Goal: Task Accomplishment & Management: Manage account settings

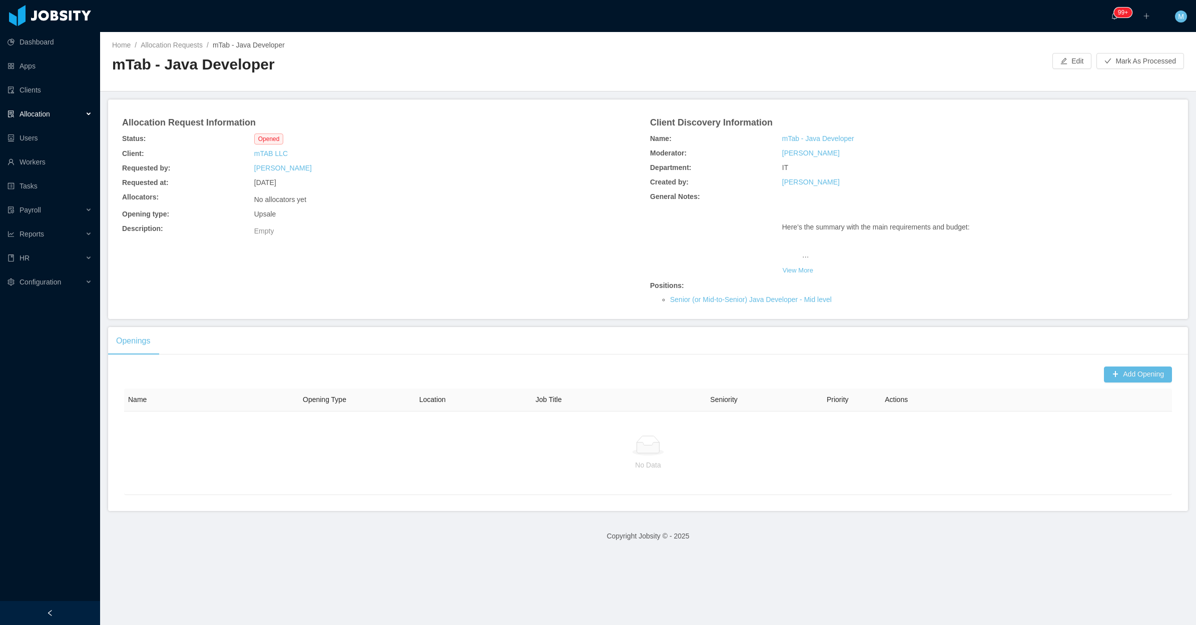
click at [385, 196] on div "No allocators yet" at bounding box center [362, 198] width 220 height 17
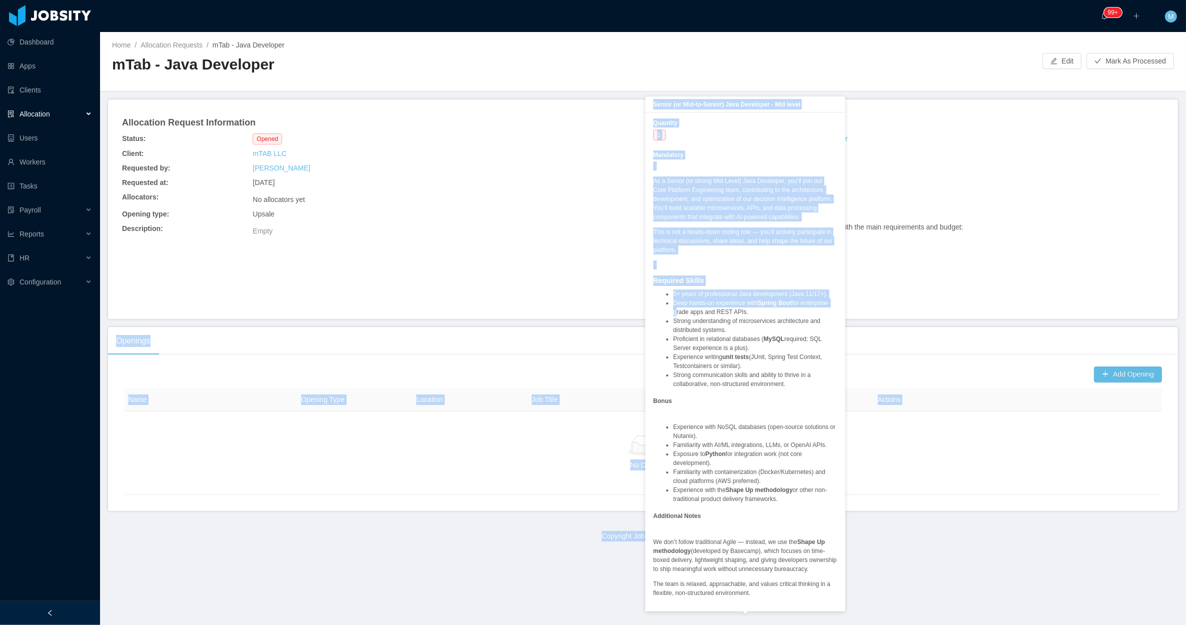
drag, startPoint x: 661, startPoint y: 298, endPoint x: 839, endPoint y: 300, distance: 177.6
click at [839, 300] on body "Dashboard Apps Clients Allocation Users Workers Tasks Payroll Reports HR Config…" at bounding box center [593, 312] width 1186 height 625
drag, startPoint x: 839, startPoint y: 300, endPoint x: 917, endPoint y: 298, distance: 78.1
click at [922, 295] on div "Positions: Senior (or Mid-to-Senior) Java Developer - Mid level" at bounding box center [861, 293] width 436 height 29
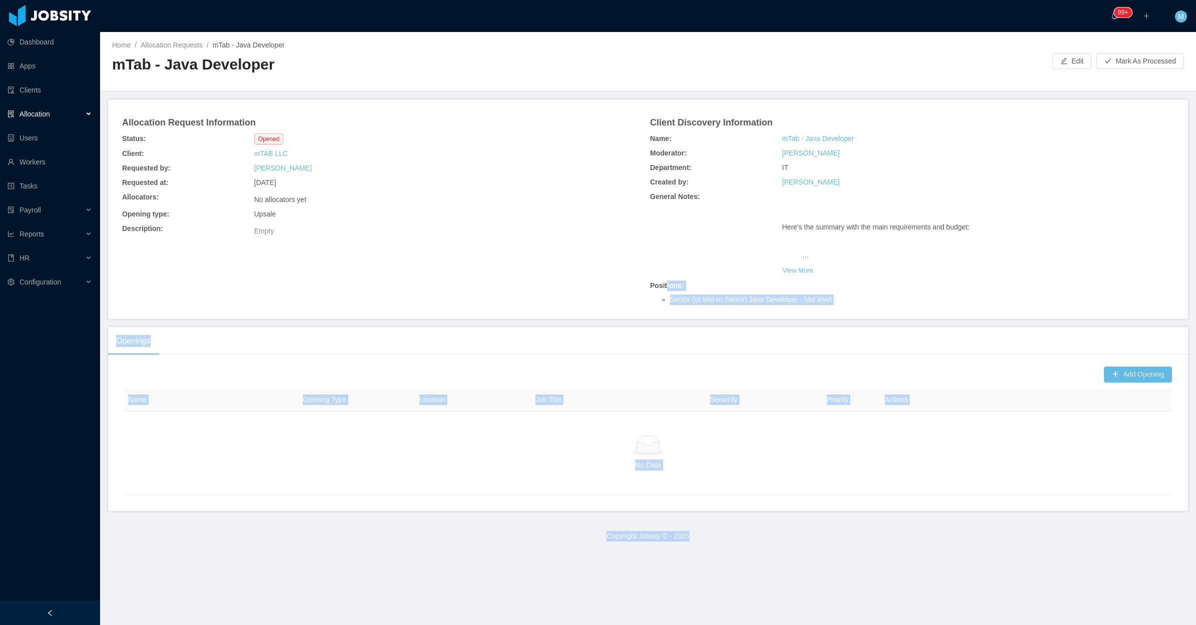
click at [846, 306] on div "Positions: Senior (or Mid-to-Senior) Java Developer - Mid level" at bounding box center [868, 293] width 440 height 29
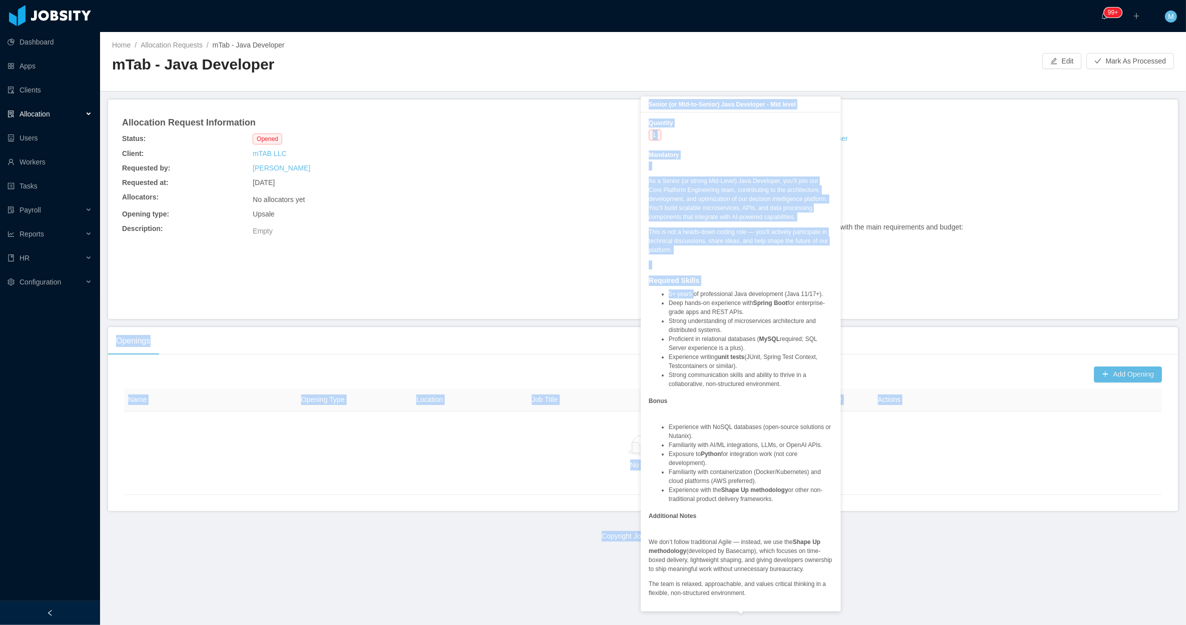
drag, startPoint x: 840, startPoint y: 298, endPoint x: 624, endPoint y: 292, distance: 216.2
click at [624, 292] on div "Allocation Request Information Status: Opened Client: mTAB LLC Requested by: Be…" at bounding box center [643, 210] width 1046 height 196
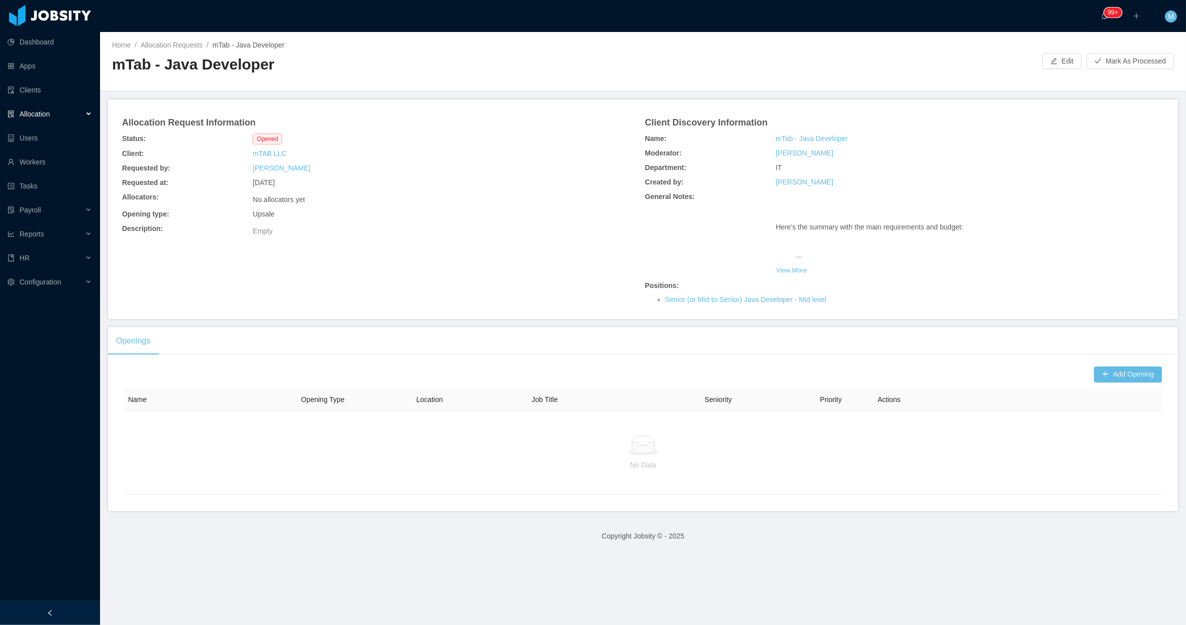
drag, startPoint x: 624, startPoint y: 292, endPoint x: 555, endPoint y: 303, distance: 70.0
click at [555, 303] on div "Allocation Request Information Status: Opened Client: mTAB LLC Requested by: Be…" at bounding box center [643, 210] width 1046 height 196
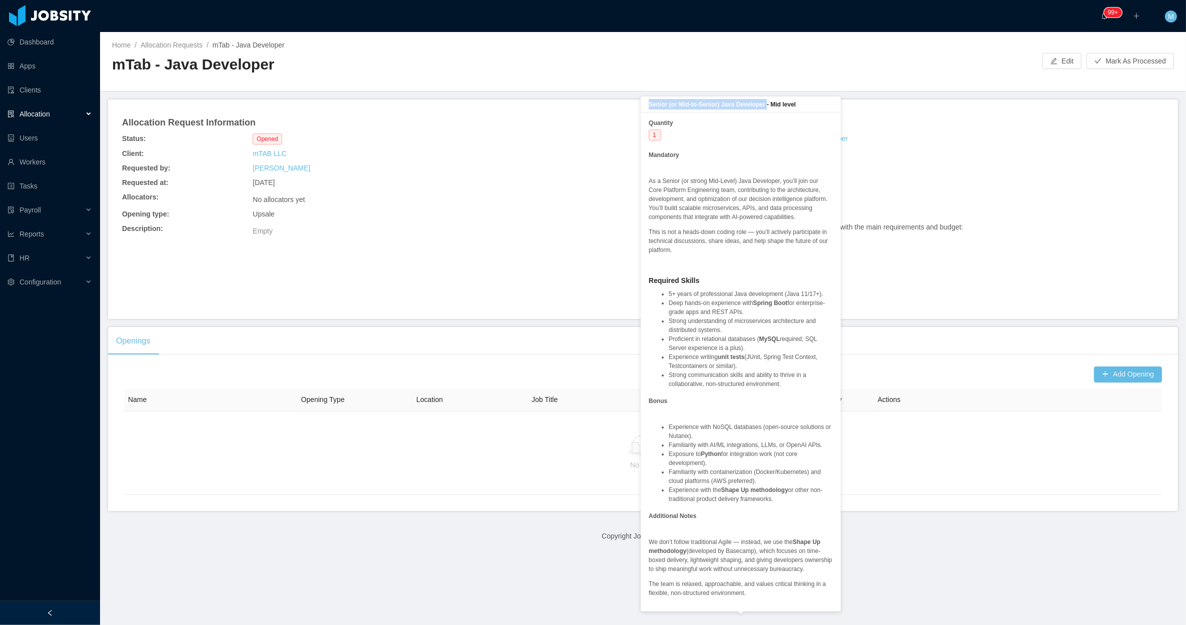
drag, startPoint x: 766, startPoint y: 103, endPoint x: 645, endPoint y: 104, distance: 120.6
click at [645, 104] on div "Senior (or Mid-to-Senior) Java Developer - Mid level" at bounding box center [741, 105] width 200 height 16
copy b "Senior (or Mid-to-Senior) Java Developer"
click at [491, 183] on div "Requested at: Aug 12th, 2025" at bounding box center [381, 183] width 523 height 15
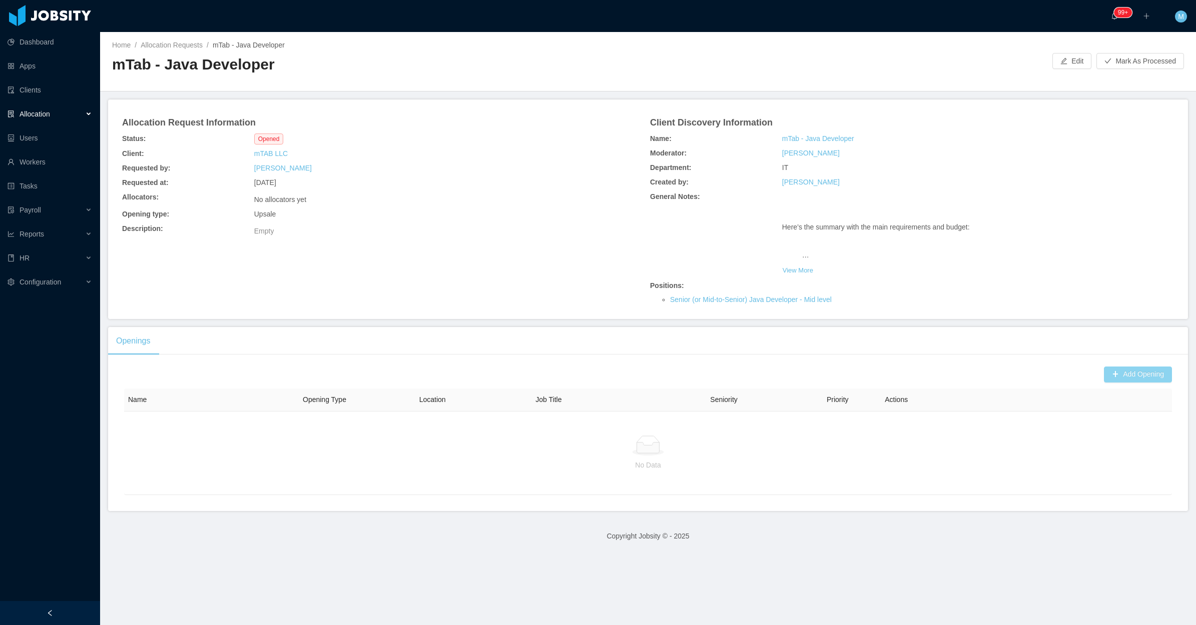
click at [1139, 371] on button "Add Opening" at bounding box center [1138, 375] width 68 height 16
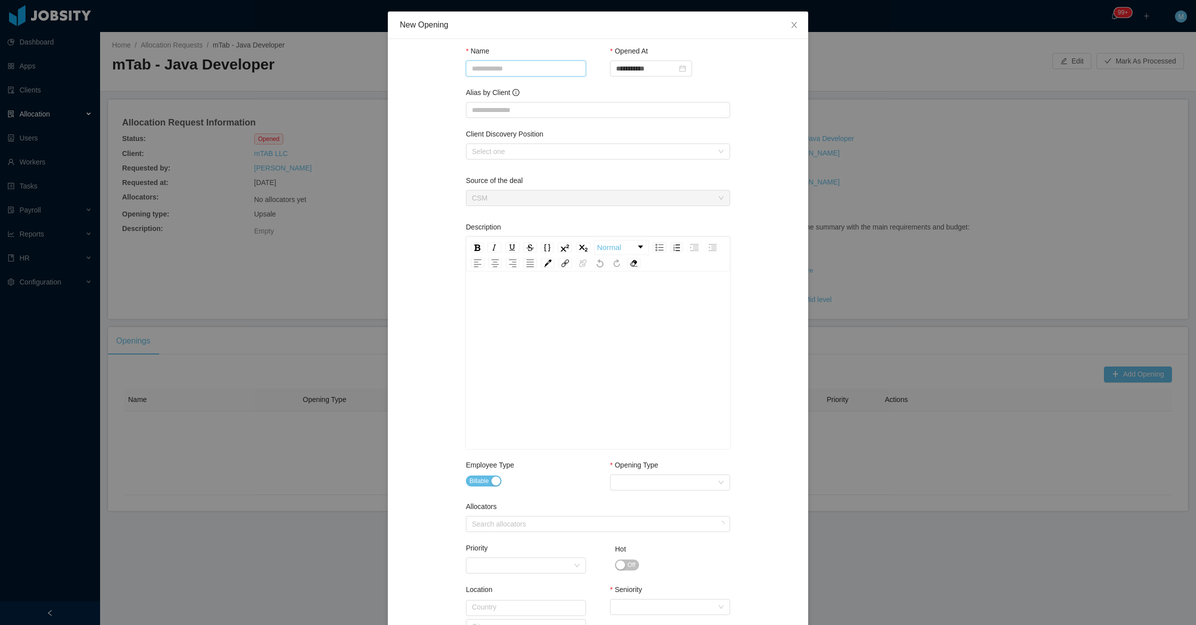
click at [475, 73] on input "Name" at bounding box center [526, 69] width 120 height 16
paste input "**********"
click at [516, 148] on div "Select one" at bounding box center [592, 152] width 241 height 10
type input "**********"
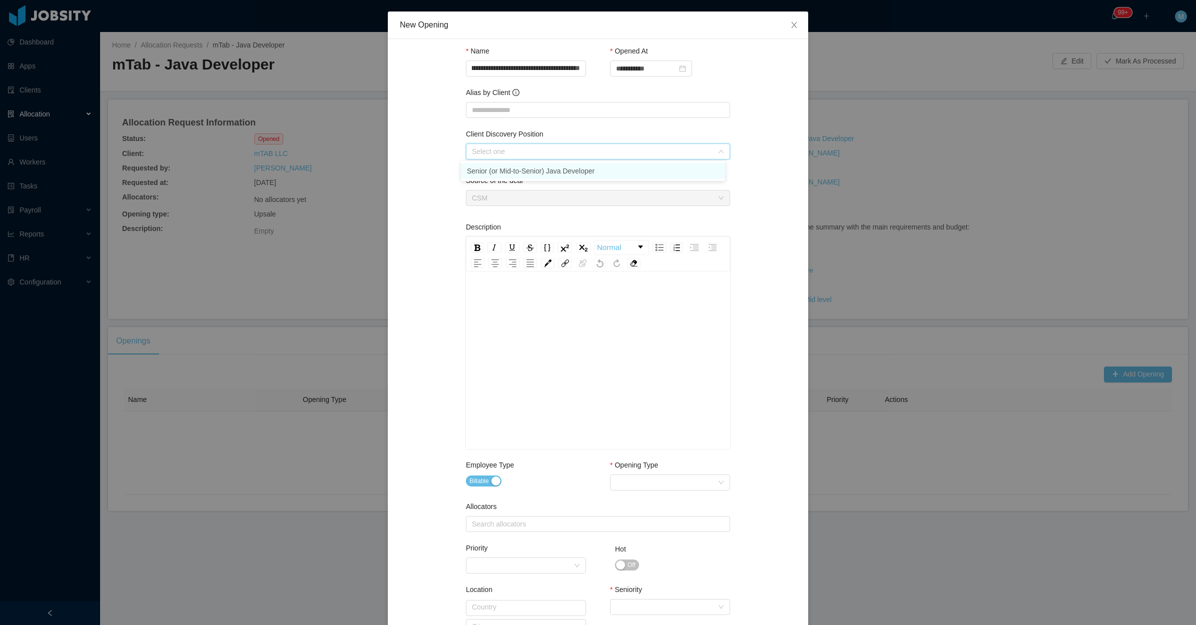
scroll to position [0, 0]
click at [490, 166] on li "Senior (or Mid-to-Senior) Java Developer" at bounding box center [593, 171] width 264 height 16
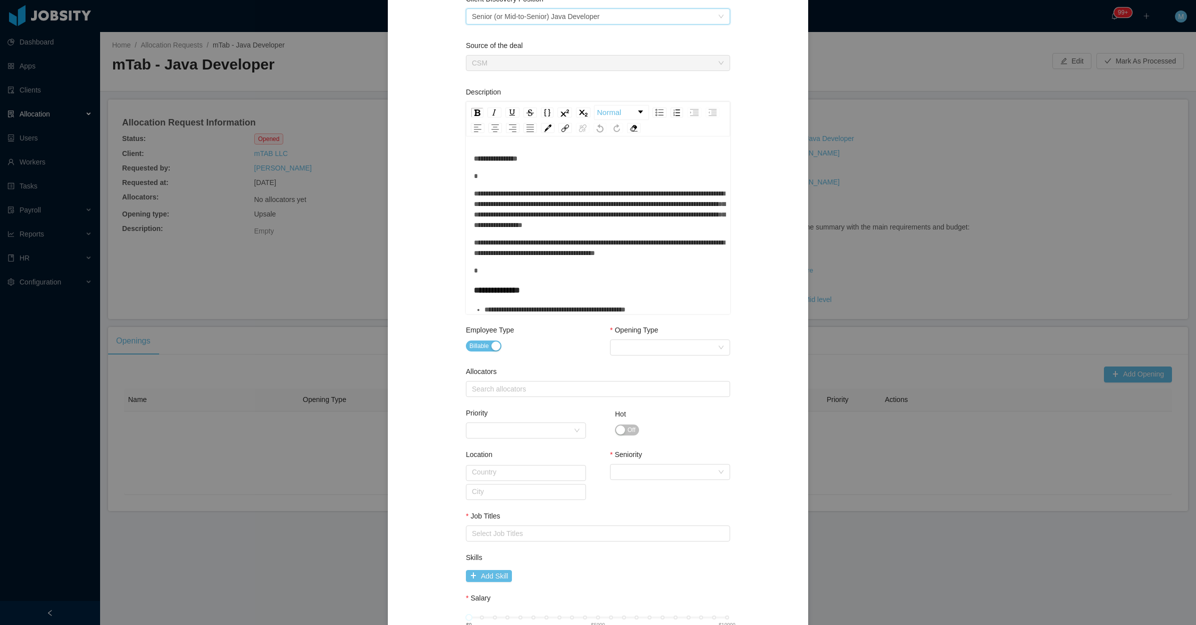
scroll to position [188, 0]
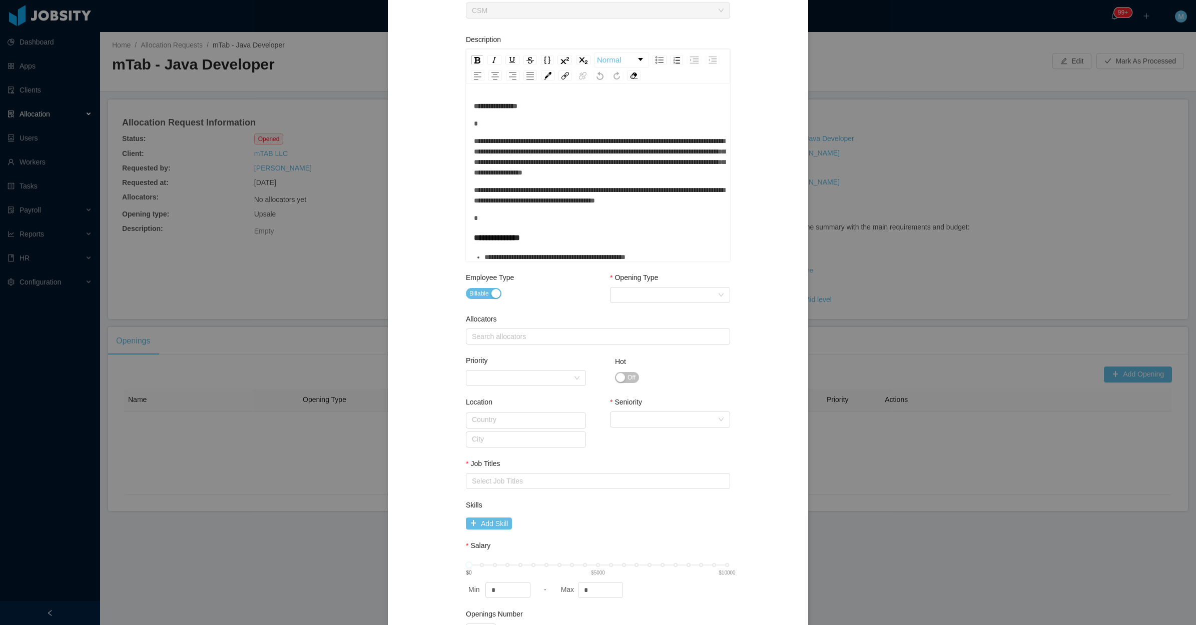
click at [484, 133] on div "**********" at bounding box center [598, 341] width 249 height 480
drag, startPoint x: 456, startPoint y: 137, endPoint x: 465, endPoint y: 138, distance: 9.1
click at [458, 137] on div "**********" at bounding box center [598, 259] width 396 height 792
click at [466, 138] on div "**********" at bounding box center [598, 174] width 264 height 175
click at [474, 139] on span "**********" at bounding box center [599, 157] width 251 height 39
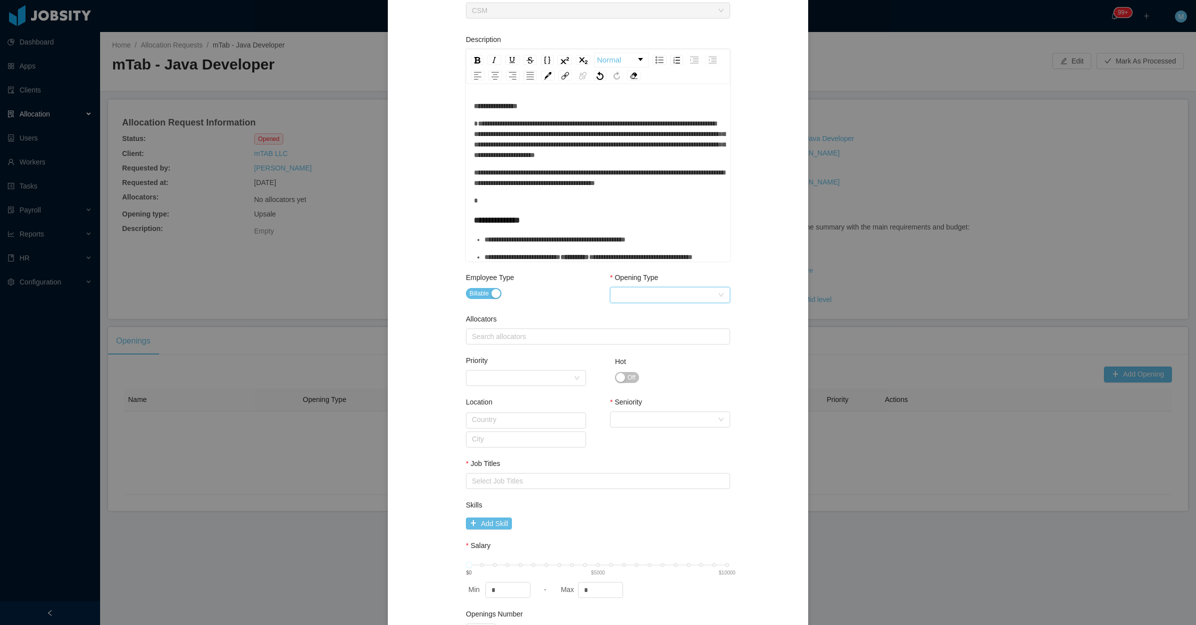
click at [671, 295] on div "Select Opening Type" at bounding box center [667, 295] width 102 height 15
click at [633, 333] on li "Upsale" at bounding box center [665, 331] width 120 height 16
click at [558, 348] on div "Allocators Search allocators" at bounding box center [598, 331] width 264 height 35
click at [554, 341] on div "Search allocators" at bounding box center [596, 337] width 248 height 10
type input "*****"
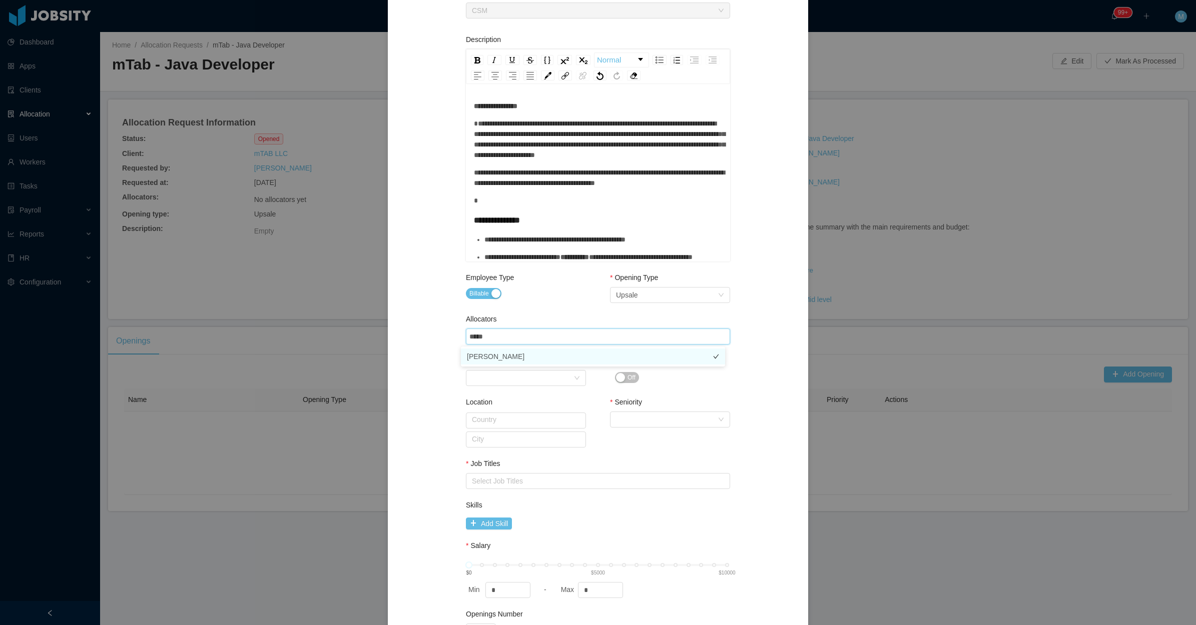
click at [488, 354] on li "[PERSON_NAME]" at bounding box center [593, 357] width 264 height 16
click at [434, 374] on div "**********" at bounding box center [598, 259] width 396 height 792
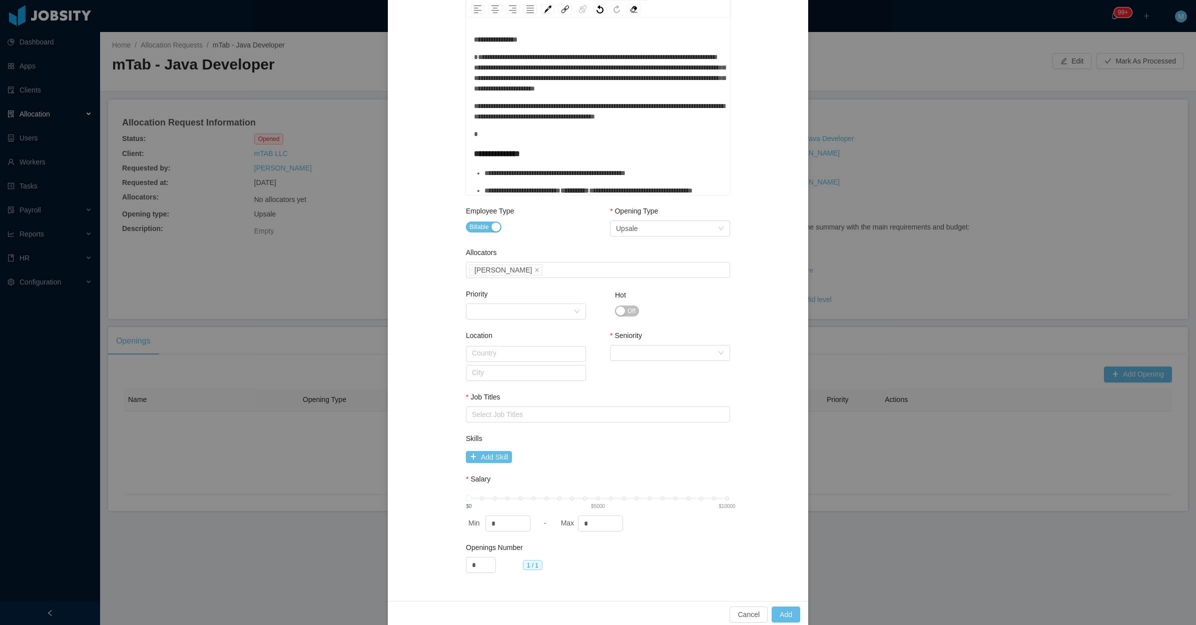
scroll to position [256, 0]
click at [639, 350] on div "Select Seniority" at bounding box center [667, 351] width 102 height 15
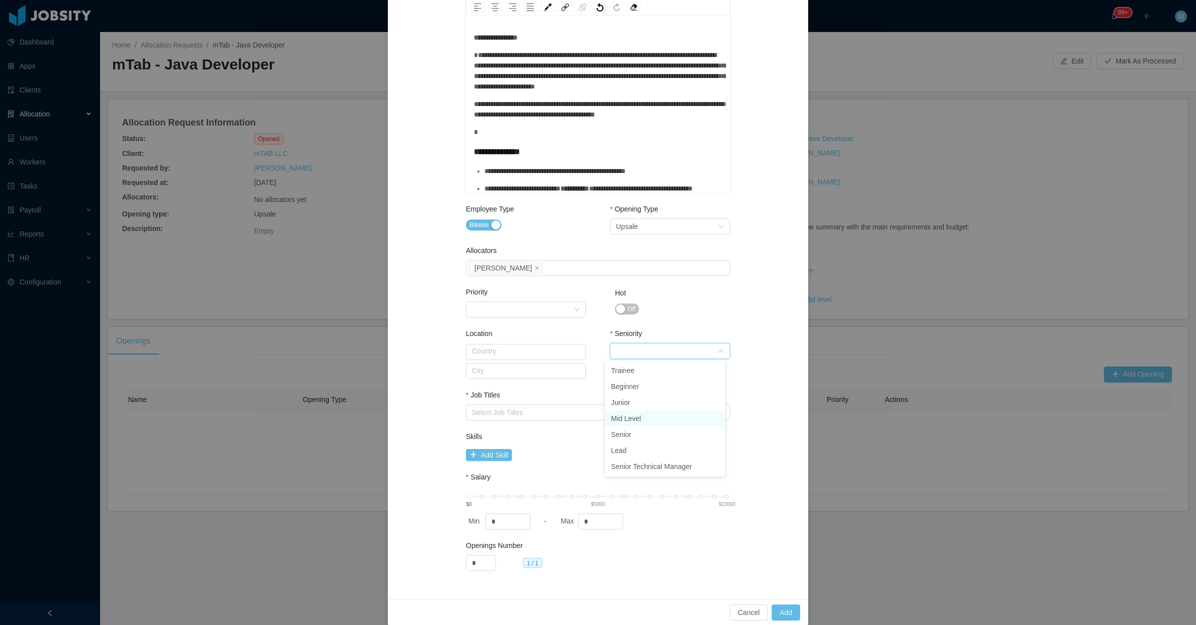
click at [630, 418] on li "Mid Level" at bounding box center [665, 419] width 120 height 16
click at [536, 408] on div "Select Job Titles" at bounding box center [596, 413] width 248 height 10
click at [503, 428] on ul "Java Developer Vanilla Javascript" at bounding box center [593, 439] width 264 height 36
type input "****"
click at [609, 557] on div "Openings Number * 1 / 1" at bounding box center [598, 567] width 264 height 42
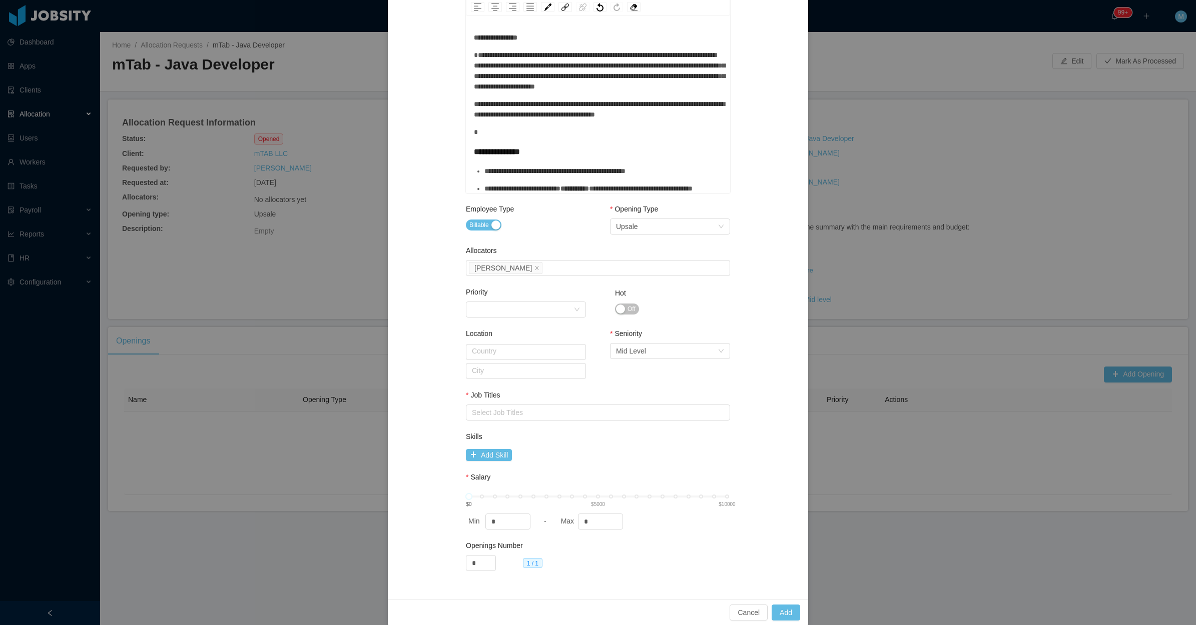
scroll to position [2, 0]
click at [520, 413] on div "Select Job Titles" at bounding box center [596, 413] width 248 height 10
type input "****"
click at [411, 421] on div "**********" at bounding box center [598, 191] width 396 height 792
click at [526, 410] on icon "icon: close" at bounding box center [528, 412] width 5 height 5
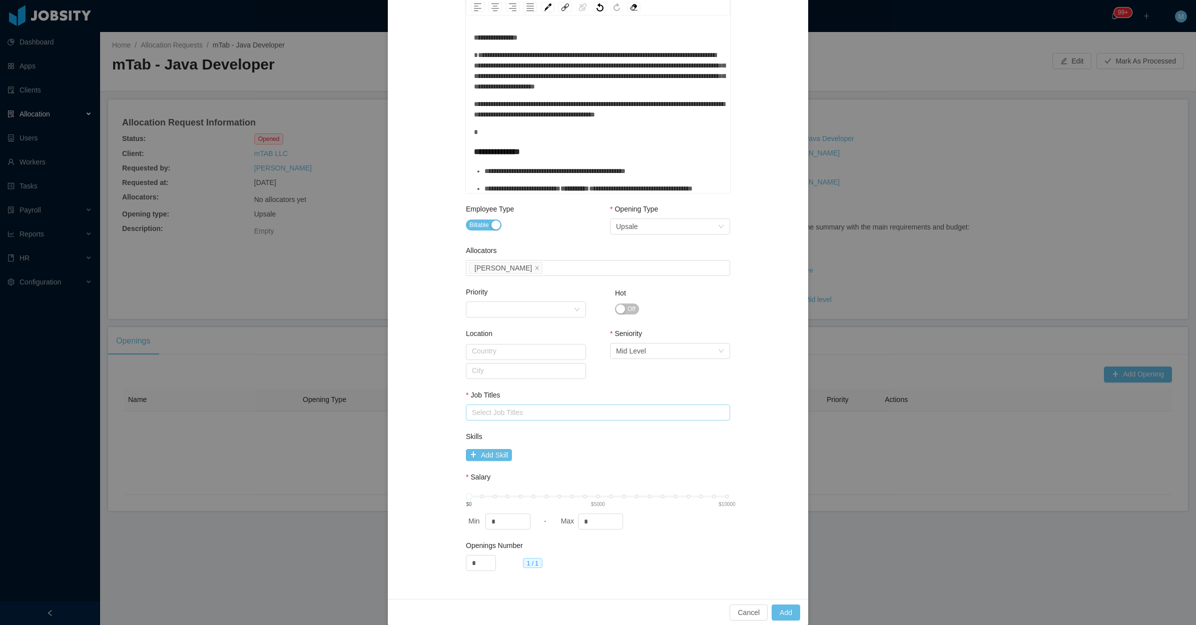
click at [520, 410] on div "Select Job Titles" at bounding box center [596, 413] width 248 height 10
type input "****"
click at [486, 428] on li ".NET Developer" at bounding box center [593, 430] width 264 height 16
drag, startPoint x: 490, startPoint y: 411, endPoint x: 511, endPoint y: 411, distance: 21.0
click at [491, 411] on div ".NET Developer" at bounding box center [499, 412] width 50 height 11
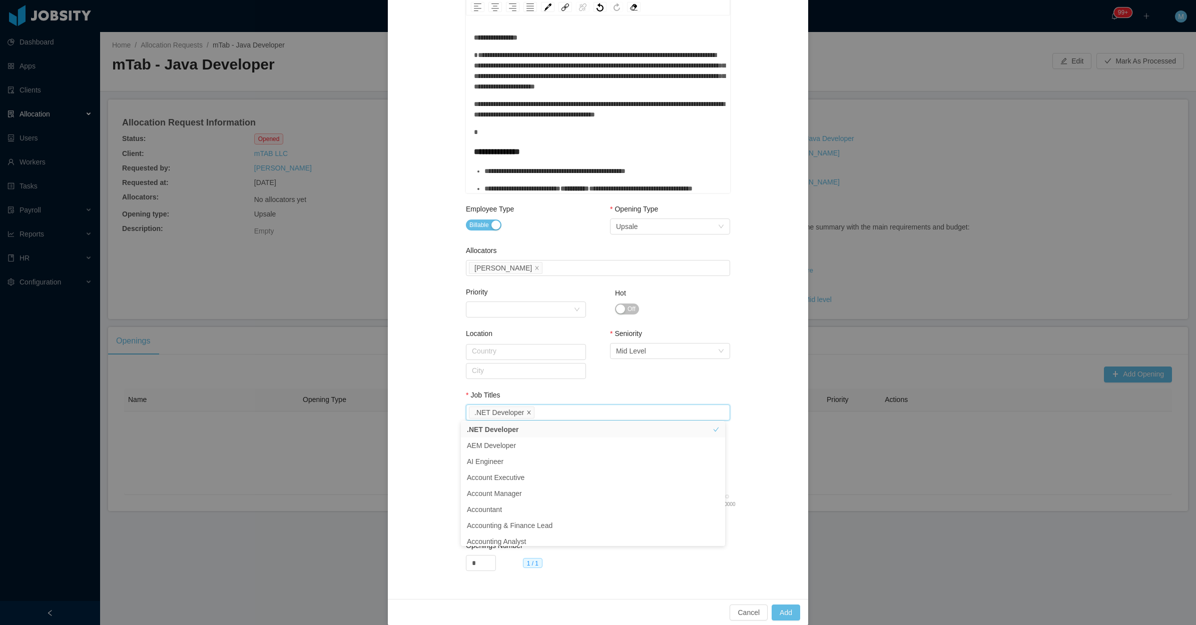
click at [526, 410] on icon "icon: close" at bounding box center [528, 412] width 5 height 5
click at [523, 410] on div "Select Job Titles" at bounding box center [596, 413] width 248 height 10
type input "****"
click at [498, 427] on li "Java Developer" at bounding box center [593, 431] width 264 height 16
click at [436, 418] on div "**********" at bounding box center [598, 191] width 396 height 792
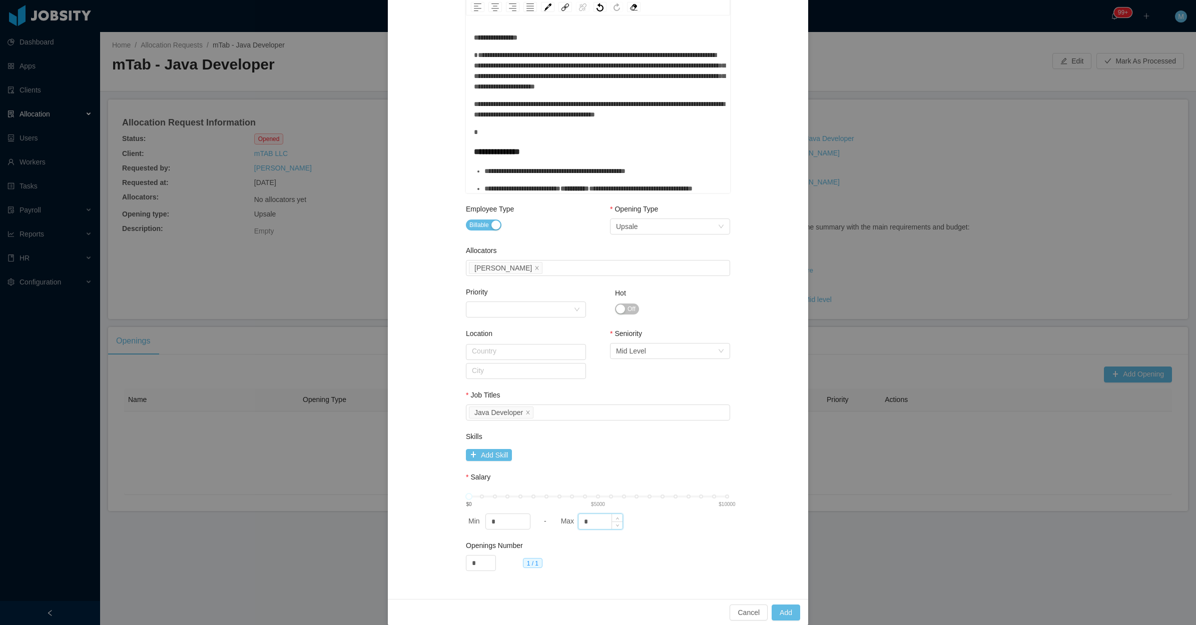
drag, startPoint x: 607, startPoint y: 519, endPoint x: 576, endPoint y: 519, distance: 30.5
click at [578, 519] on div "*" at bounding box center [600, 522] width 45 height 16
drag, startPoint x: 578, startPoint y: 521, endPoint x: 551, endPoint y: 529, distance: 28.0
click at [551, 529] on div "Salary $0 $5000 $10000 Min * - Max *" at bounding box center [598, 503] width 264 height 62
drag, startPoint x: 592, startPoint y: 520, endPoint x: 575, endPoint y: 520, distance: 16.5
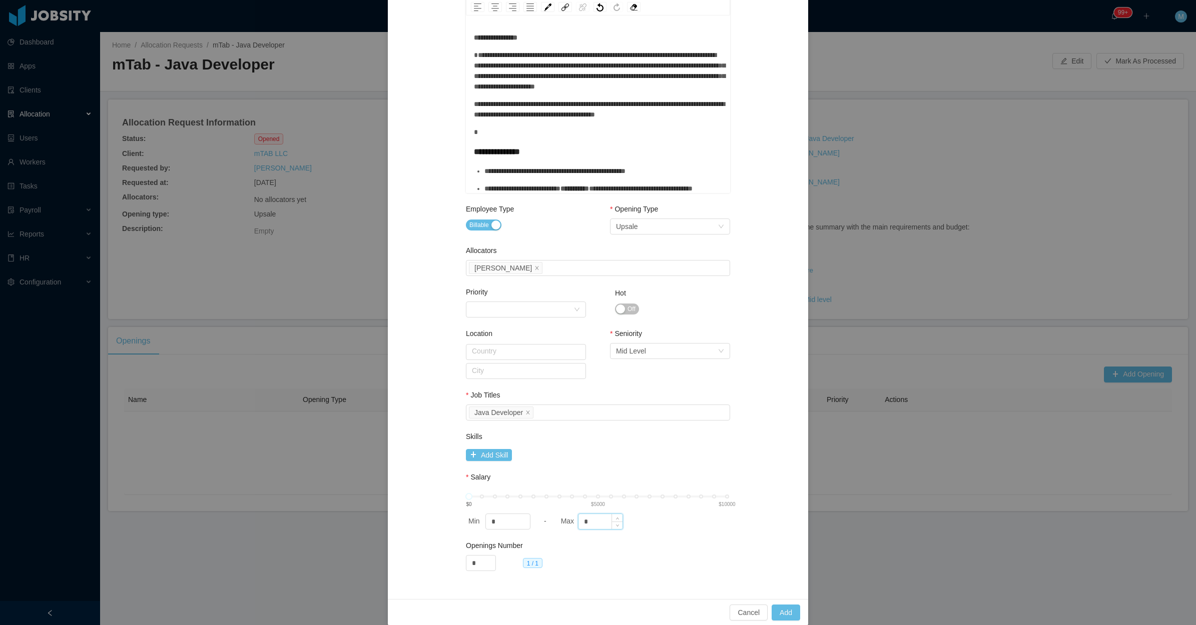
click at [578, 520] on input "*" at bounding box center [600, 521] width 44 height 15
type input "****"
click at [824, 554] on div "**********" at bounding box center [598, 312] width 1196 height 625
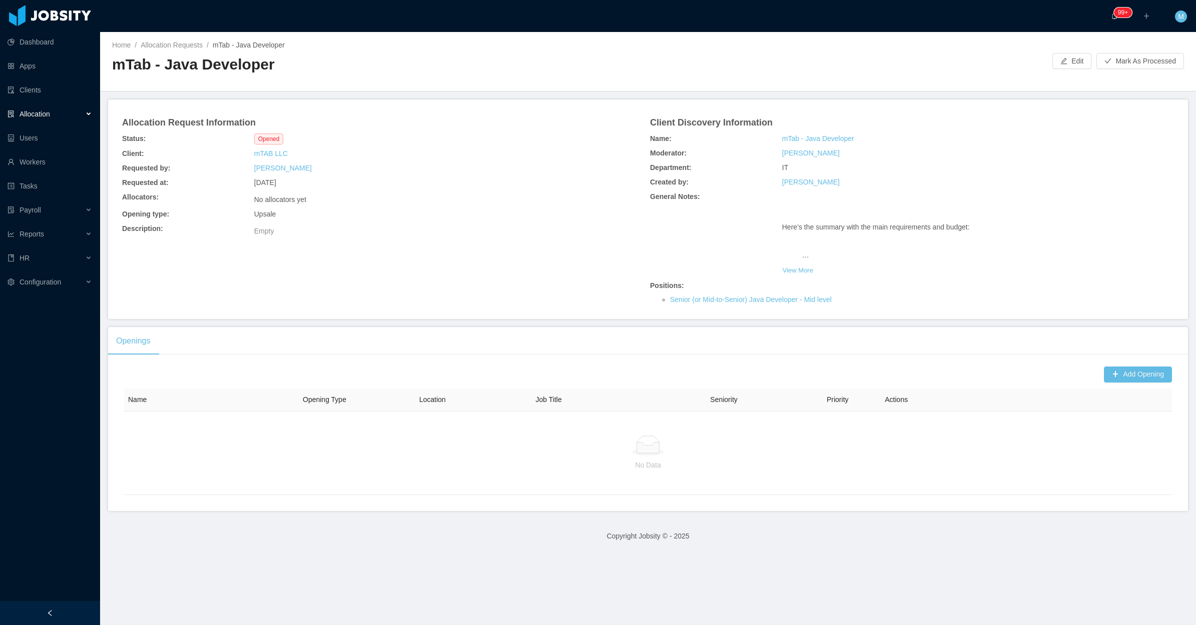
click at [1091, 373] on div "Name Opening Type Location Job Title Seniority Priority Actions No Data" at bounding box center [648, 431] width 1048 height 129
click at [1104, 379] on button "Add Opening" at bounding box center [1138, 375] width 68 height 16
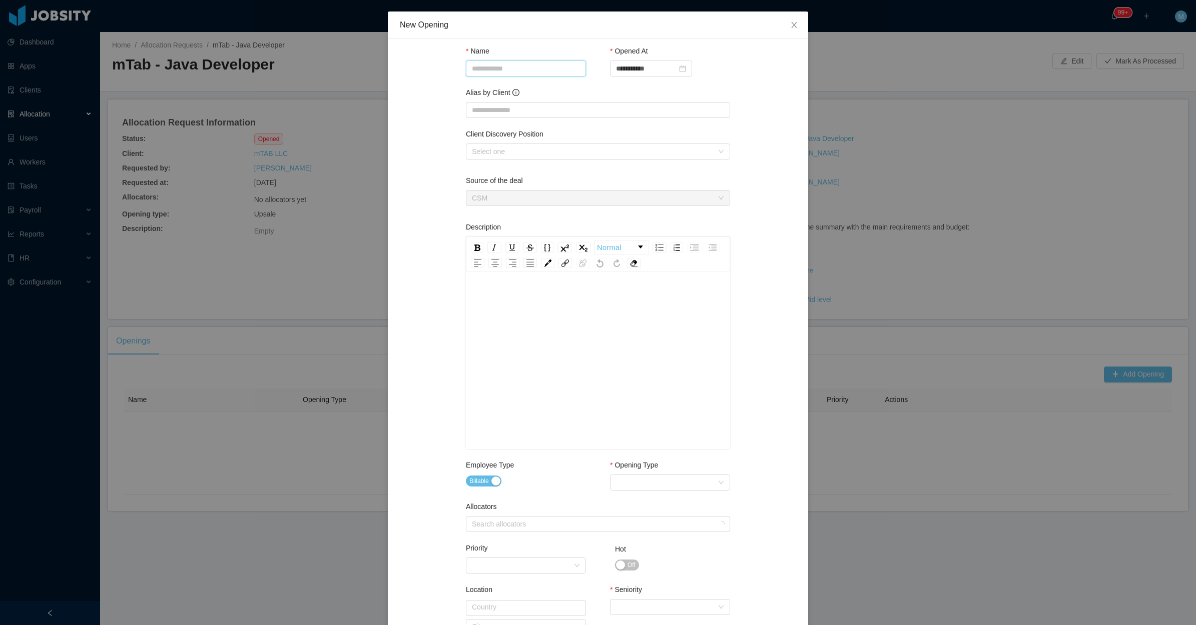
click at [487, 61] on input "Name" at bounding box center [526, 69] width 120 height 16
paste input "**********"
drag, startPoint x: 534, startPoint y: 66, endPoint x: 321, endPoint y: 69, distance: 213.1
click at [321, 69] on div "**********" at bounding box center [598, 312] width 1196 height 625
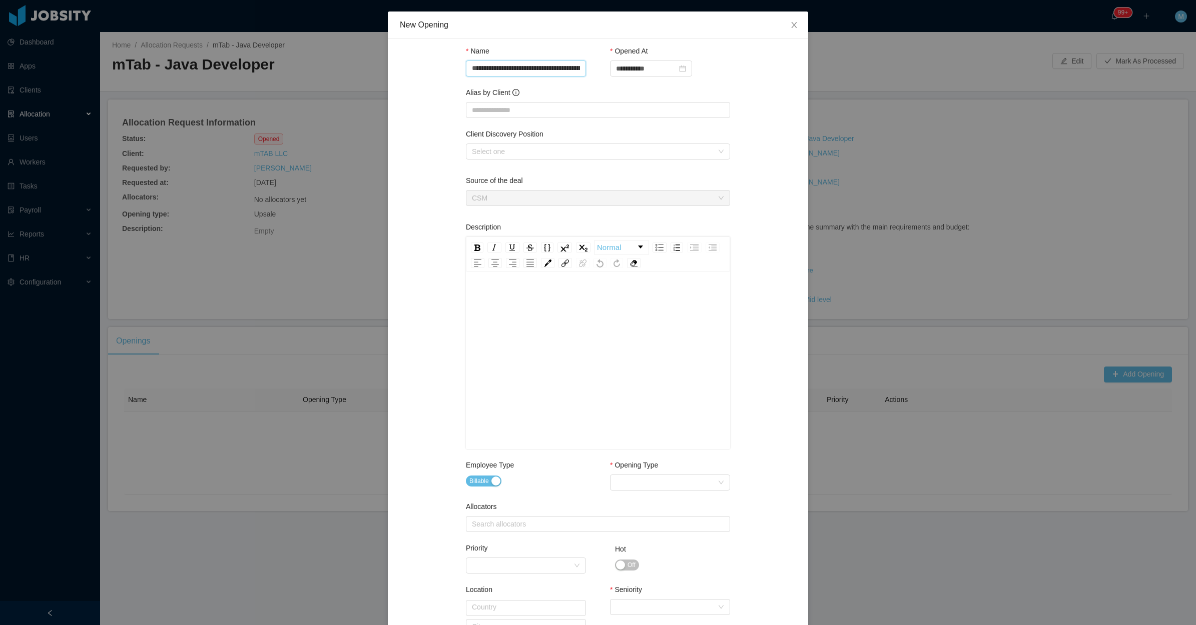
drag, startPoint x: 516, startPoint y: 70, endPoint x: 505, endPoint y: 81, distance: 15.2
click at [517, 70] on input "**********" at bounding box center [526, 69] width 120 height 16
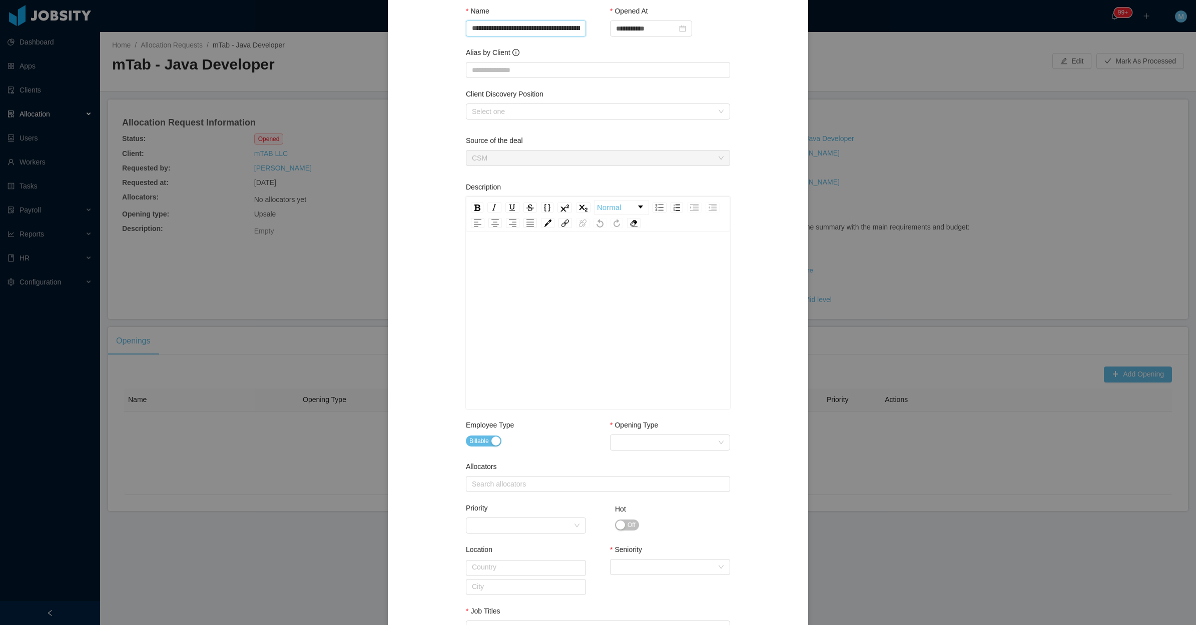
scroll to position [63, 0]
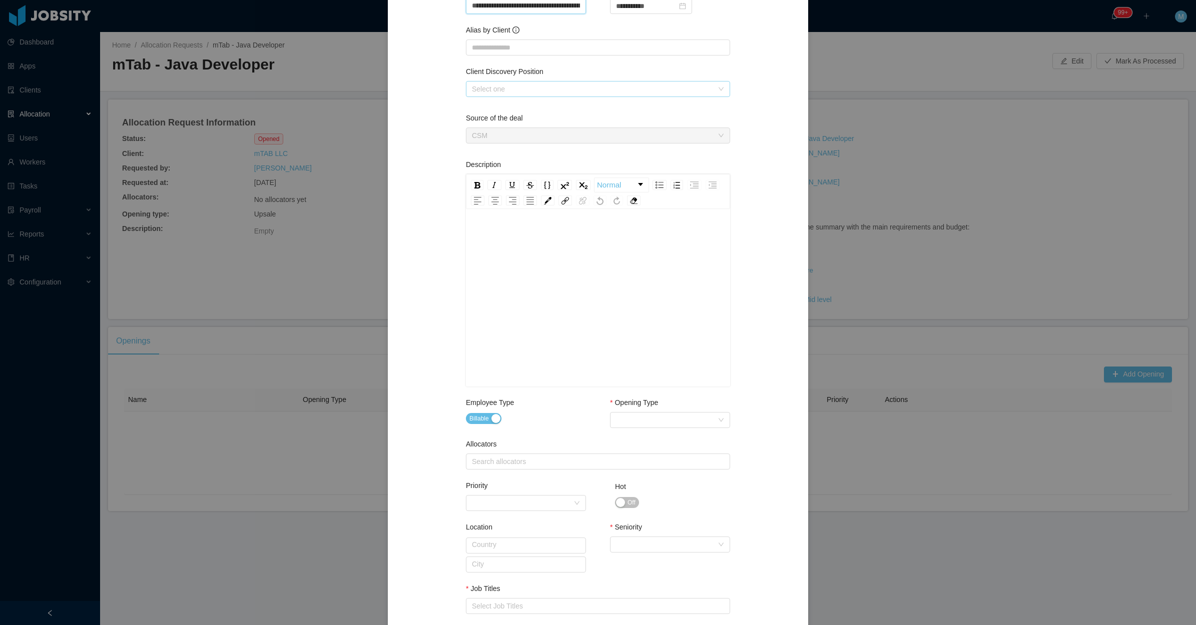
click at [552, 91] on div "Select one" at bounding box center [592, 89] width 241 height 10
type input "**********"
click at [529, 114] on li "Senior (or Mid-to-Senior) Java Developer" at bounding box center [593, 109] width 264 height 16
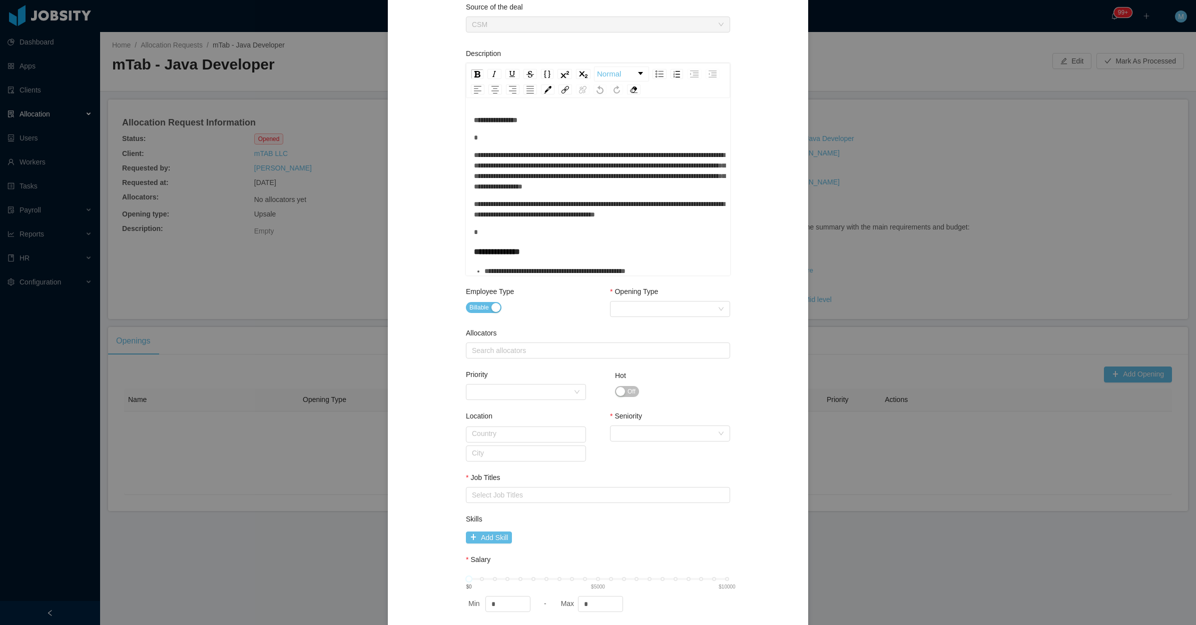
scroll to position [188, 0]
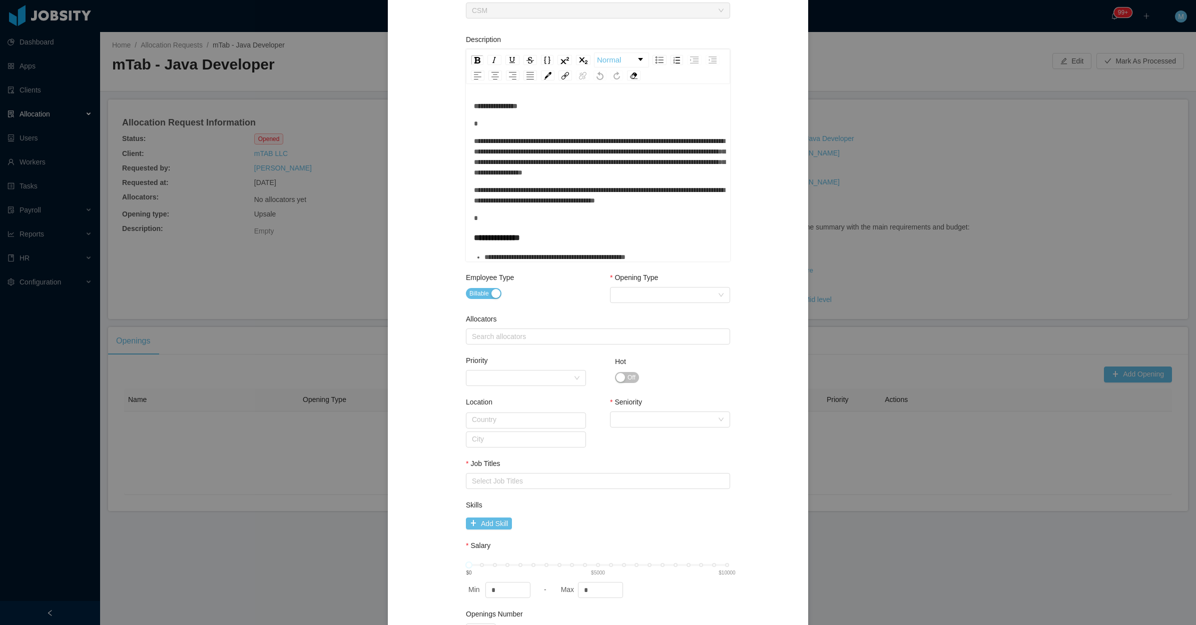
click at [451, 147] on div "**********" at bounding box center [598, 259] width 396 height 792
click at [466, 145] on div "**********" at bounding box center [598, 174] width 264 height 175
click at [466, 144] on div "**********" at bounding box center [598, 174] width 264 height 175
click at [468, 142] on div "**********" at bounding box center [598, 174] width 264 height 175
click at [474, 141] on span "**********" at bounding box center [599, 157] width 251 height 39
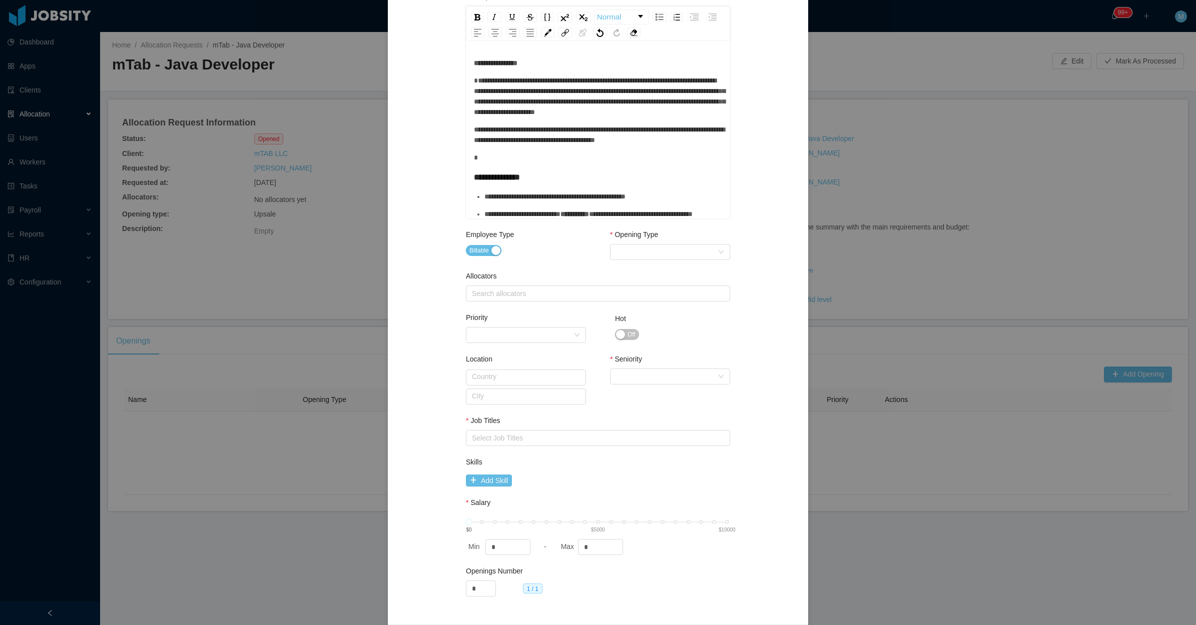
scroll to position [250, 0]
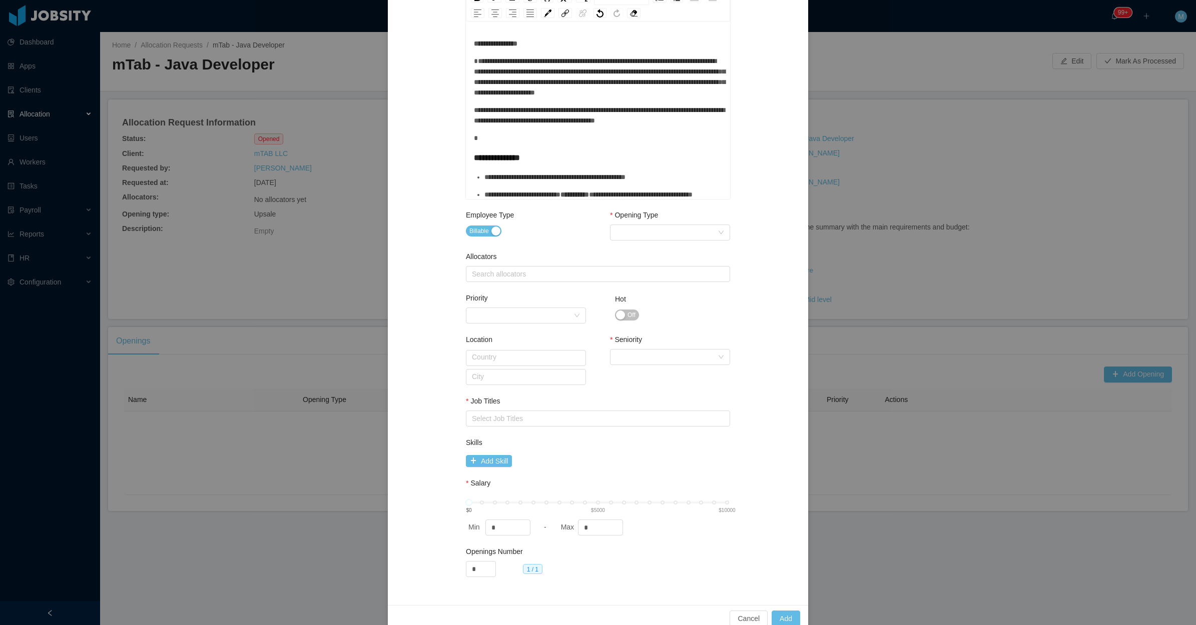
click at [499, 144] on div "rdw-editor" at bounding box center [598, 138] width 249 height 11
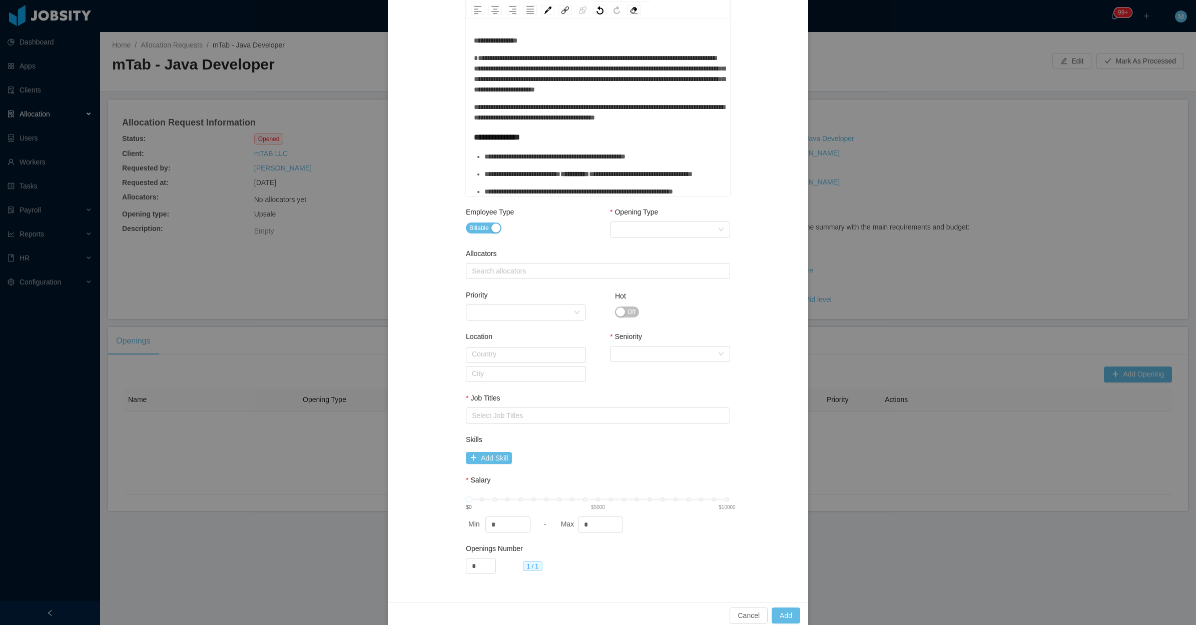
scroll to position [256, 0]
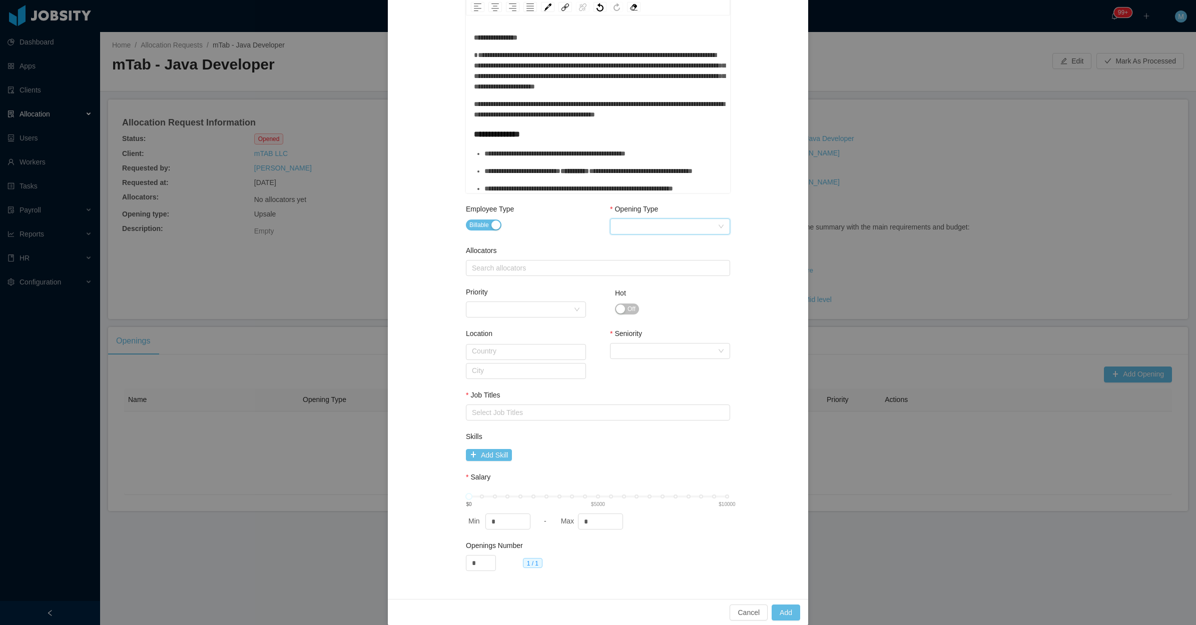
click at [678, 222] on div "Select Opening Type" at bounding box center [667, 226] width 102 height 15
drag, startPoint x: 654, startPoint y: 258, endPoint x: 609, endPoint y: 259, distance: 44.5
click at [653, 258] on li "Upsale" at bounding box center [665, 262] width 120 height 16
click at [595, 260] on div "Search allocators" at bounding box center [598, 268] width 264 height 16
type input "******"
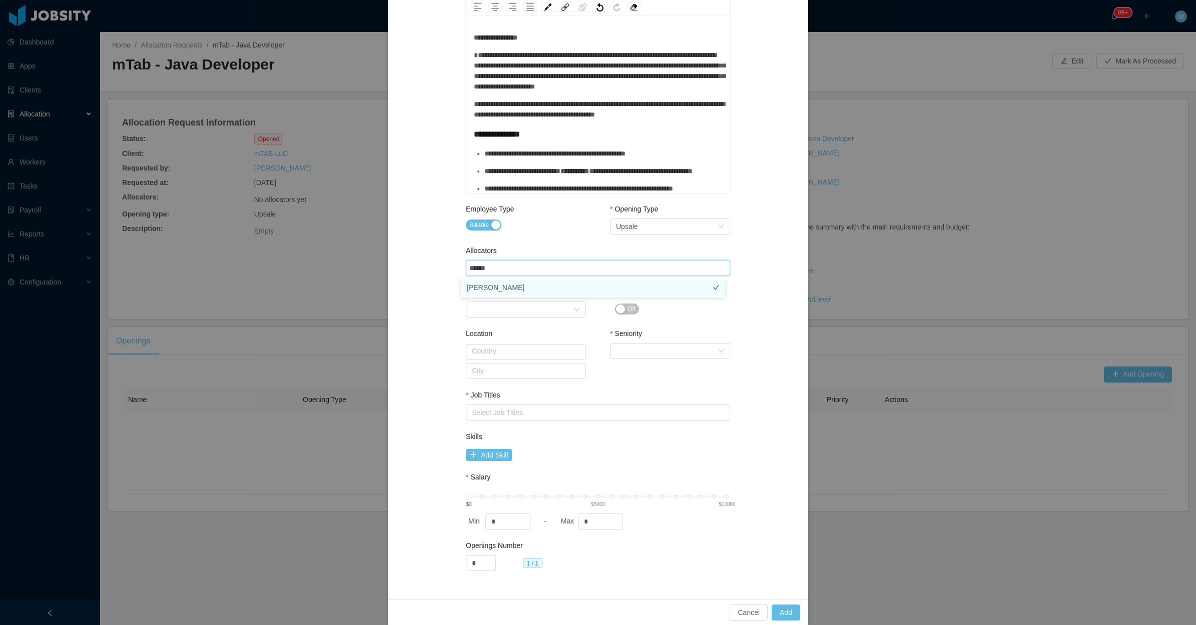
click at [485, 284] on li "Merwin Ponce" at bounding box center [593, 288] width 264 height 16
click at [454, 292] on div "**********" at bounding box center [598, 191] width 396 height 792
click at [626, 348] on div "Select Seniority" at bounding box center [667, 351] width 102 height 15
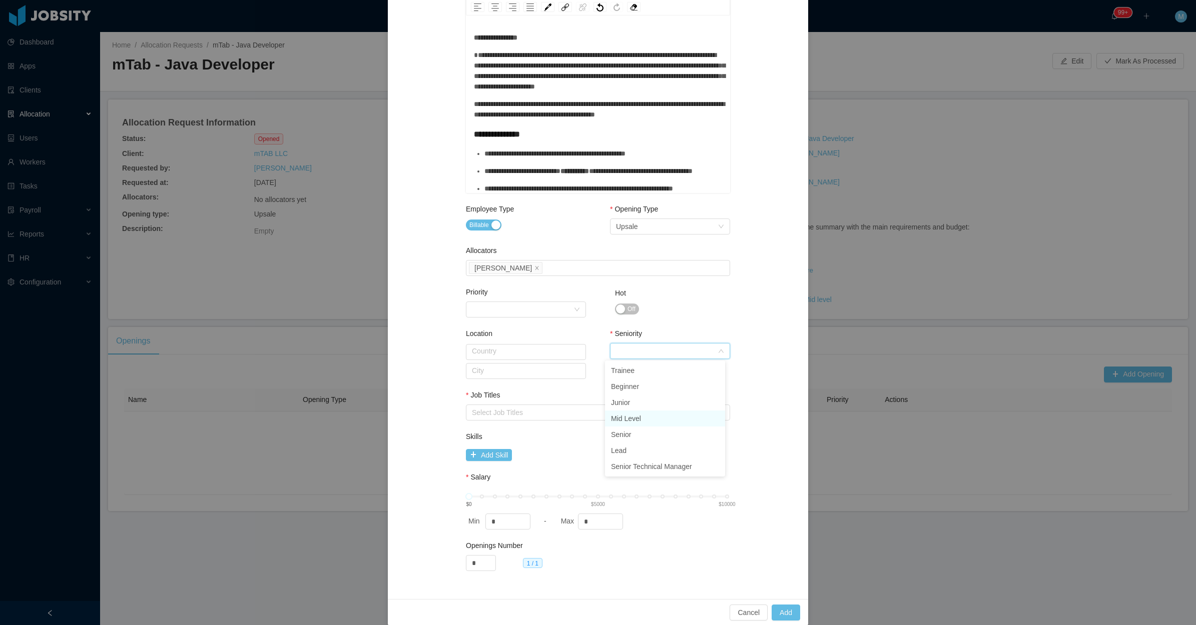
drag, startPoint x: 626, startPoint y: 423, endPoint x: 584, endPoint y: 411, distance: 44.2
click at [626, 423] on li "Mid Level" at bounding box center [665, 419] width 120 height 16
click at [566, 409] on div "Select Job Titles" at bounding box center [596, 413] width 248 height 10
type input "****"
click at [504, 428] on li "Java Developer" at bounding box center [593, 431] width 264 height 16
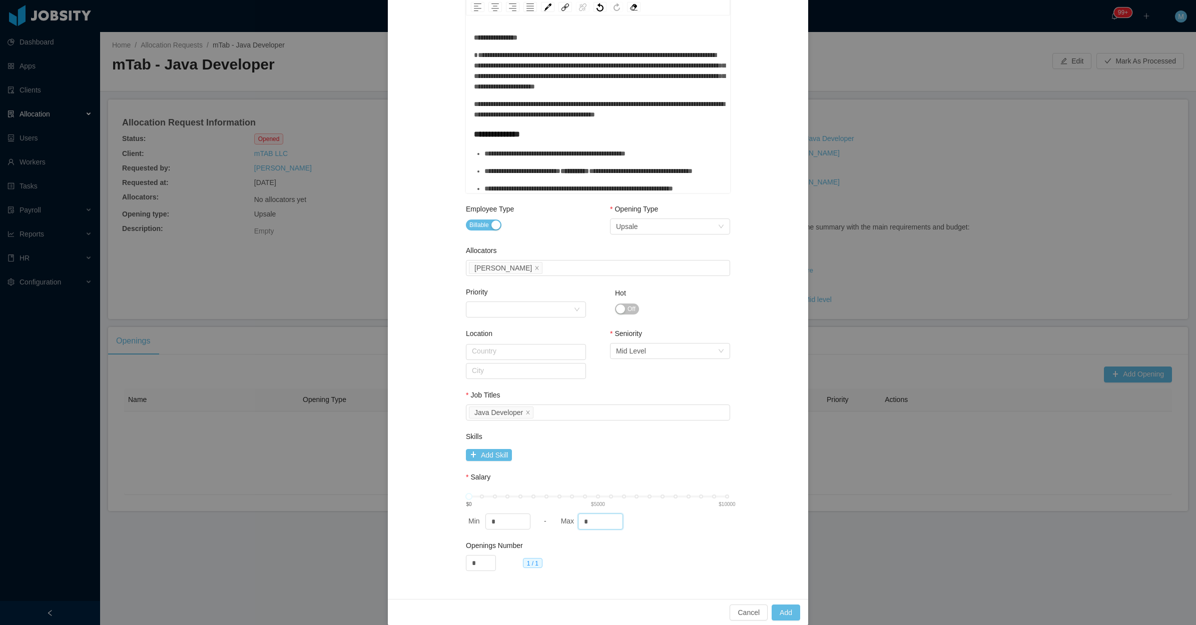
drag, startPoint x: 588, startPoint y: 519, endPoint x: 569, endPoint y: 508, distance: 21.3
click at [578, 516] on input "*" at bounding box center [600, 521] width 44 height 15
type input "****"
click at [661, 462] on div "Skills Add Skill" at bounding box center [598, 449] width 264 height 34
click at [781, 605] on button "Add" at bounding box center [785, 613] width 29 height 16
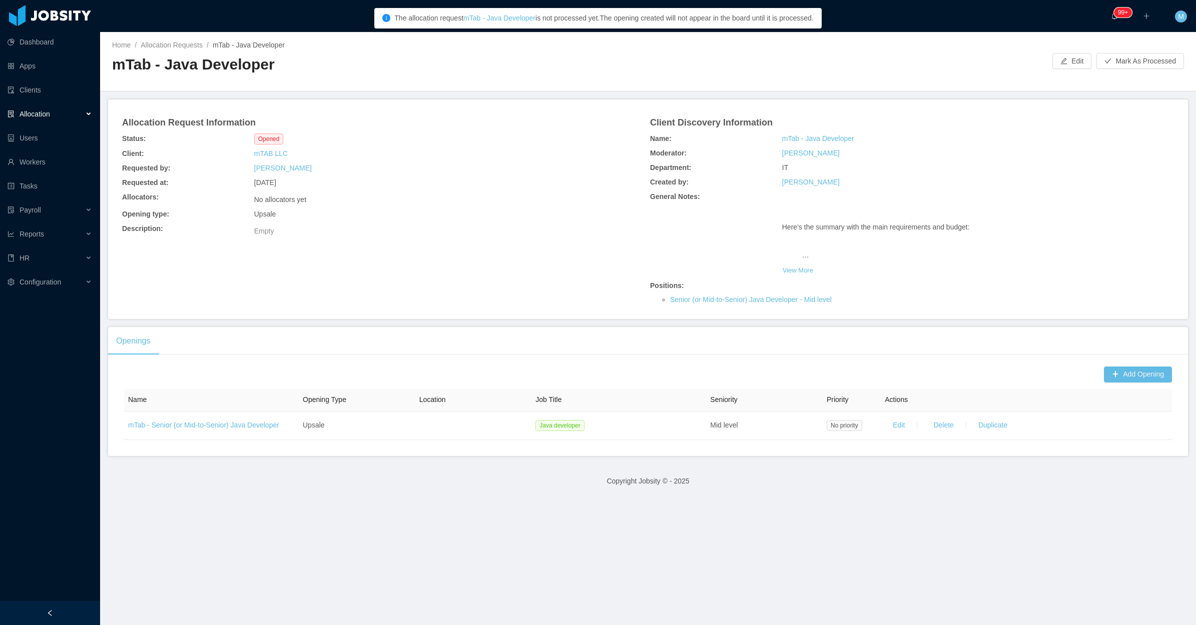
drag, startPoint x: 703, startPoint y: 228, endPoint x: 839, endPoint y: 214, distance: 137.2
click at [704, 227] on div "General Notes: Here’s the summary with the main requirements and budget: Need :…" at bounding box center [912, 226] width 528 height 73
click at [1119, 63] on button "Mark As Processed" at bounding box center [1140, 61] width 88 height 16
click at [1176, 40] on button "OK" at bounding box center [1179, 43] width 18 height 12
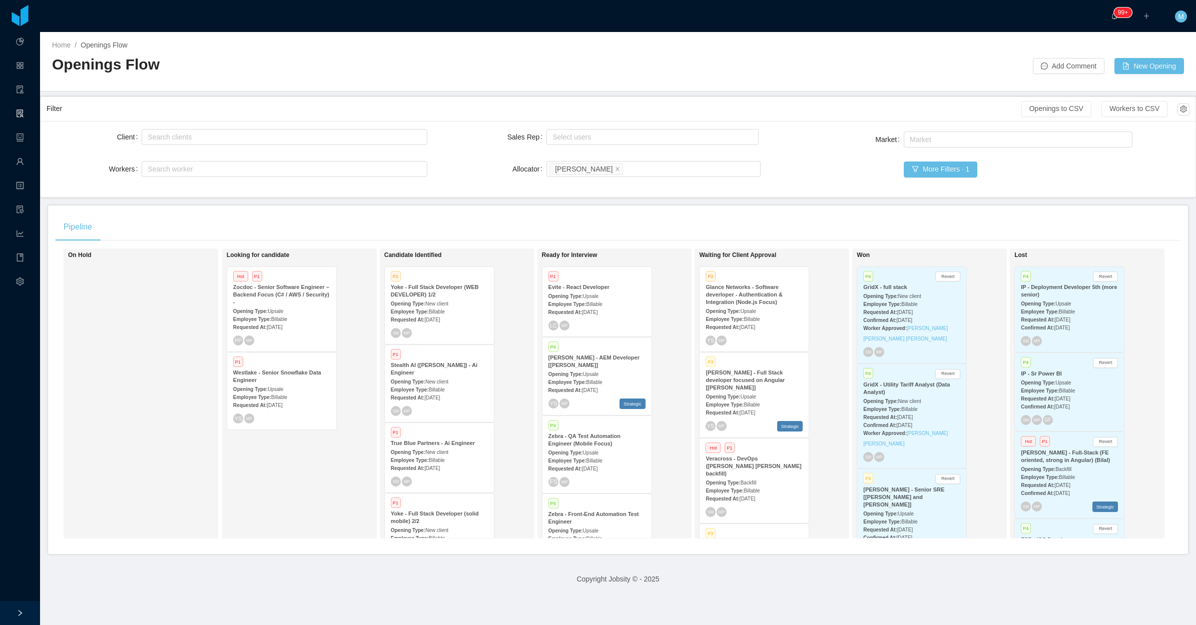
click at [330, 469] on div "Looking for candidate Hot P1 Zocdoc - Senior Software Engineer – Backend Focus …" at bounding box center [297, 393] width 140 height 281
click at [799, 185] on div "Client Search clients Workers Search worker Sales Rep Select users Allocator Se…" at bounding box center [618, 159] width 1143 height 64
click at [132, 408] on div "On Hold" at bounding box center [138, 393] width 140 height 281
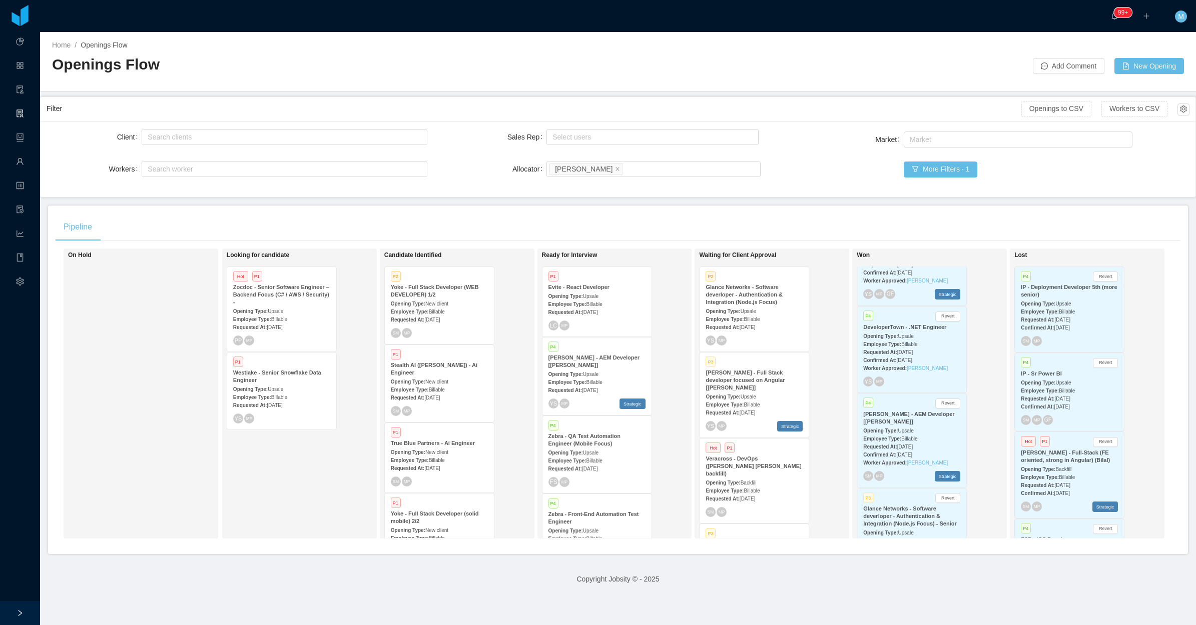
click at [589, 392] on span "Jul 5th, 2025" at bounding box center [590, 391] width 16 height 6
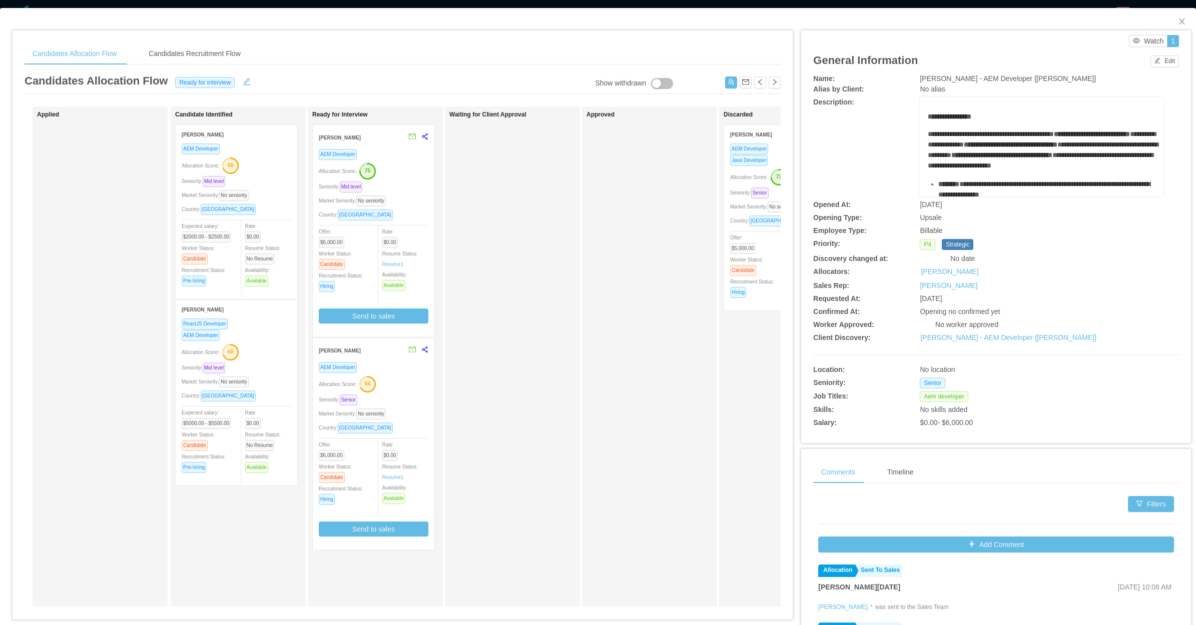
click at [409, 184] on div "Seniority: Mid level" at bounding box center [374, 187] width 110 height 12
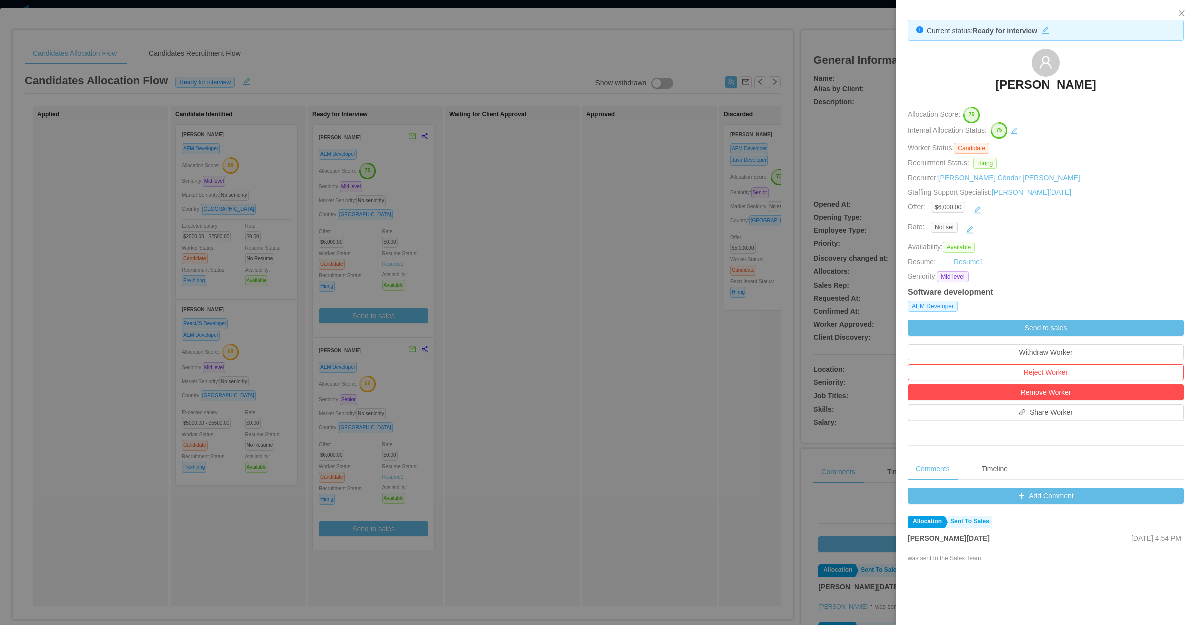
click at [656, 341] on div at bounding box center [598, 312] width 1196 height 625
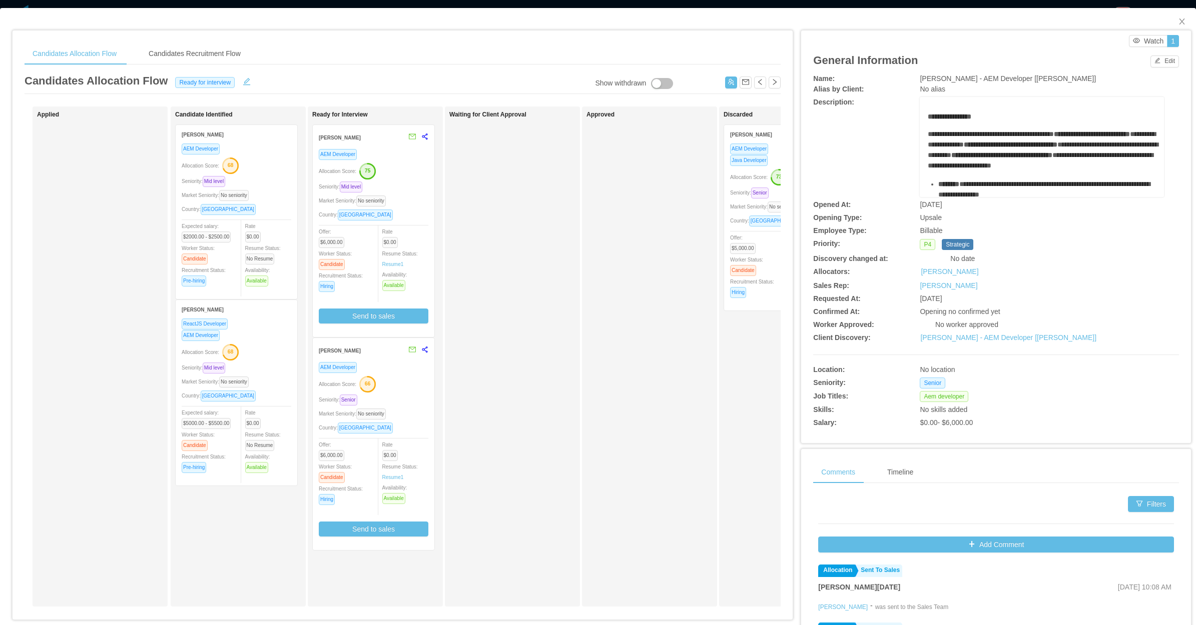
click at [388, 398] on div "Seniority: Senior" at bounding box center [374, 400] width 110 height 12
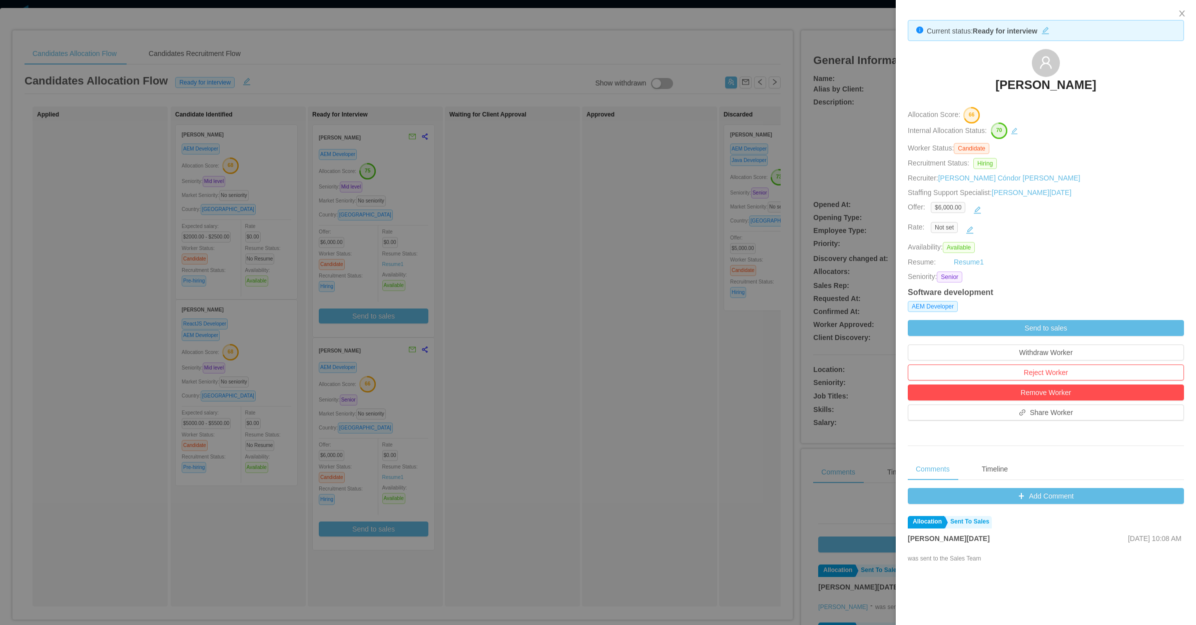
click at [591, 239] on div at bounding box center [598, 312] width 1196 height 625
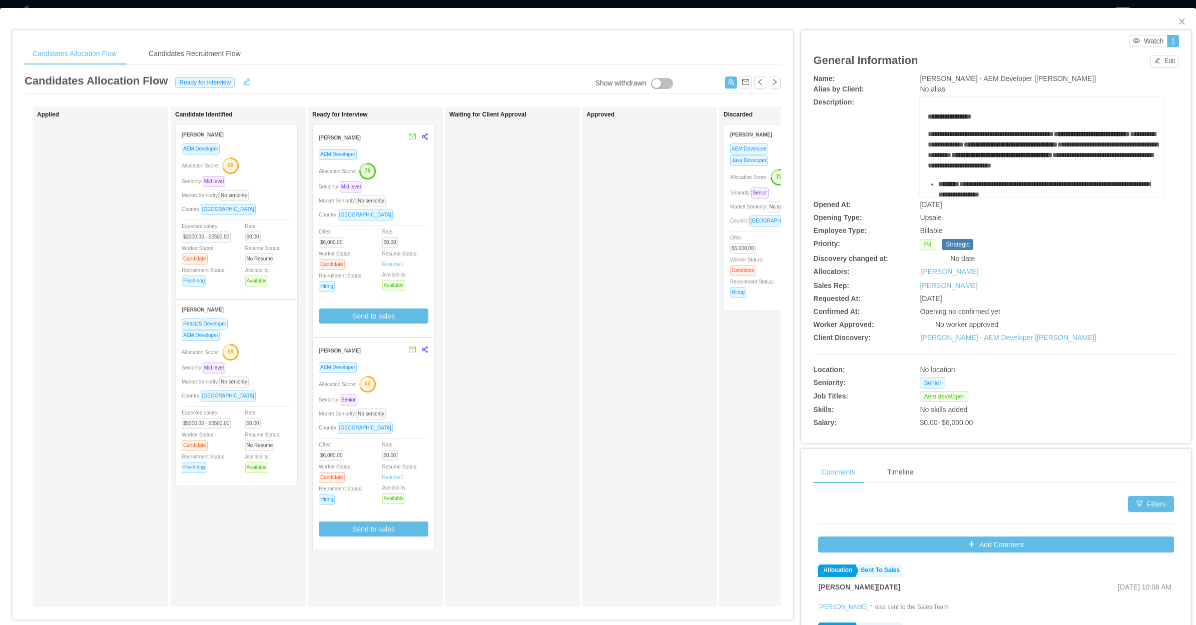
click at [556, 434] on div "Waiting for Client Approval" at bounding box center [519, 356] width 140 height 491
click at [1178, 25] on icon "icon: close" at bounding box center [1182, 22] width 8 height 8
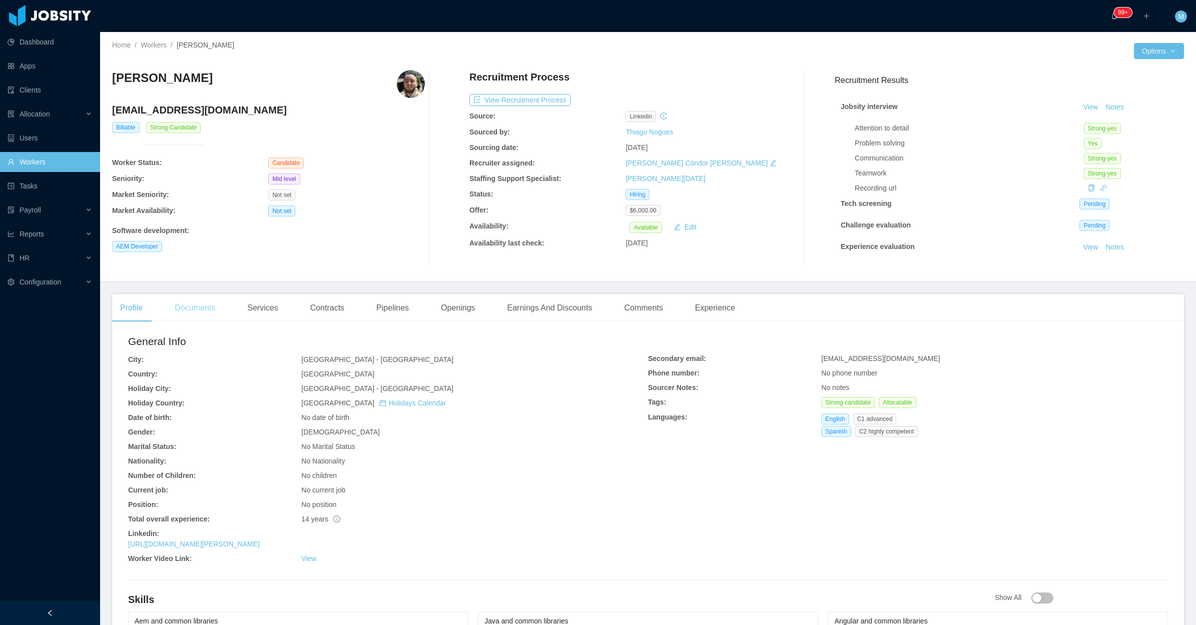
click at [184, 313] on div "Documents" at bounding box center [195, 308] width 57 height 28
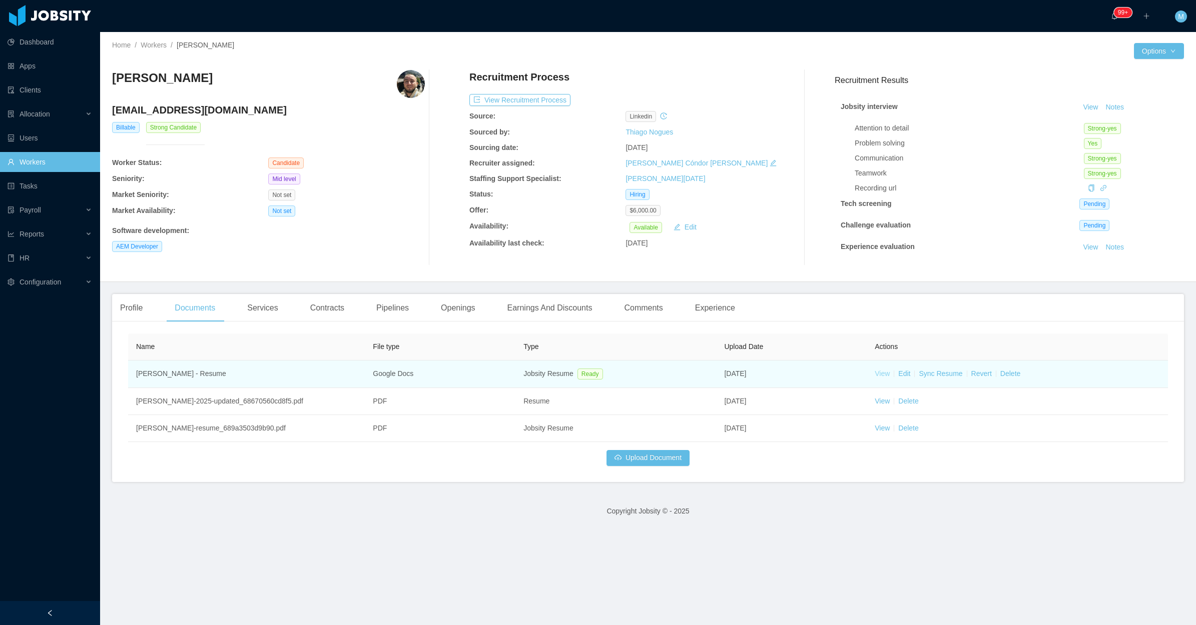
click at [874, 373] on link "View" at bounding box center [881, 374] width 15 height 8
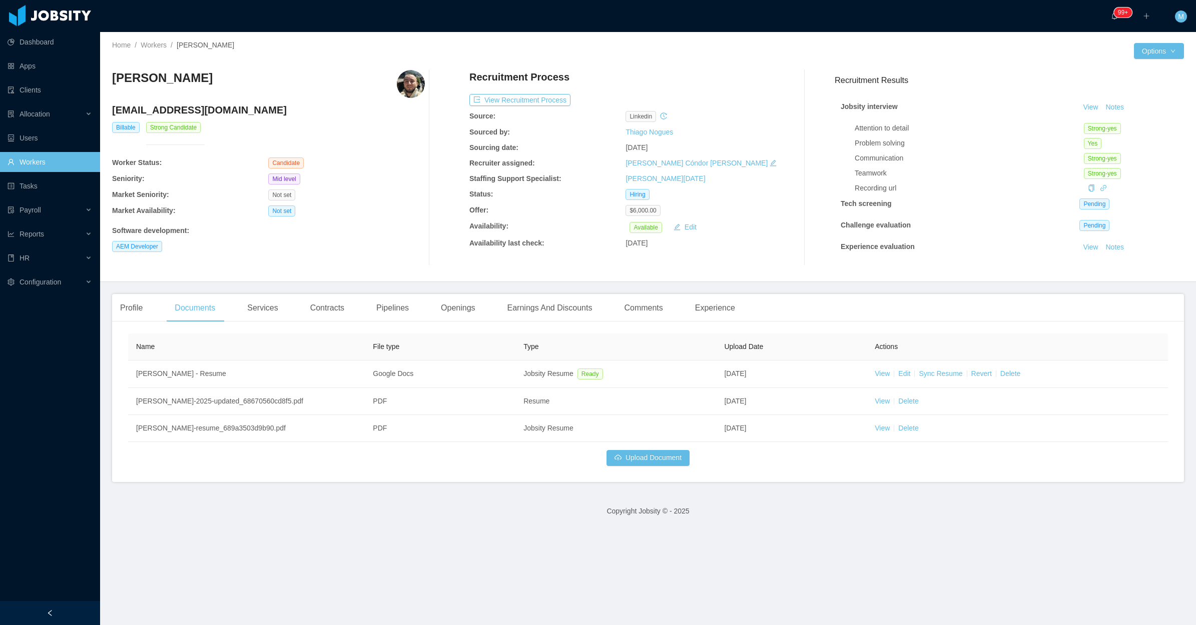
click at [153, 318] on div "Profile Documents Services Contracts Pipelines Openings Earnings And Discounts …" at bounding box center [427, 308] width 631 height 28
click at [136, 314] on div "Profile" at bounding box center [131, 308] width 39 height 28
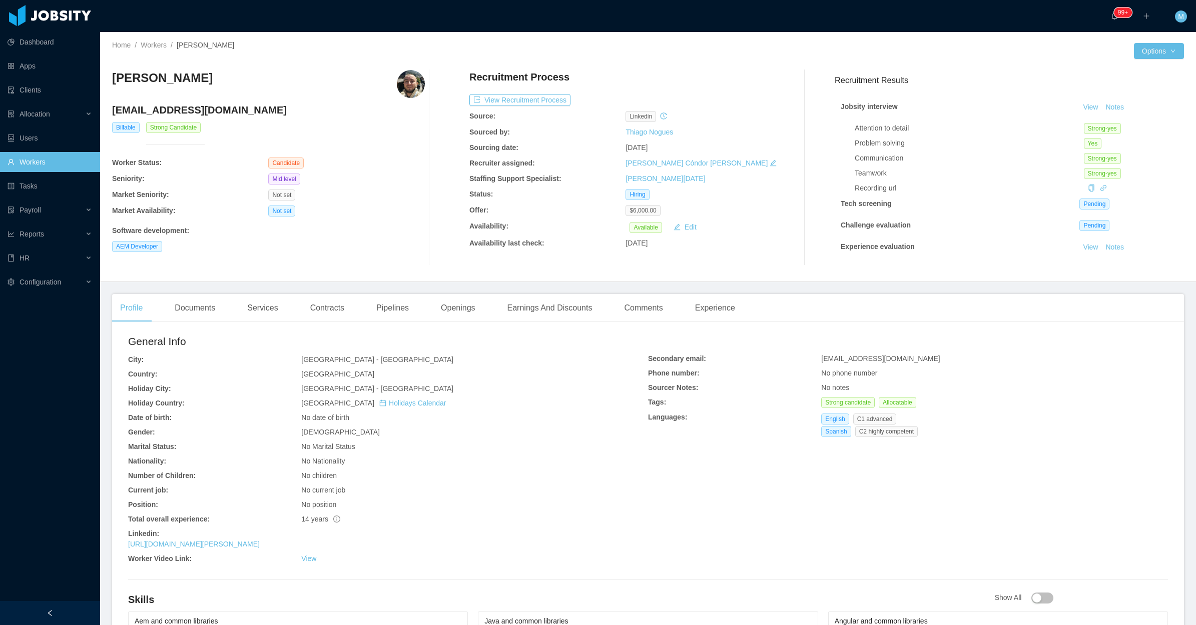
click at [319, 206] on div "Mario Taracena macrot_zip@hotmail.com Billable Strong Candidate Worker Status: …" at bounding box center [268, 168] width 313 height 196
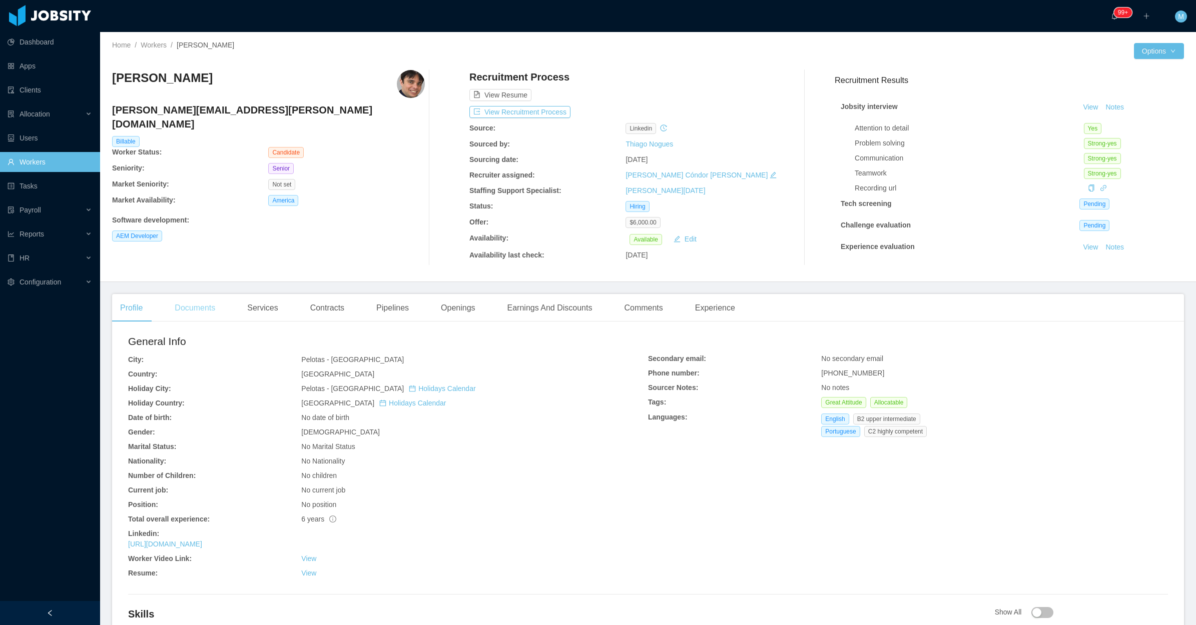
click at [214, 301] on div "Documents" at bounding box center [195, 308] width 57 height 28
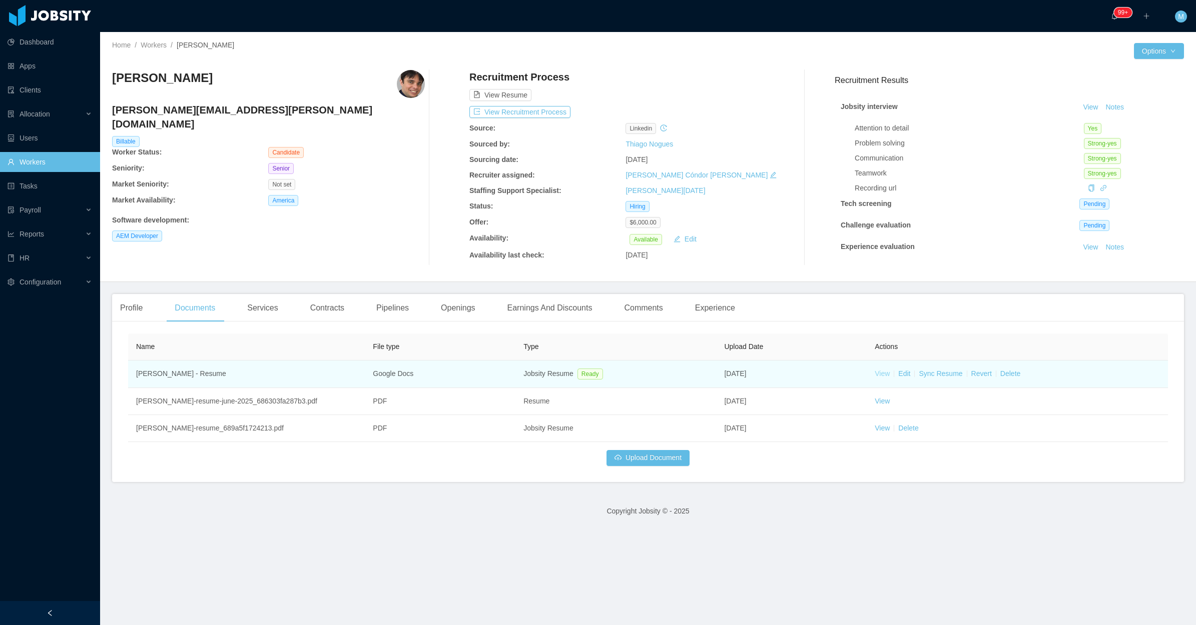
click at [874, 370] on link "View" at bounding box center [881, 374] width 15 height 8
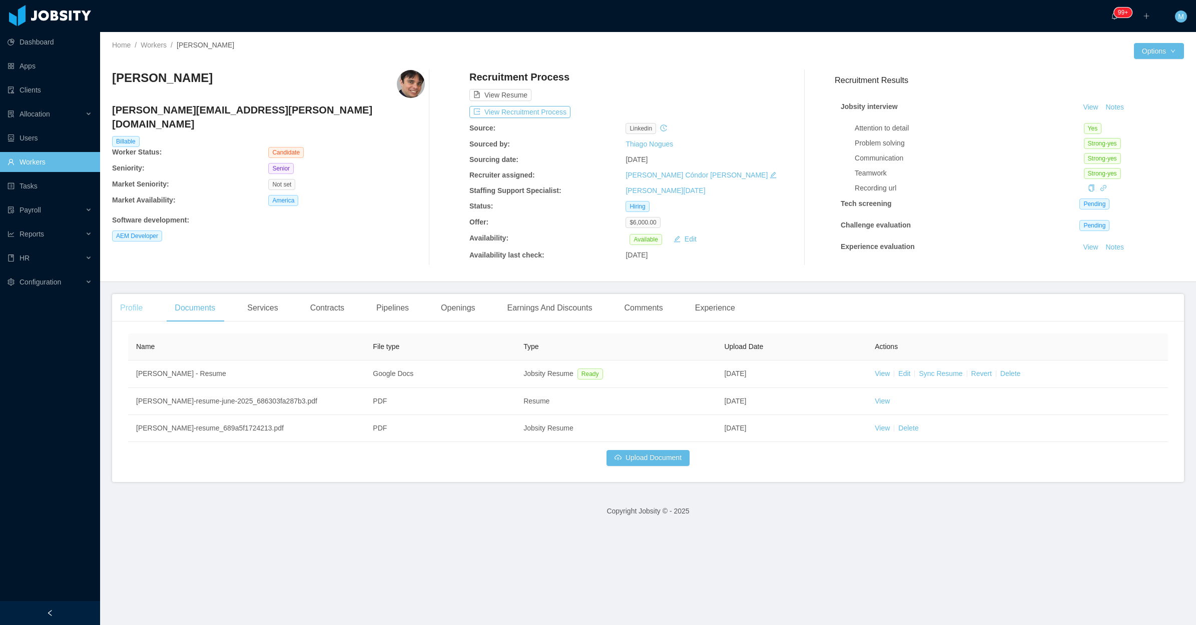
click at [138, 311] on div "Profile" at bounding box center [131, 308] width 39 height 28
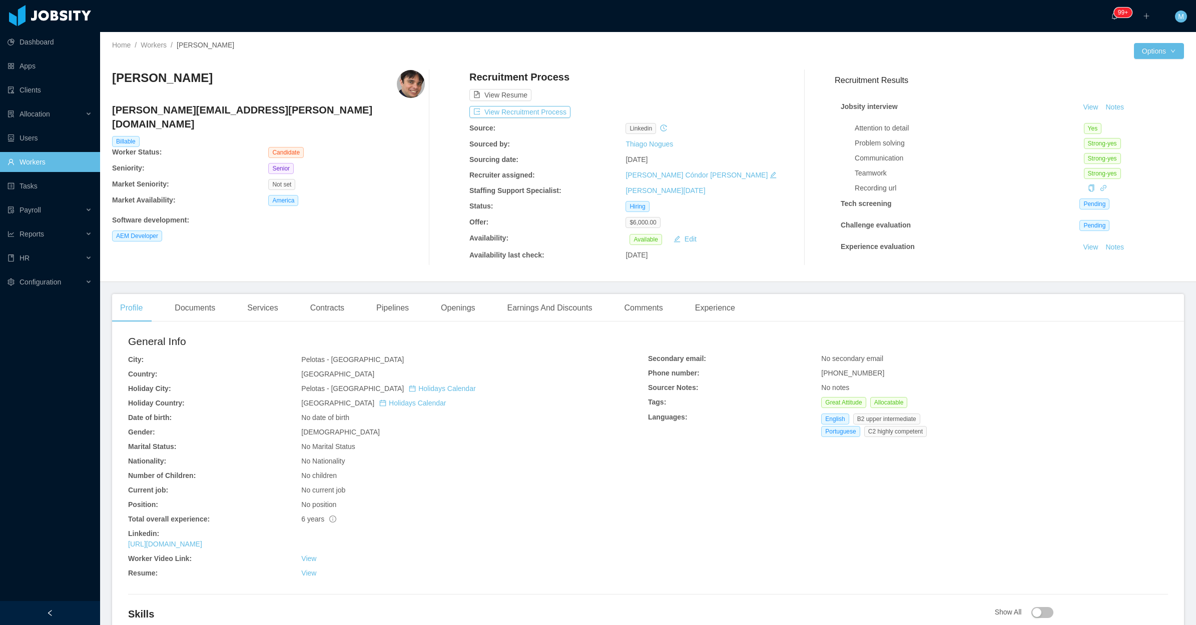
click at [306, 233] on div "Juliano Timm juliano.timm@gmail.com Billable Worker Status: Candidate Seniority…" at bounding box center [268, 168] width 313 height 196
click at [294, 241] on div "Juliano Timm juliano.timm@gmail.com Billable Worker Status: Candidate Seniority…" at bounding box center [268, 168] width 313 height 196
click at [360, 251] on div "Juliano Timm juliano.timm@gmail.com Billable Worker Status: Candidate Seniority…" at bounding box center [268, 168] width 313 height 196
click at [336, 216] on div "Juliano Timm juliano.timm@gmail.com Billable Worker Status: Candidate Seniority…" at bounding box center [268, 168] width 313 height 196
click at [399, 239] on div "Juliano Timm juliano.timm@gmail.com Billable Worker Status: Candidate Seniority…" at bounding box center [268, 168] width 313 height 196
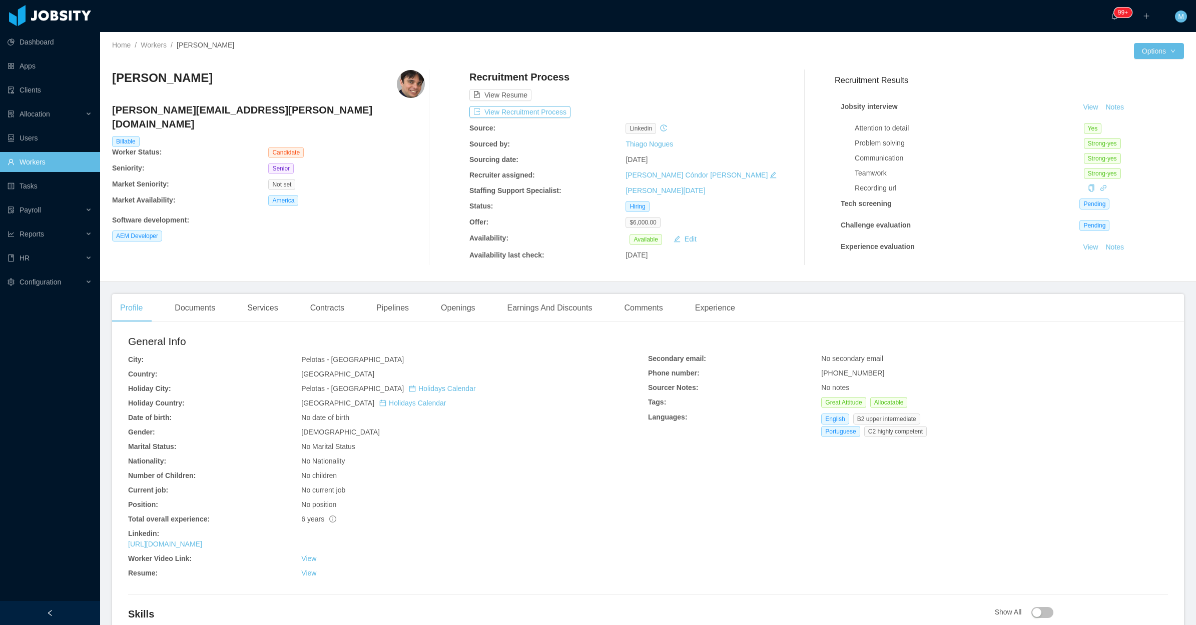
click at [330, 194] on div "Juliano Timm juliano.timm@gmail.com Billable Worker Status: Candidate Seniority…" at bounding box center [268, 168] width 313 height 196
click at [321, 231] on div "AEM Developer" at bounding box center [268, 236] width 313 height 11
click at [346, 231] on div "AEM Developer" at bounding box center [268, 236] width 313 height 11
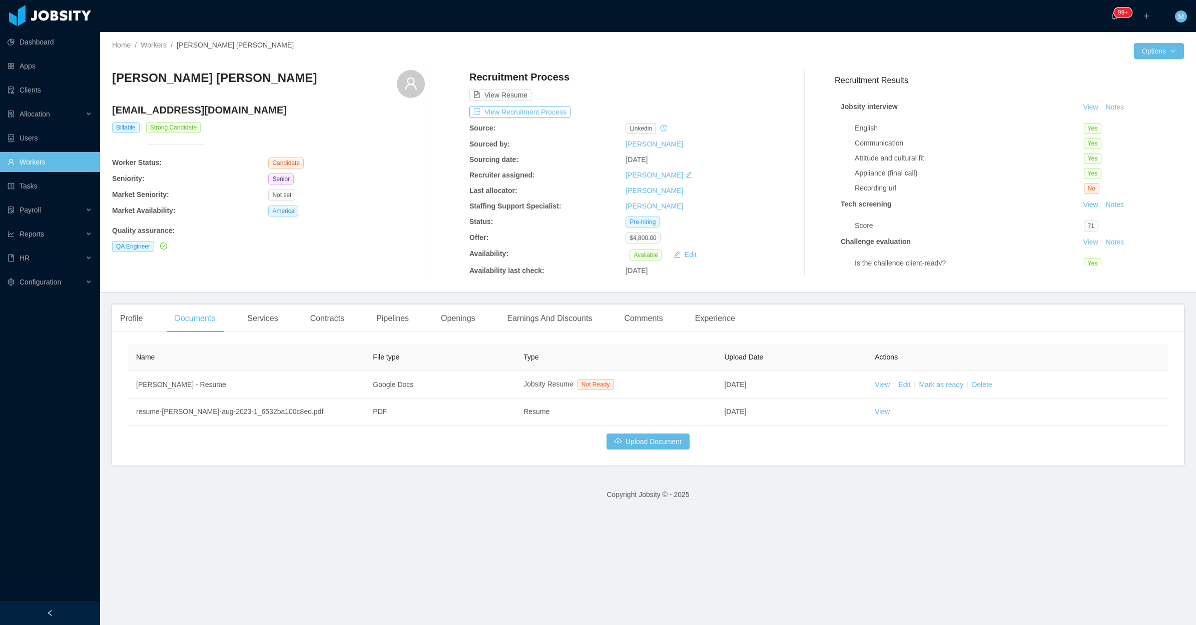
click at [380, 238] on div "[PERSON_NAME] [PERSON_NAME] [EMAIL_ADDRESS][DOMAIN_NAME] Billable Strong Candid…" at bounding box center [268, 173] width 313 height 206
click at [403, 238] on div "[PERSON_NAME] [PERSON_NAME] [EMAIL_ADDRESS][DOMAIN_NAME] Billable Strong Candid…" at bounding box center [268, 173] width 313 height 206
click at [336, 216] on div "America" at bounding box center [346, 211] width 156 height 11
click at [129, 317] on div "Profile" at bounding box center [131, 319] width 39 height 28
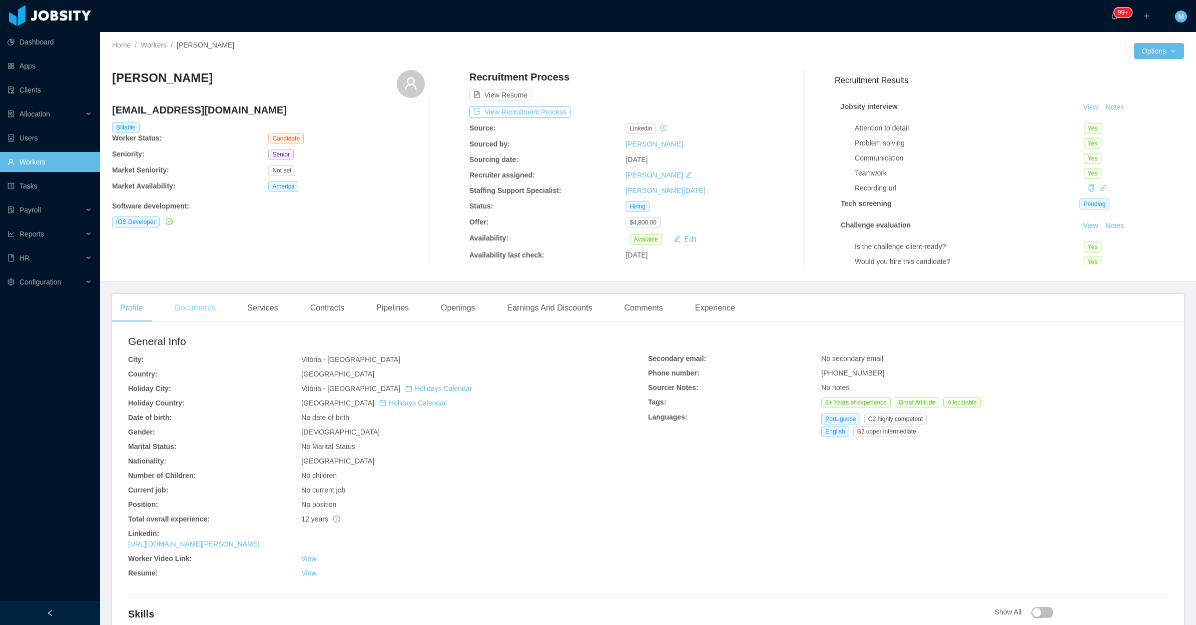
click at [205, 308] on div "Documents" at bounding box center [195, 308] width 57 height 28
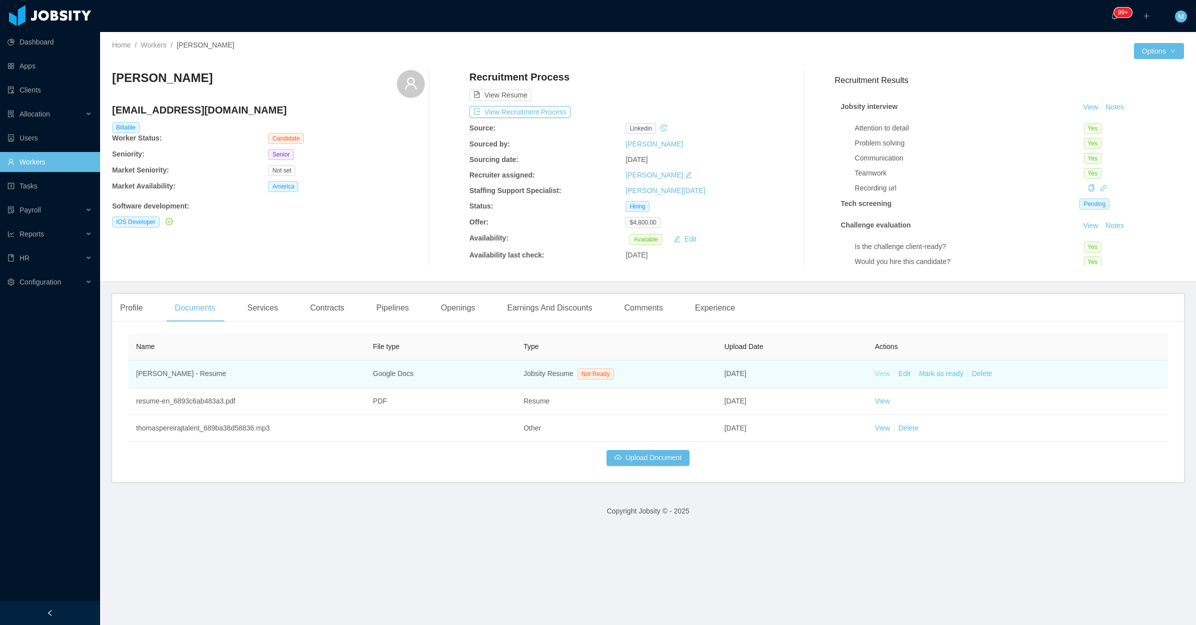
click at [874, 373] on link "View" at bounding box center [881, 374] width 15 height 8
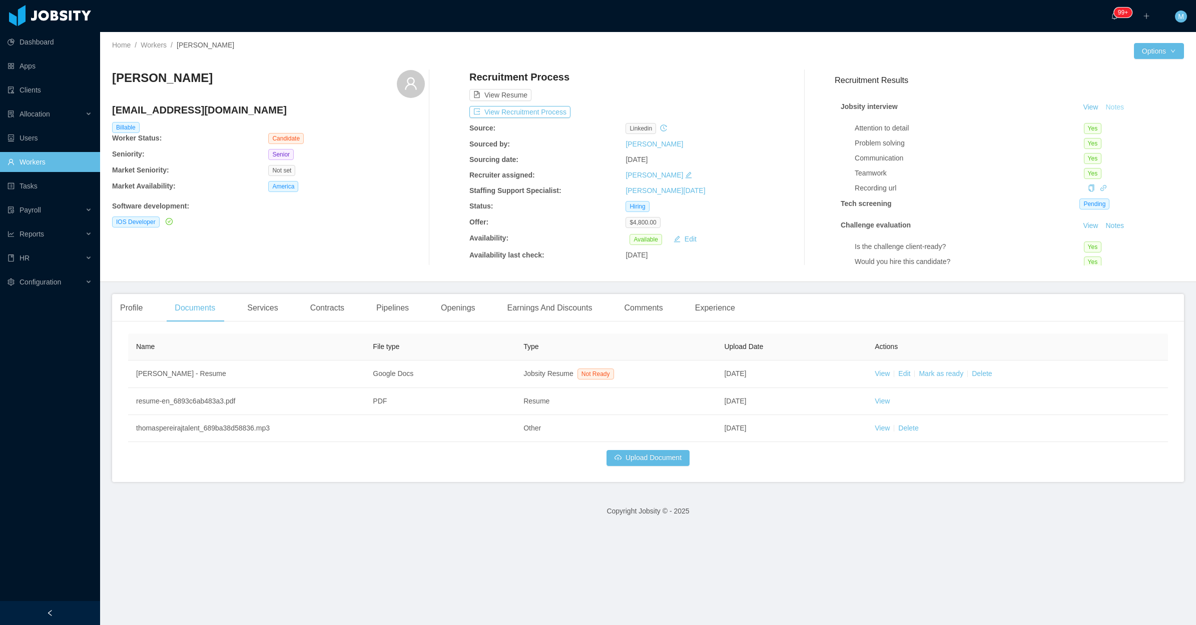
click at [1103, 108] on button "Notes" at bounding box center [1114, 108] width 27 height 12
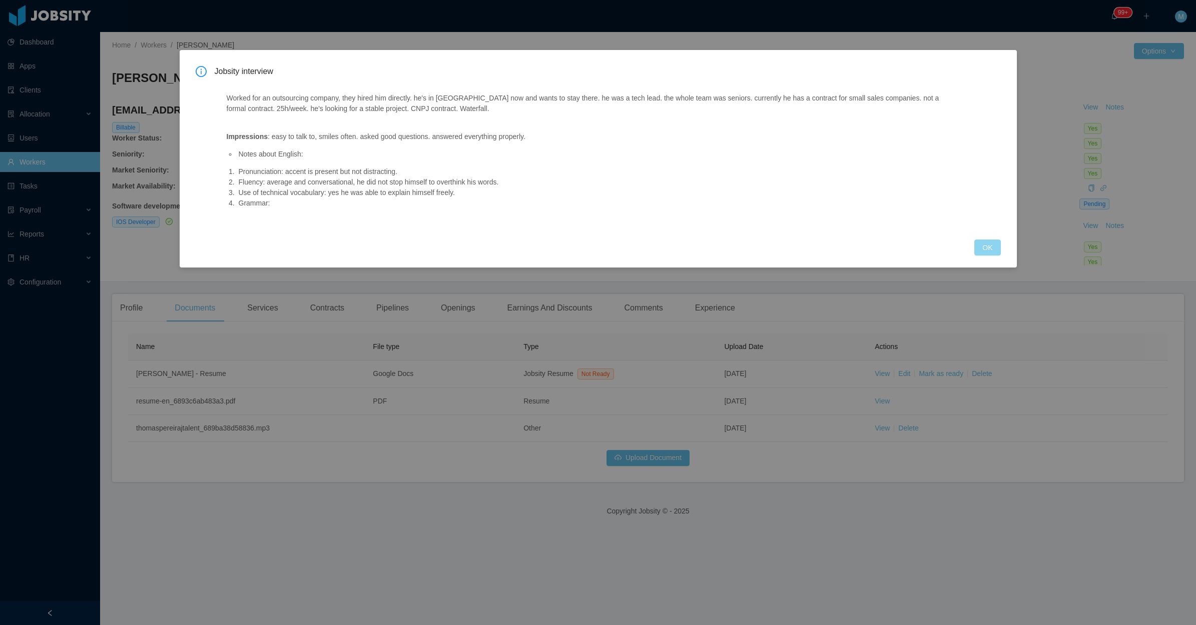
click at [977, 254] on button "OK" at bounding box center [987, 248] width 26 height 16
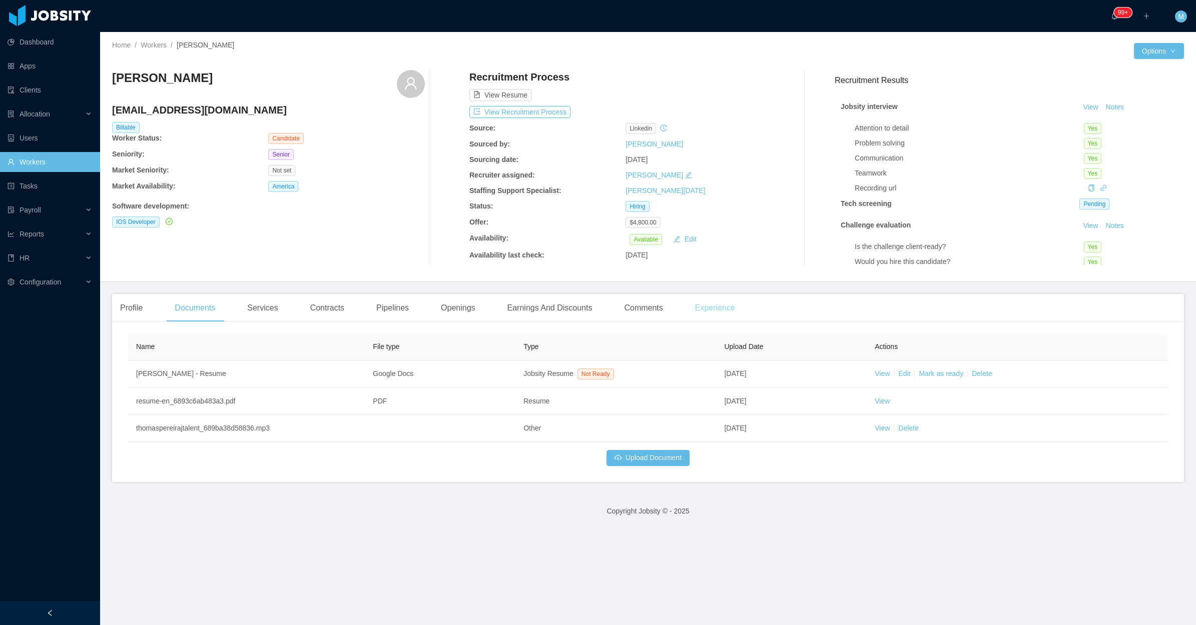
click at [719, 301] on div "Experience" at bounding box center [715, 308] width 56 height 28
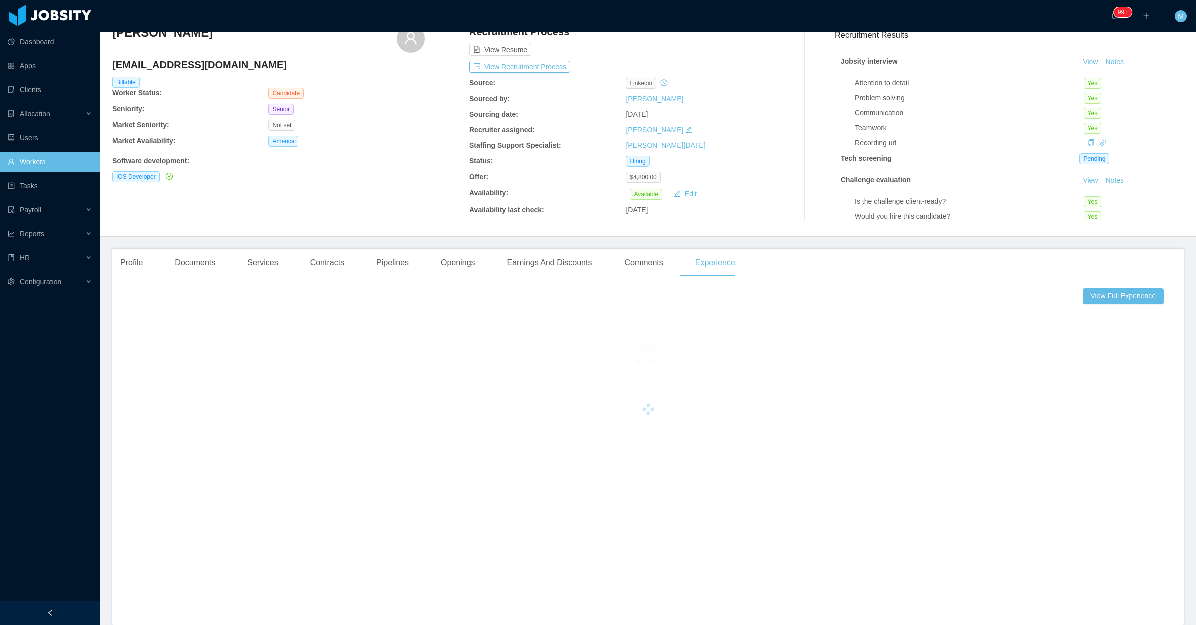
scroll to position [92, 0]
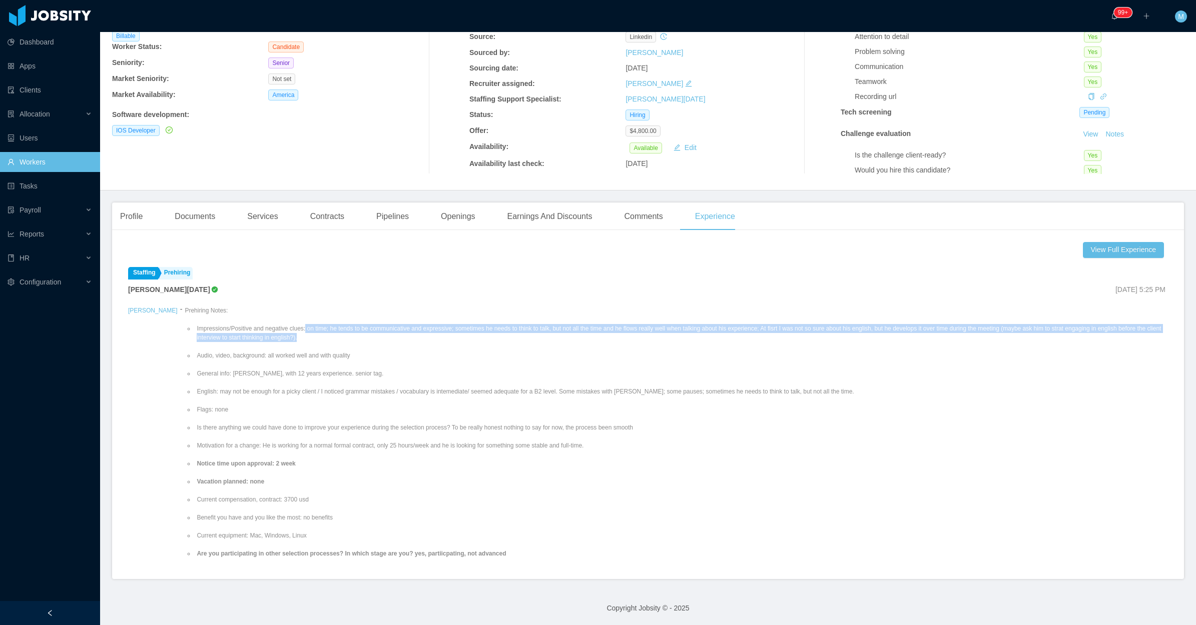
drag, startPoint x: 299, startPoint y: 336, endPoint x: 291, endPoint y: 326, distance: 12.4
click at [291, 326] on li "Impressions/Positive and negative clues: on time; he tends to be communicative …" at bounding box center [681, 333] width 973 height 18
copy li "on time; he tends to be communicative and expressive; sometimes he needs to thi…"
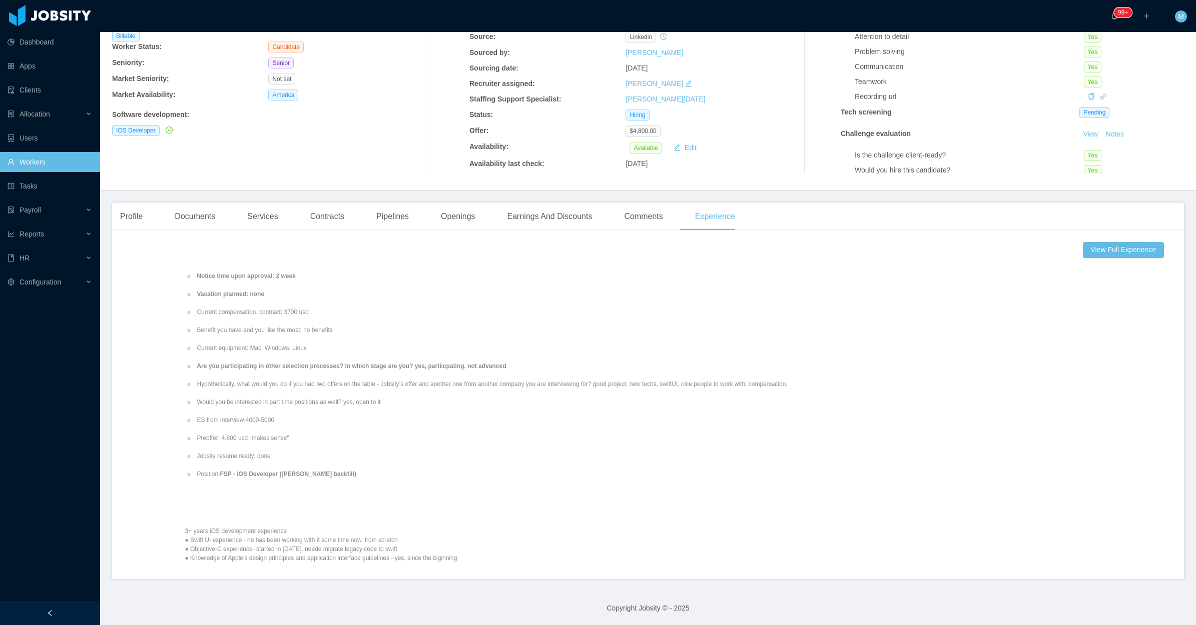
scroll to position [63, 0]
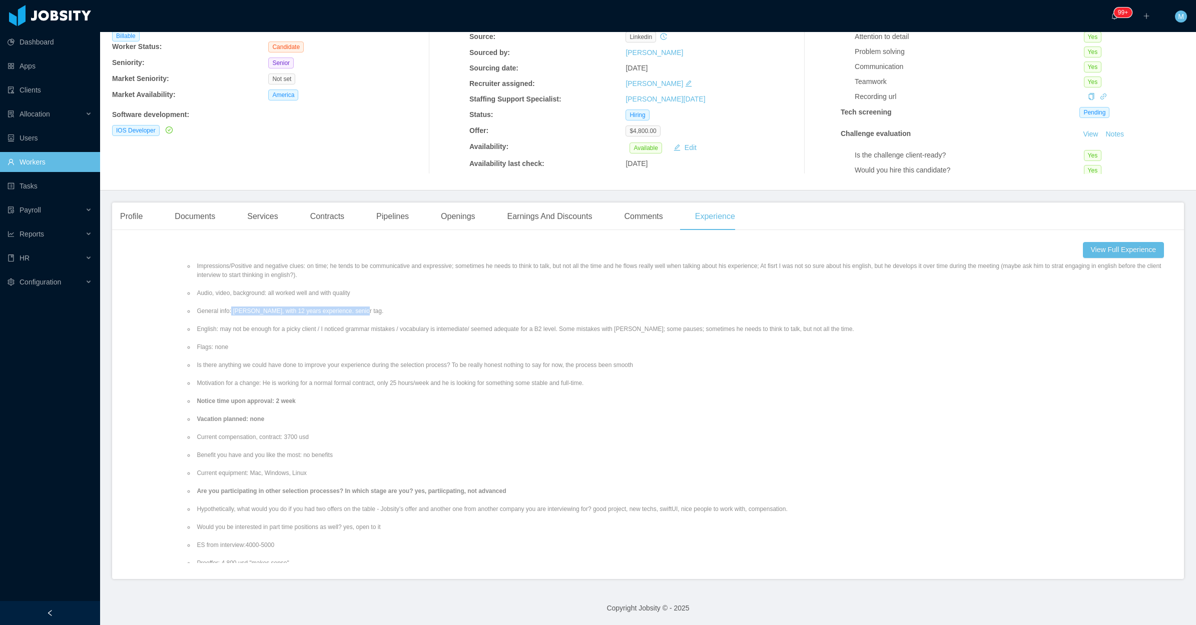
drag, startPoint x: 219, startPoint y: 313, endPoint x: 371, endPoint y: 311, distance: 152.1
click at [371, 311] on li "General info: IOS dev, with 12 years experience. senior tag." at bounding box center [681, 311] width 973 height 9
copy li "IOS dev, with 12 years experience. senior tag."
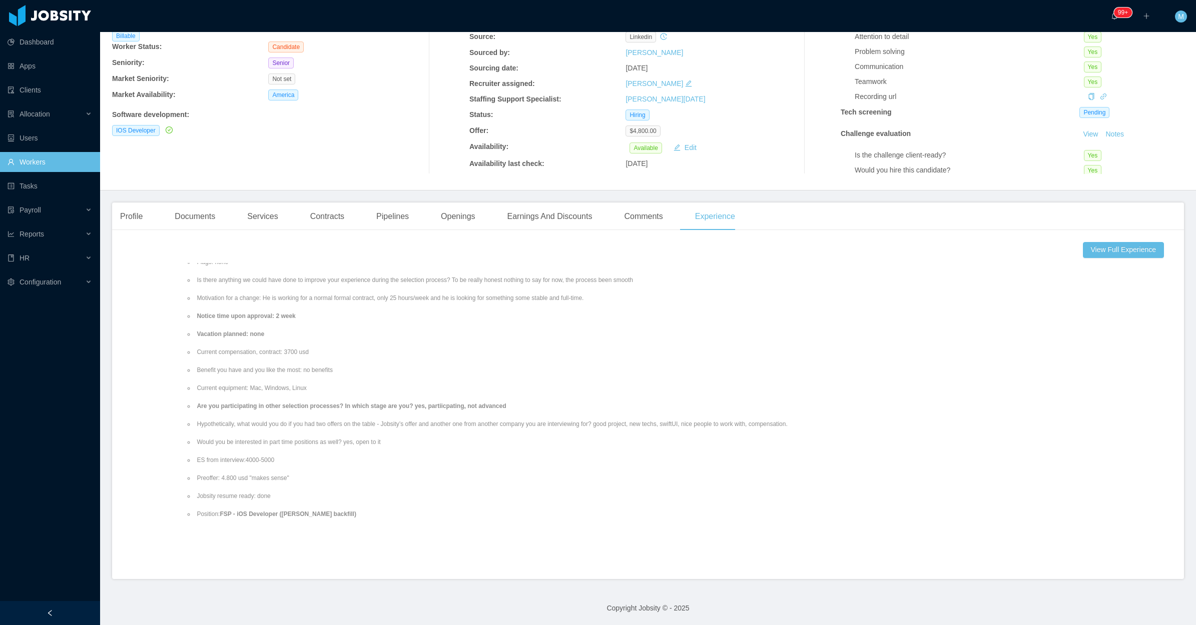
scroll to position [125, 0]
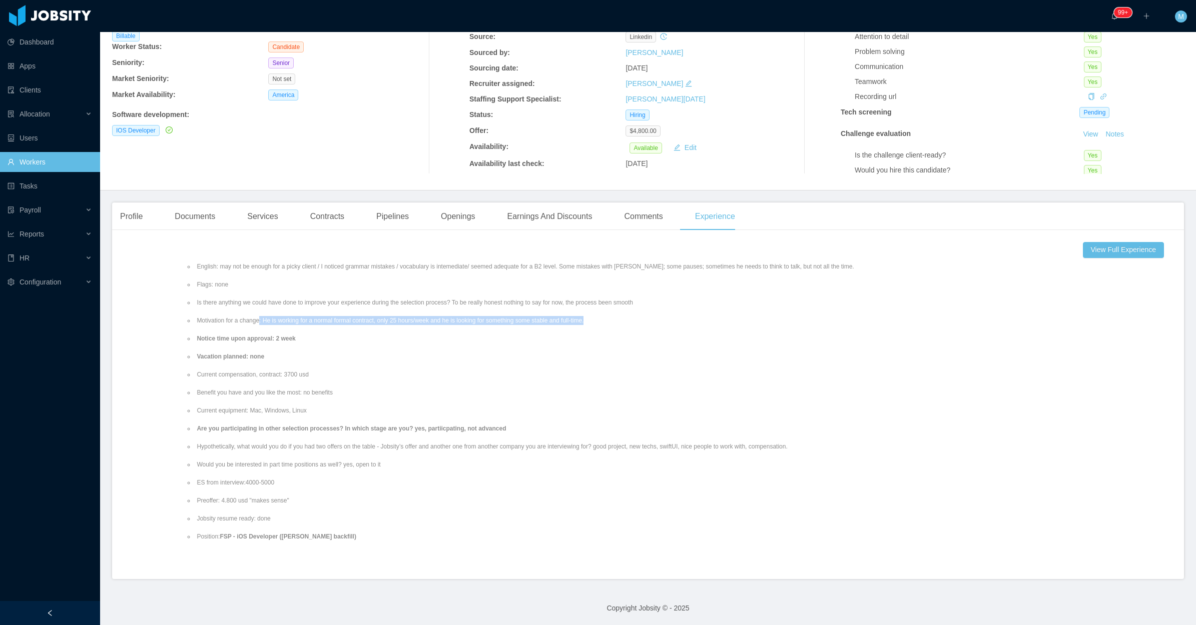
drag, startPoint x: 247, startPoint y: 324, endPoint x: 576, endPoint y: 323, distance: 329.7
click at [576, 323] on li "Motivation for a change: He is working for a normal formal contract, only 25 ho…" at bounding box center [681, 320] width 973 height 9
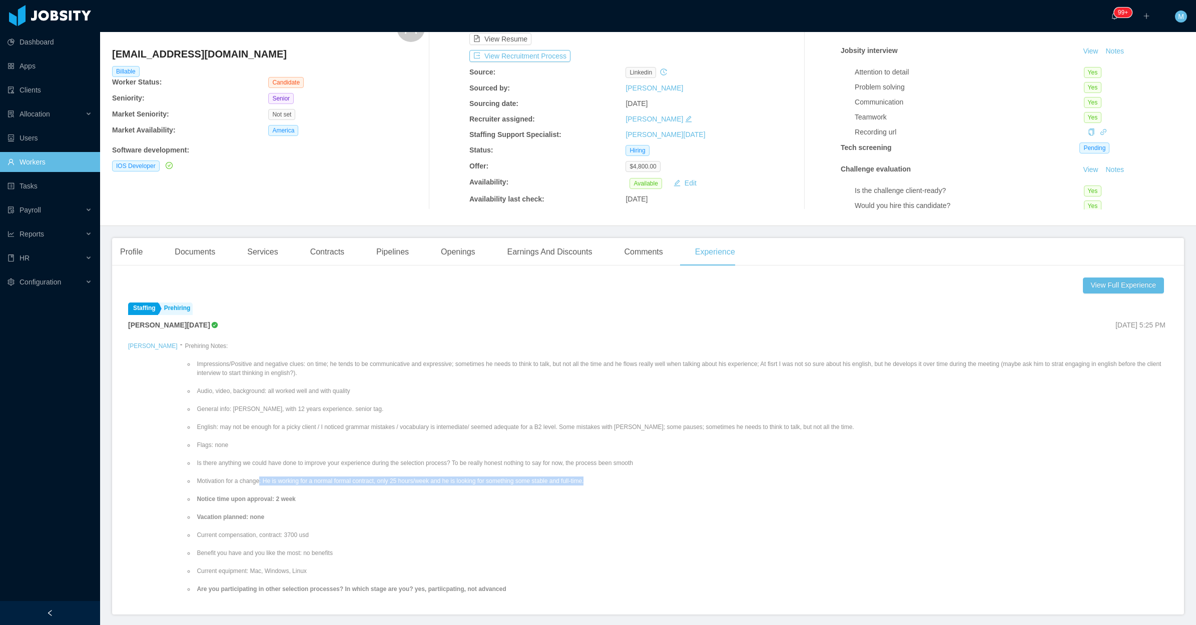
scroll to position [0, 0]
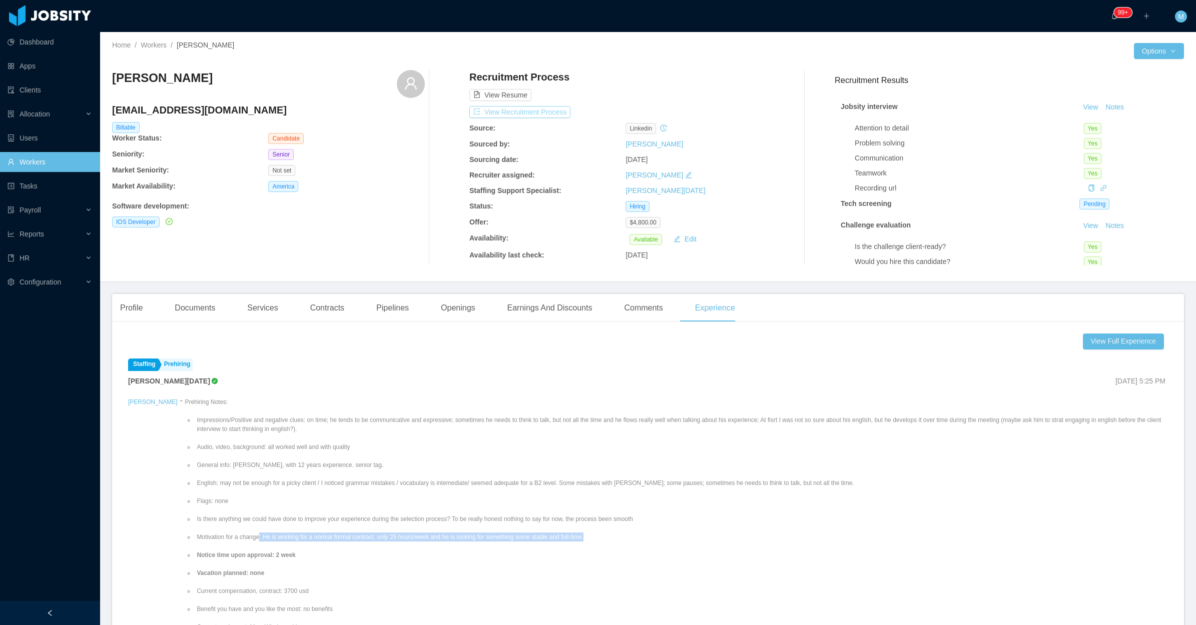
click at [543, 115] on button "View Recruitment Process" at bounding box center [519, 112] width 101 height 12
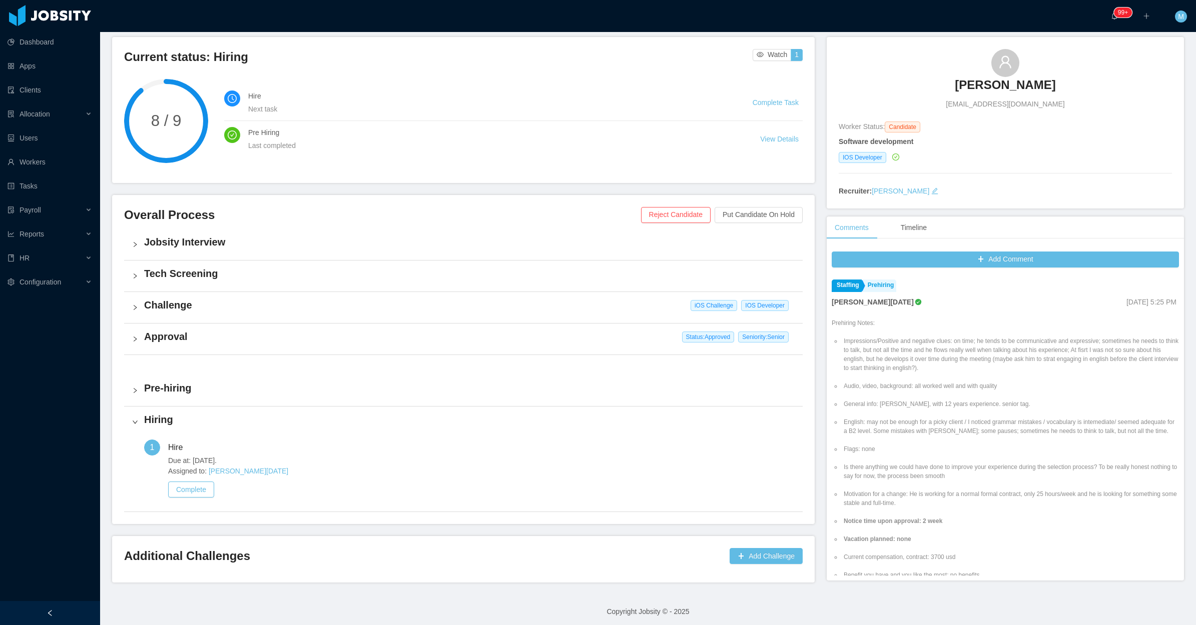
scroll to position [71, 0]
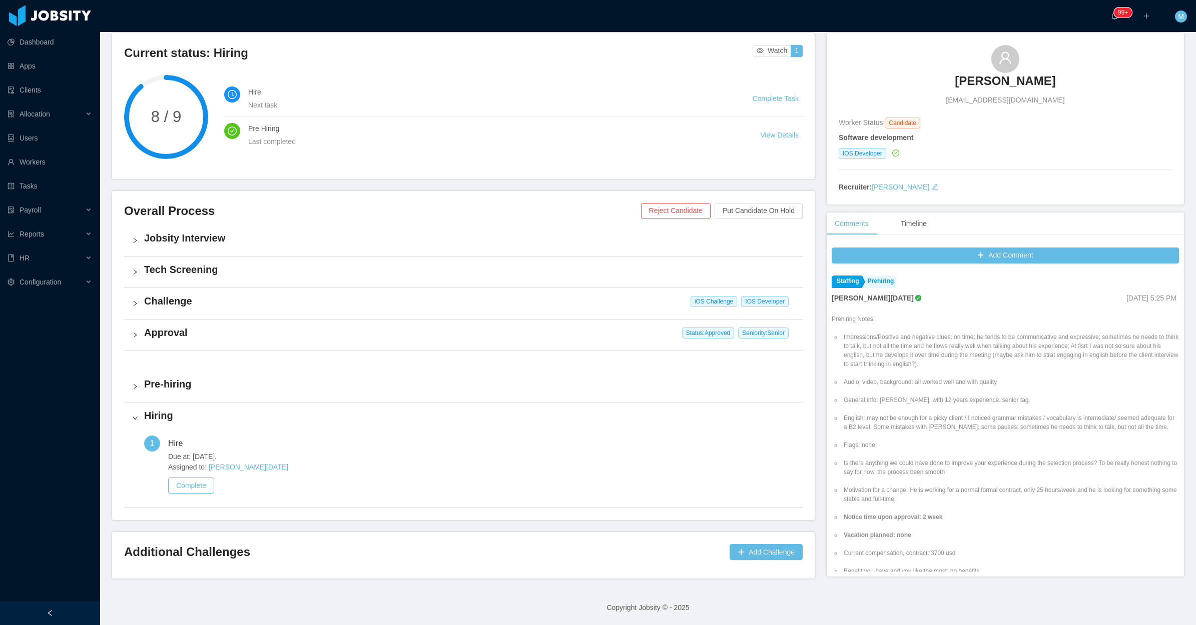
click at [131, 306] on div "Challenge iOS Challenge IOS Developer" at bounding box center [463, 303] width 678 height 31
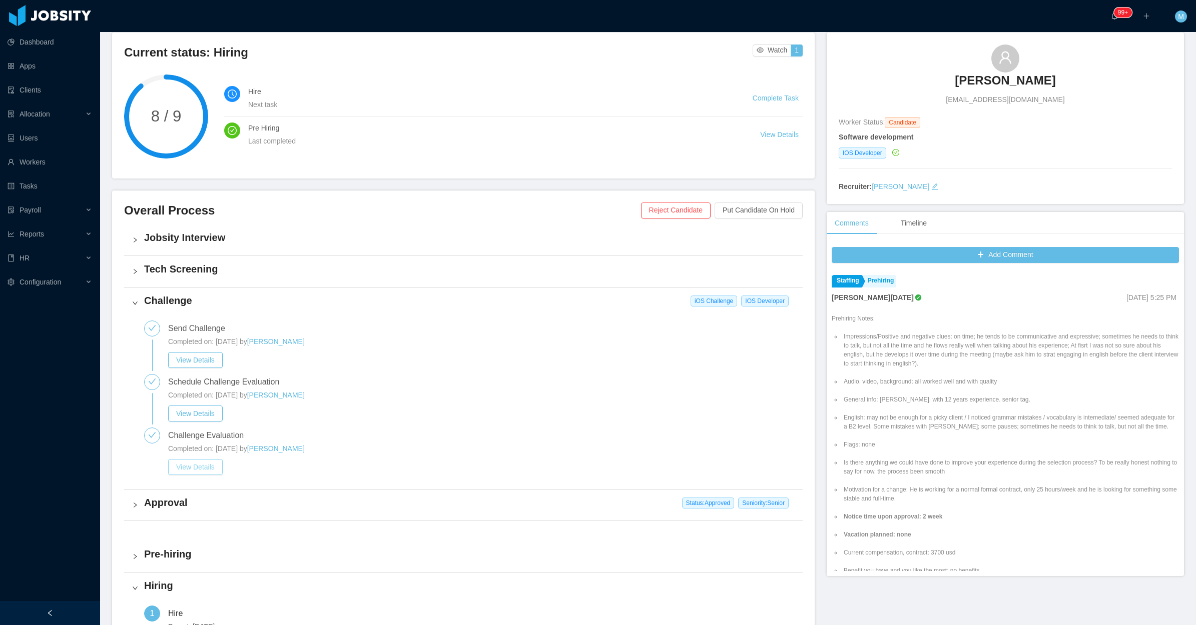
click at [208, 466] on button "View Details" at bounding box center [195, 467] width 55 height 16
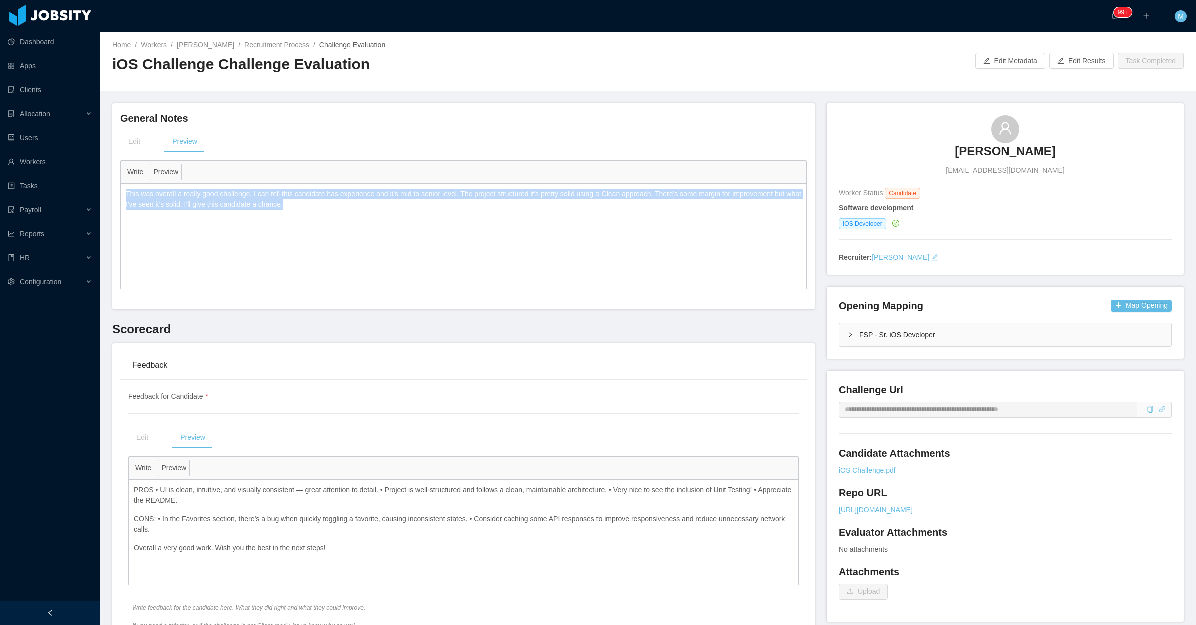
drag, startPoint x: 348, startPoint y: 214, endPoint x: 120, endPoint y: 189, distance: 228.9
click at [121, 189] on div "This was overall a really good challenge. I can tell this candidate has experie…" at bounding box center [463, 199] width 685 height 31
copy p "This was overall a really good challenge. I can tell this candidate has experie…"
click at [279, 48] on link "Recruitment Process" at bounding box center [276, 45] width 65 height 8
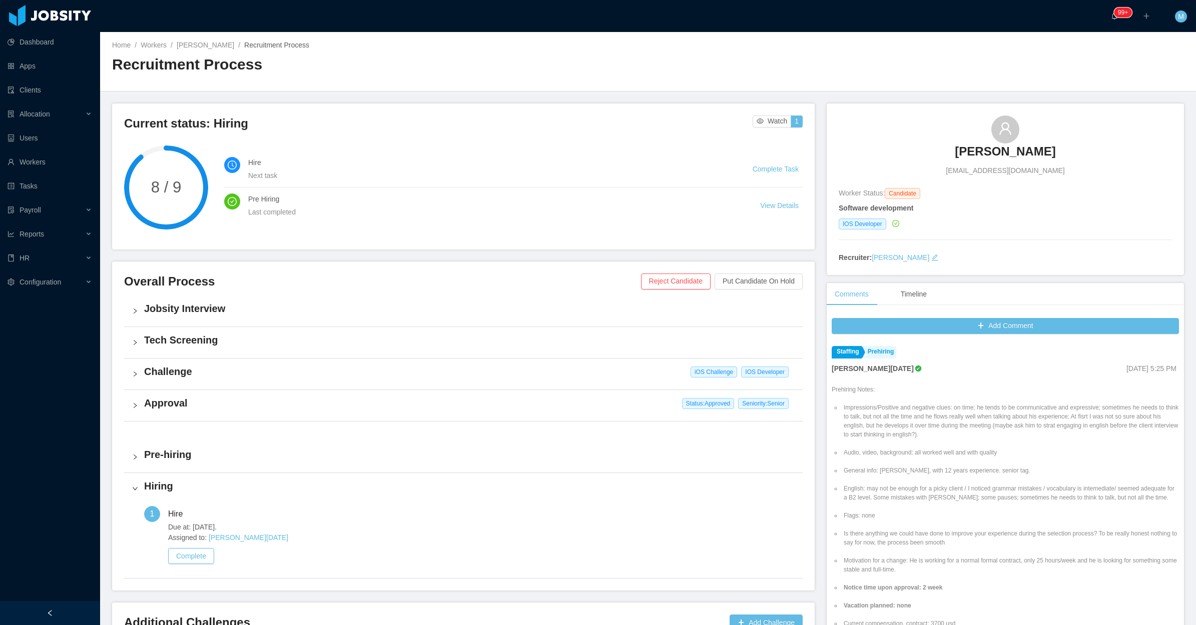
click at [133, 305] on div "Jobsity Interview" at bounding box center [463, 311] width 678 height 31
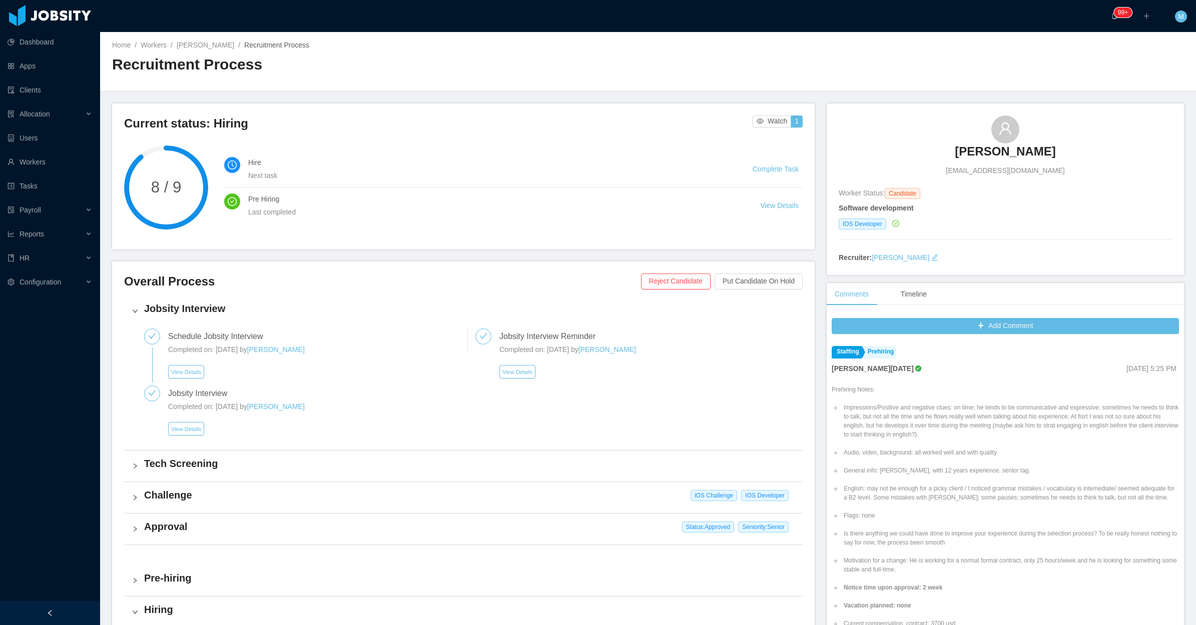
scroll to position [63, 0]
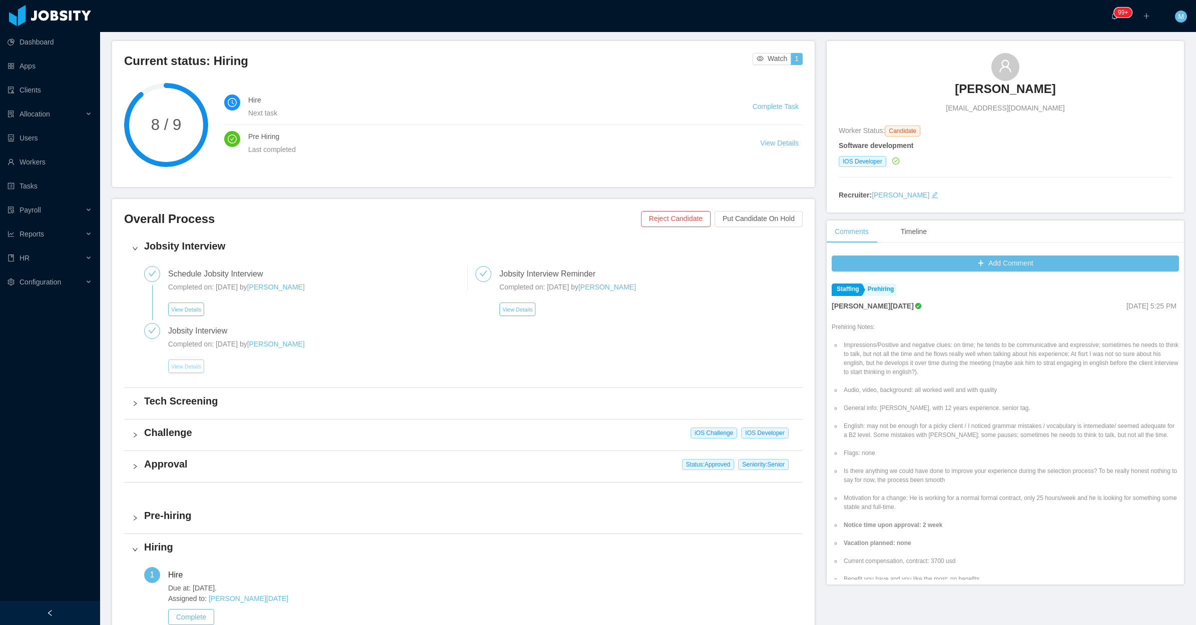
click at [186, 361] on button "View Details" at bounding box center [186, 367] width 36 height 14
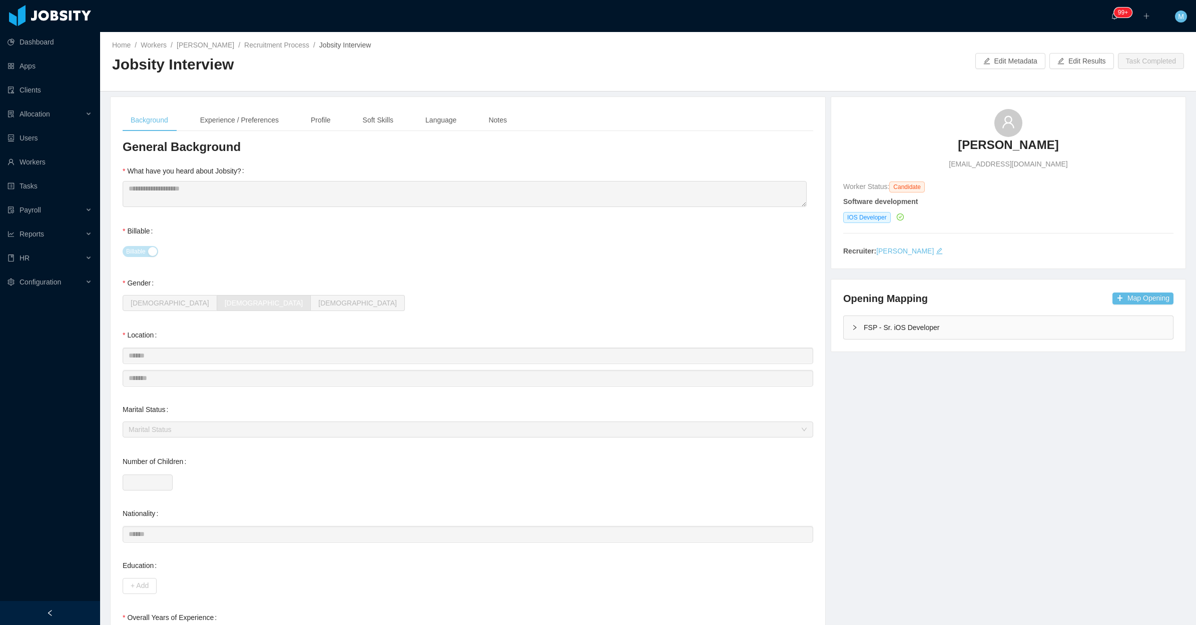
click at [36, 617] on div at bounding box center [50, 613] width 100 height 24
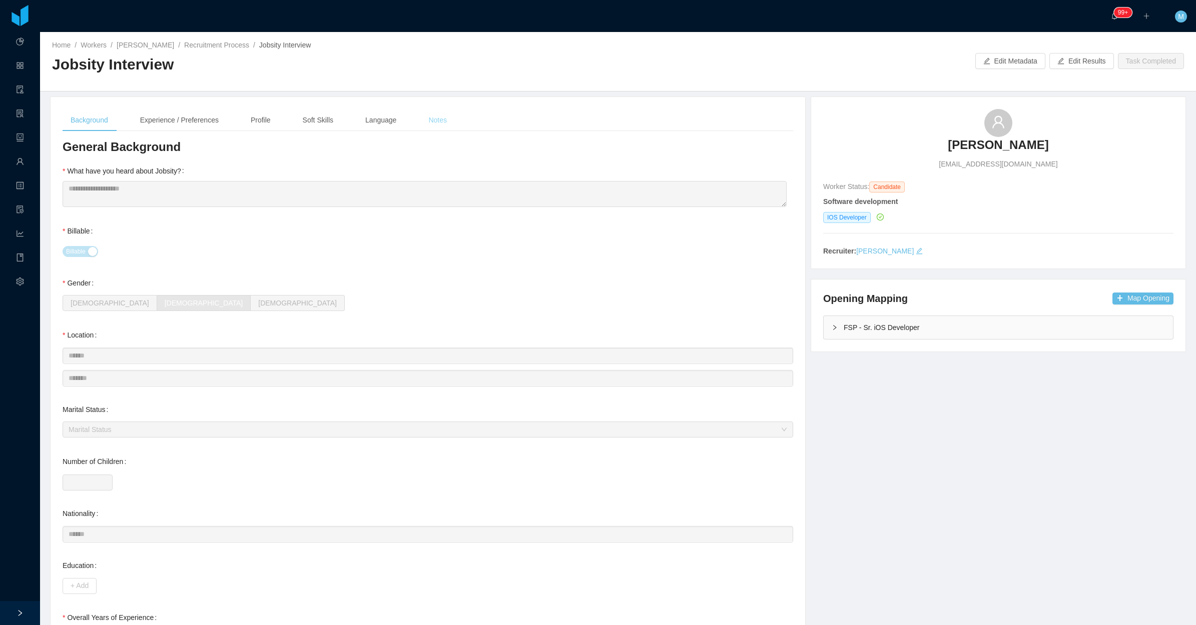
click at [426, 123] on div "Notes" at bounding box center [437, 120] width 35 height 23
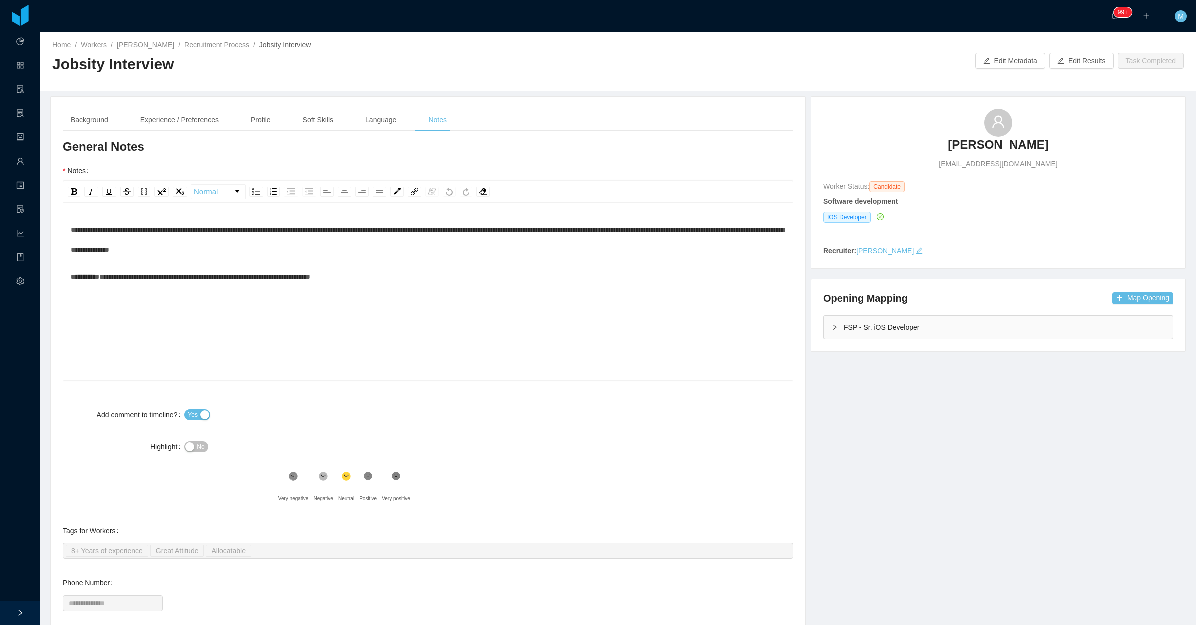
scroll to position [22, 0]
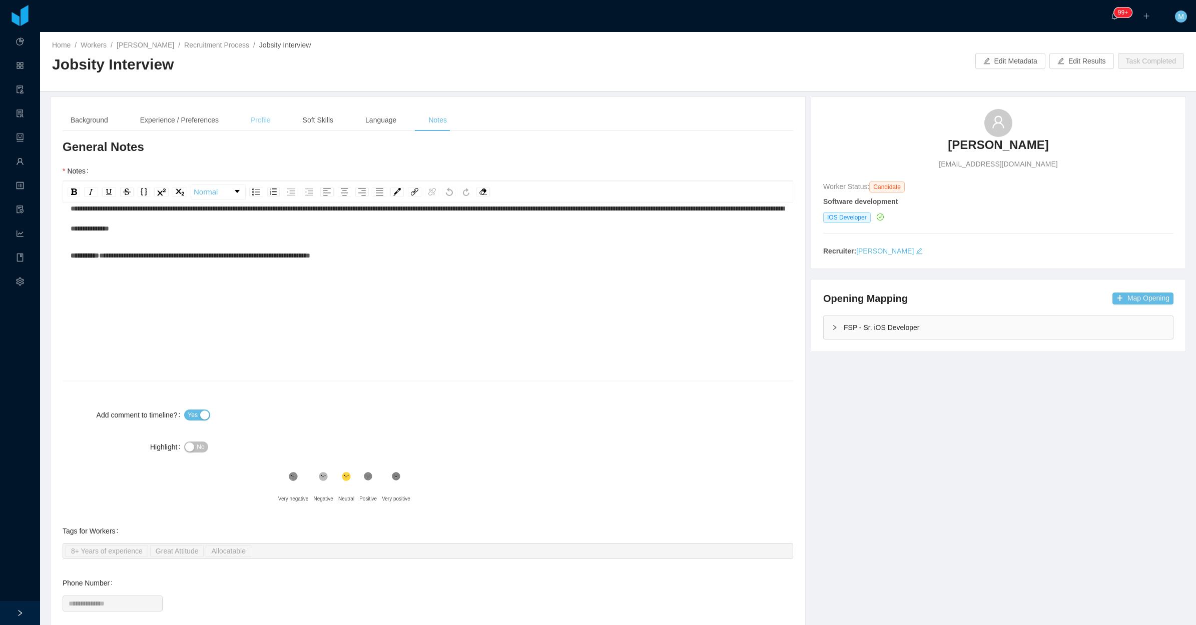
click at [251, 116] on div "Profile" at bounding box center [261, 120] width 36 height 23
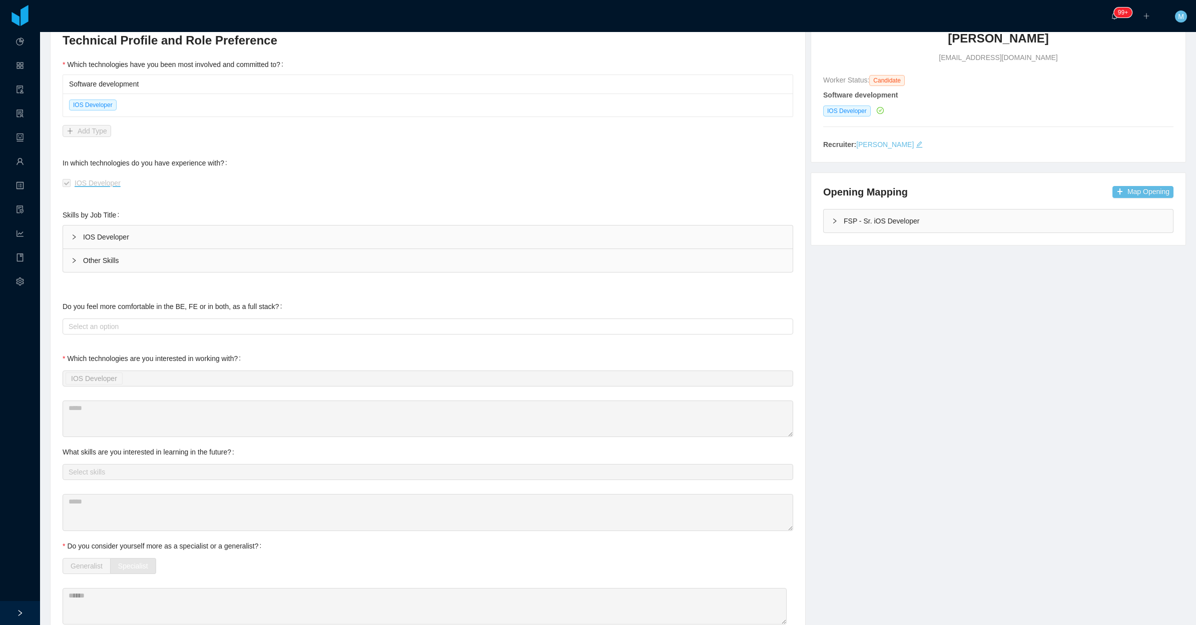
scroll to position [0, 0]
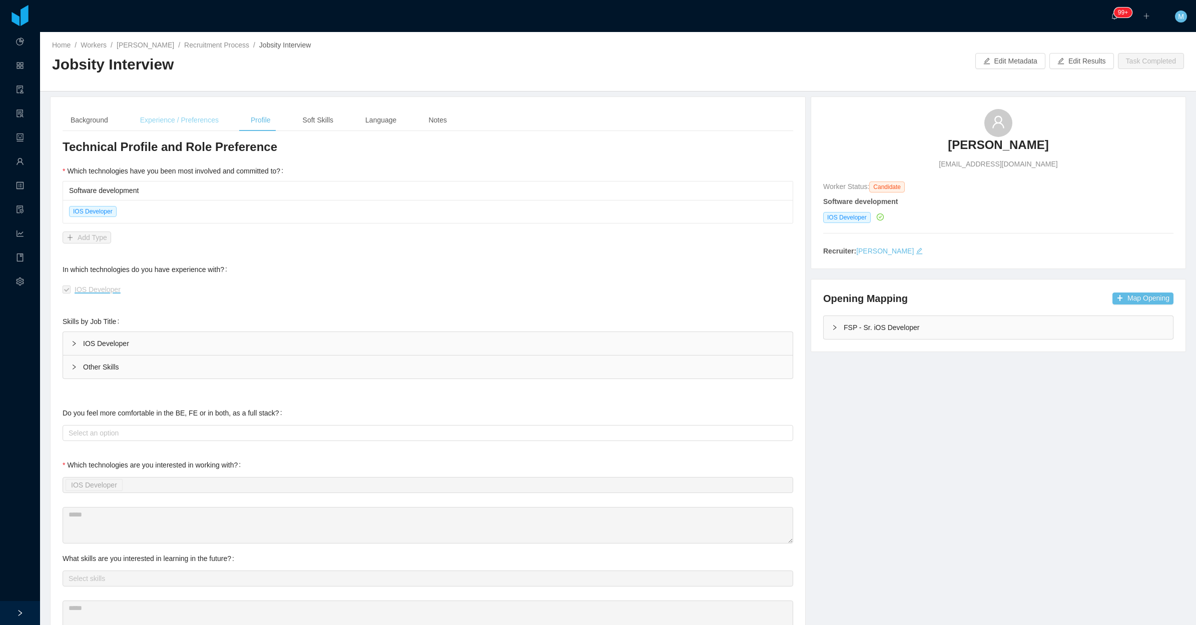
click at [182, 114] on div "Experience / Preferences" at bounding box center [179, 120] width 95 height 23
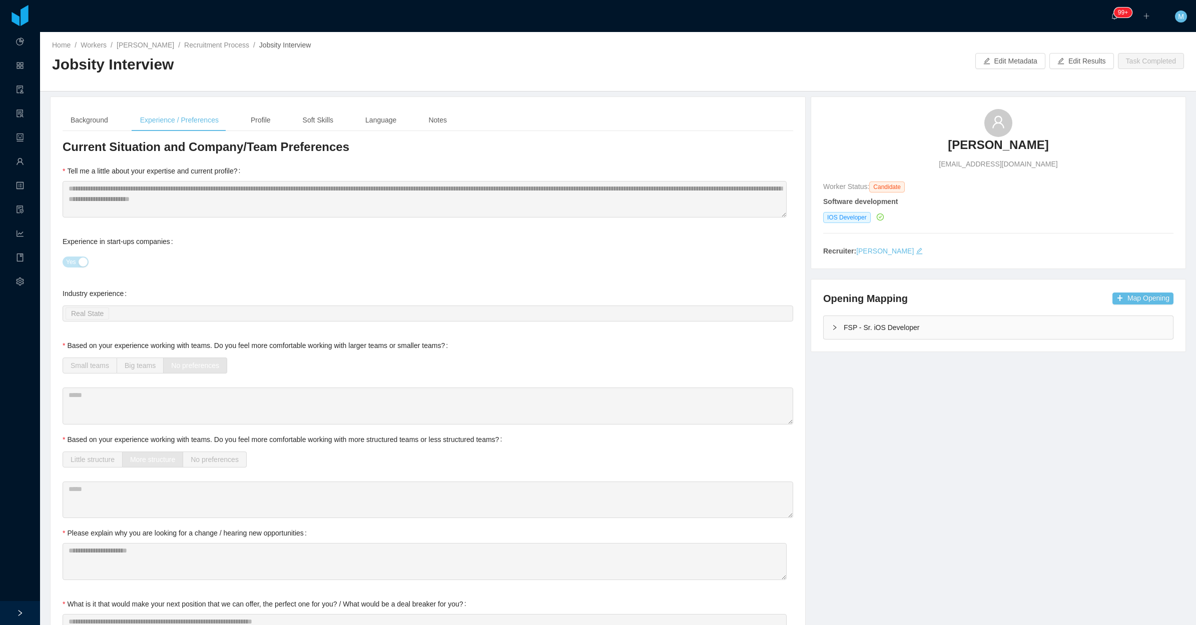
click at [89, 125] on div "Background" at bounding box center [90, 120] width 54 height 23
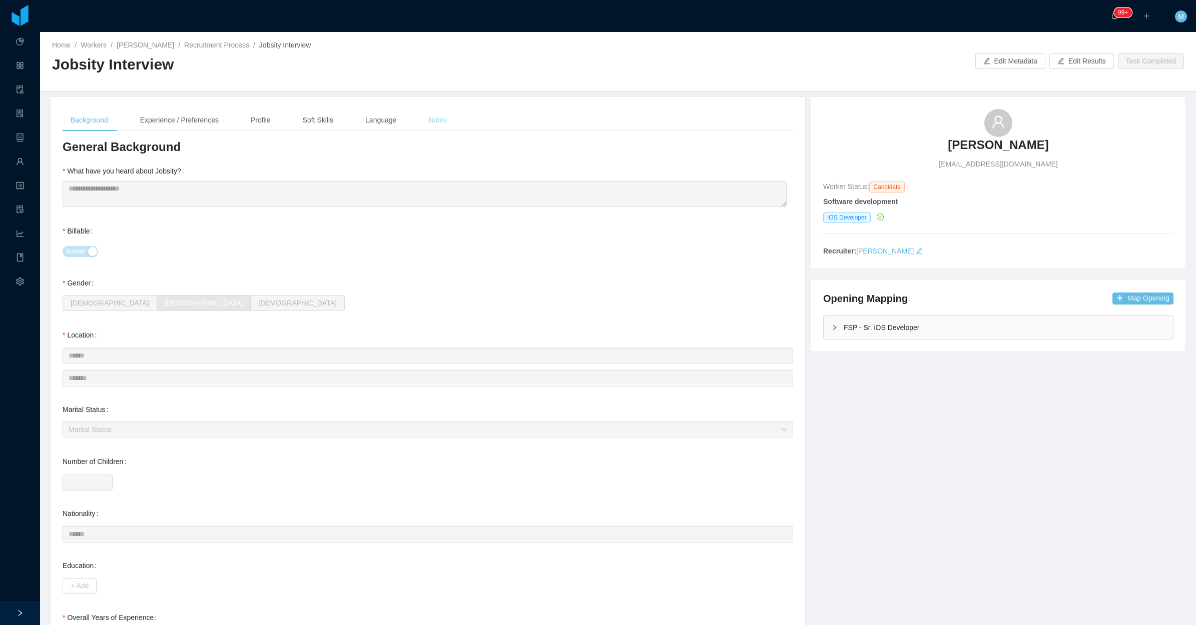
click at [436, 114] on div "Notes" at bounding box center [437, 120] width 35 height 23
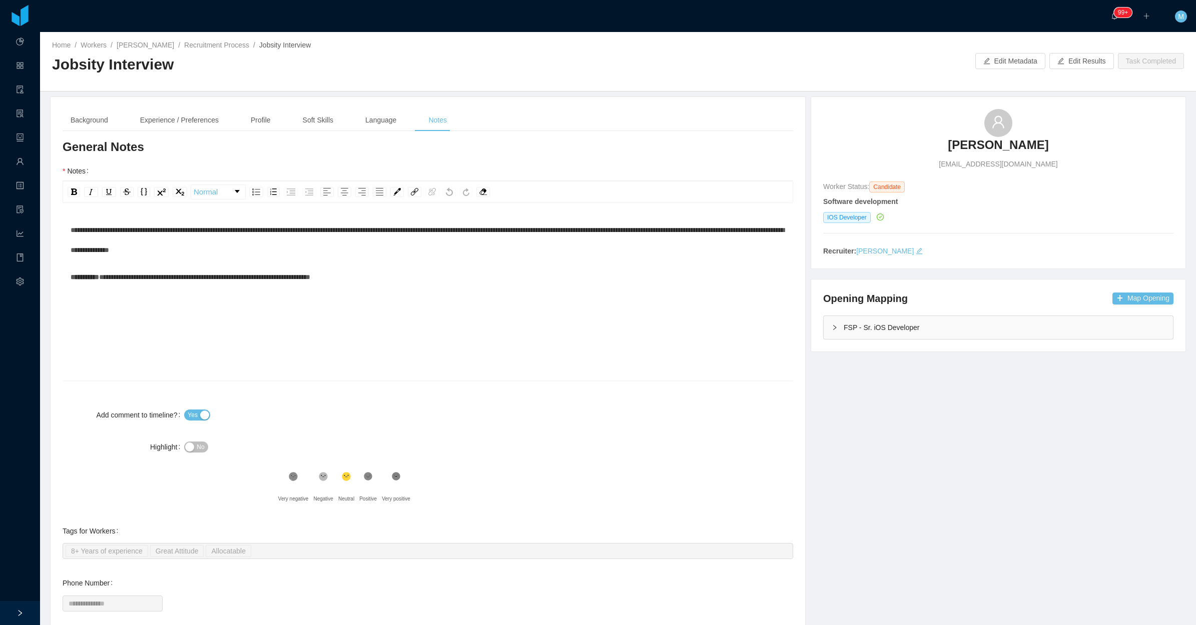
click at [410, 269] on div "**********" at bounding box center [428, 277] width 715 height 20
click at [833, 339] on div "FSP - Sr. iOS Developer" at bounding box center [997, 327] width 349 height 23
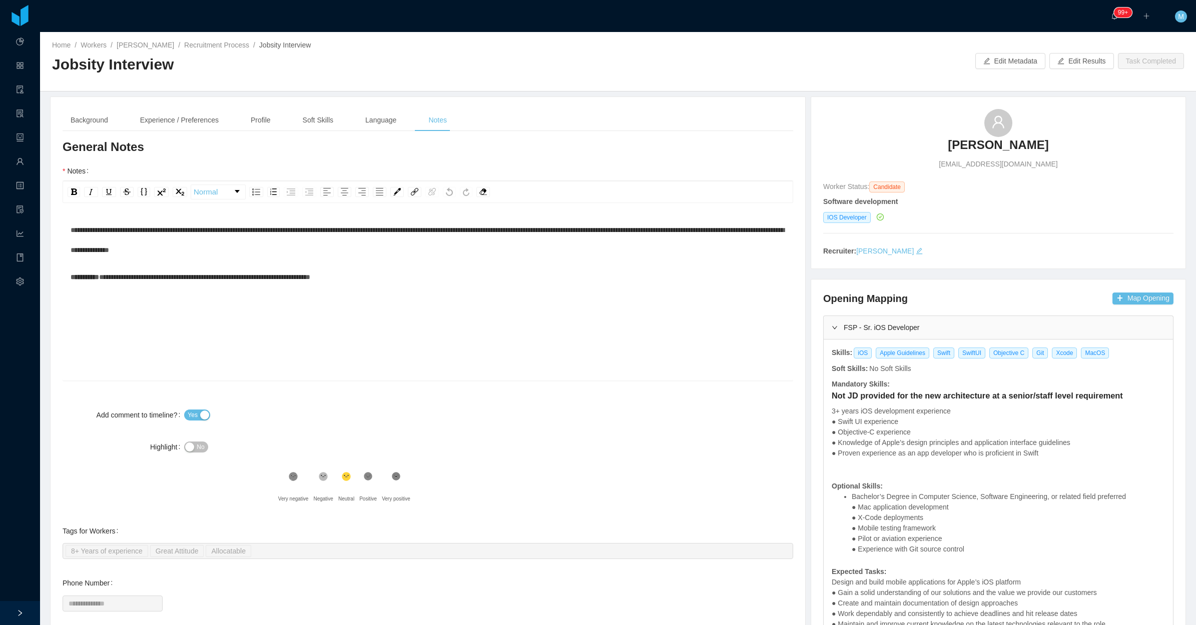
click at [471, 359] on div "**********" at bounding box center [428, 307] width 715 height 175
click at [156, 44] on link "[PERSON_NAME]" at bounding box center [146, 45] width 58 height 8
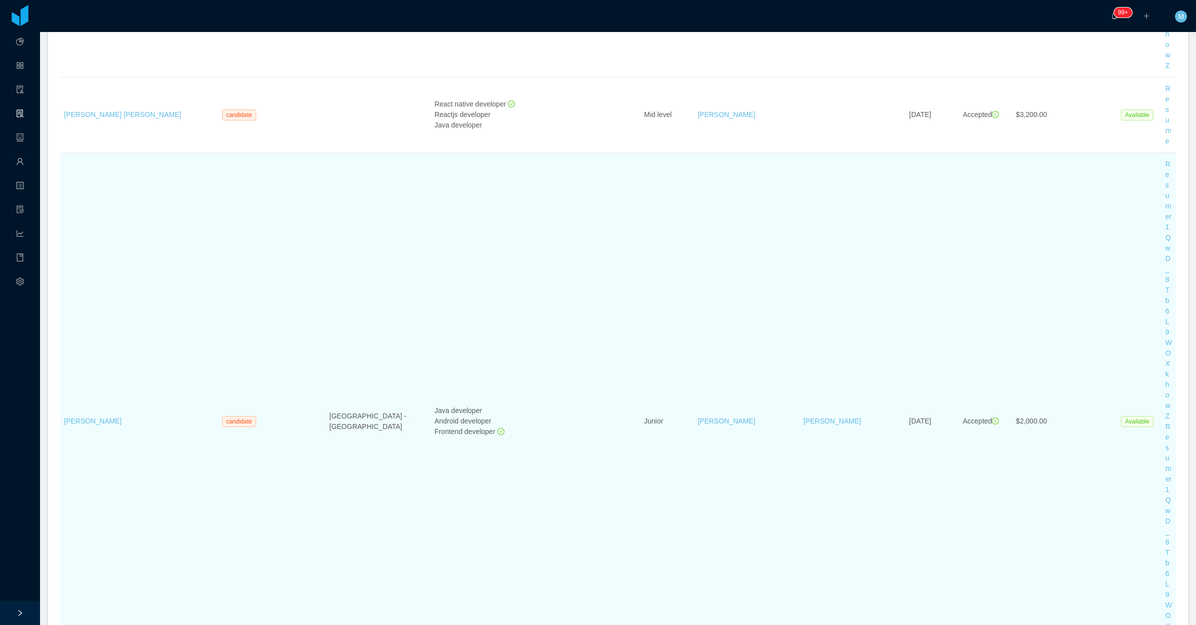
scroll to position [1900, 0]
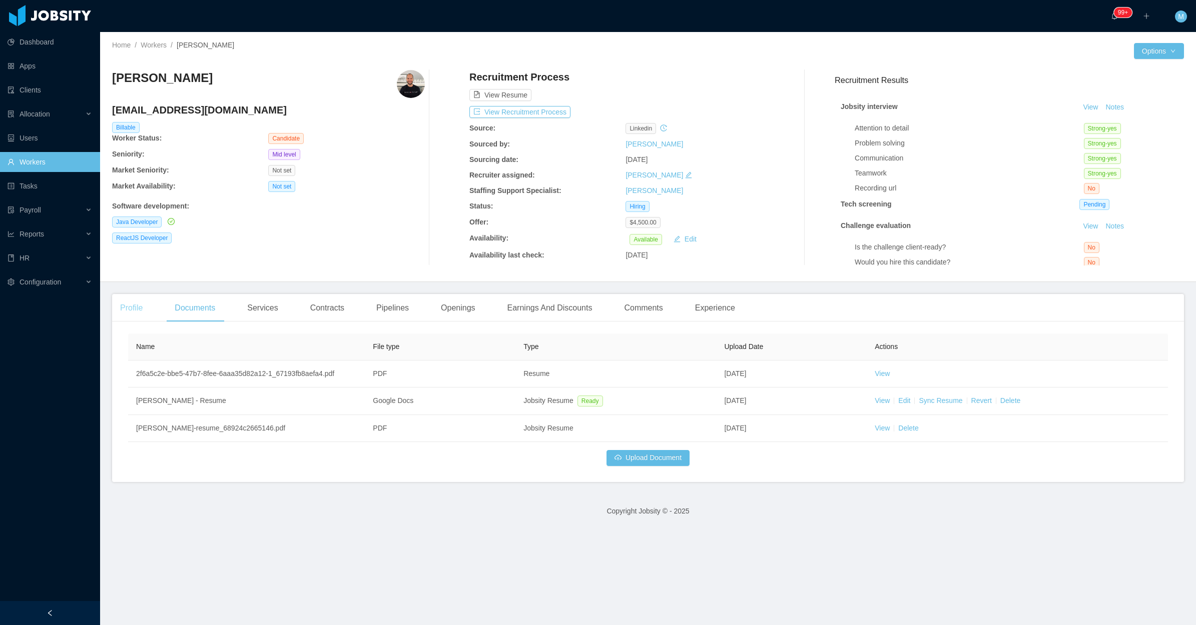
click at [134, 309] on div "Profile" at bounding box center [131, 308] width 39 height 28
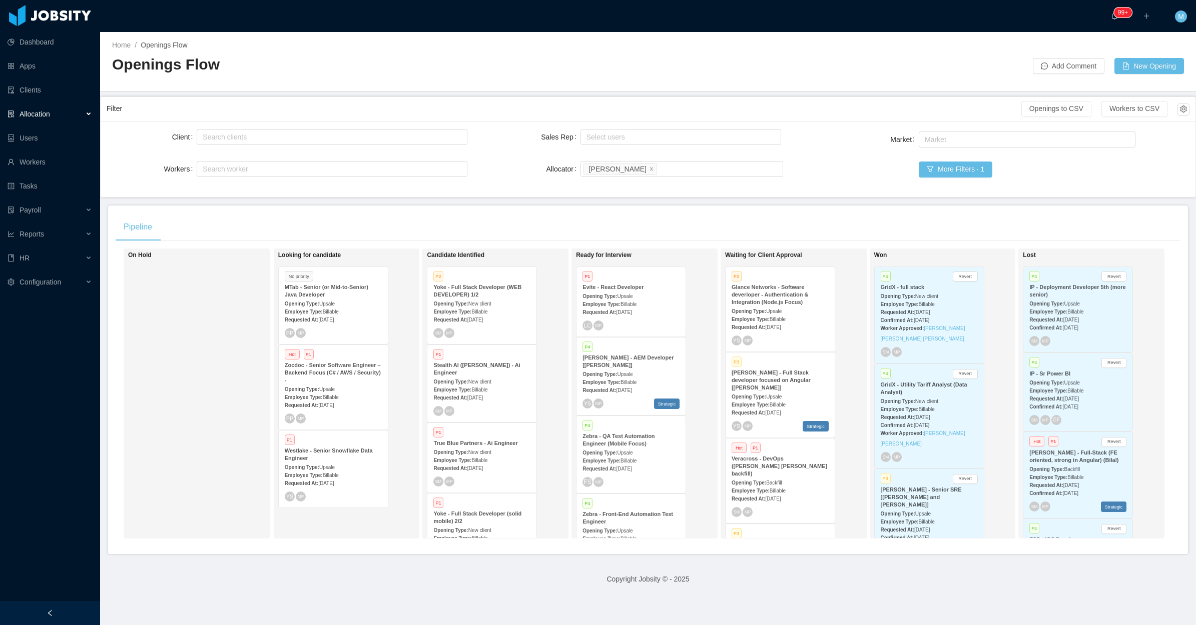
click at [184, 361] on div "On Hold" at bounding box center [198, 393] width 140 height 281
click at [76, 608] on div at bounding box center [50, 613] width 100 height 24
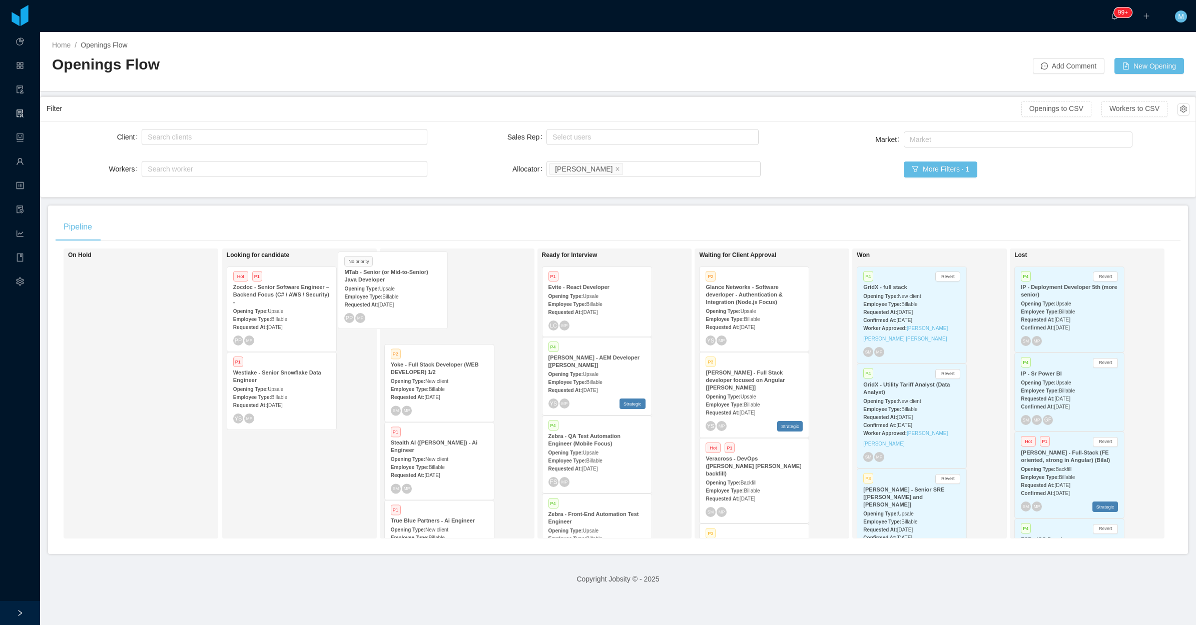
drag, startPoint x: 280, startPoint y: 317, endPoint x: 394, endPoint y: 301, distance: 115.2
click at [394, 301] on div "On Hold Looking for candidate No priority MTab - Senior (or Mid-to-Senior) Java…" at bounding box center [618, 398] width 1125 height 298
click at [453, 312] on div "Employee Type: Billable" at bounding box center [439, 311] width 97 height 11
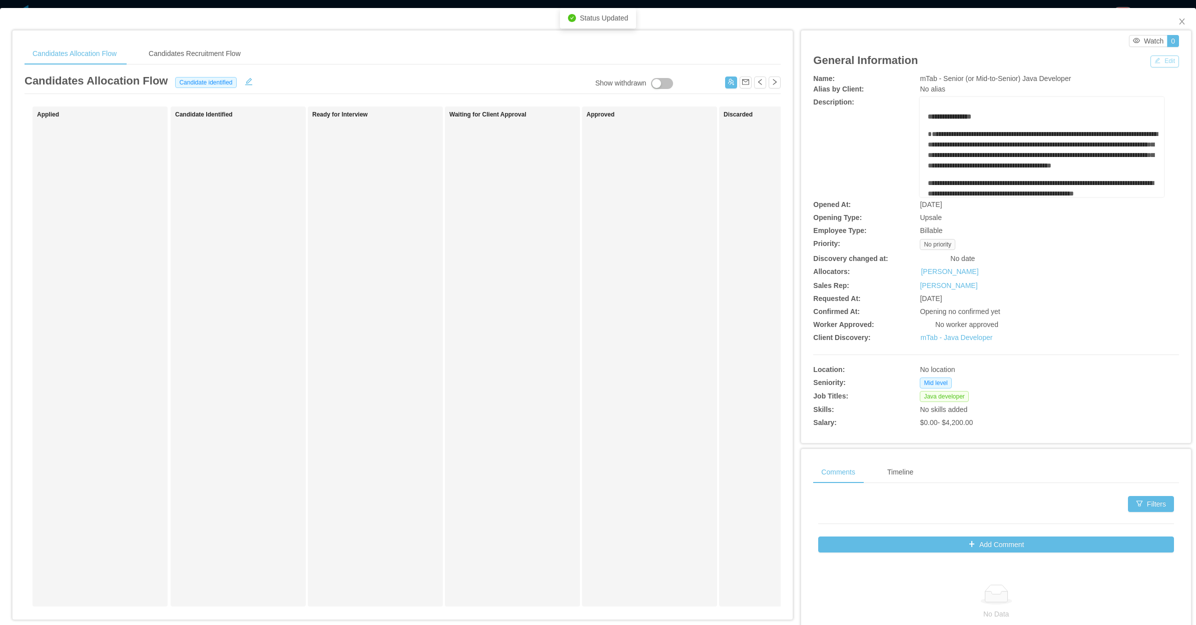
click at [1164, 62] on button "Edit" at bounding box center [1164, 62] width 29 height 12
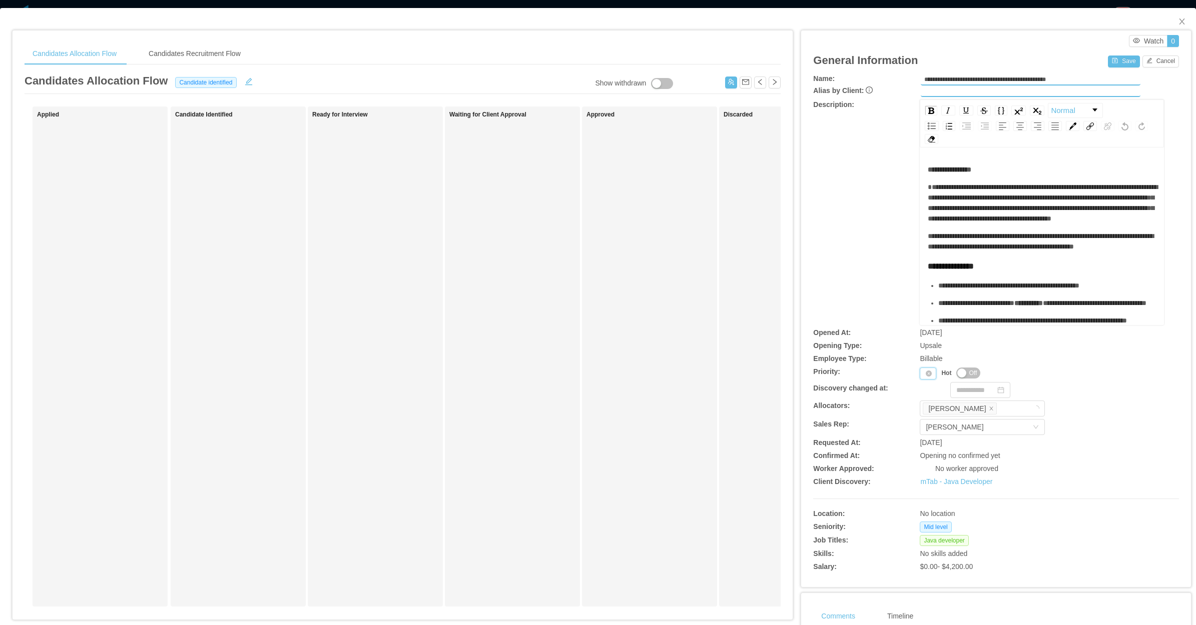
click at [920, 374] on div "Priority" at bounding box center [928, 374] width 17 height 12
drag, startPoint x: 923, startPoint y: 420, endPoint x: 931, endPoint y: 357, distance: 64.0
click at [922, 420] on li "P3" at bounding box center [923, 421] width 21 height 16
click at [1114, 64] on button "Save" at bounding box center [1124, 62] width 32 height 12
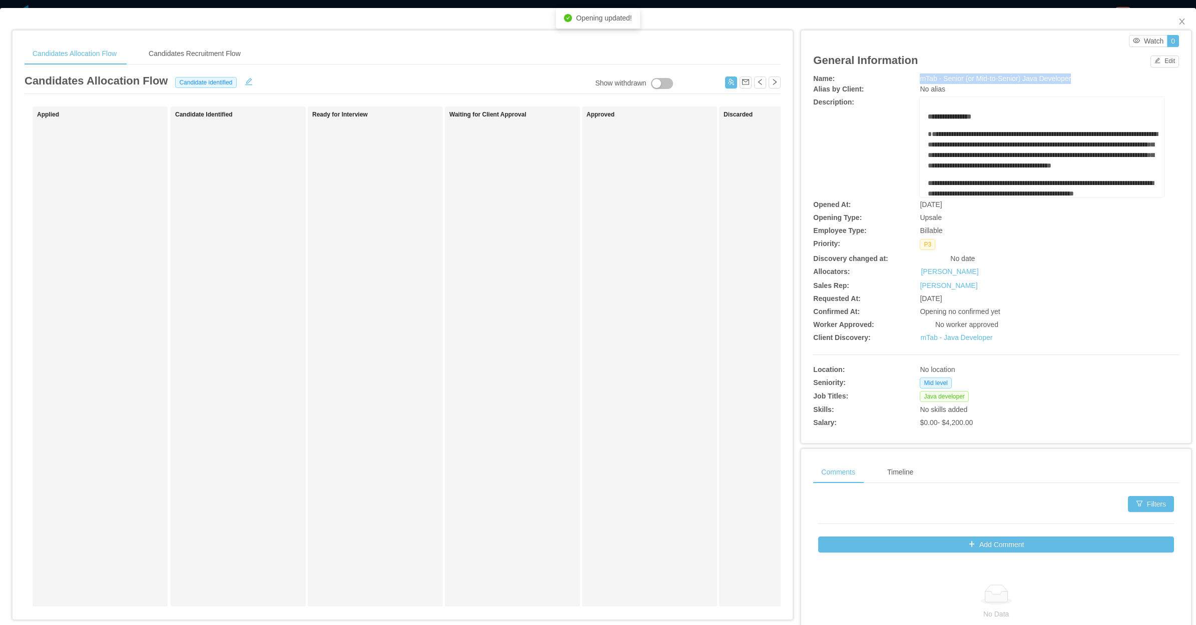
drag, startPoint x: 906, startPoint y: 78, endPoint x: 1075, endPoint y: 78, distance: 169.1
click at [1075, 78] on div "Name: mTab - Senior (or Mid-to-Senior) Java Developer" at bounding box center [996, 79] width 366 height 11
copy div "mTab - Senior (or Mid-to-Senior) Java Developer"
click at [879, 136] on div "**********" at bounding box center [996, 147] width 366 height 100
click at [1178, 24] on icon "icon: close" at bounding box center [1182, 22] width 8 height 8
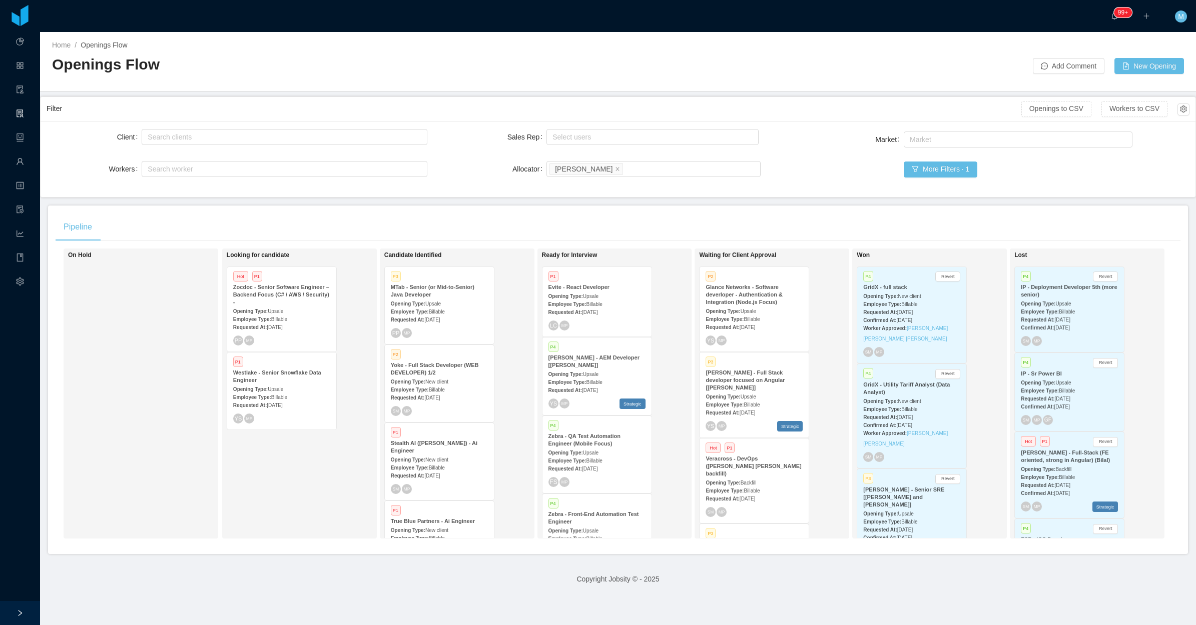
click at [155, 404] on div "On Hold" at bounding box center [138, 393] width 140 height 281
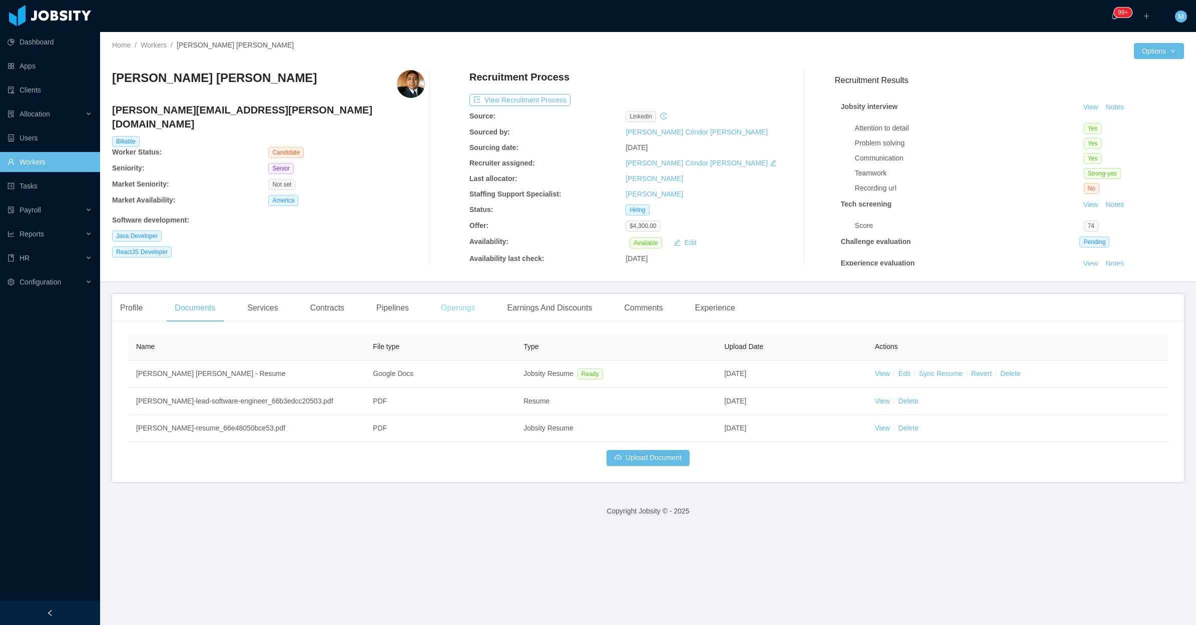
click at [446, 315] on div "Openings" at bounding box center [458, 308] width 51 height 28
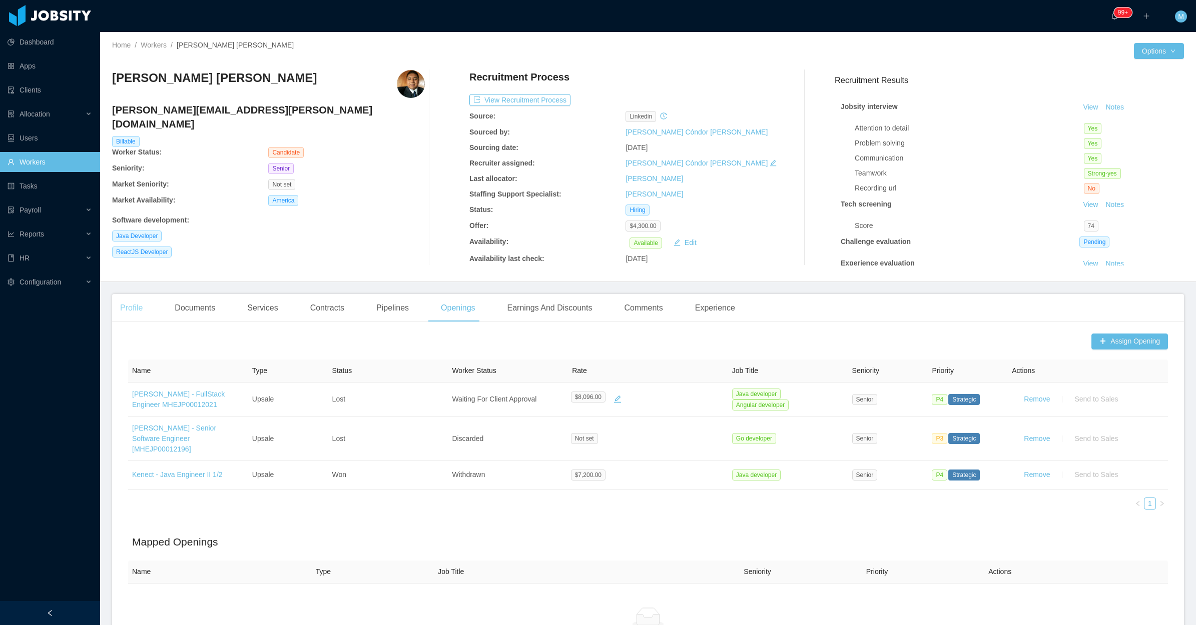
click at [123, 298] on div "Profile" at bounding box center [131, 308] width 39 height 28
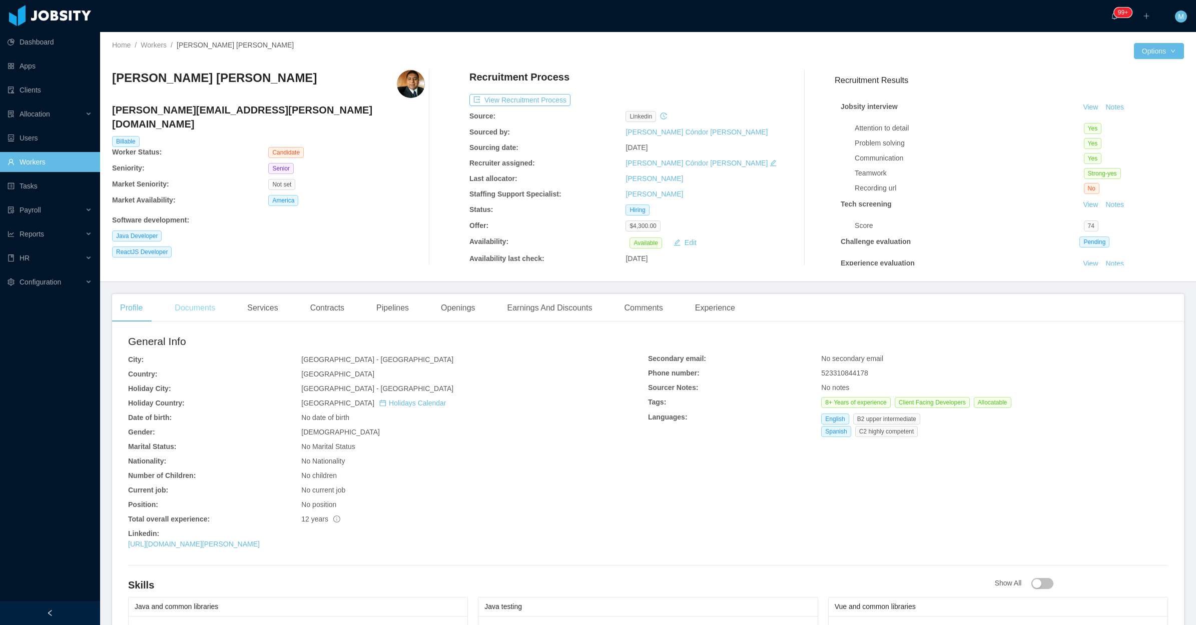
click at [213, 314] on div "Documents" at bounding box center [195, 308] width 57 height 28
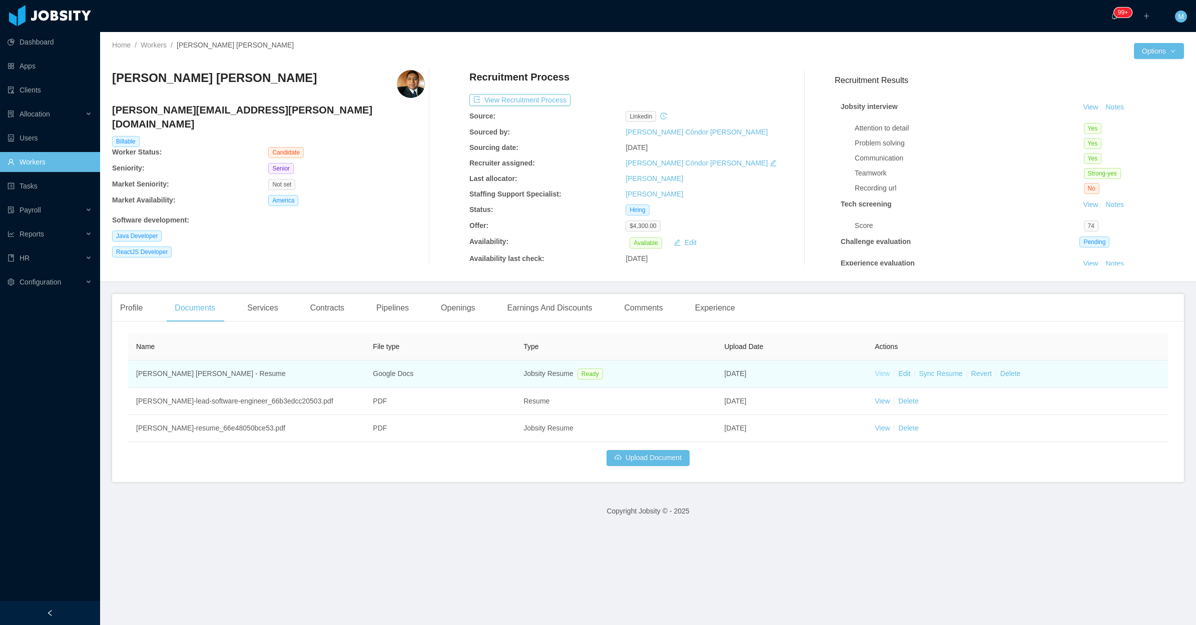
click at [880, 374] on link "View" at bounding box center [881, 374] width 15 height 8
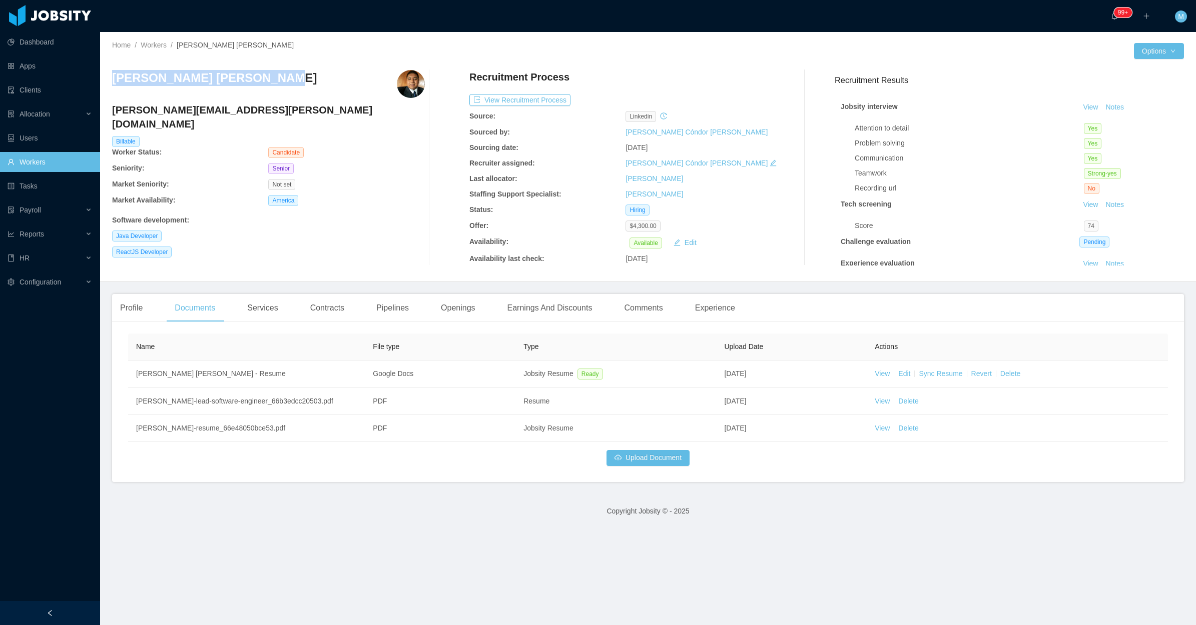
drag, startPoint x: 285, startPoint y: 81, endPoint x: 113, endPoint y: 78, distance: 172.6
click at [113, 78] on div "[PERSON_NAME] [PERSON_NAME]" at bounding box center [268, 84] width 313 height 28
copy h3 "[PERSON_NAME] [PERSON_NAME]"
click at [338, 88] on div "[PERSON_NAME] [PERSON_NAME]" at bounding box center [268, 84] width 313 height 28
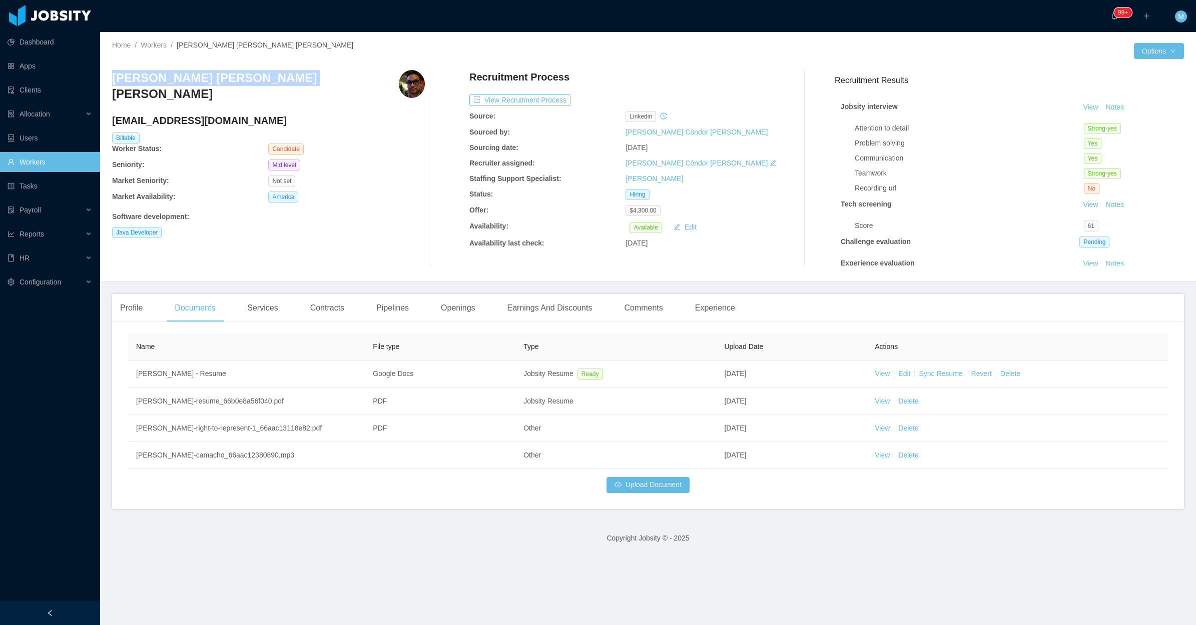
drag, startPoint x: 204, startPoint y: 86, endPoint x: 109, endPoint y: 82, distance: 95.1
click at [109, 82] on div "Home / Workers / [PERSON_NAME] [PERSON_NAME] [PERSON_NAME] / Options [PERSON_NA…" at bounding box center [648, 157] width 1096 height 250
copy h3 "[PERSON_NAME] [PERSON_NAME] [PERSON_NAME]"
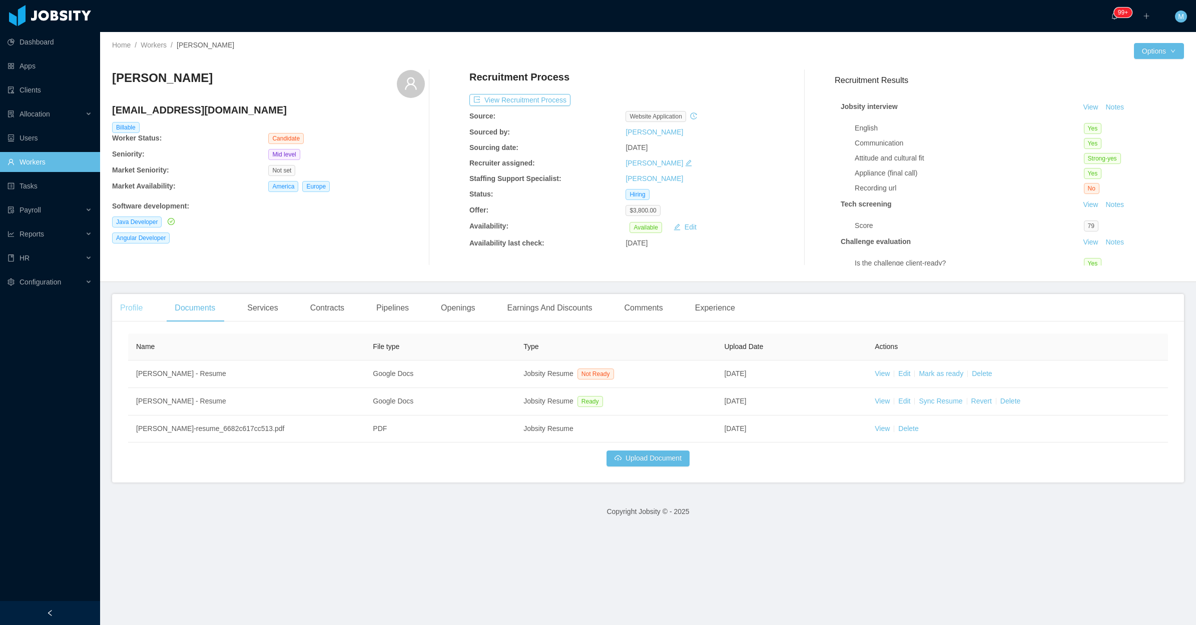
click at [143, 303] on div "Profile" at bounding box center [131, 308] width 39 height 28
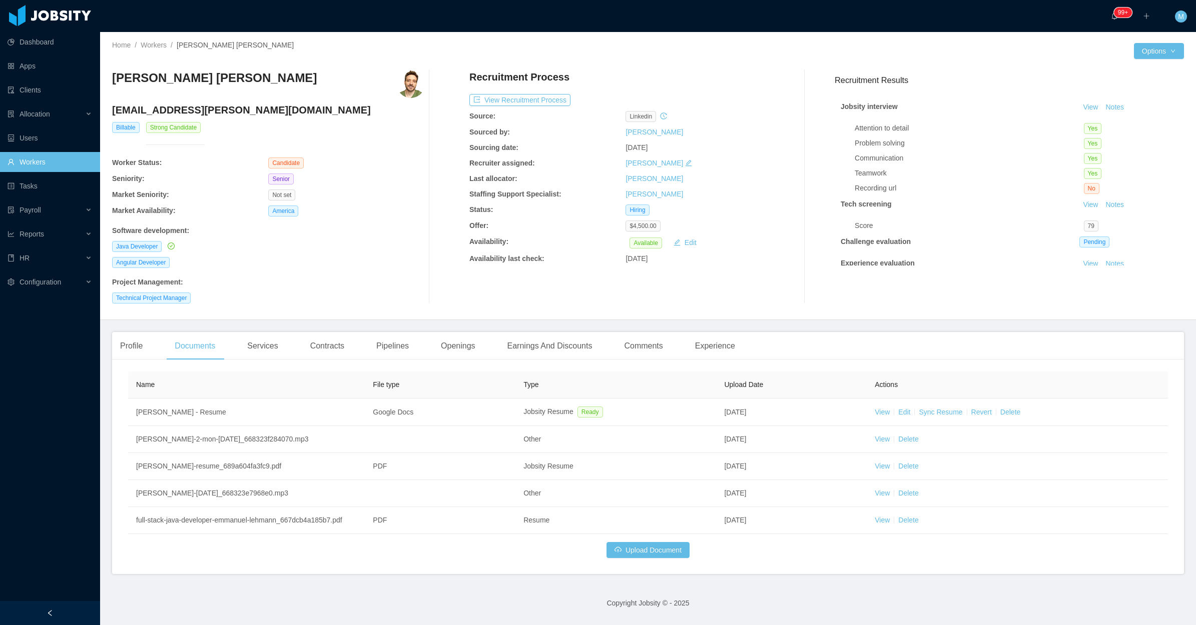
drag, startPoint x: 260, startPoint y: 83, endPoint x: 112, endPoint y: 83, distance: 148.6
click at [112, 83] on div "[PERSON_NAME] [PERSON_NAME]" at bounding box center [268, 84] width 313 height 28
copy h3 "[PERSON_NAME] [PERSON_NAME]"
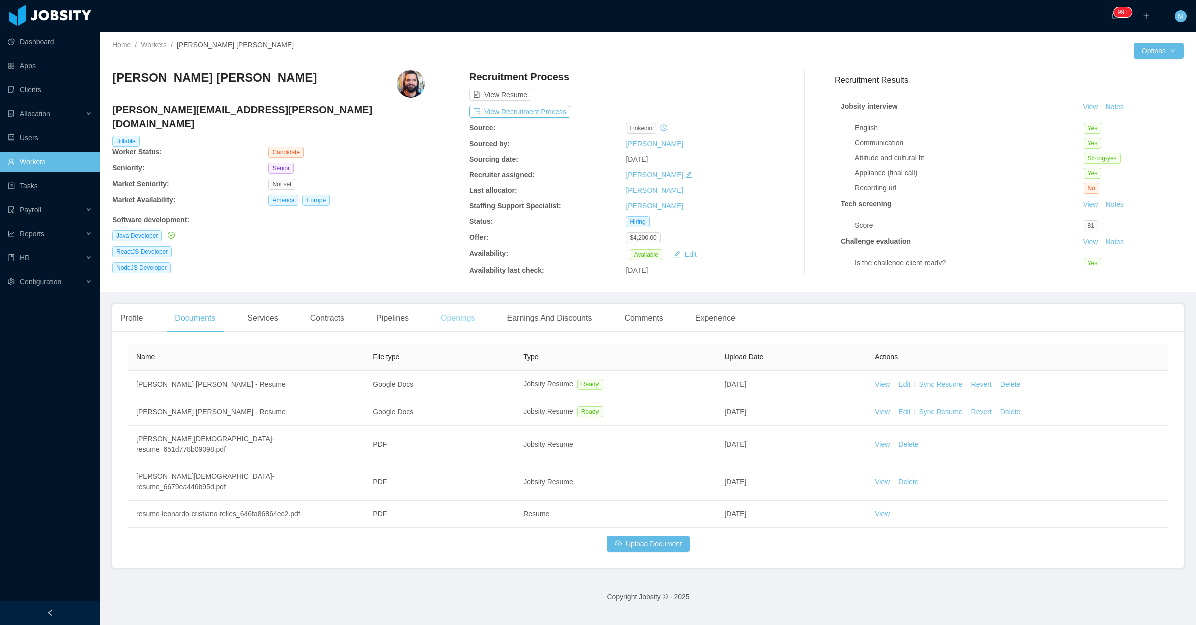
click at [440, 312] on div "Openings" at bounding box center [458, 319] width 51 height 28
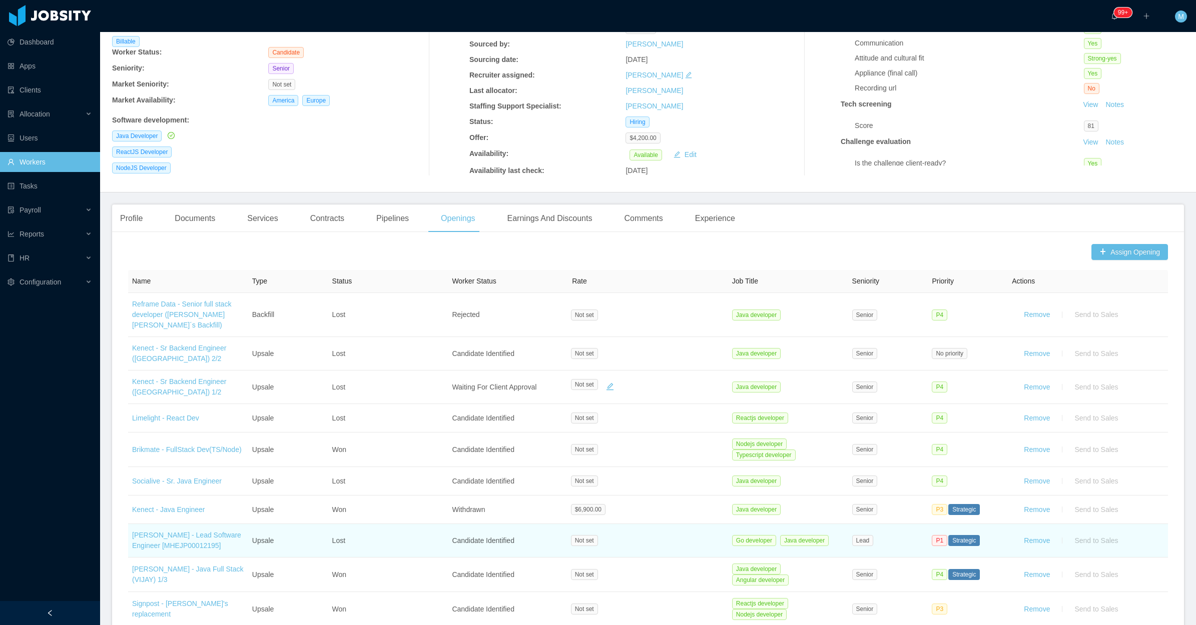
scroll to position [250, 0]
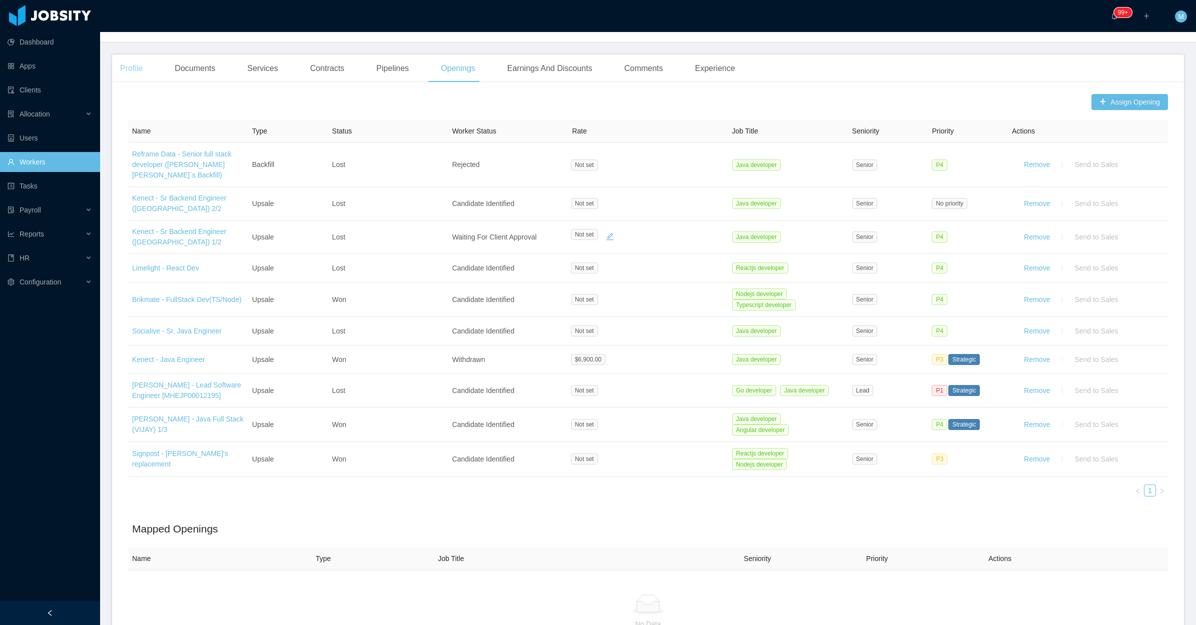
click at [134, 71] on div "Profile" at bounding box center [131, 69] width 39 height 28
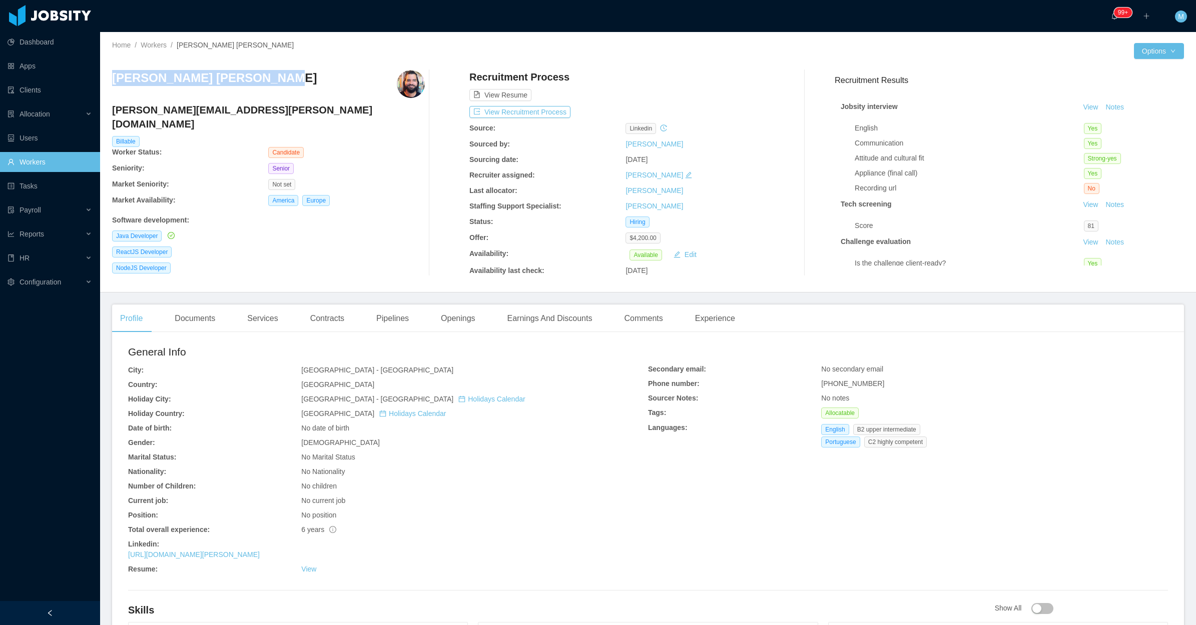
drag, startPoint x: 281, startPoint y: 75, endPoint x: 106, endPoint y: 81, distance: 175.7
click at [106, 81] on div "Home / Workers / [PERSON_NAME] [PERSON_NAME] / Options [PERSON_NAME] Cristiano …" at bounding box center [648, 162] width 1096 height 261
copy h3 "[PERSON_NAME] [PERSON_NAME]"
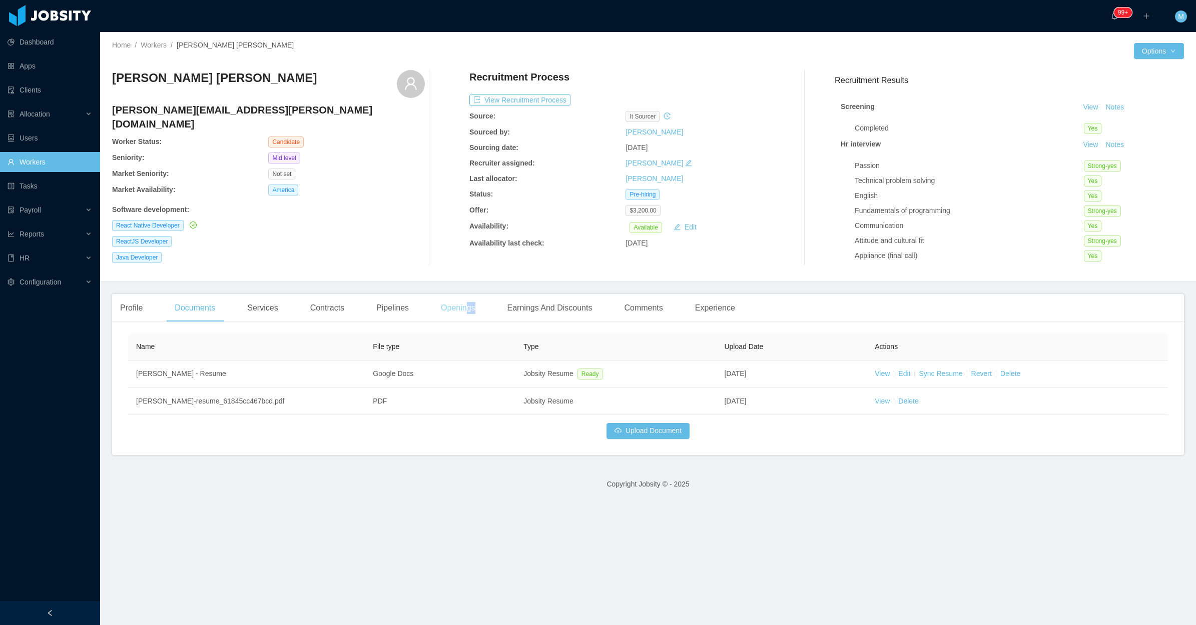
click at [464, 303] on div "Openings" at bounding box center [458, 308] width 51 height 28
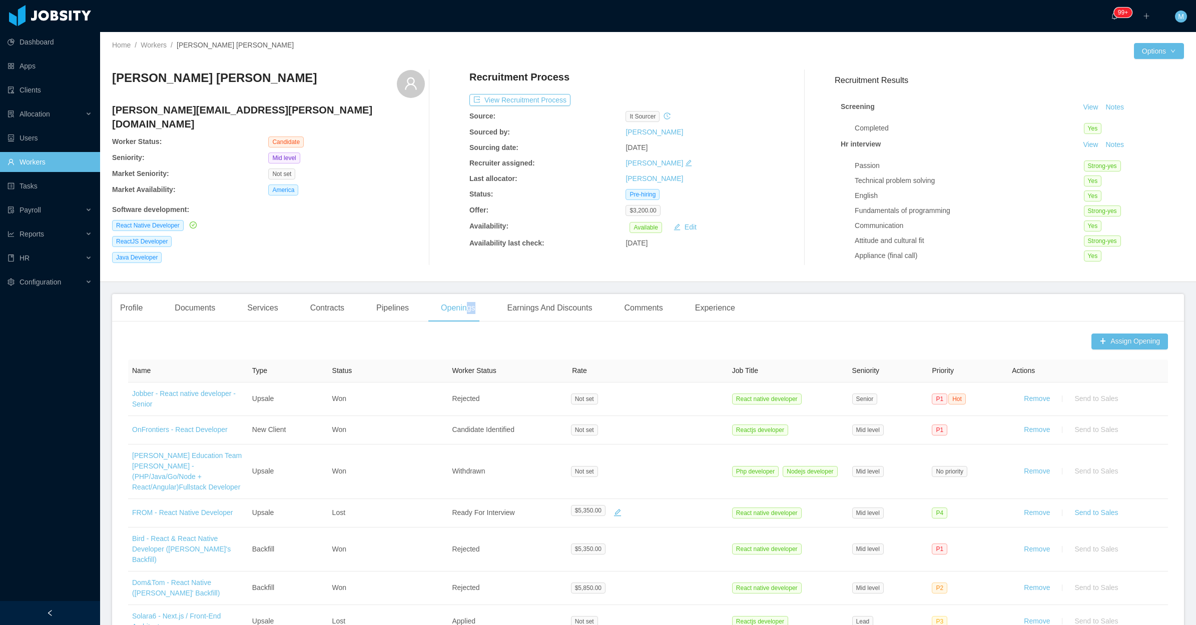
drag, startPoint x: 269, startPoint y: 78, endPoint x: 265, endPoint y: 168, distance: 90.1
click at [114, 81] on div "[PERSON_NAME] [PERSON_NAME]" at bounding box center [268, 84] width 313 height 28
copy h3 "[PERSON_NAME] [PERSON_NAME]"
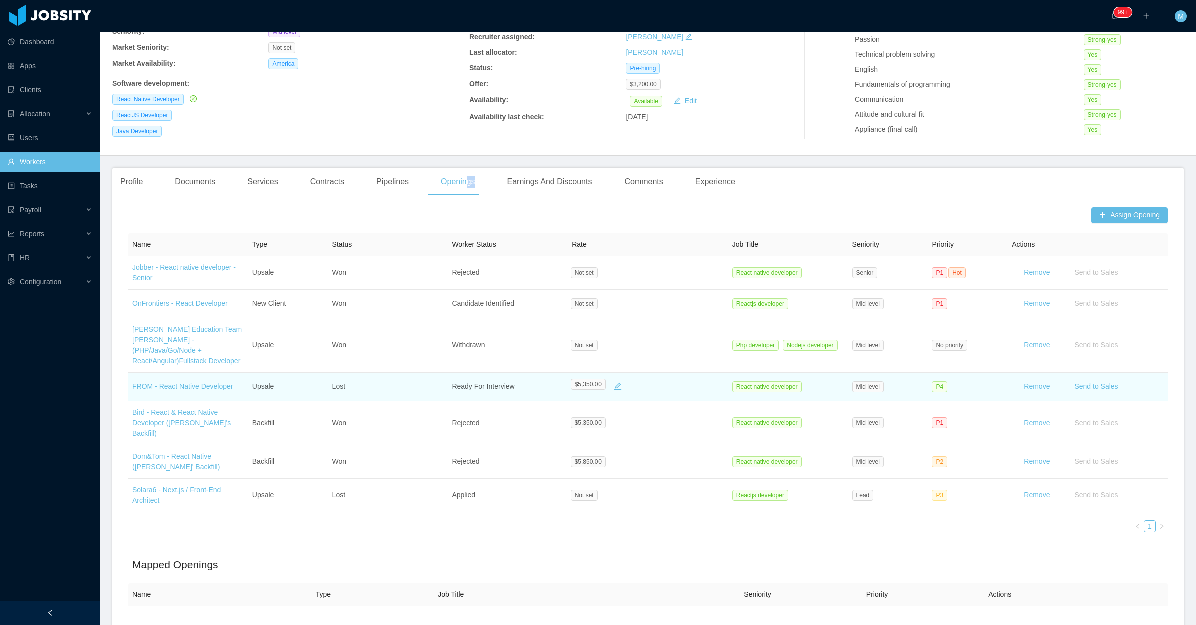
scroll to position [243, 0]
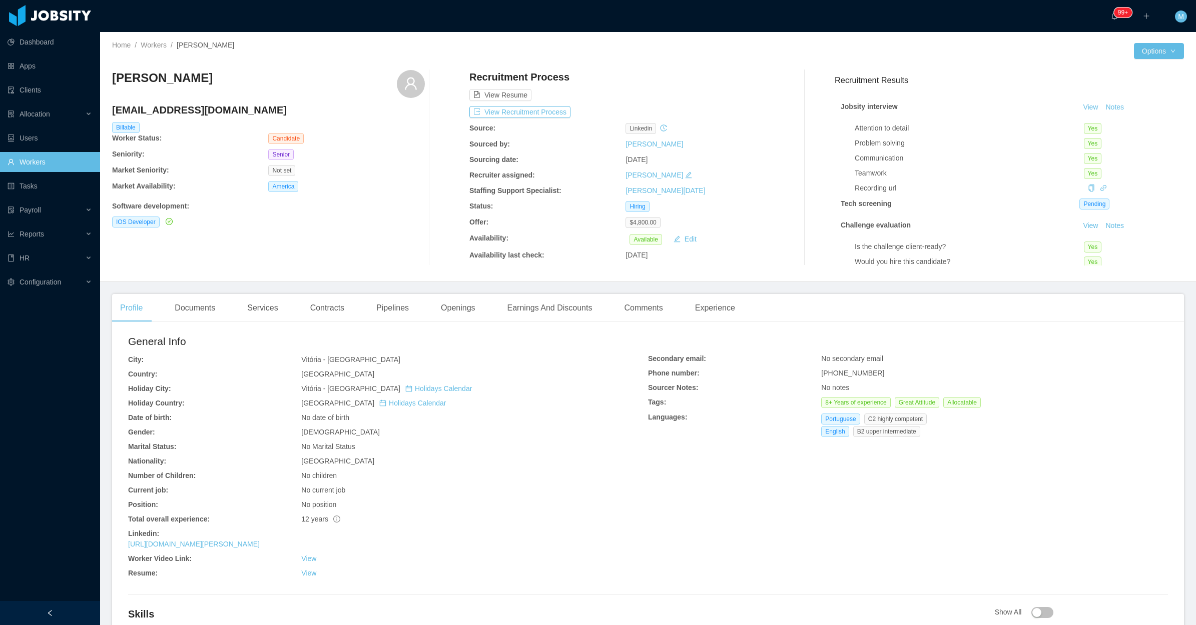
click at [280, 245] on div "[PERSON_NAME] [PERSON_NAME][EMAIL_ADDRESS][DOMAIN_NAME] Billable Worker Status:…" at bounding box center [268, 168] width 313 height 196
click at [191, 311] on div "Documents" at bounding box center [195, 308] width 57 height 28
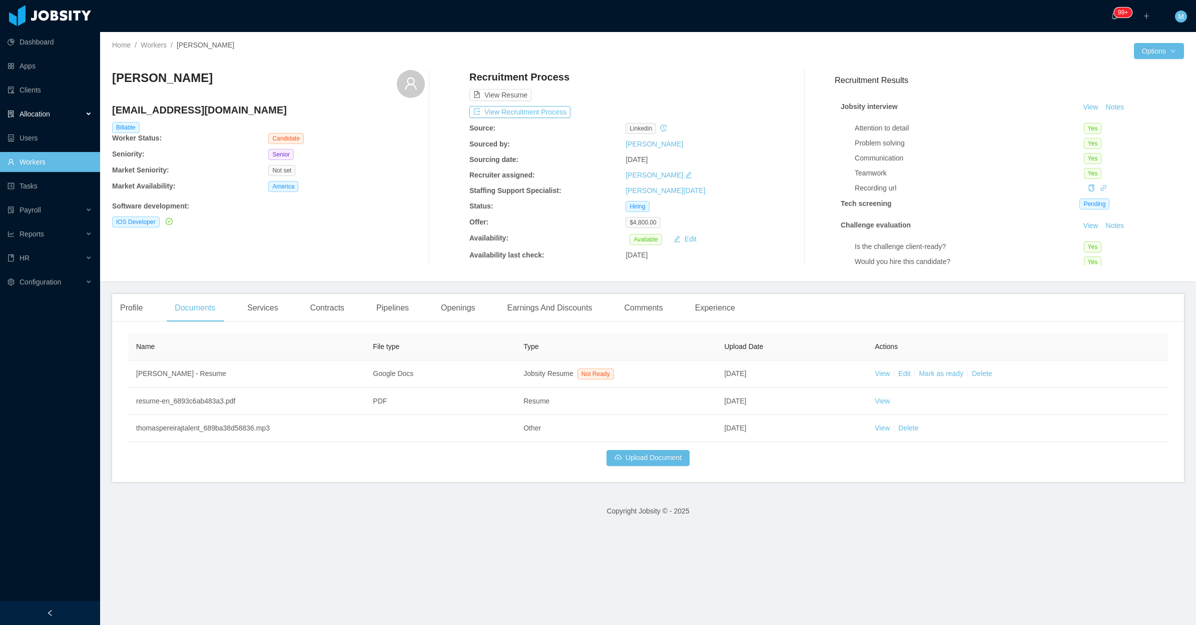
click at [83, 116] on div "Allocation" at bounding box center [50, 114] width 100 height 20
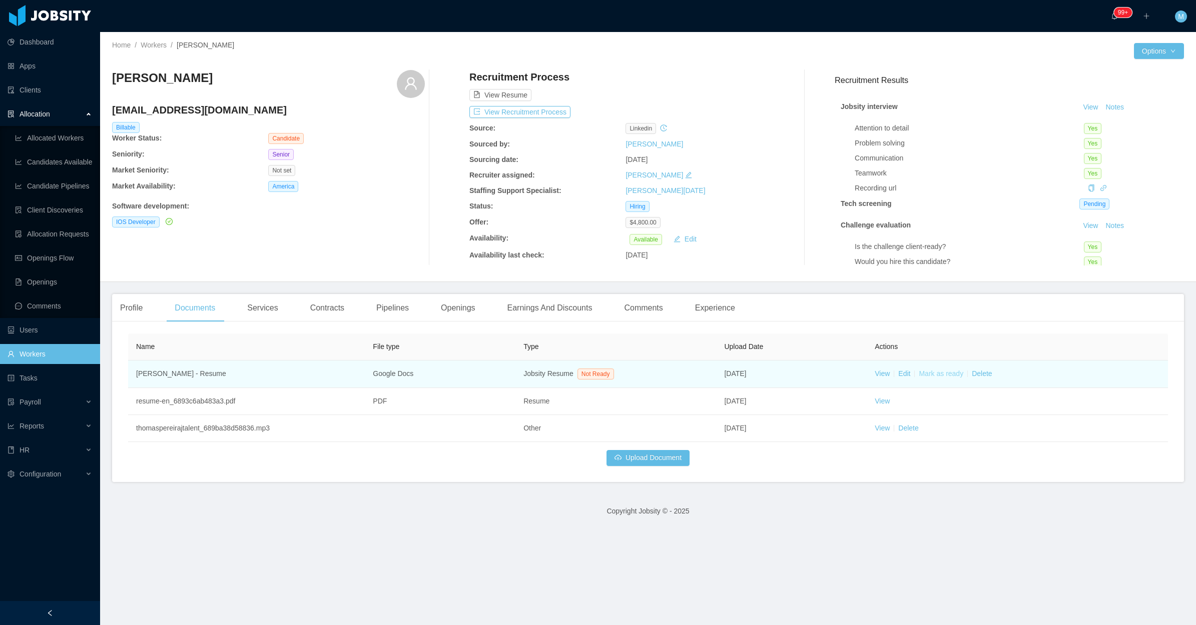
click at [934, 378] on link "Mark as ready" at bounding box center [941, 374] width 45 height 8
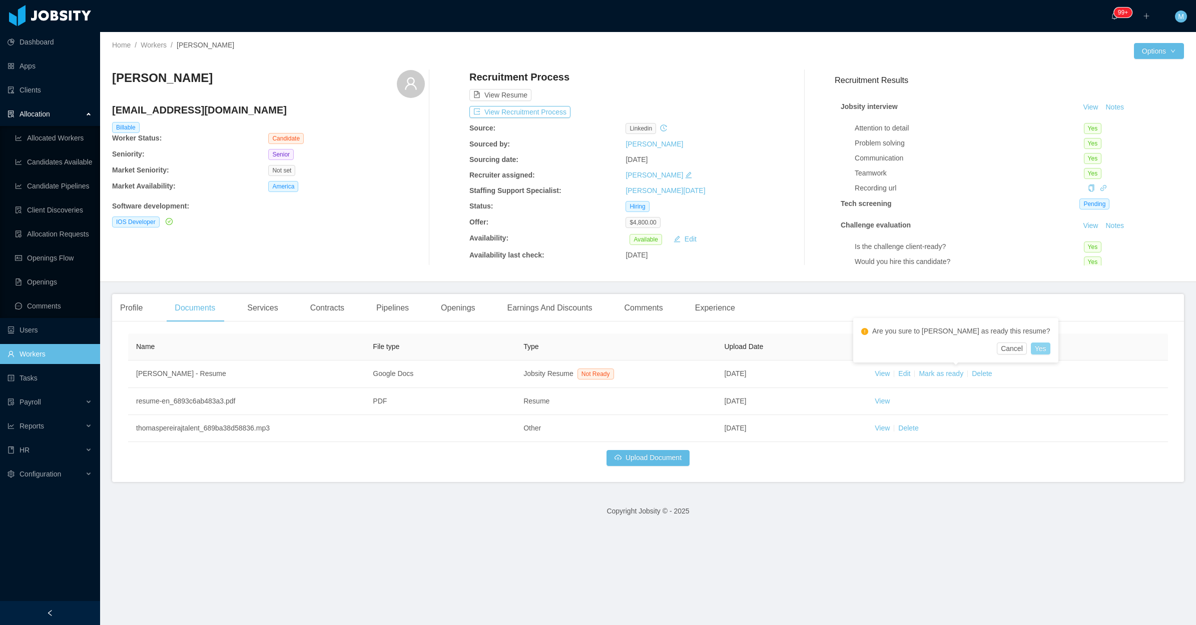
drag, startPoint x: 994, startPoint y: 353, endPoint x: 990, endPoint y: 356, distance: 5.2
click at [994, 356] on div "Are you sure to [PERSON_NAME] as ready this resume? Cancel Yes" at bounding box center [955, 340] width 205 height 45
click at [1031, 352] on button "Yes" at bounding box center [1041, 349] width 20 height 12
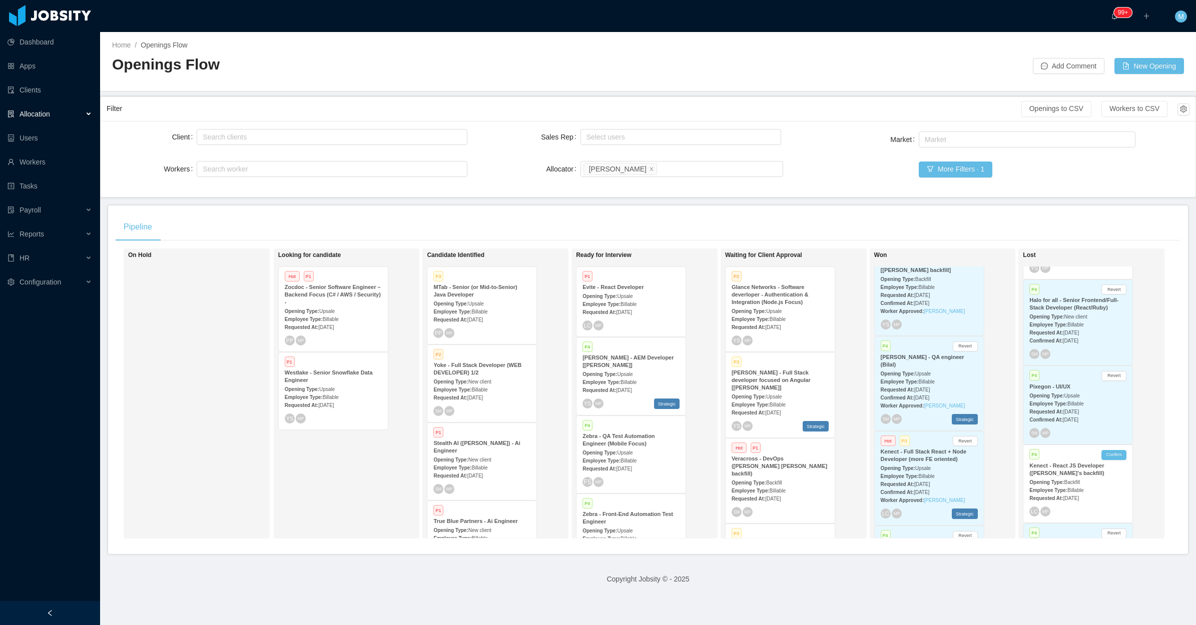
scroll to position [4721, 0]
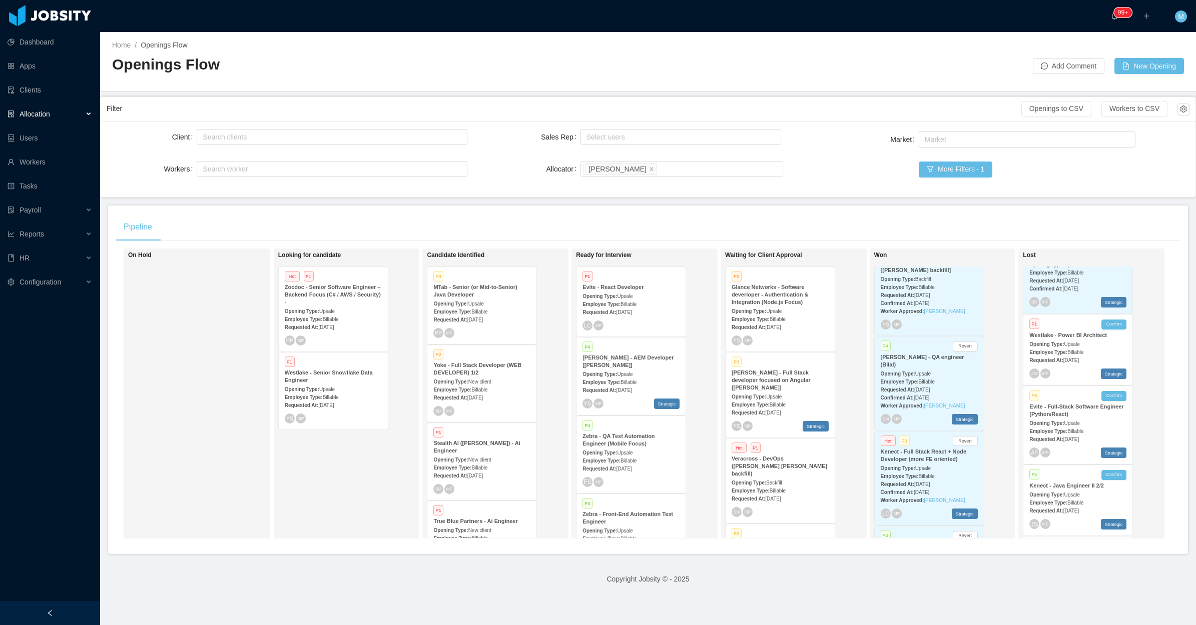
click at [1072, 500] on span "Billable" at bounding box center [1075, 503] width 16 height 6
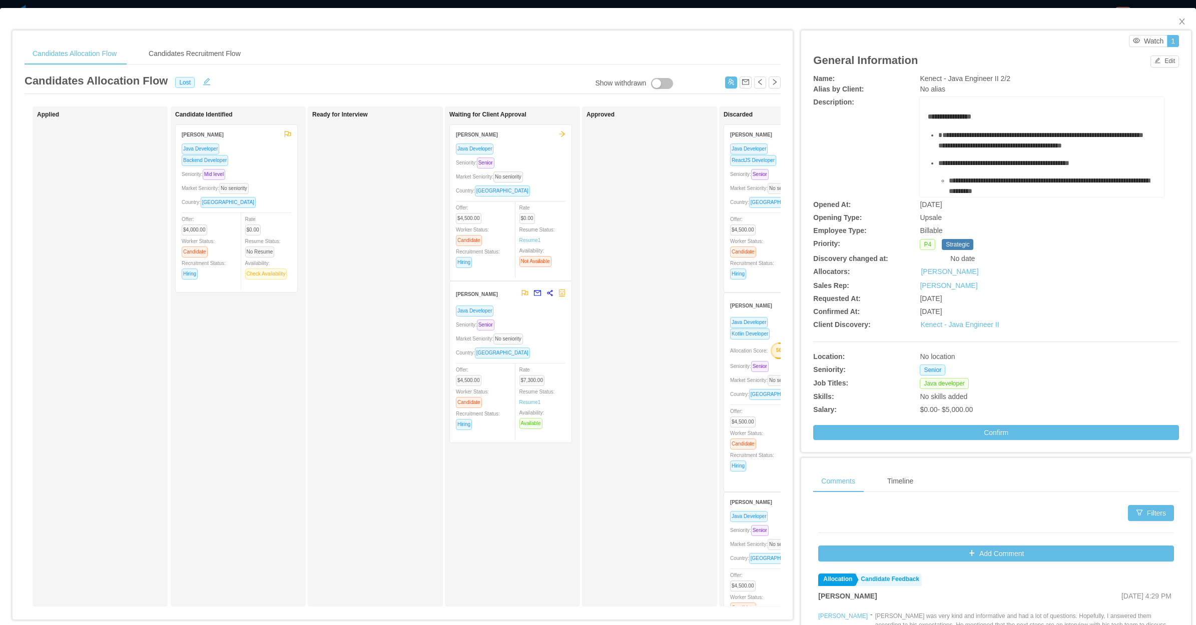
click at [269, 163] on div "Backend Developer" at bounding box center [237, 161] width 110 height 12
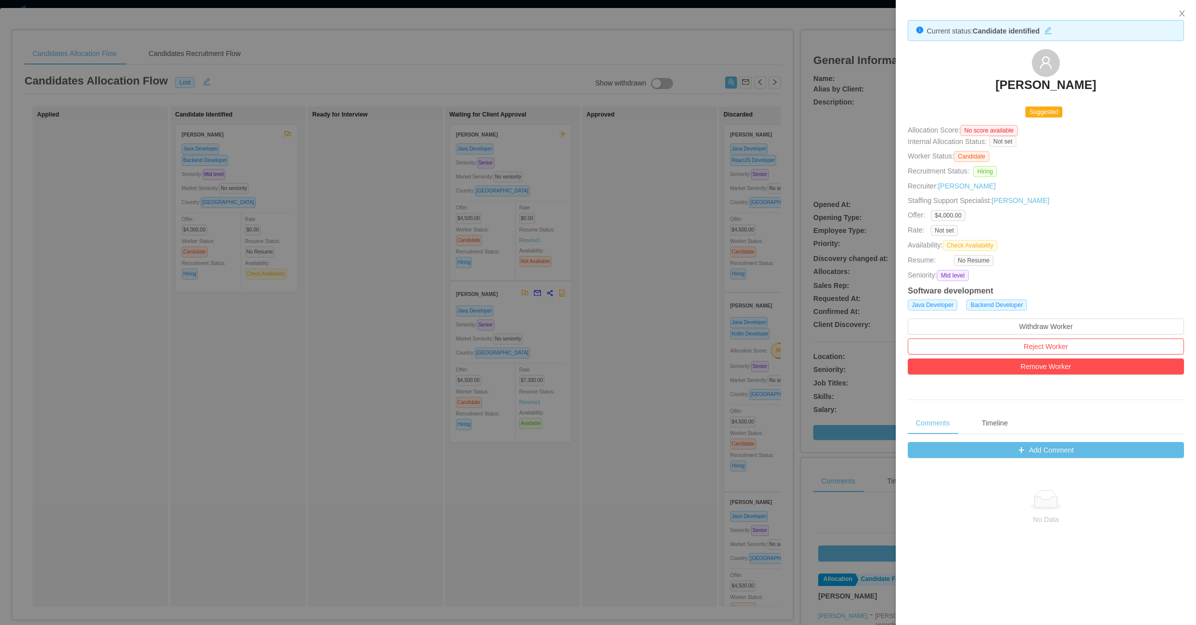
click at [294, 279] on div at bounding box center [598, 312] width 1196 height 625
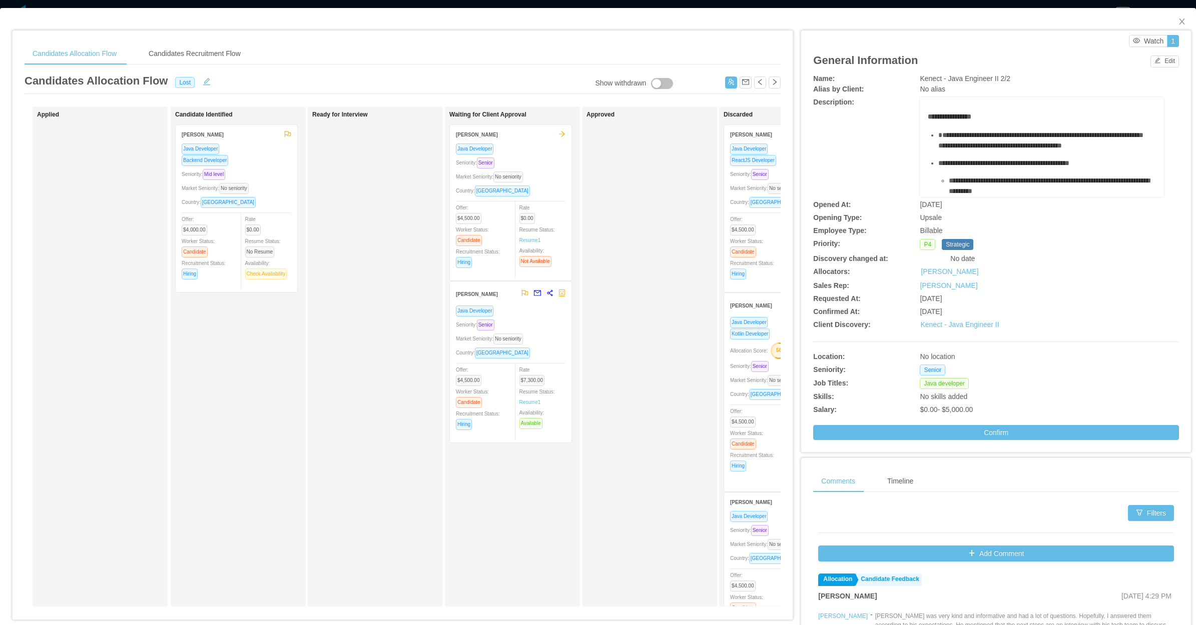
click at [539, 320] on div "Seniority: Senior" at bounding box center [511, 325] width 110 height 12
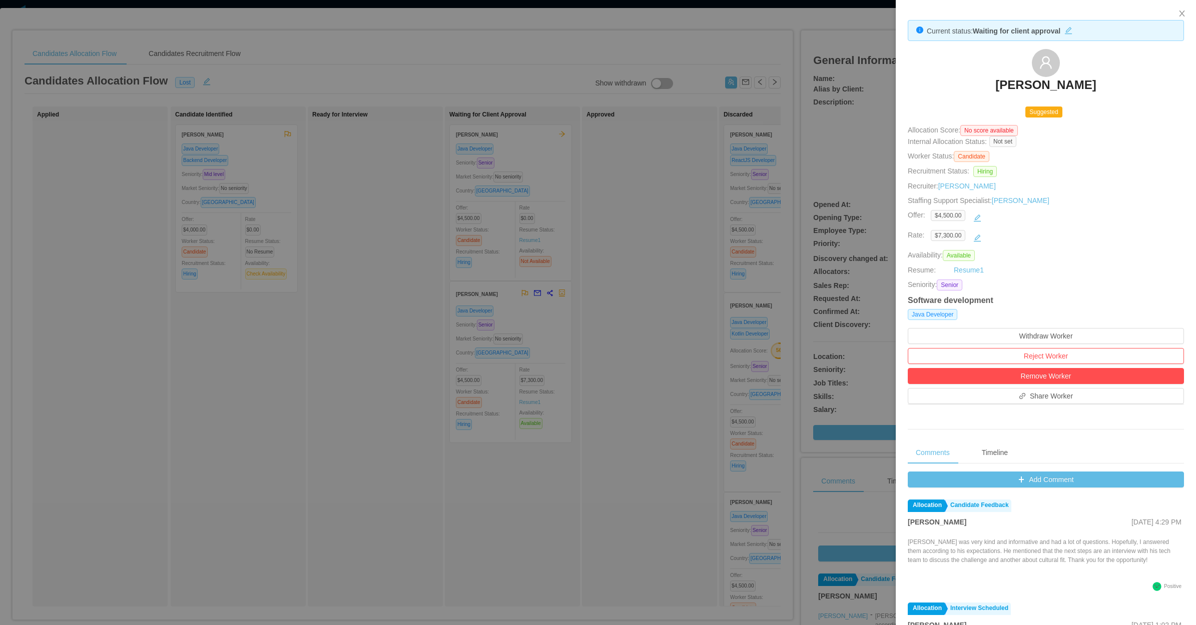
click at [635, 300] on div at bounding box center [598, 312] width 1196 height 625
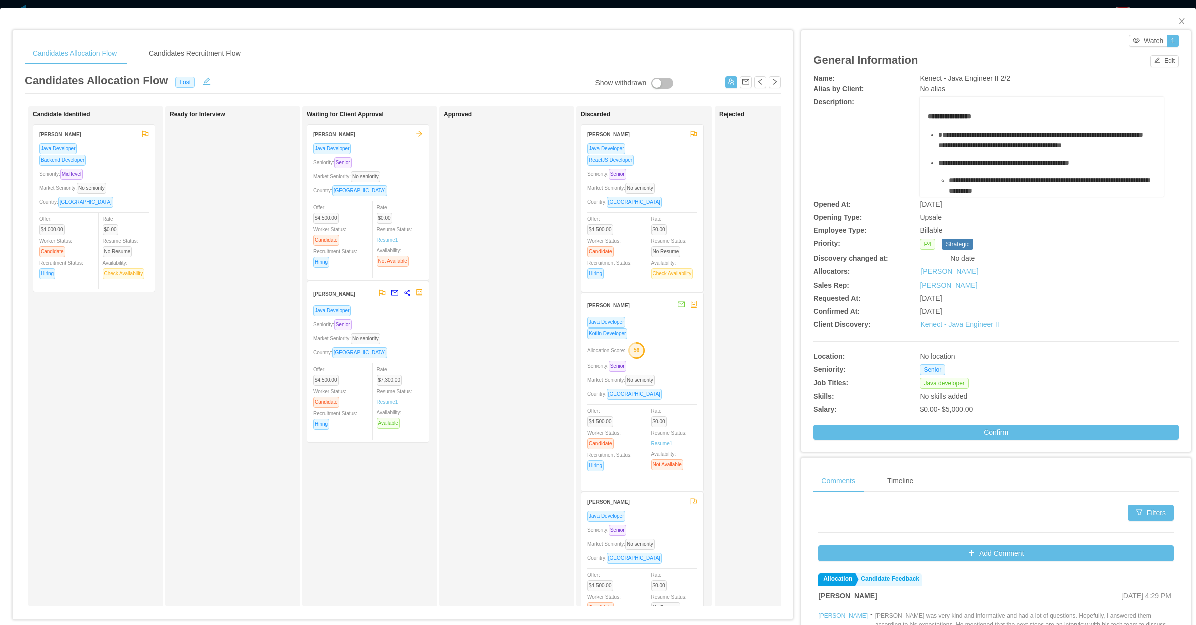
click at [660, 197] on div "Country: [GEOGRAPHIC_DATA]" at bounding box center [642, 203] width 110 height 12
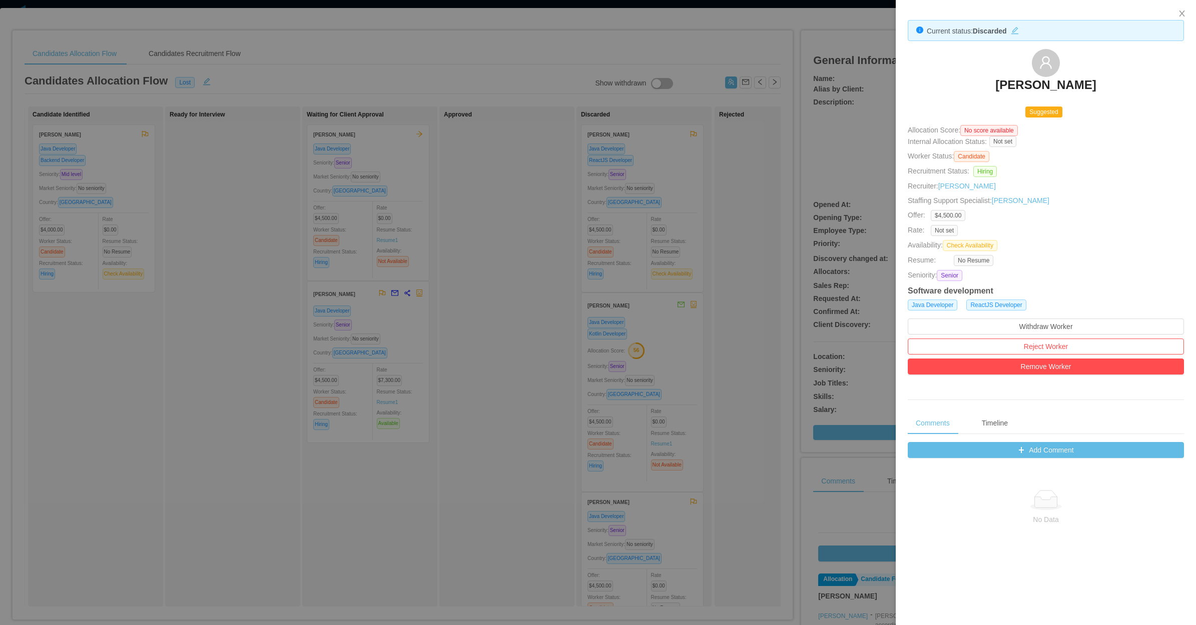
click at [581, 270] on div at bounding box center [598, 312] width 1196 height 625
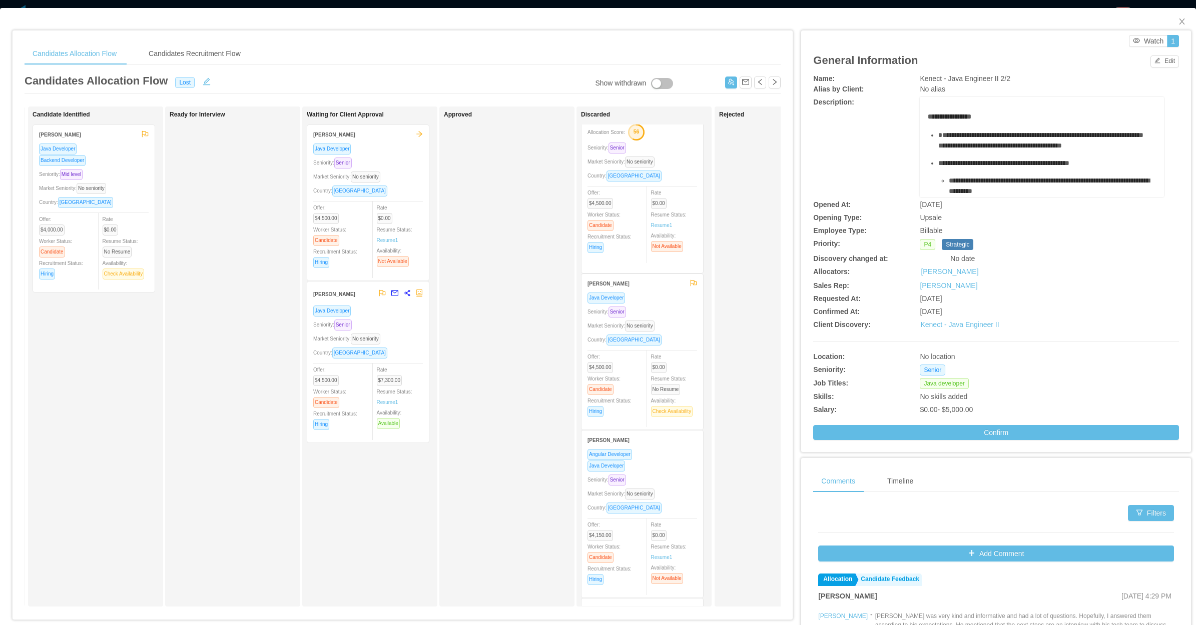
scroll to position [250, 0]
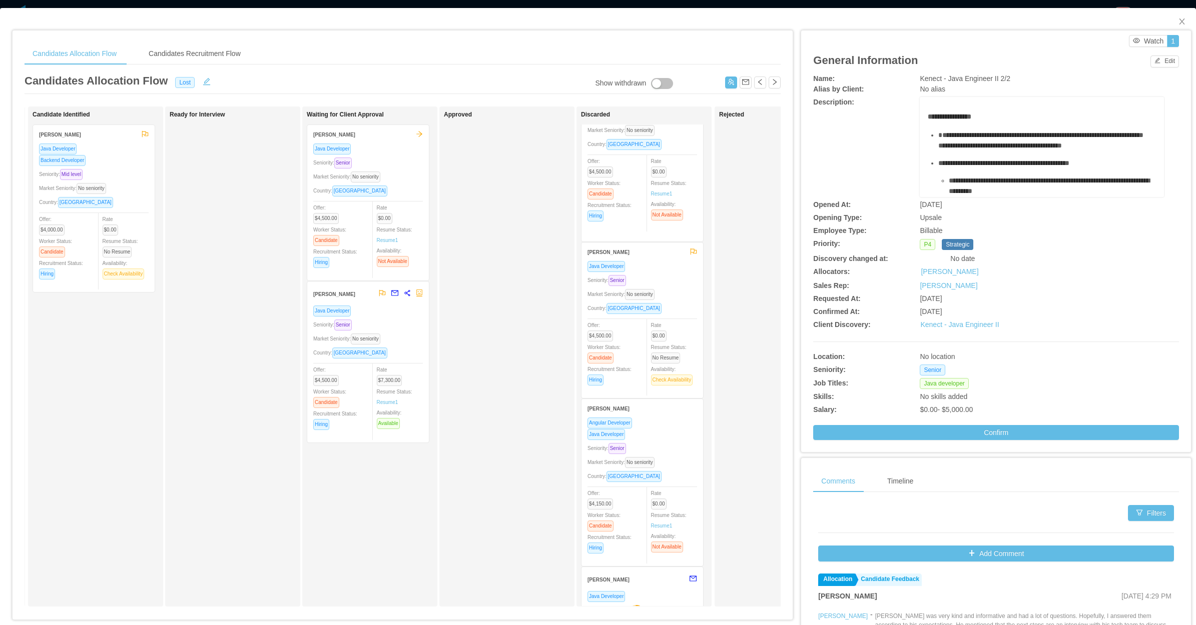
click at [663, 289] on div "Market Seniority: No seniority" at bounding box center [642, 295] width 110 height 12
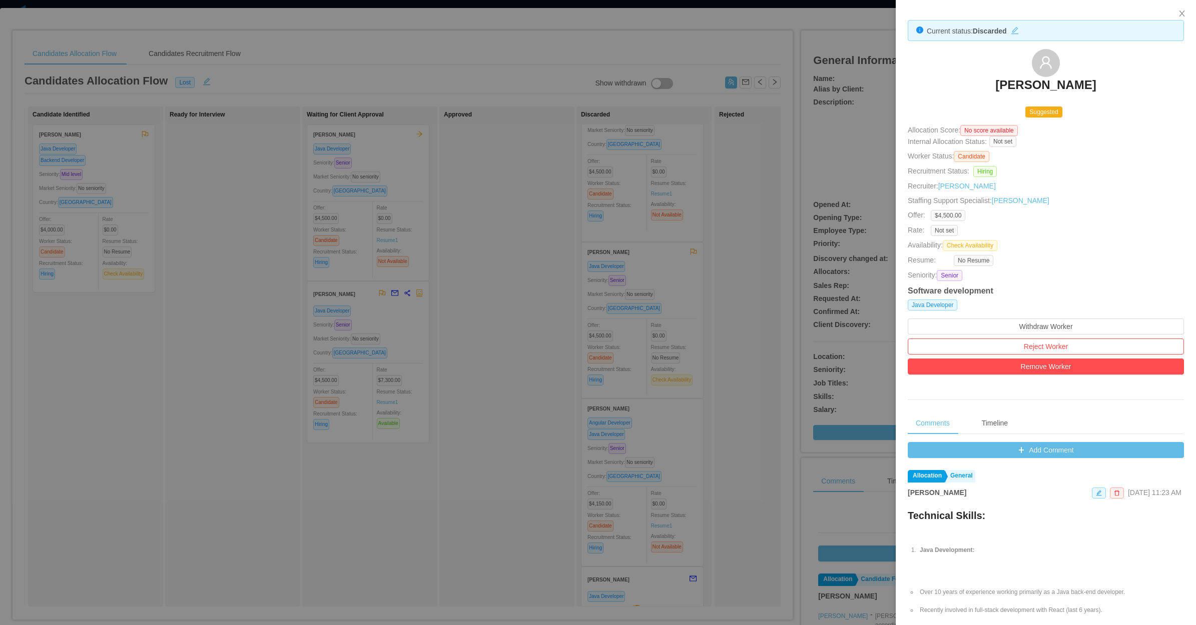
drag, startPoint x: 447, startPoint y: 461, endPoint x: 518, endPoint y: 427, distance: 78.8
click at [448, 461] on div at bounding box center [598, 312] width 1196 height 625
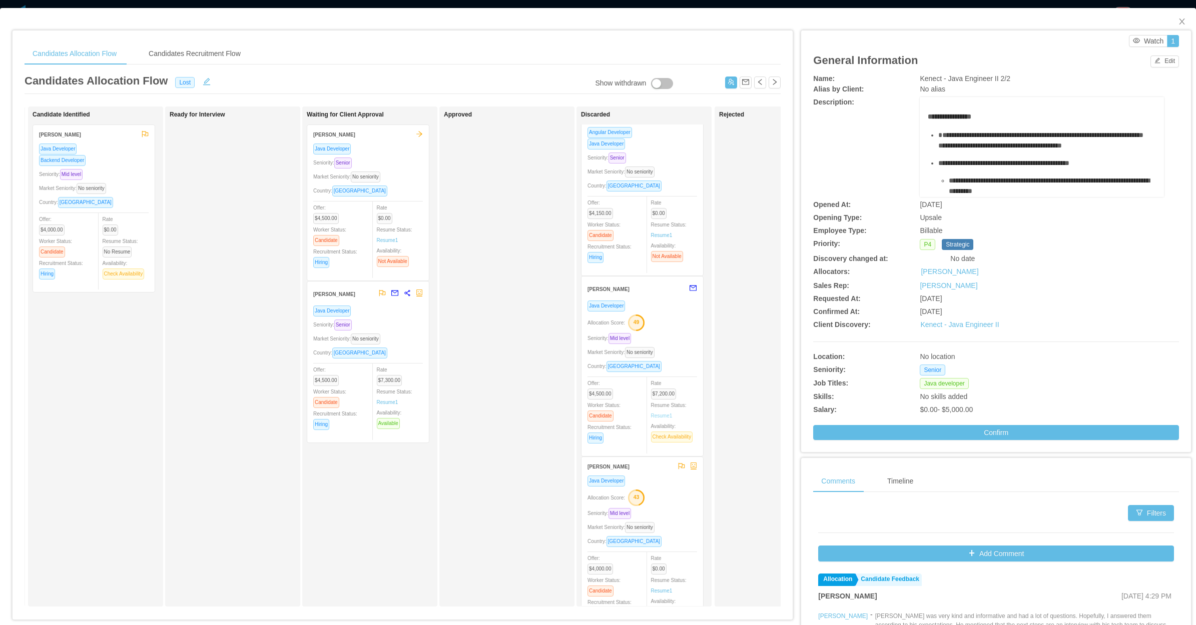
scroll to position [563, 0]
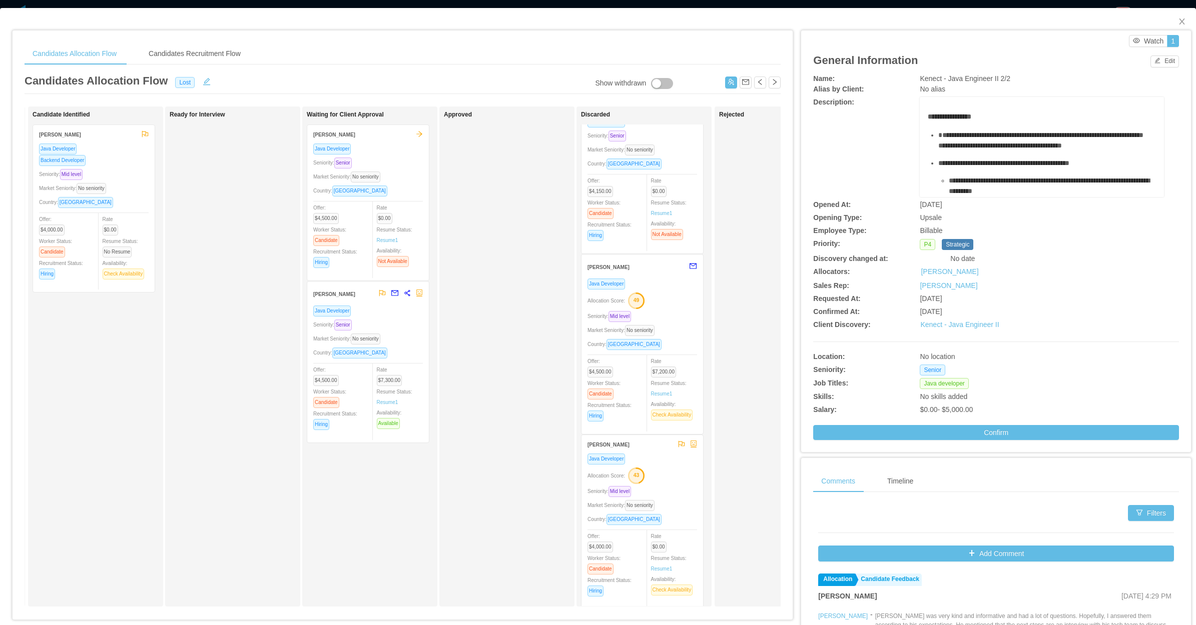
click at [666, 314] on div "Seniority: Mid level" at bounding box center [642, 317] width 110 height 12
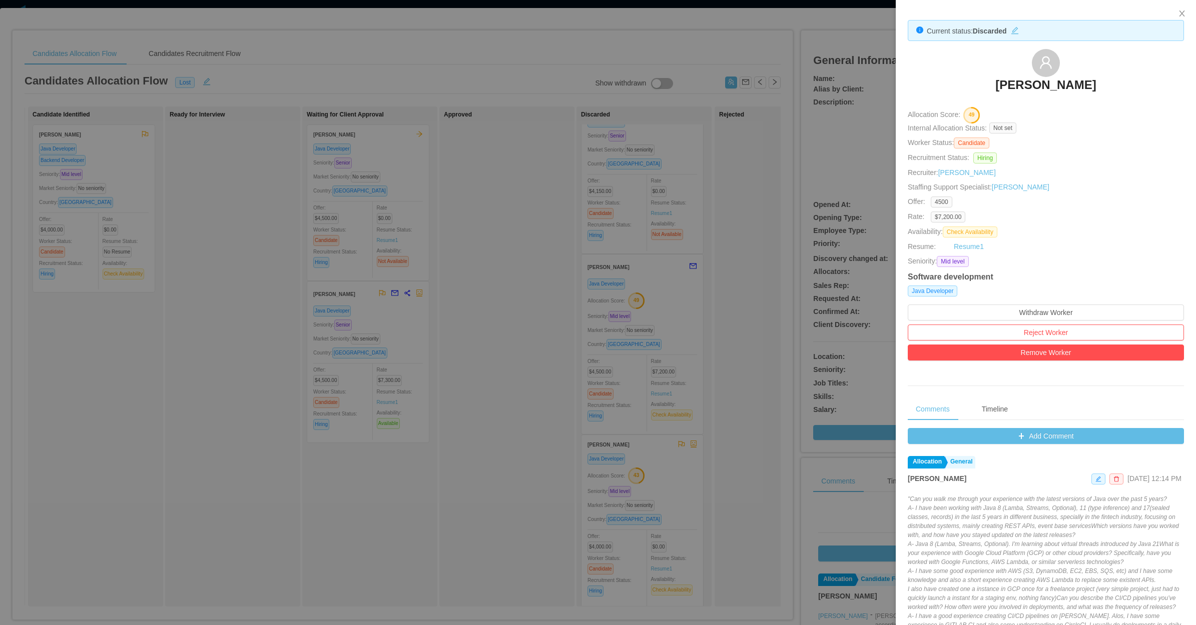
click at [589, 354] on div at bounding box center [598, 312] width 1196 height 625
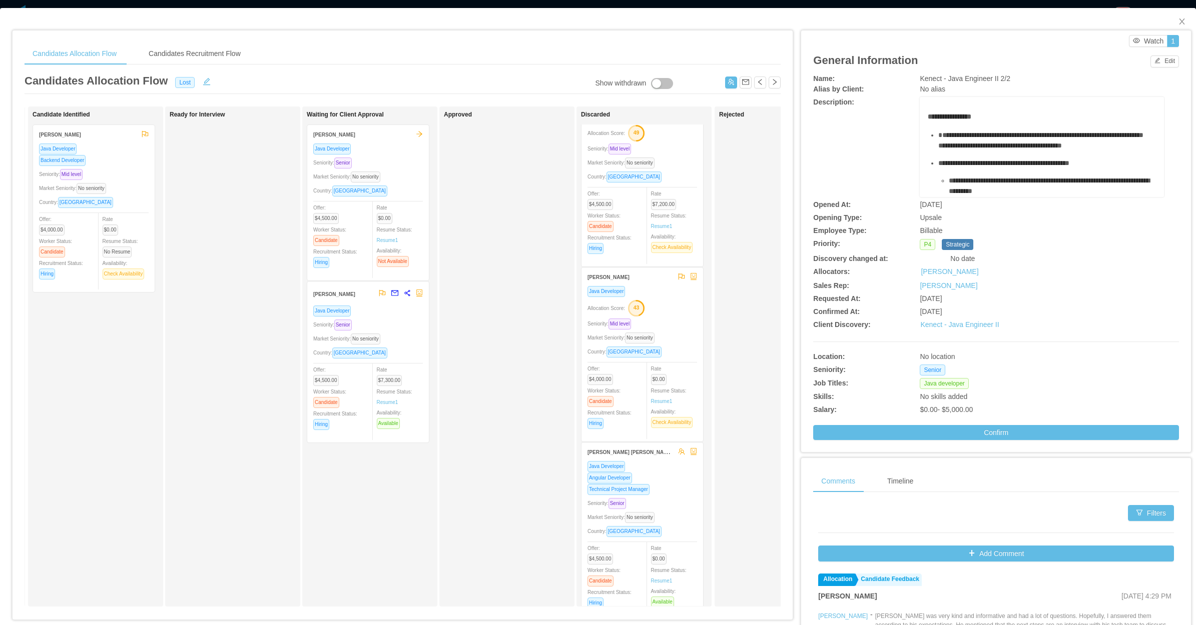
scroll to position [750, 0]
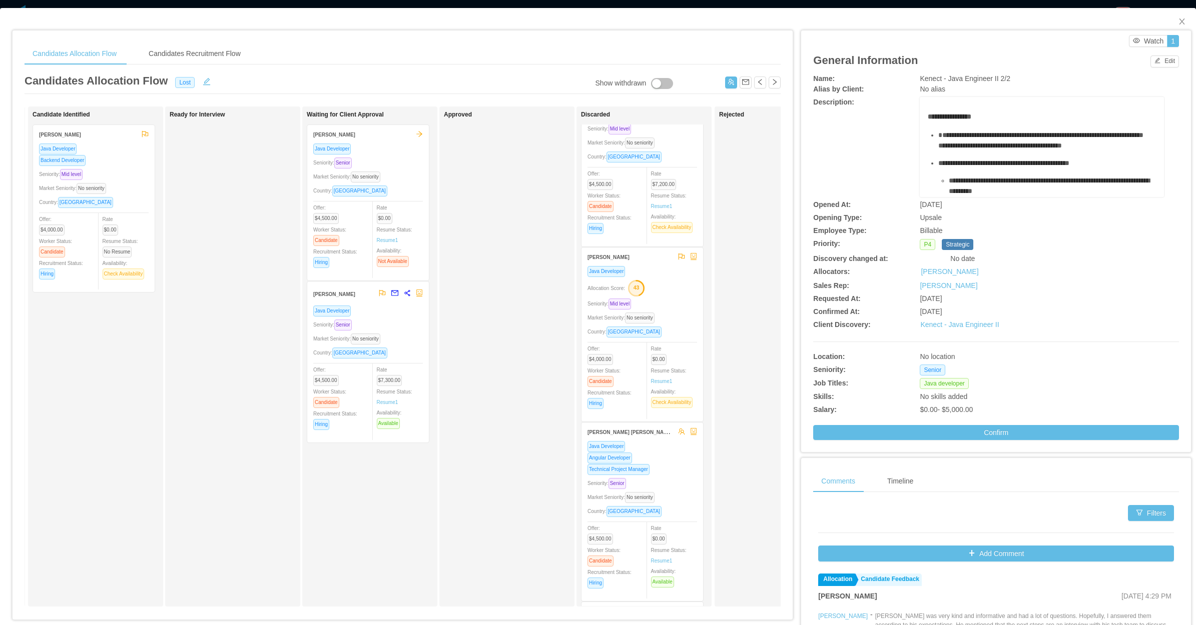
click at [676, 303] on div "Seniority: Mid level" at bounding box center [642, 304] width 110 height 12
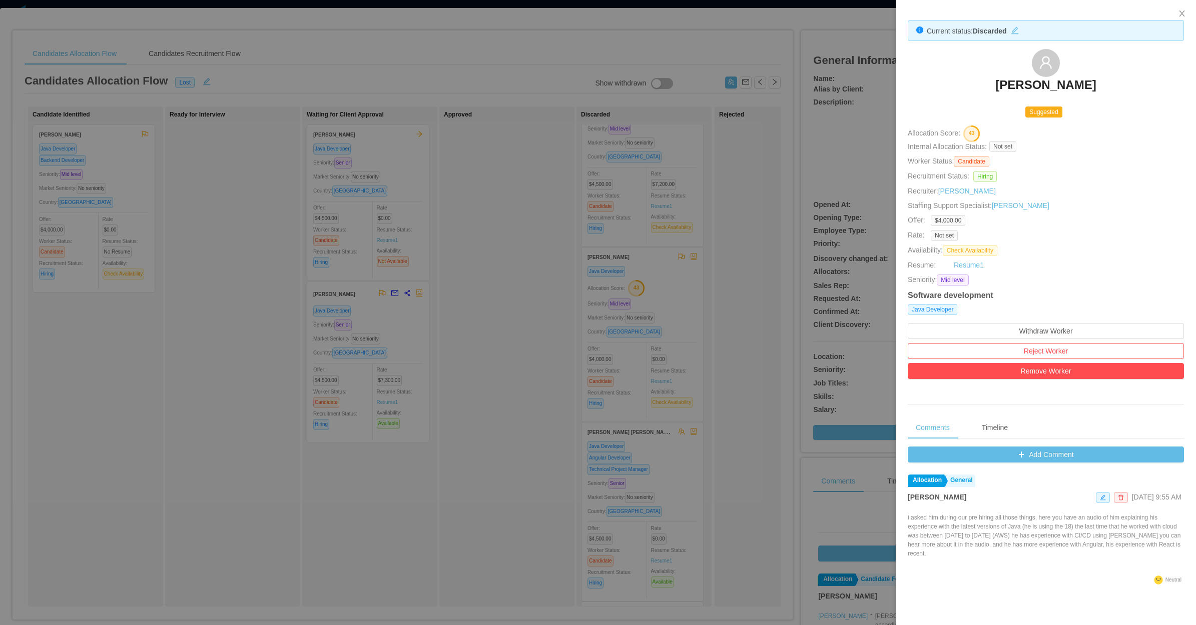
click at [529, 391] on div at bounding box center [598, 312] width 1196 height 625
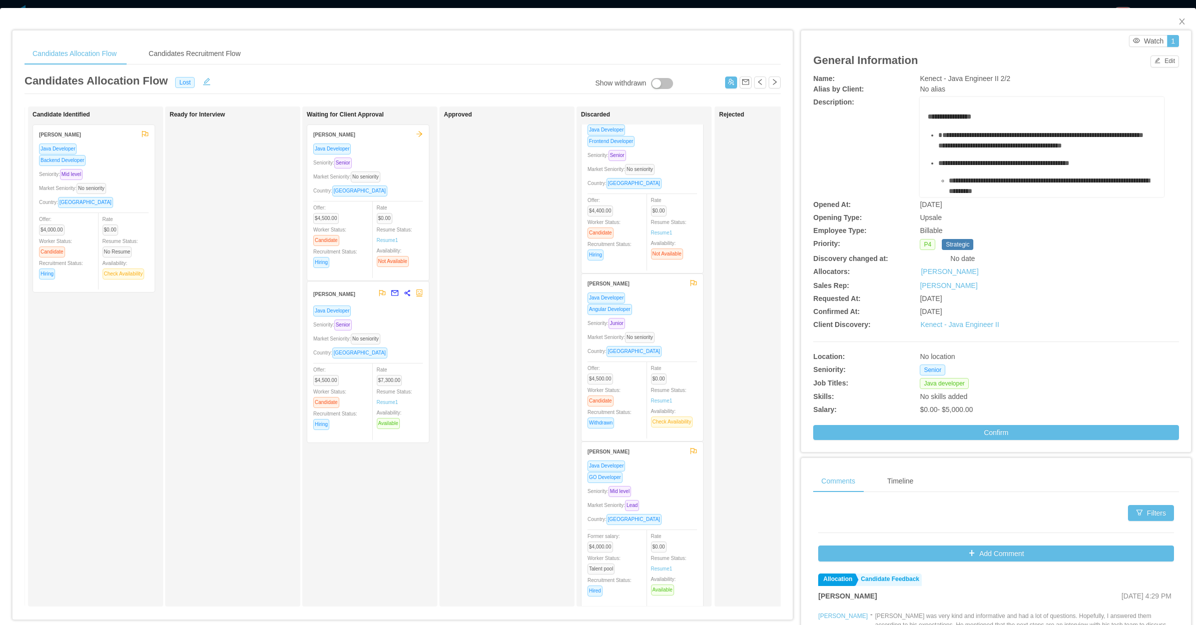
scroll to position [1563, 0]
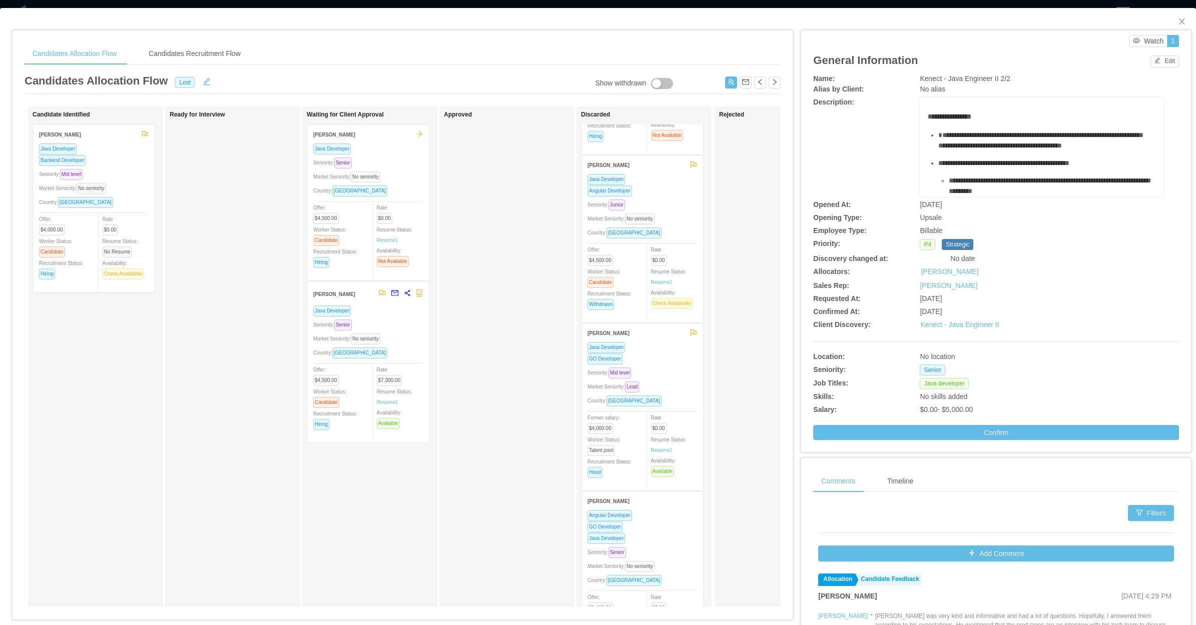
click at [678, 201] on div "Seniority: Junior" at bounding box center [642, 205] width 110 height 12
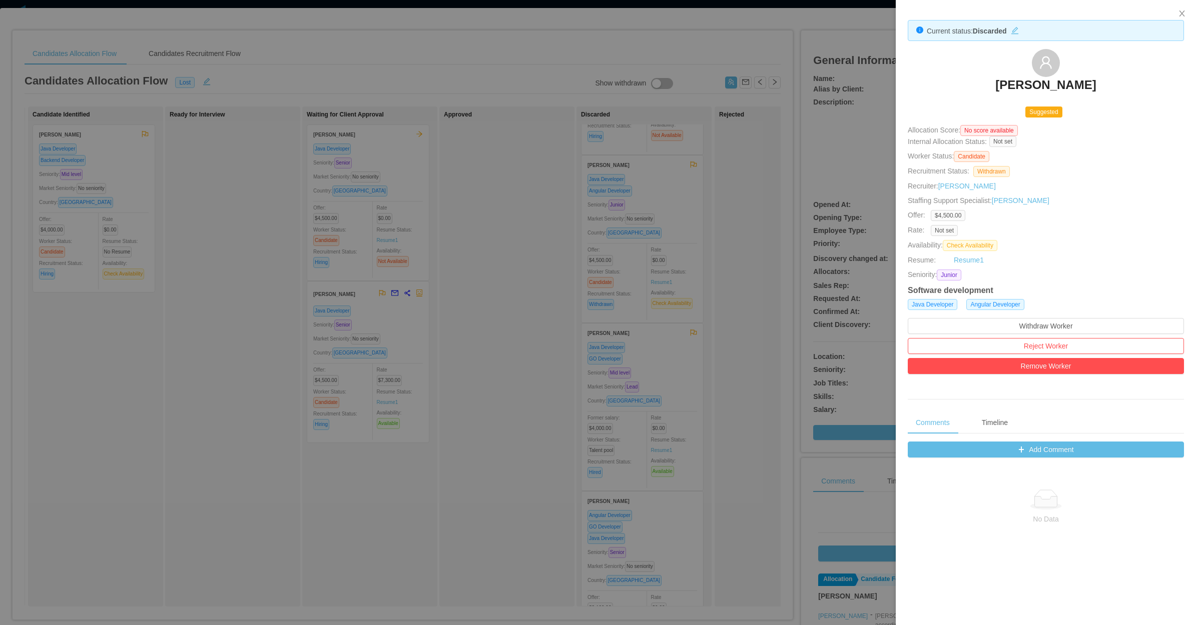
click at [549, 353] on div at bounding box center [598, 312] width 1196 height 625
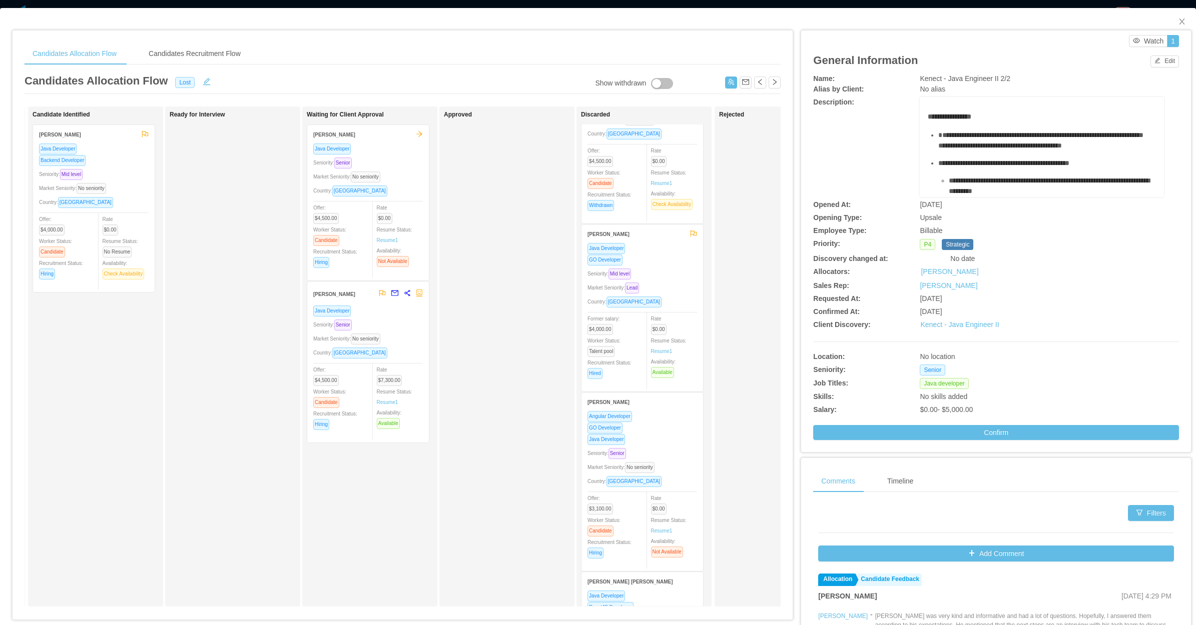
scroll to position [1688, 0]
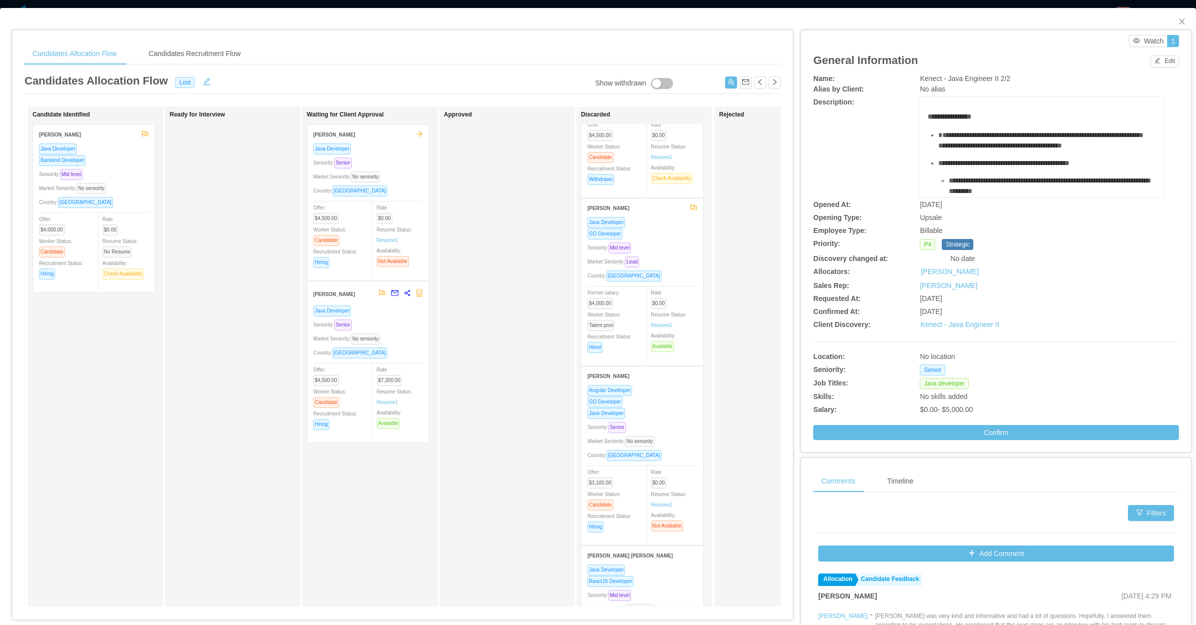
click at [683, 242] on div "Seniority: Mid level" at bounding box center [642, 248] width 110 height 12
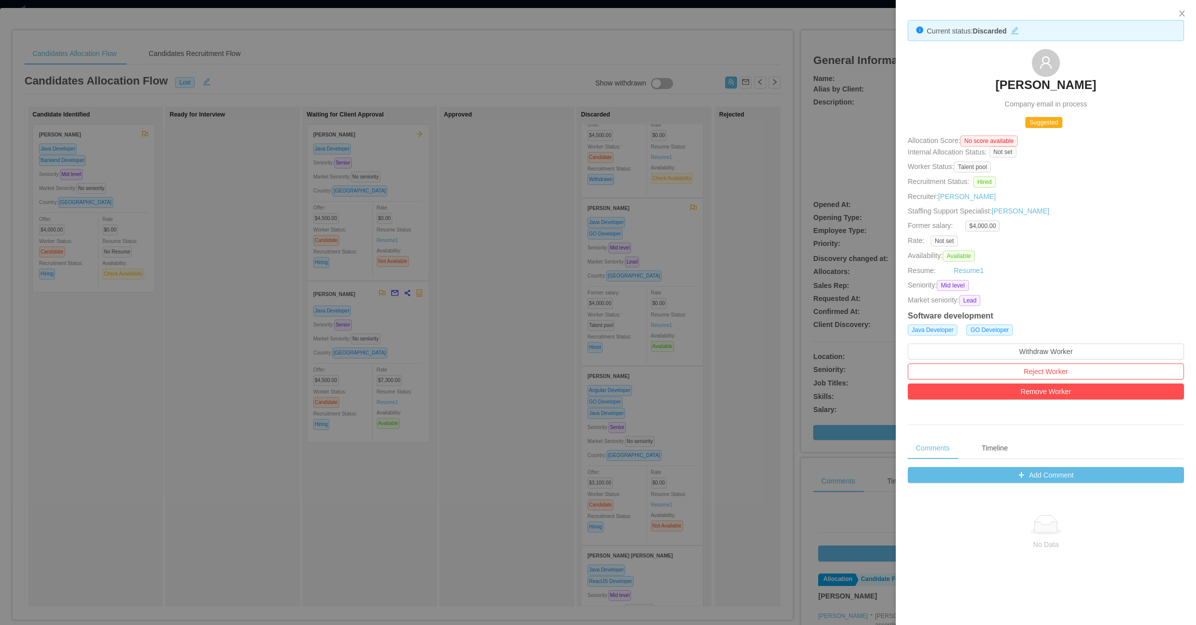
drag, startPoint x: 457, startPoint y: 318, endPoint x: 472, endPoint y: 318, distance: 15.0
click at [458, 318] on div at bounding box center [598, 312] width 1196 height 625
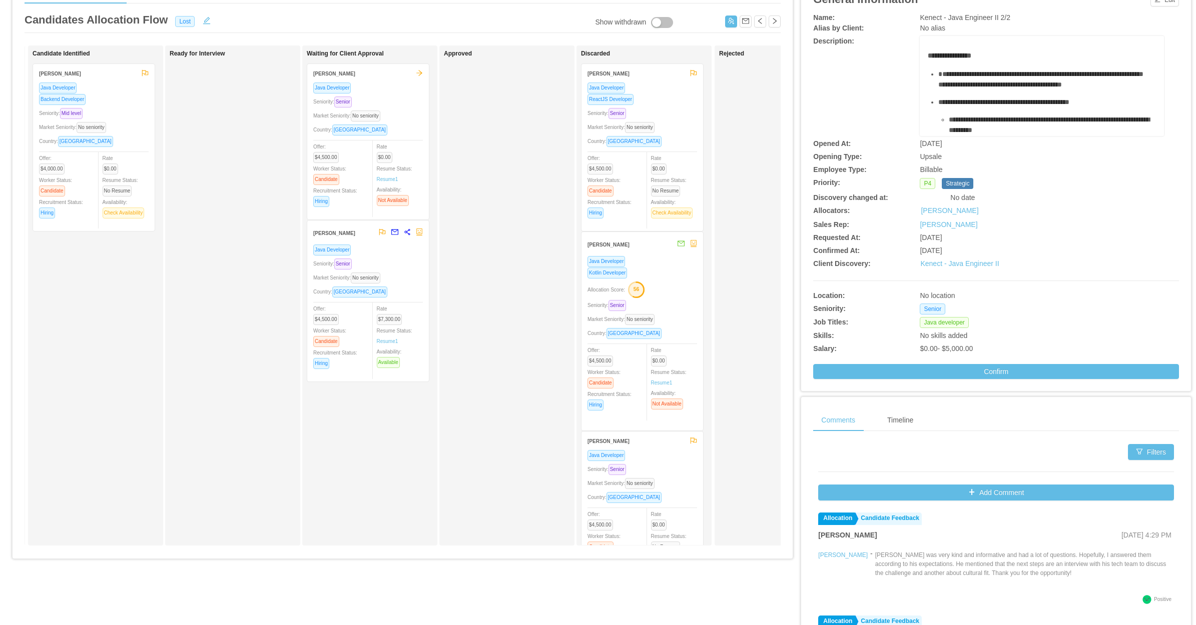
scroll to position [0, 0]
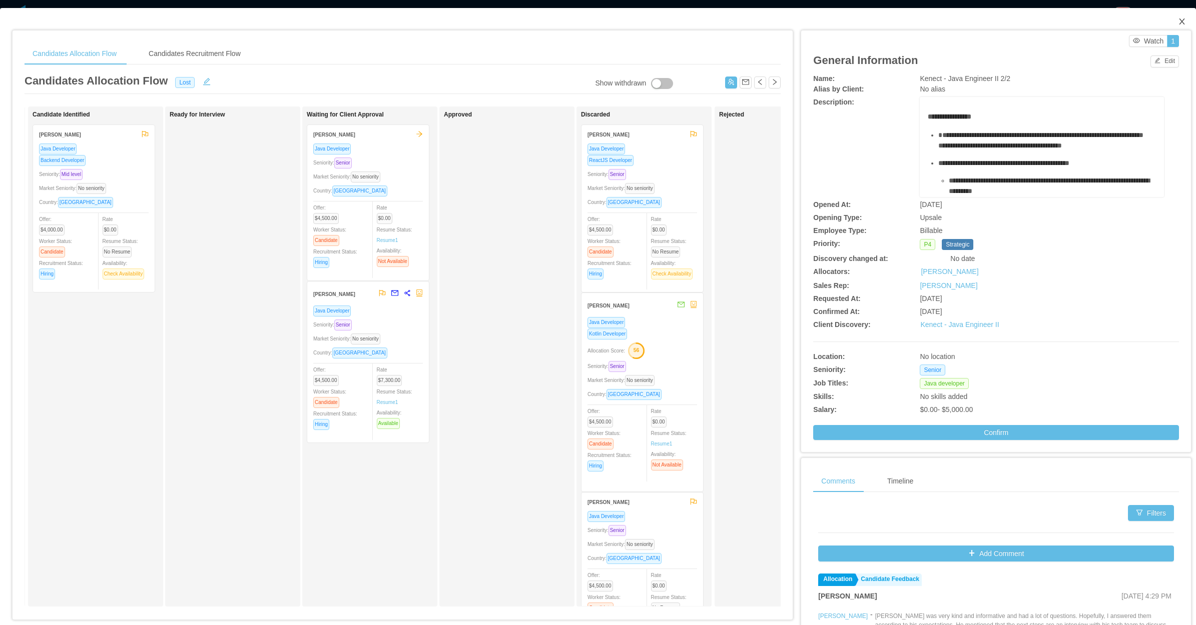
click at [1175, 21] on span "Close" at bounding box center [1182, 22] width 28 height 28
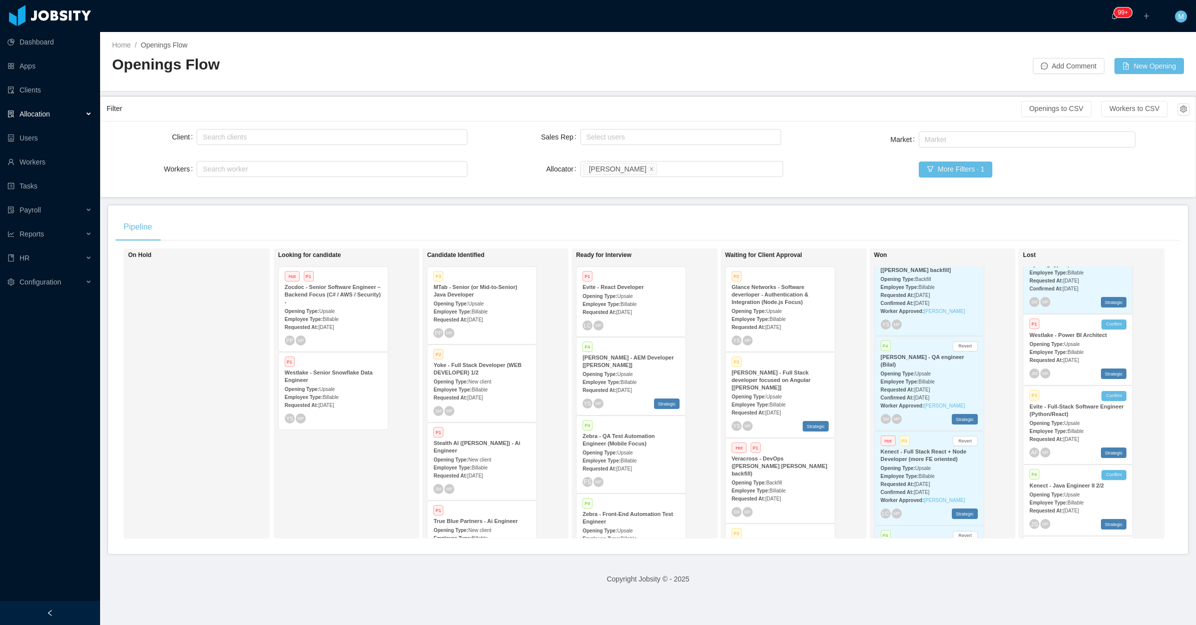
scroll to position [2013, 0]
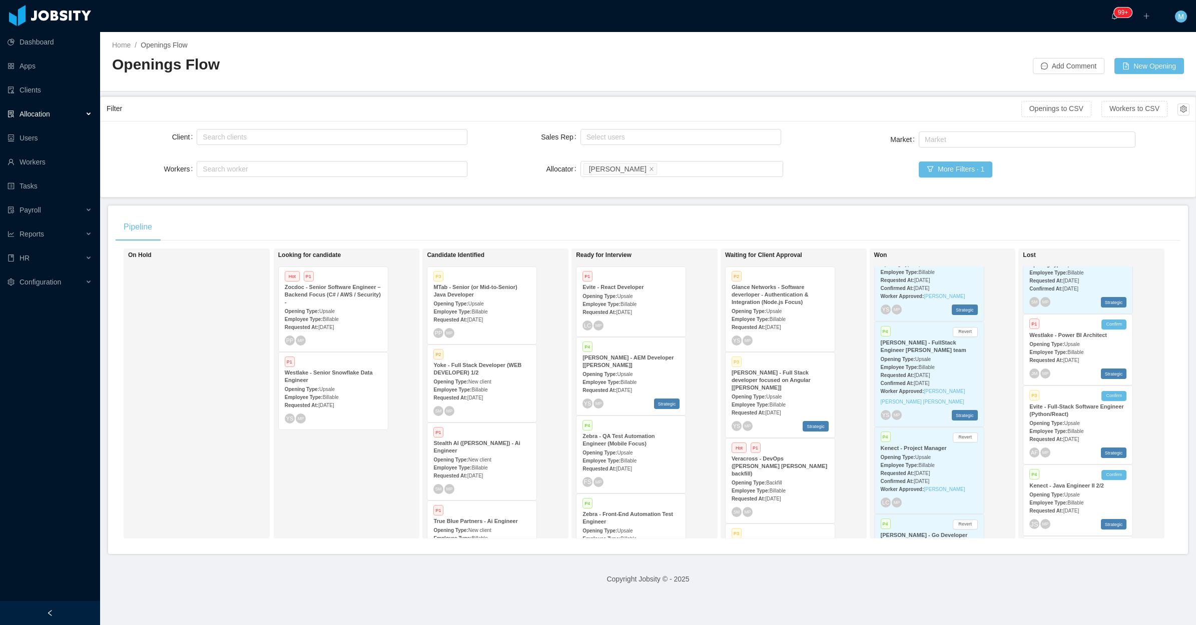
click at [439, 76] on div "Openings Flow" at bounding box center [380, 69] width 536 height 28
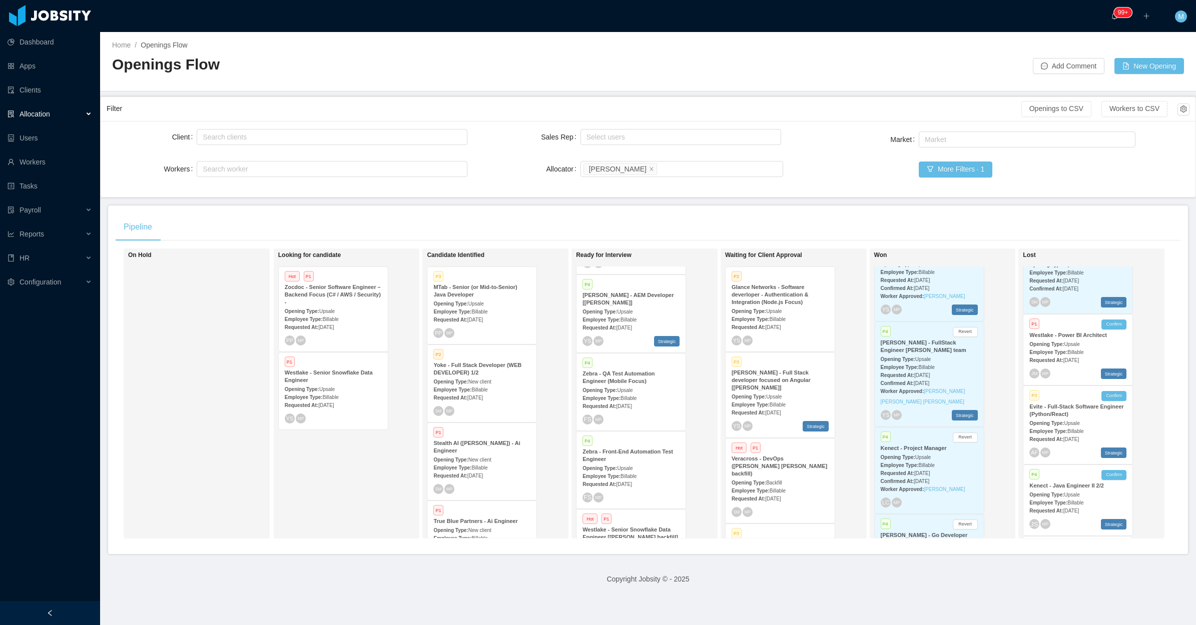
scroll to position [63, 0]
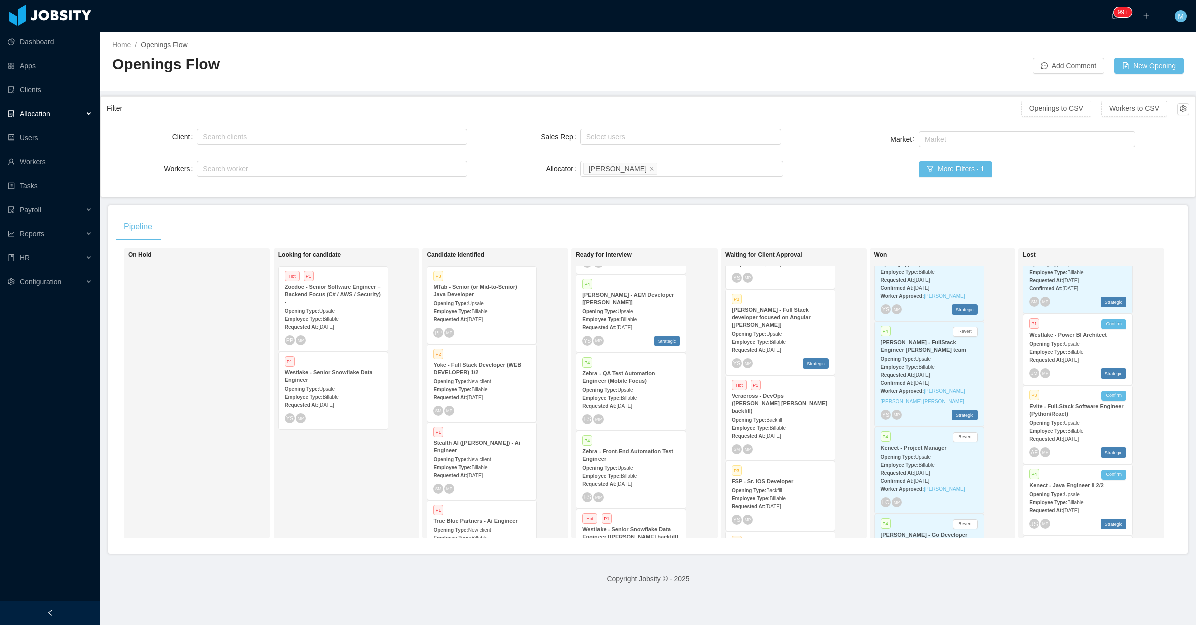
click at [774, 479] on strong "FSP - Sr. iOS Developer" at bounding box center [762, 482] width 62 height 6
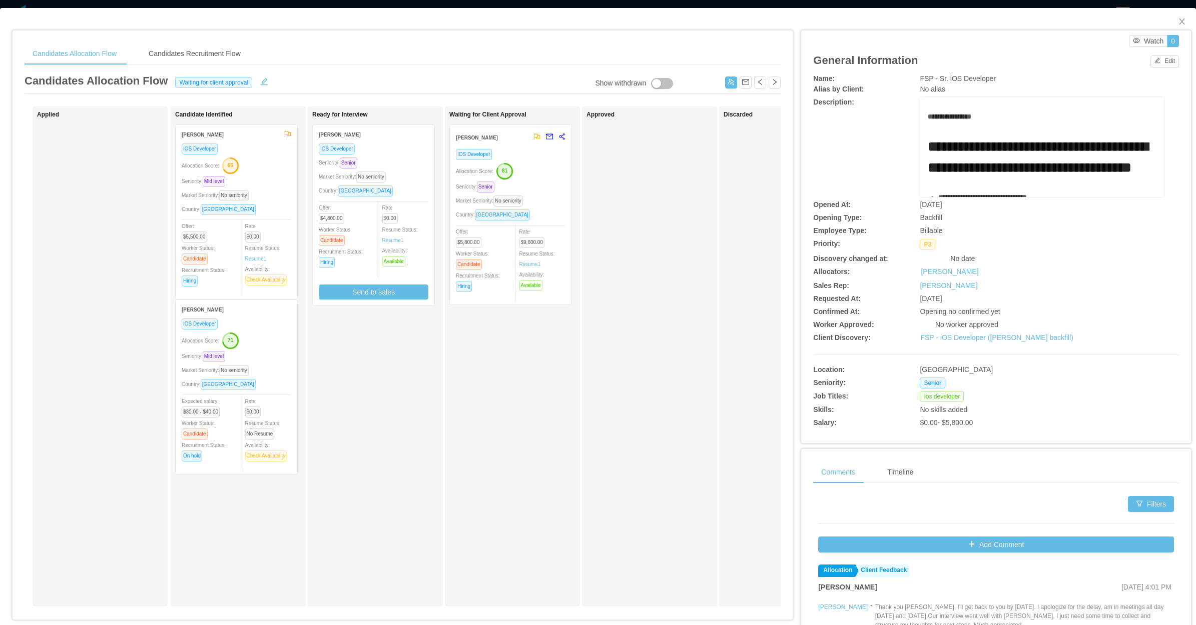
click at [423, 149] on div "IOS Developer" at bounding box center [374, 149] width 110 height 12
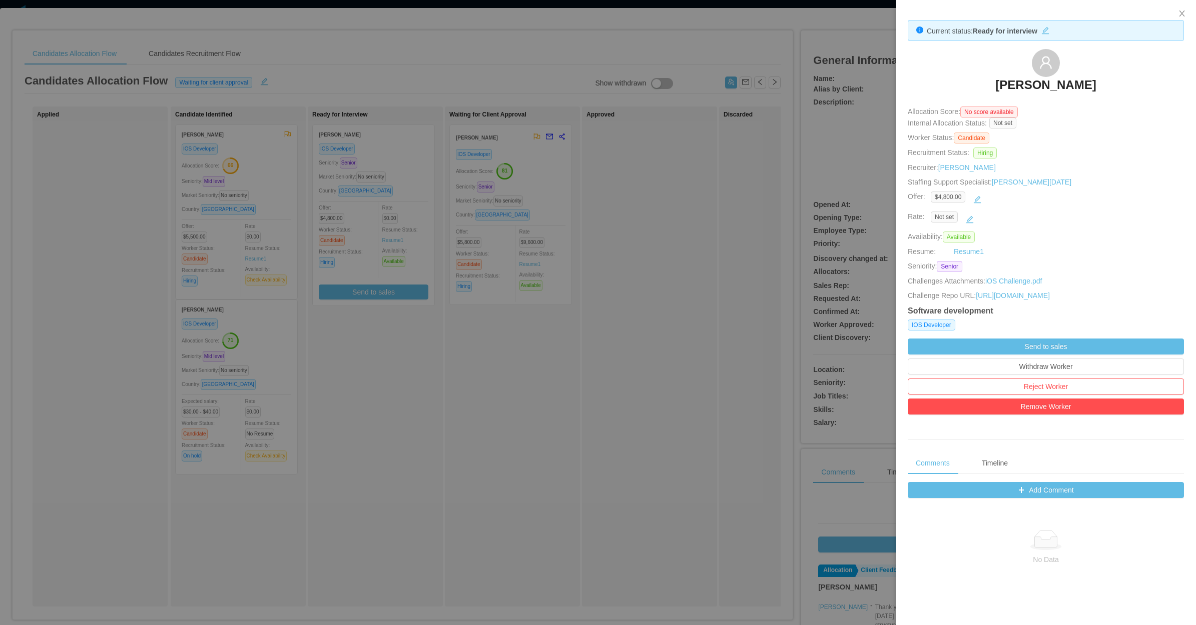
drag, startPoint x: 466, startPoint y: 316, endPoint x: 439, endPoint y: 293, distance: 34.8
click at [466, 316] on div at bounding box center [598, 312] width 1196 height 625
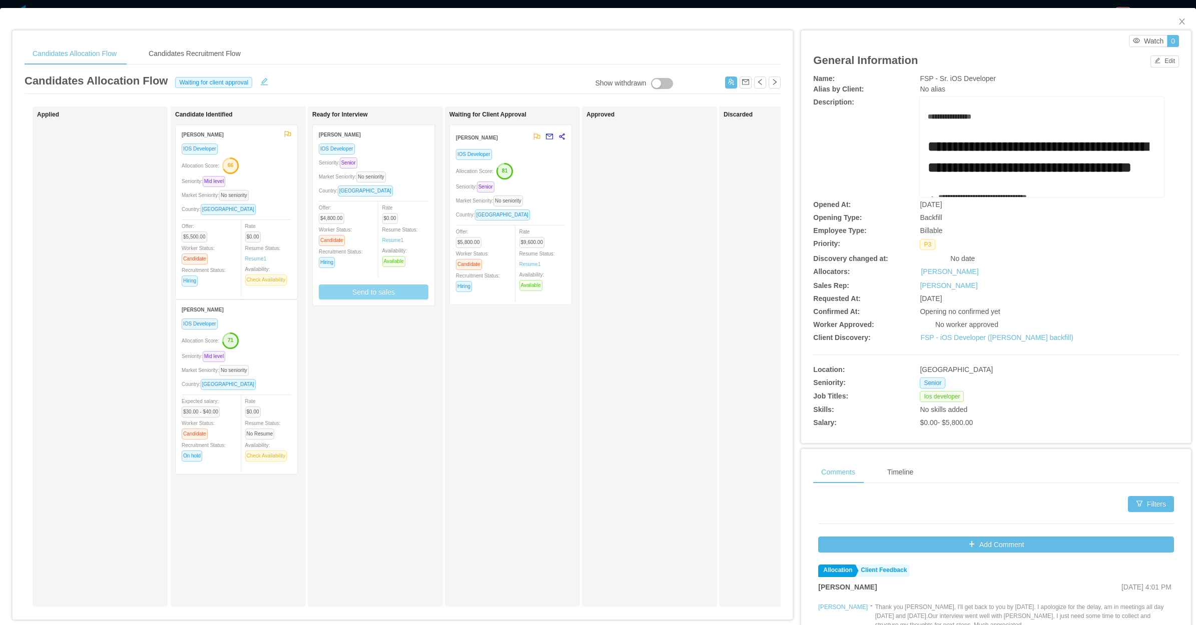
click at [410, 290] on button "Send to sales" at bounding box center [374, 292] width 110 height 15
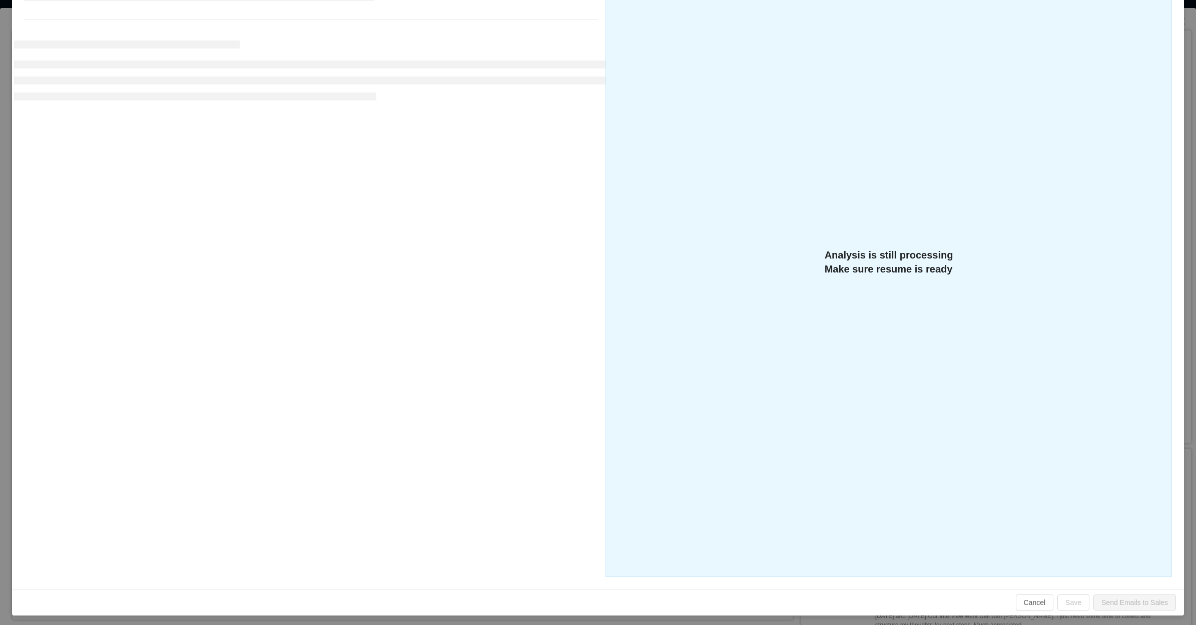
scroll to position [159, 0]
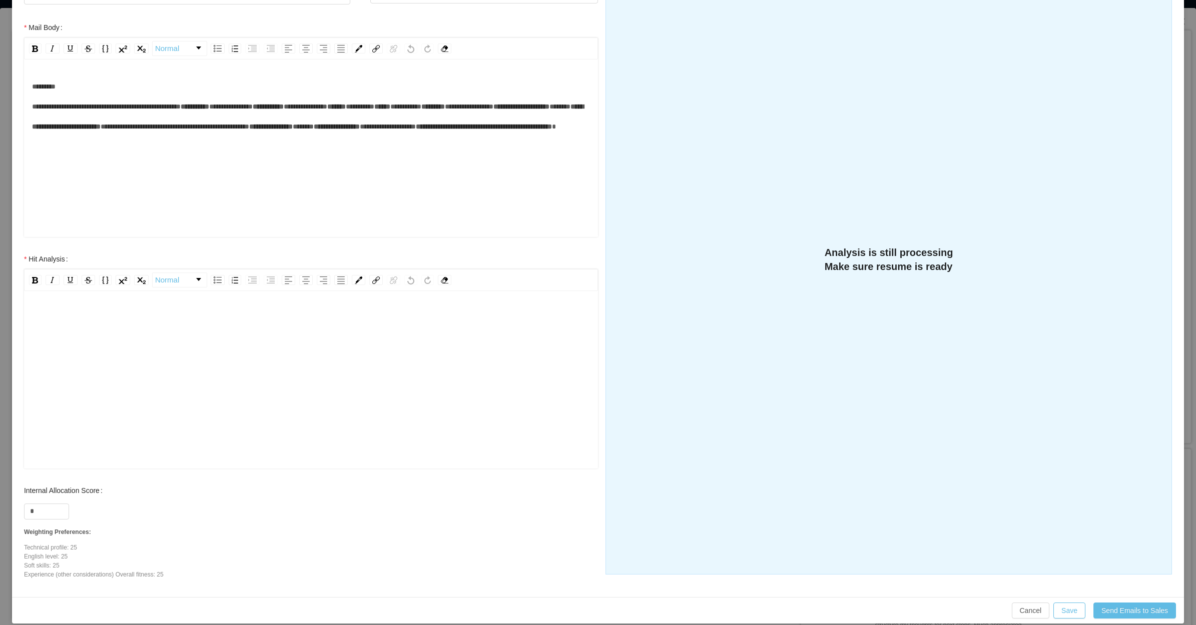
click at [144, 322] on div "rdw-editor" at bounding box center [311, 318] width 558 height 20
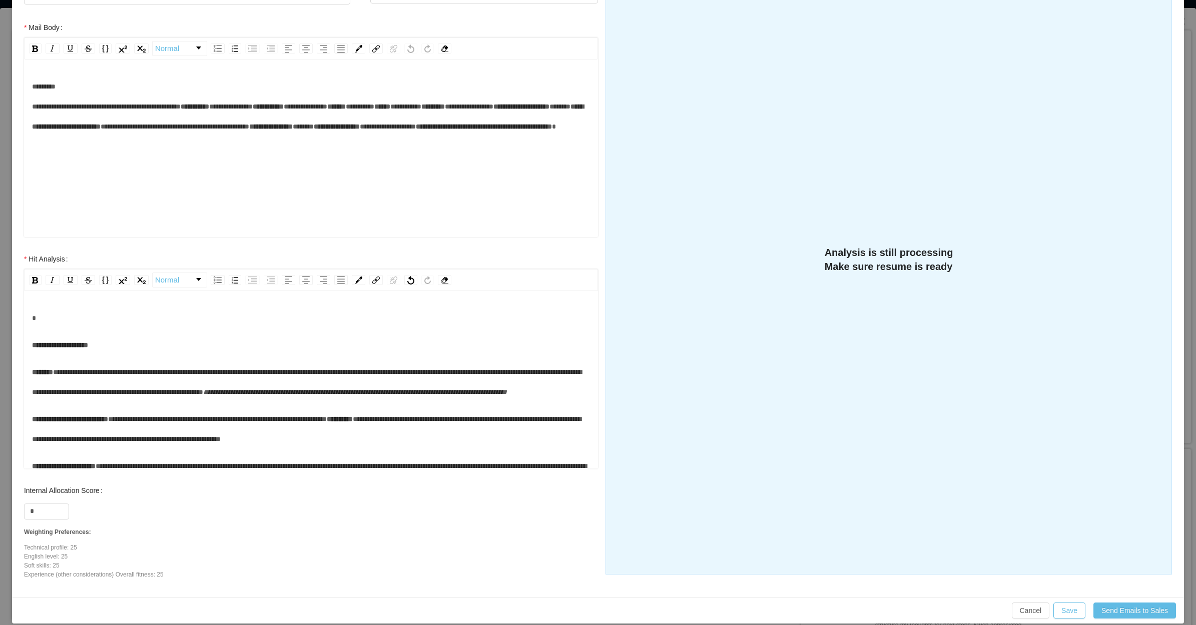
scroll to position [38, 0]
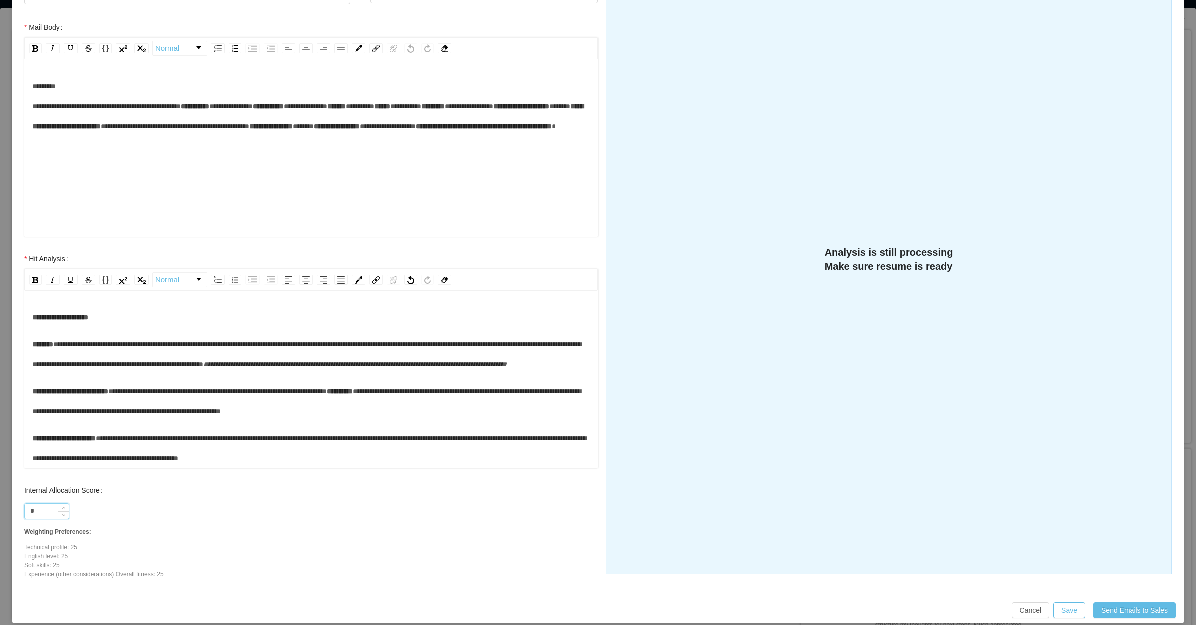
drag, startPoint x: 36, startPoint y: 513, endPoint x: 30, endPoint y: 510, distance: 6.5
click at [31, 513] on input "*" at bounding box center [47, 511] width 44 height 15
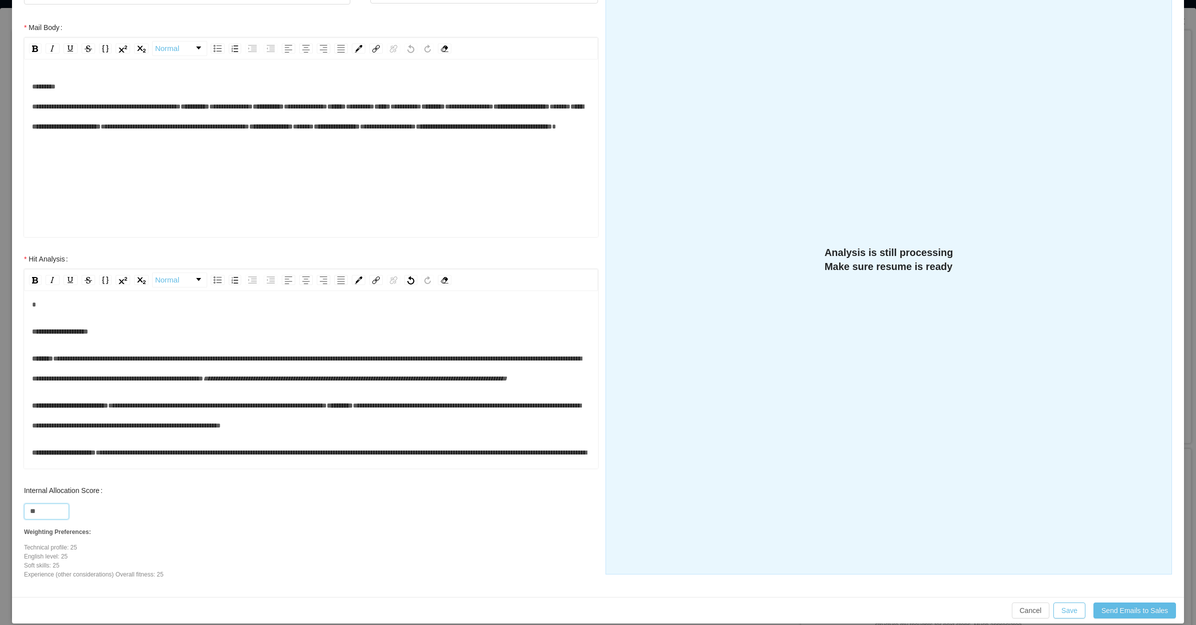
scroll to position [0, 0]
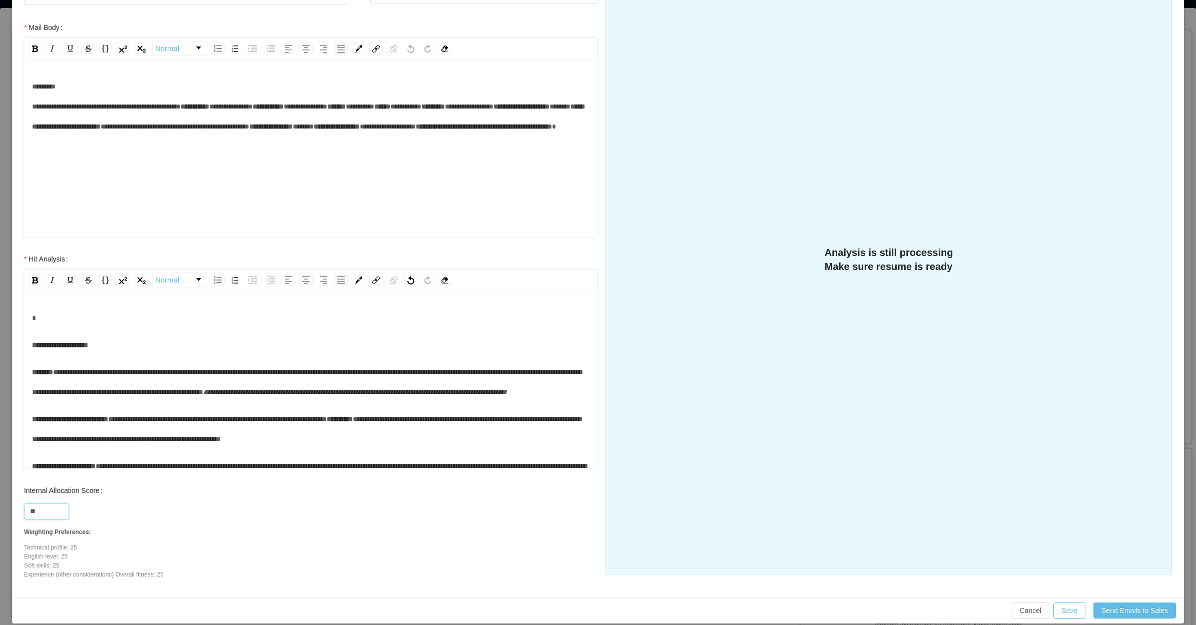
type input "**"
click at [134, 326] on div "rdw-editor" at bounding box center [311, 318] width 558 height 20
drag, startPoint x: 65, startPoint y: 341, endPoint x: 44, endPoint y: 343, distance: 21.6
click at [64, 342] on span "**********" at bounding box center [60, 345] width 56 height 7
click at [33, 345] on span "**********" at bounding box center [60, 345] width 56 height 7
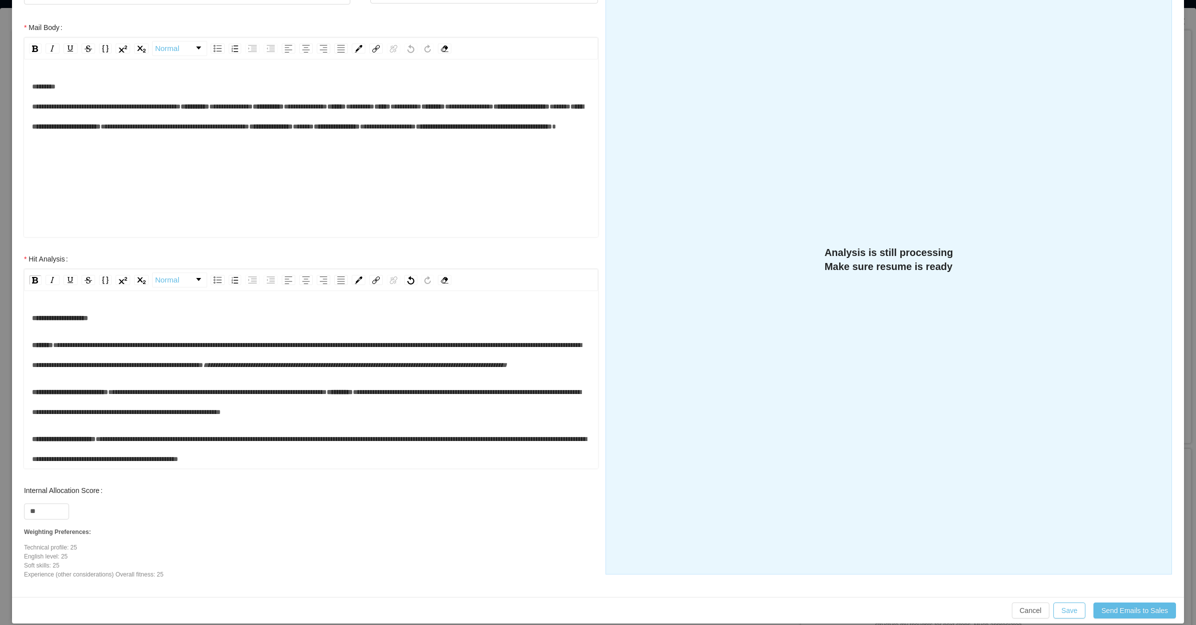
click at [221, 375] on div "**********" at bounding box center [311, 355] width 558 height 40
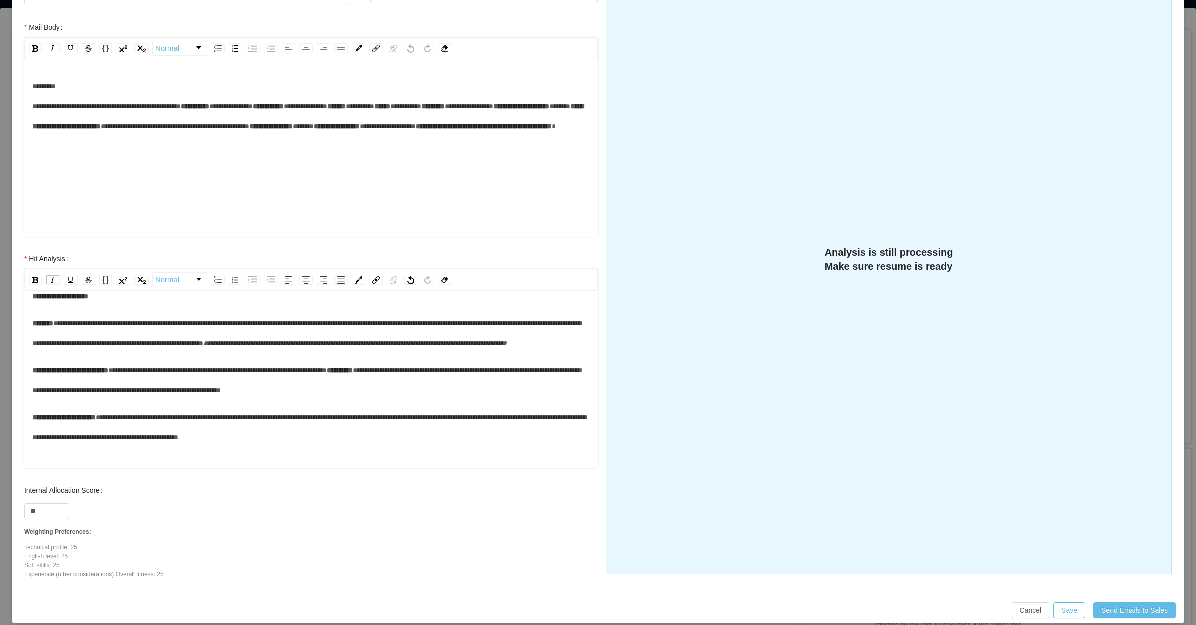
scroll to position [170, 0]
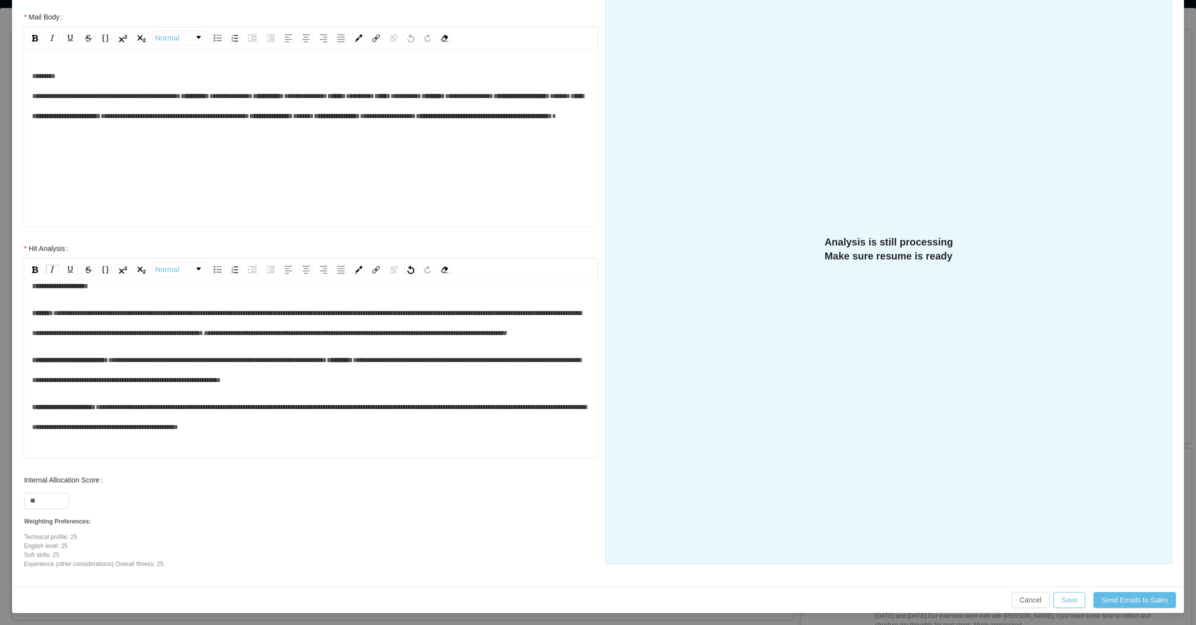
click at [125, 414] on div "**********" at bounding box center [311, 356] width 558 height 161
click at [179, 390] on div "**********" at bounding box center [311, 370] width 558 height 40
click at [238, 384] on span "**********" at bounding box center [306, 370] width 549 height 27
click at [426, 390] on div "**********" at bounding box center [311, 370] width 558 height 40
click at [364, 437] on div "**********" at bounding box center [311, 417] width 558 height 40
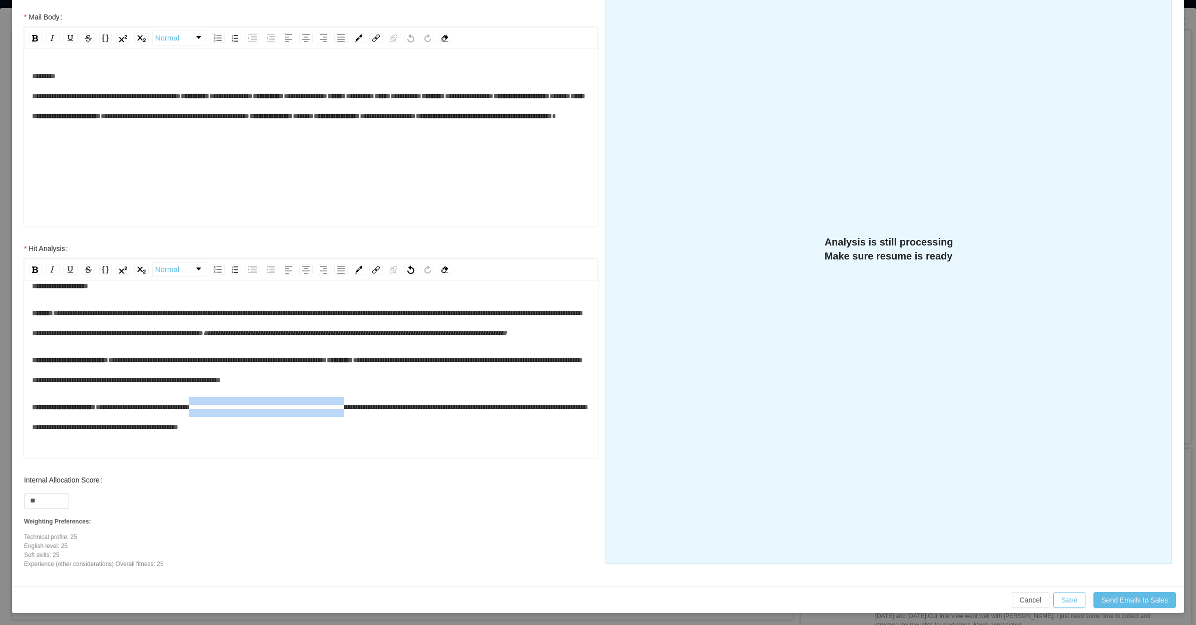
drag, startPoint x: 411, startPoint y: 426, endPoint x: 223, endPoint y: 423, distance: 188.6
click at [223, 423] on span "**********" at bounding box center [309, 417] width 554 height 27
click at [272, 417] on div "**********" at bounding box center [311, 407] width 558 height 20
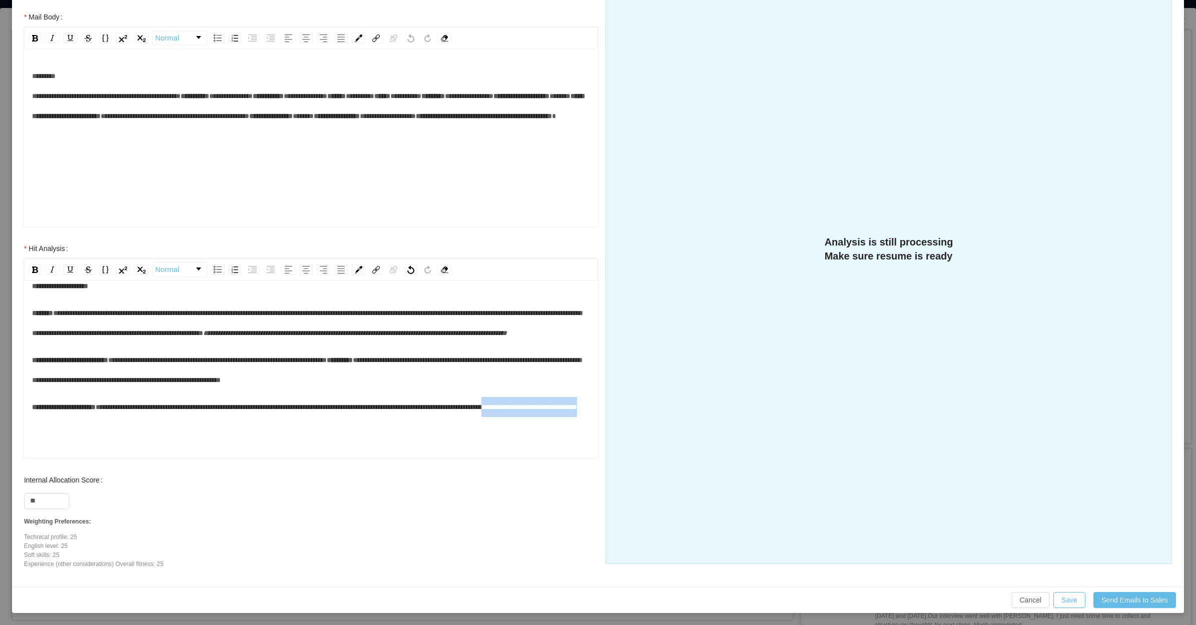
drag, startPoint x: 138, startPoint y: 447, endPoint x: 49, endPoint y: 449, distance: 89.1
click at [49, 417] on div "**********" at bounding box center [311, 407] width 558 height 20
click at [1065, 594] on button "Save" at bounding box center [1069, 600] width 32 height 16
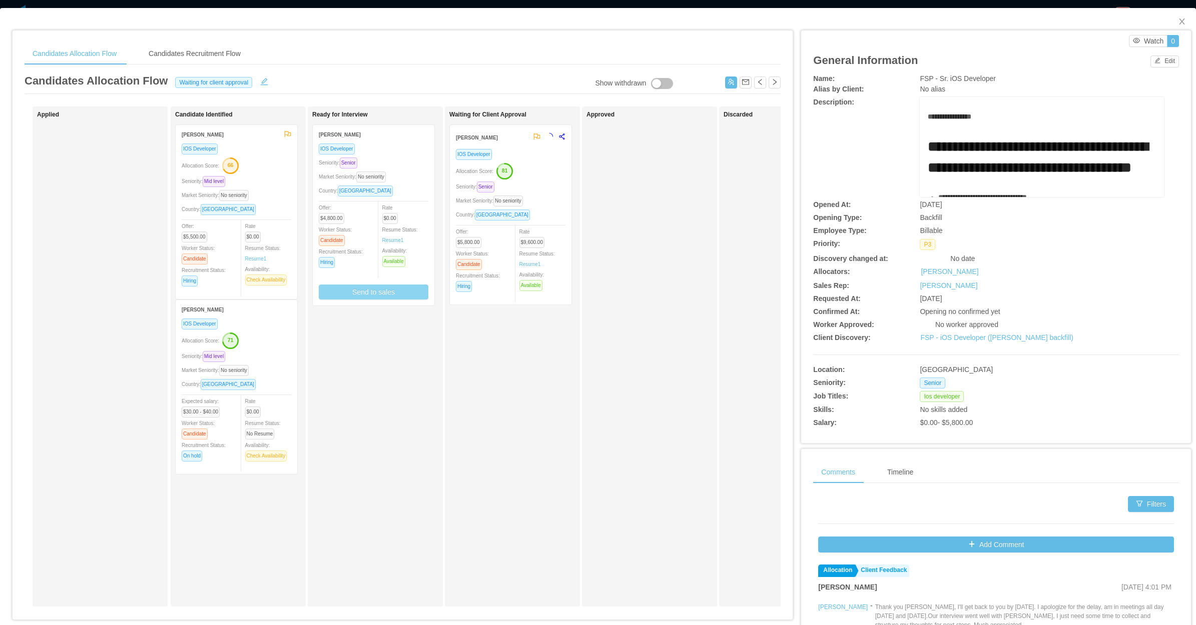
scroll to position [120, 0]
click at [414, 189] on div "Country: [GEOGRAPHIC_DATA]" at bounding box center [374, 191] width 110 height 12
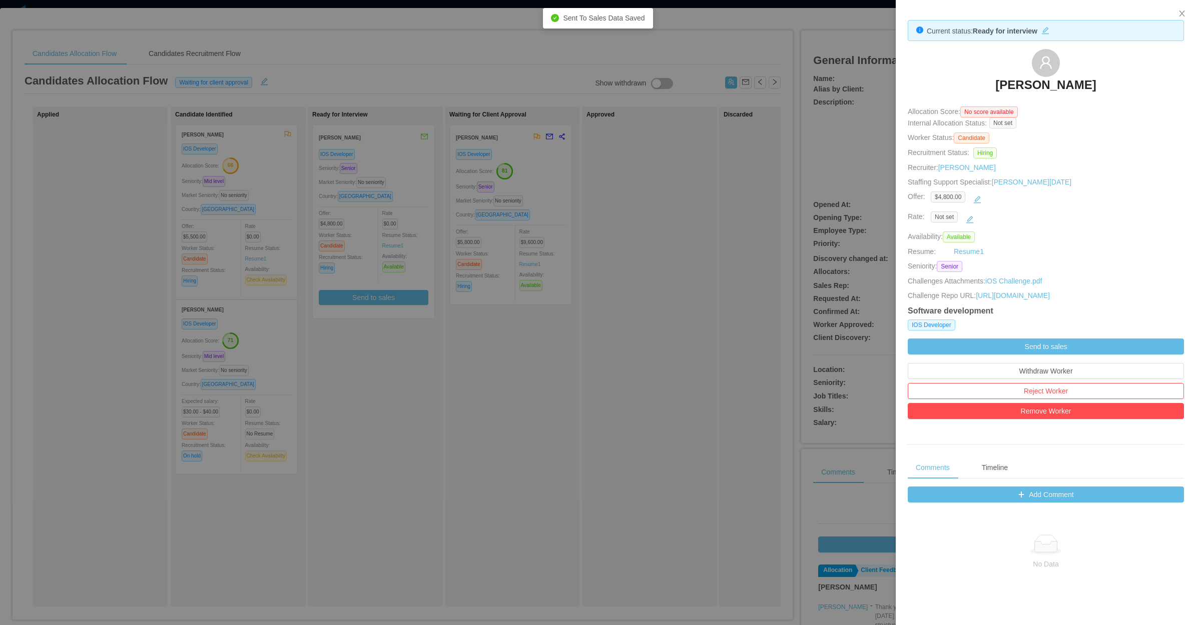
drag, startPoint x: 985, startPoint y: 77, endPoint x: 1112, endPoint y: 80, distance: 127.1
click at [1112, 80] on div "[PERSON_NAME]" at bounding box center [1046, 74] width 276 height 50
copy h3 "[PERSON_NAME]"
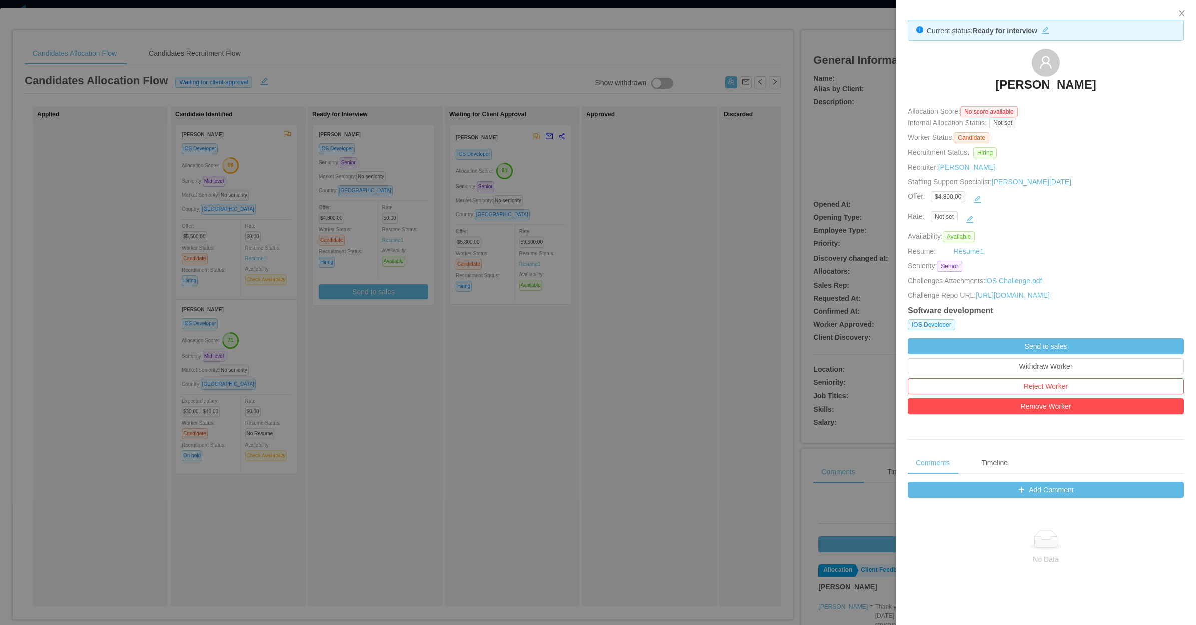
click at [532, 274] on div at bounding box center [598, 312] width 1196 height 625
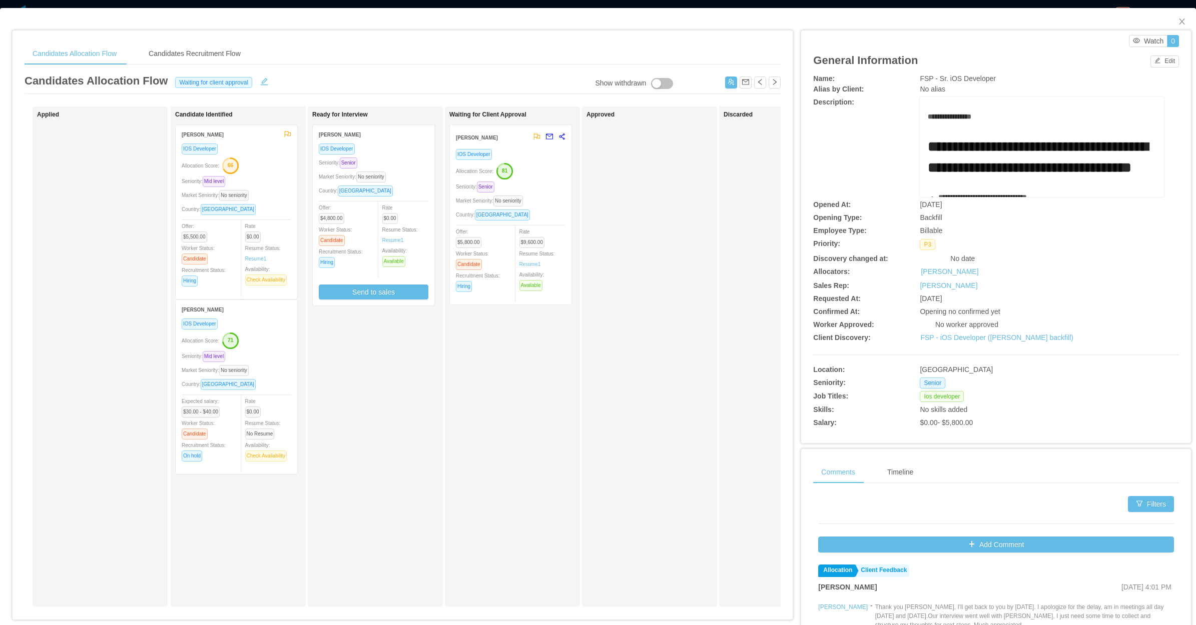
click at [533, 507] on div "Waiting for Client Approval [PERSON_NAME] IOS Developer Allocation Score: 81 Se…" at bounding box center [519, 356] width 140 height 491
drag, startPoint x: 1164, startPoint y: 20, endPoint x: 722, endPoint y: 39, distance: 442.6
click at [1168, 21] on span "Close" at bounding box center [1182, 22] width 28 height 28
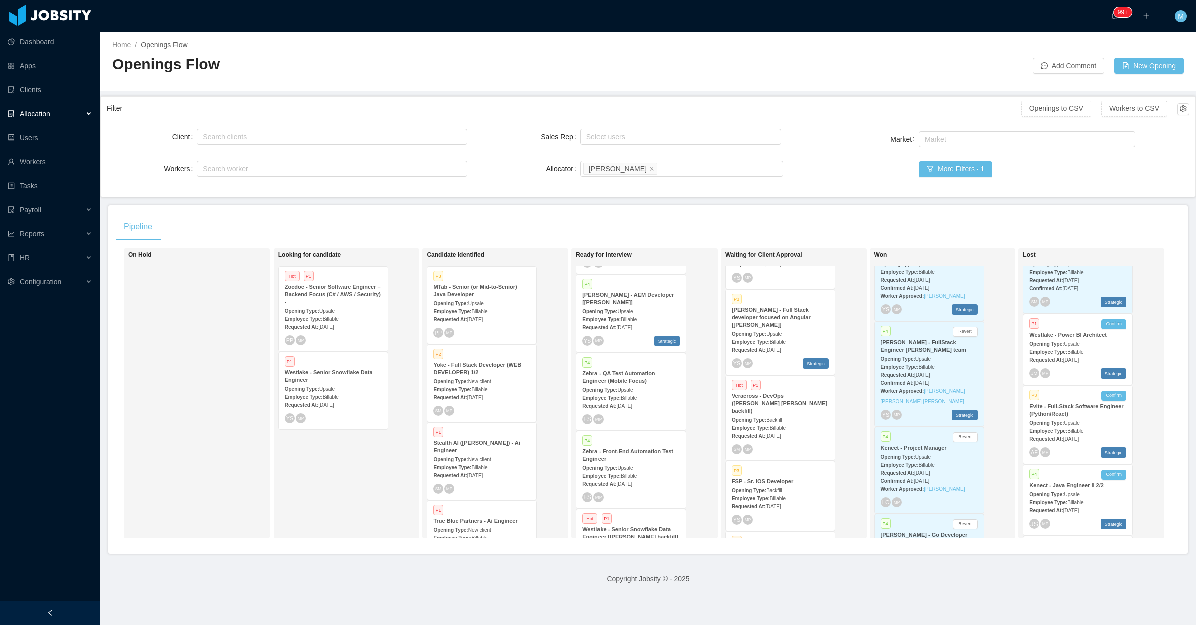
click at [248, 469] on div "On Hold" at bounding box center [198, 393] width 140 height 281
click at [65, 603] on div at bounding box center [50, 613] width 100 height 24
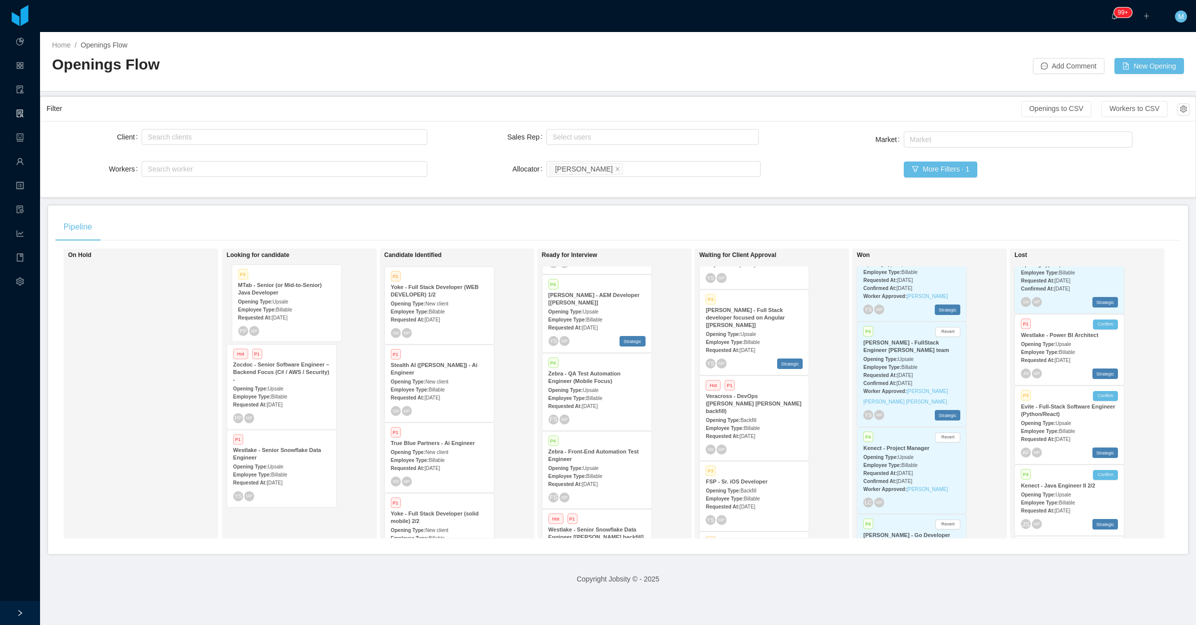
drag, startPoint x: 446, startPoint y: 311, endPoint x: 306, endPoint y: 309, distance: 140.1
click at [306, 309] on div "On Hold Looking for candidate Hot P1 Zocdoc - Senior Software Engineer – Backen…" at bounding box center [618, 398] width 1125 height 298
click at [277, 320] on span "[DATE]" at bounding box center [275, 320] width 16 height 6
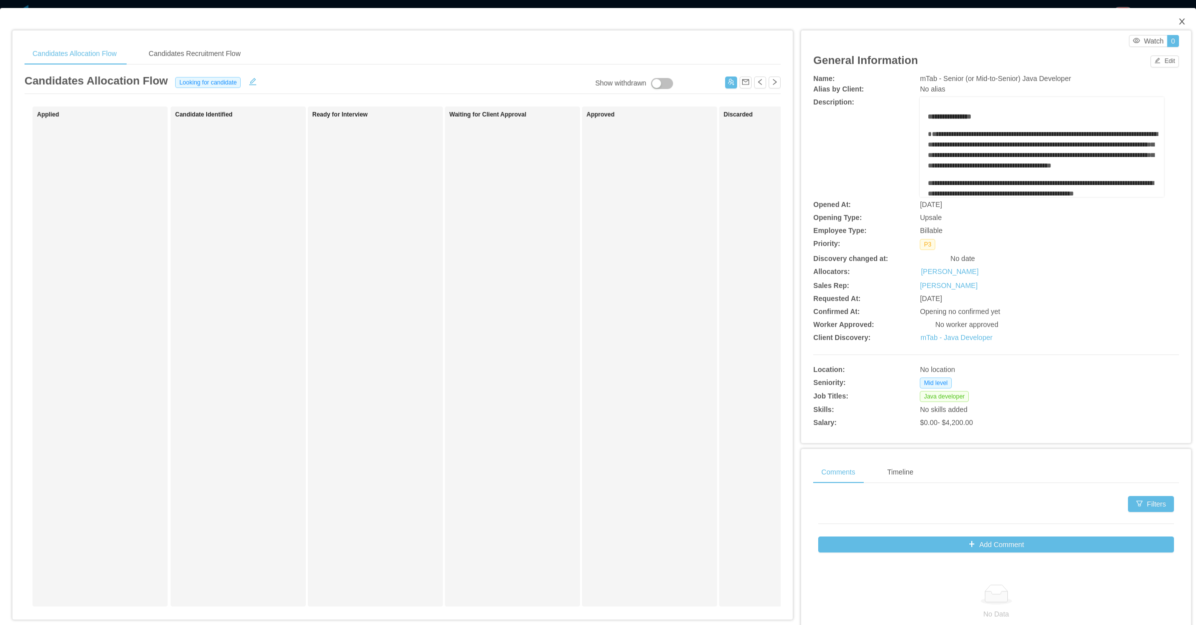
drag, startPoint x: 1178, startPoint y: 23, endPoint x: 987, endPoint y: 23, distance: 191.6
click at [1177, 24] on span "Close" at bounding box center [1182, 22] width 28 height 28
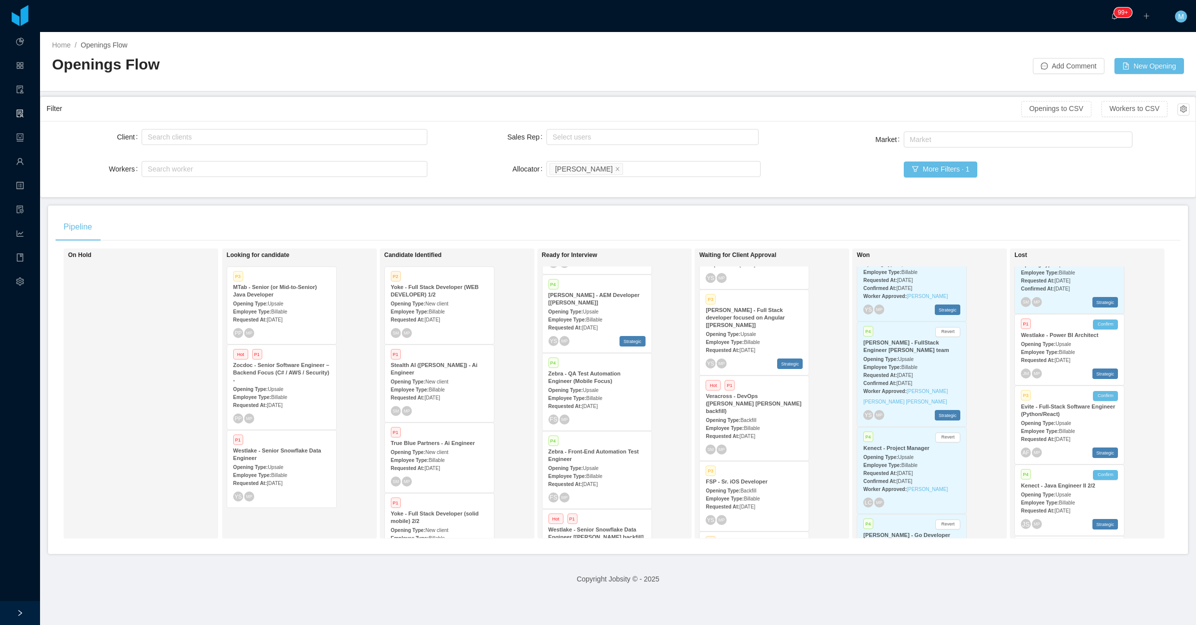
drag, startPoint x: 133, startPoint y: 395, endPoint x: 371, endPoint y: 17, distance: 447.6
click at [133, 393] on div "On Hold" at bounding box center [138, 393] width 140 height 281
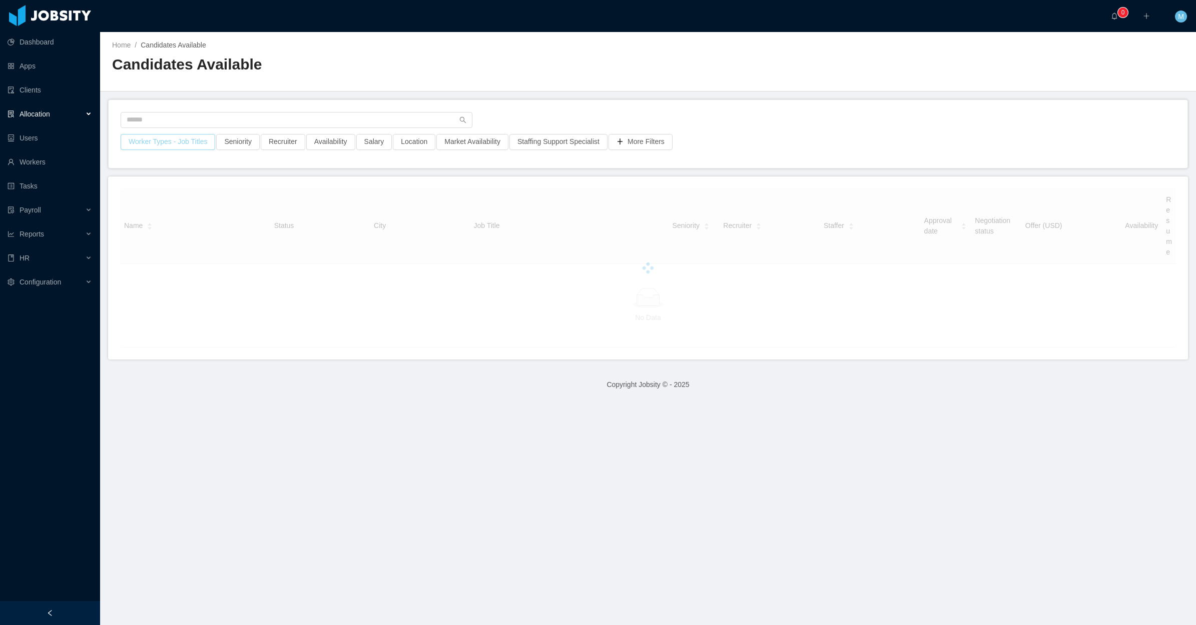
click at [178, 142] on button "Worker Types - Job Titles" at bounding box center [168, 142] width 95 height 16
click at [171, 226] on div "Job Titles" at bounding box center [166, 226] width 134 height 10
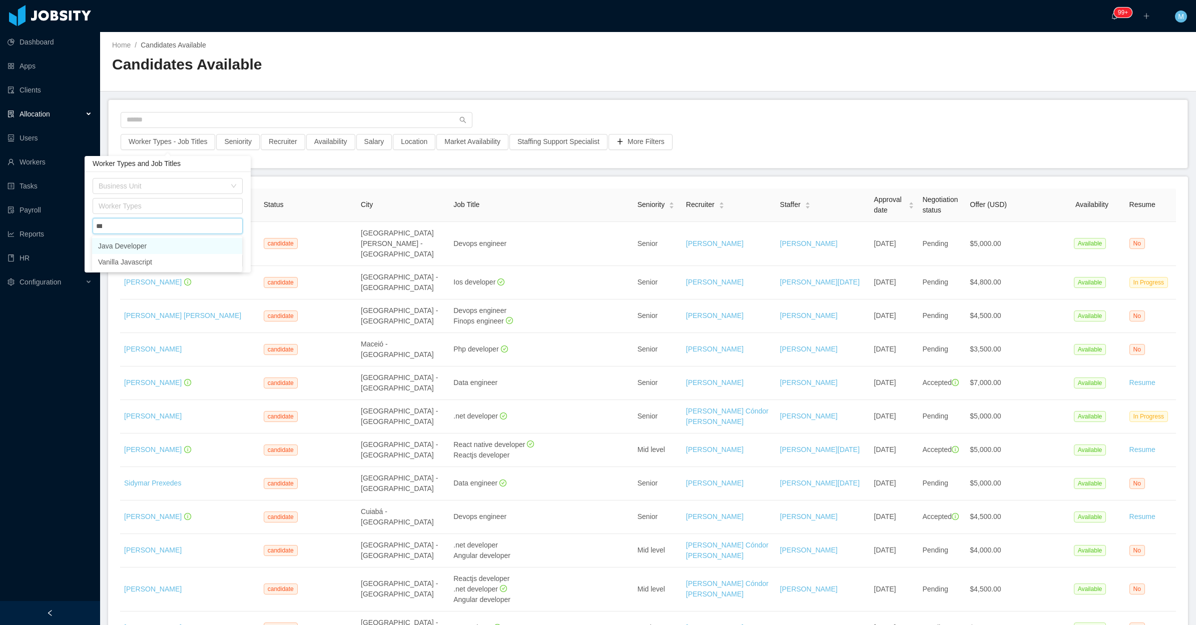
type input "****"
click at [146, 245] on li "Java Developer" at bounding box center [167, 246] width 150 height 16
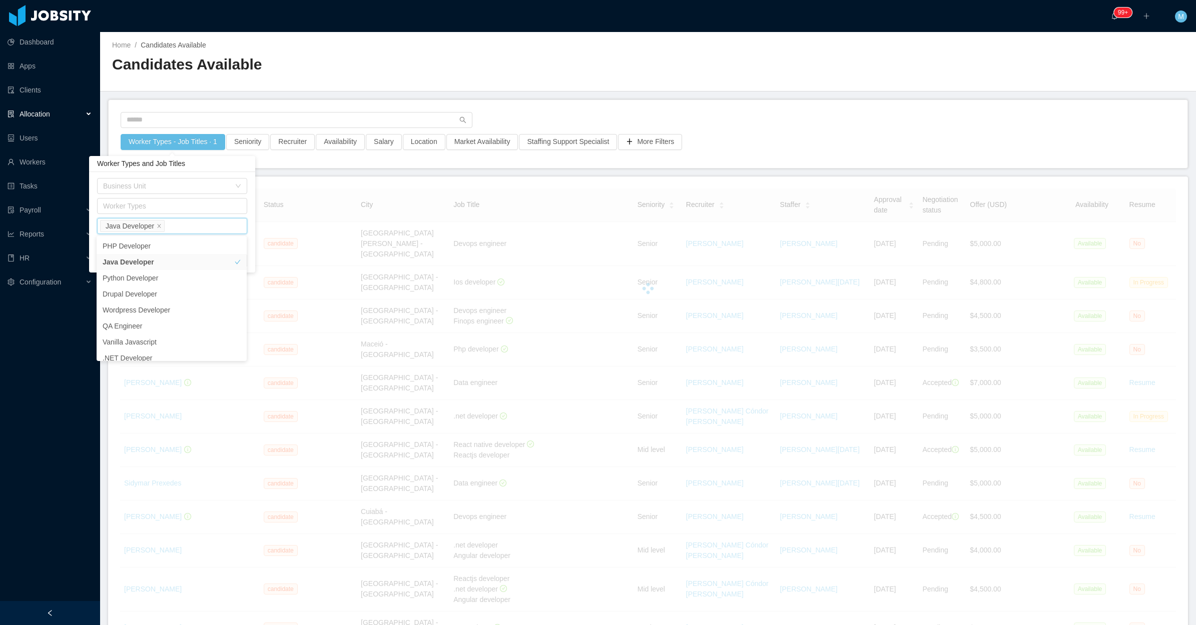
click at [509, 106] on div "Worker Types - Job Titles · 1 Seniority Recruiter Availability Salary Location …" at bounding box center [648, 134] width 1079 height 68
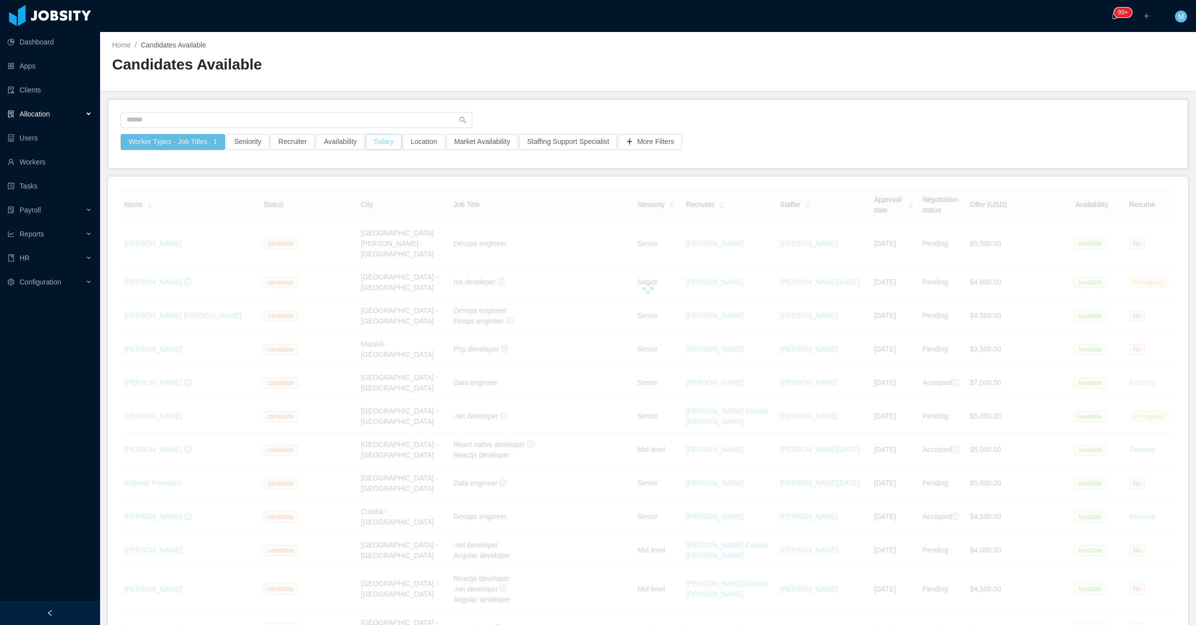
click at [374, 144] on button "Salary" at bounding box center [384, 142] width 36 height 16
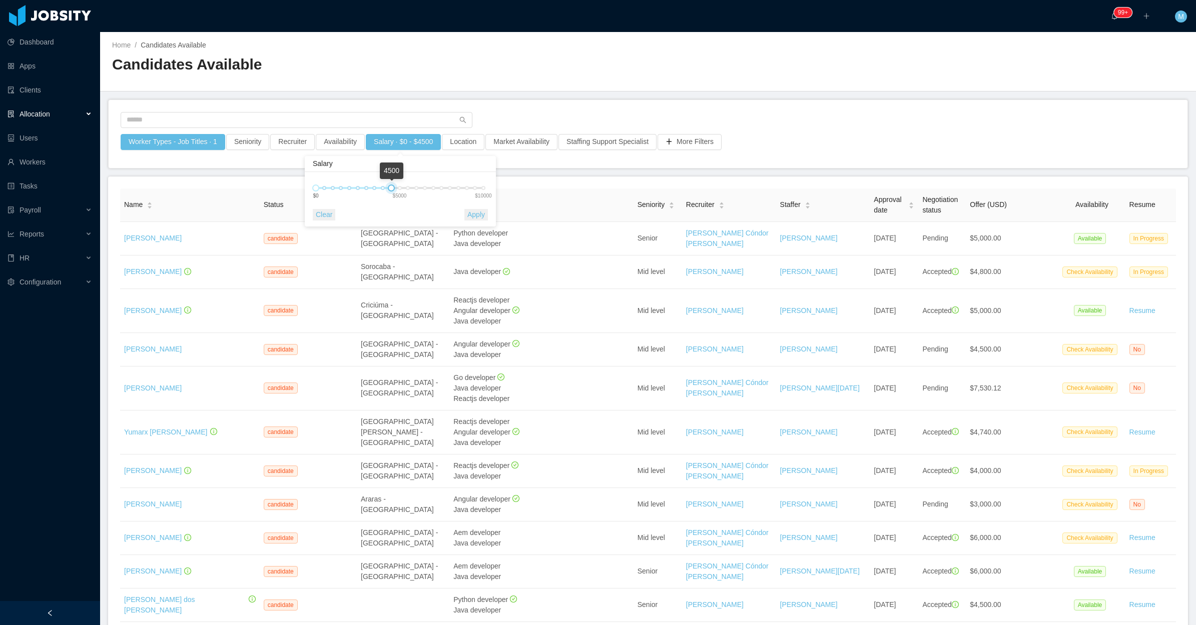
drag, startPoint x: 431, startPoint y: 191, endPoint x: 386, endPoint y: 186, distance: 44.8
click at [386, 186] on div "0 4500 $0 $5000 $10000" at bounding box center [400, 188] width 168 height 6
click at [474, 214] on button "Apply" at bounding box center [476, 215] width 24 height 12
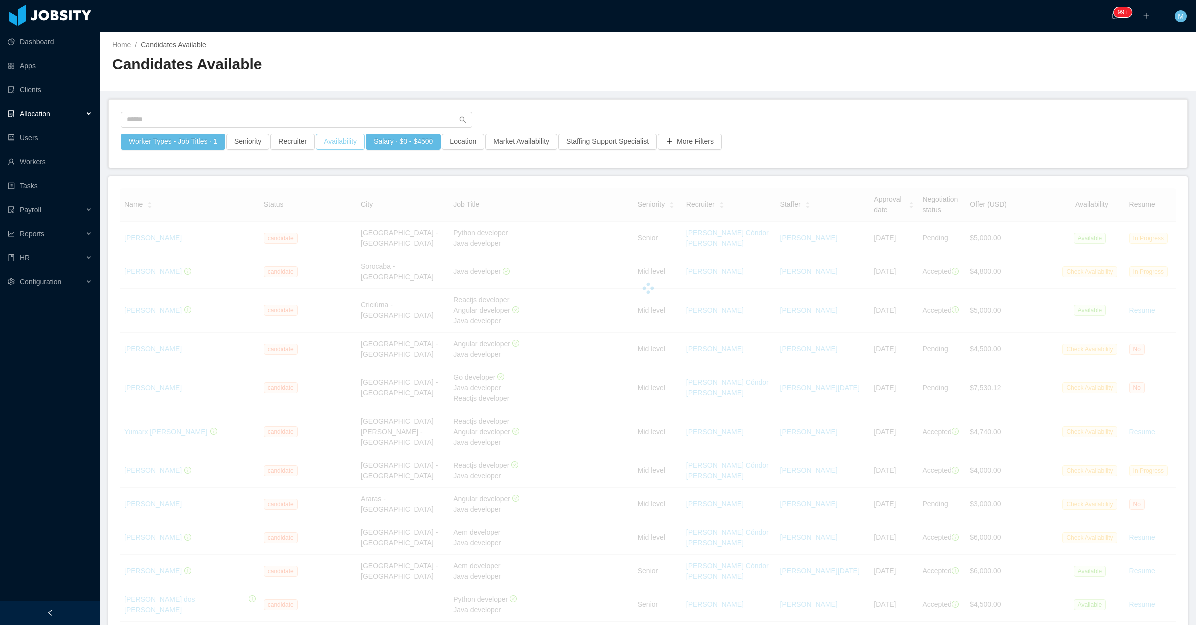
click at [344, 146] on button "Availability" at bounding box center [340, 142] width 49 height 16
click at [329, 183] on div "Select one" at bounding box center [336, 186] width 134 height 10
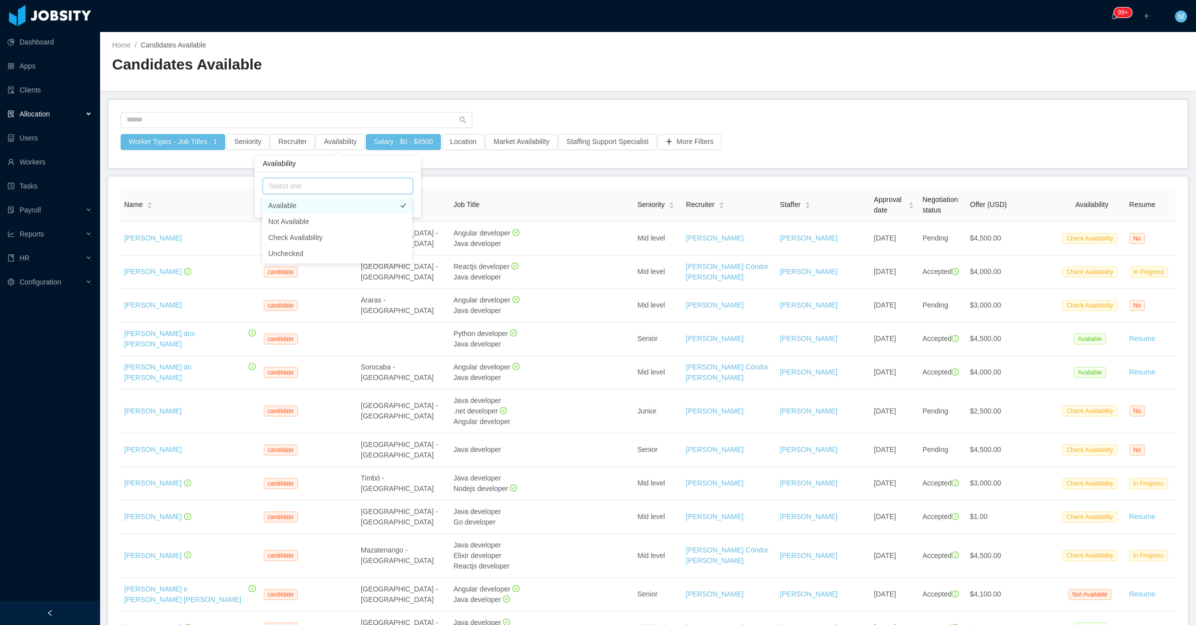
click at [301, 206] on li "Available" at bounding box center [337, 206] width 150 height 16
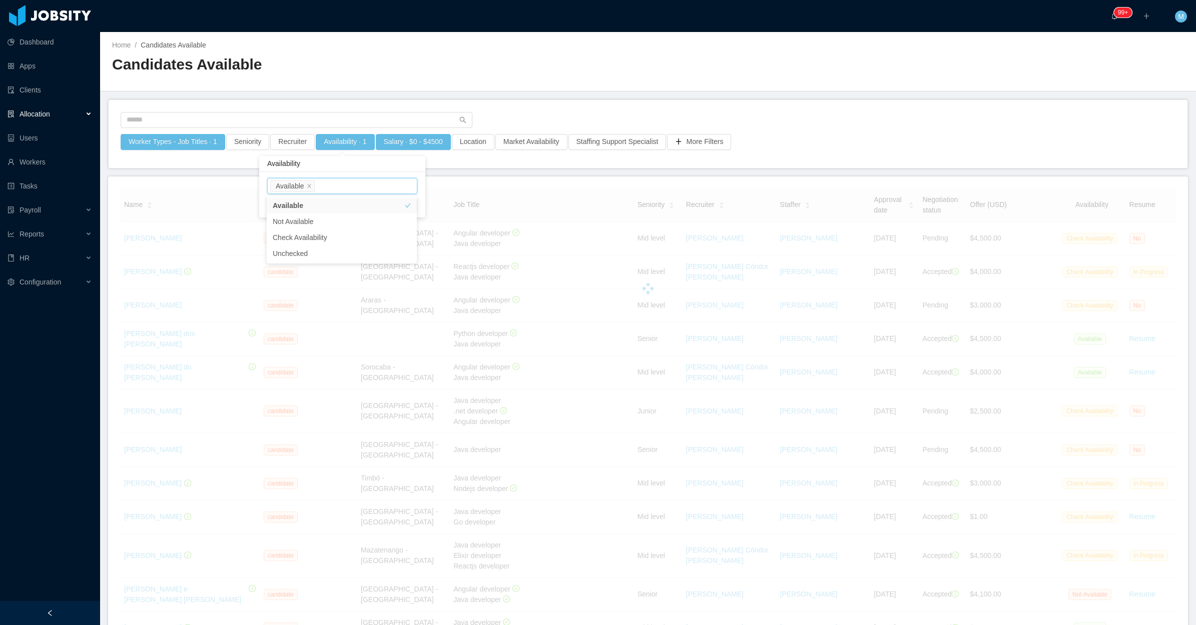
click at [526, 113] on div at bounding box center [648, 123] width 1055 height 22
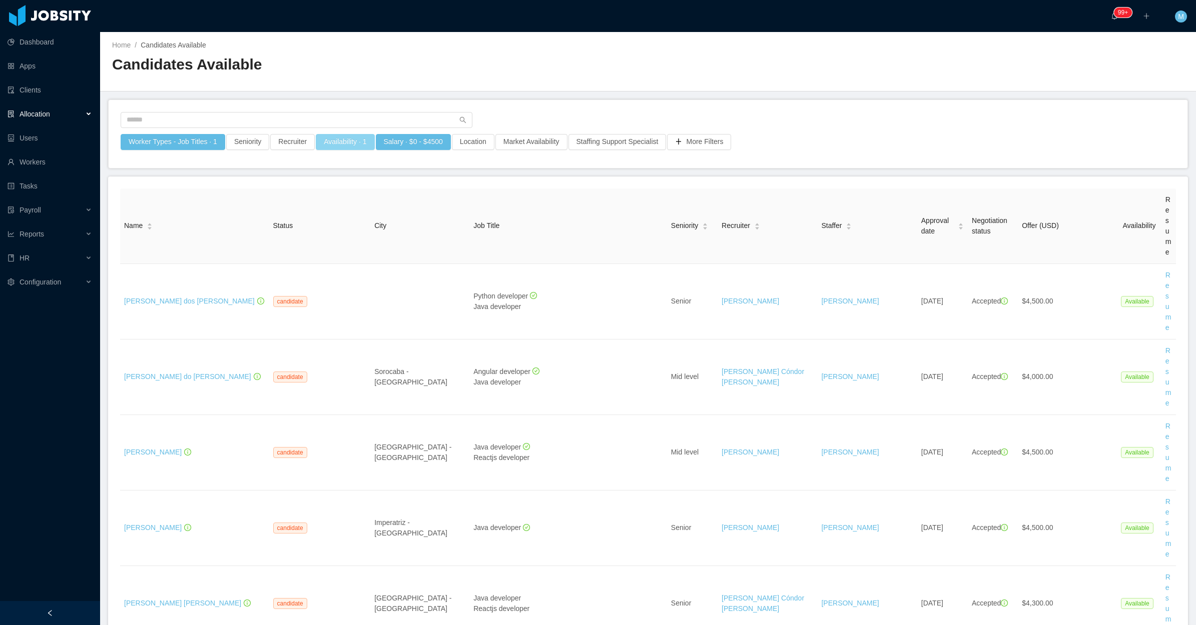
click at [345, 142] on button "Availability · 1" at bounding box center [345, 142] width 59 height 16
click at [352, 179] on div "Select one Available" at bounding box center [340, 186] width 141 height 15
click at [314, 237] on li "Check Availability" at bounding box center [342, 238] width 150 height 16
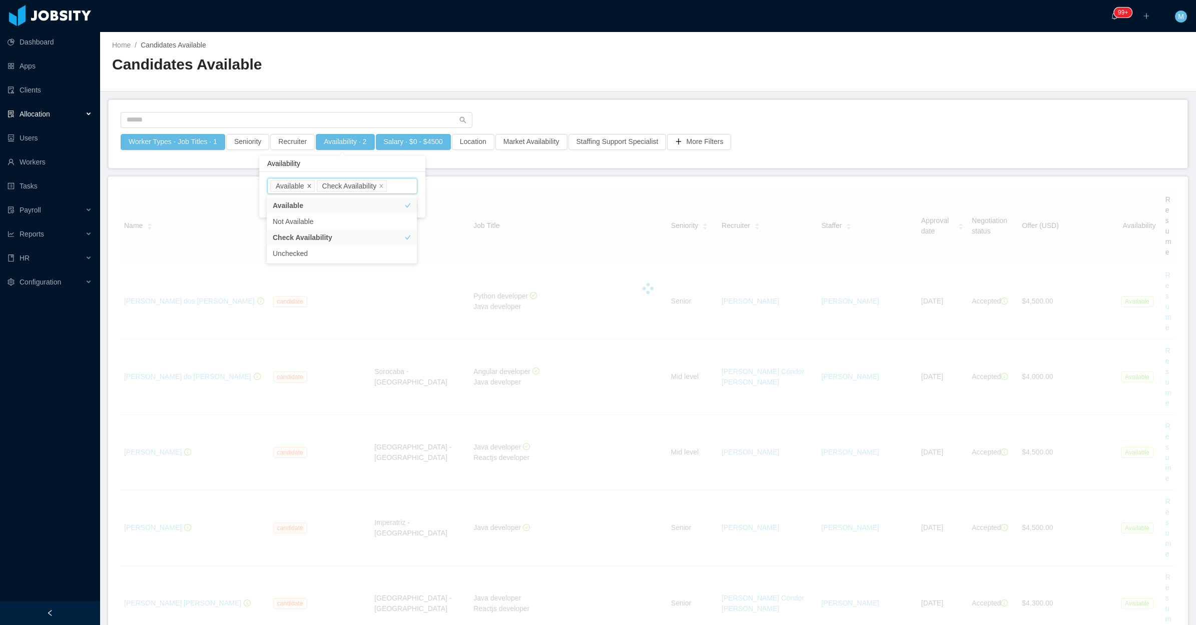
click at [308, 187] on icon "icon: close" at bounding box center [309, 186] width 5 height 5
click at [531, 113] on div at bounding box center [648, 123] width 1055 height 22
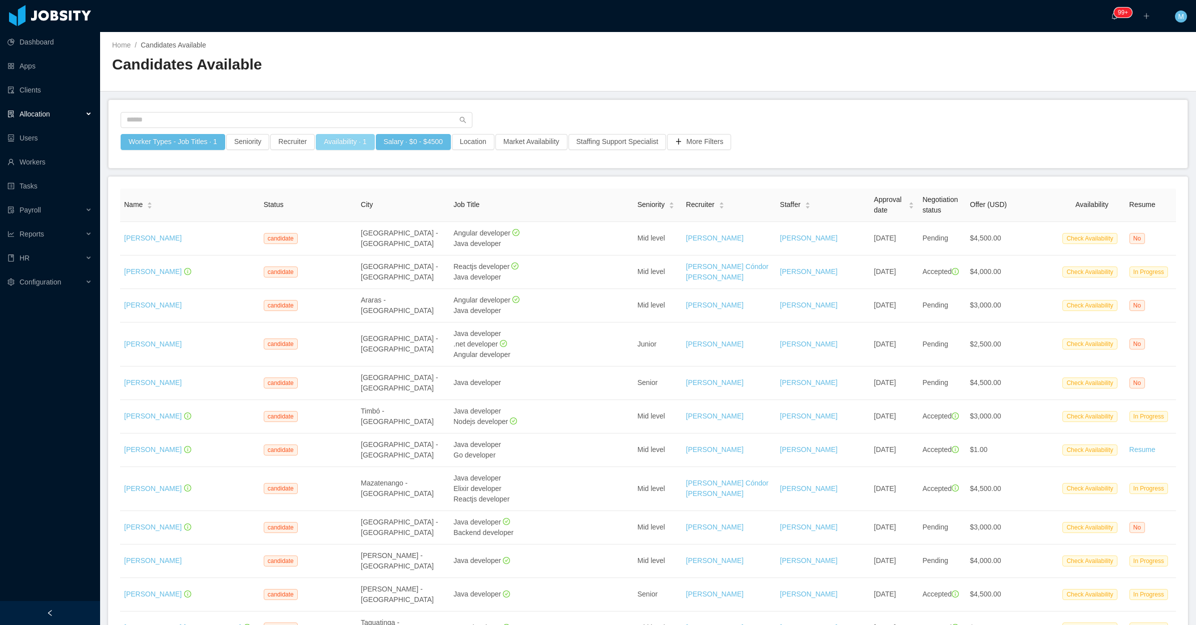
click at [334, 142] on button "Availability · 1" at bounding box center [345, 142] width 59 height 16
click at [547, 98] on main "Home / Candidates Available / Candidates Available Worker Types - Job Titles · …" at bounding box center [648, 328] width 1096 height 593
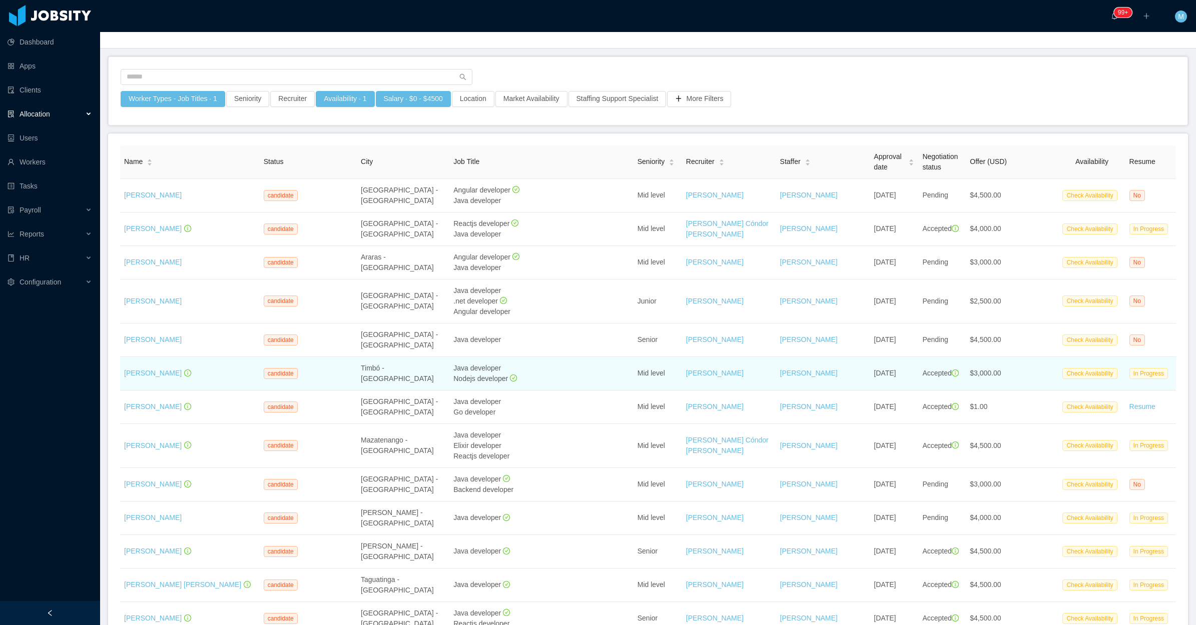
scroll to position [63, 0]
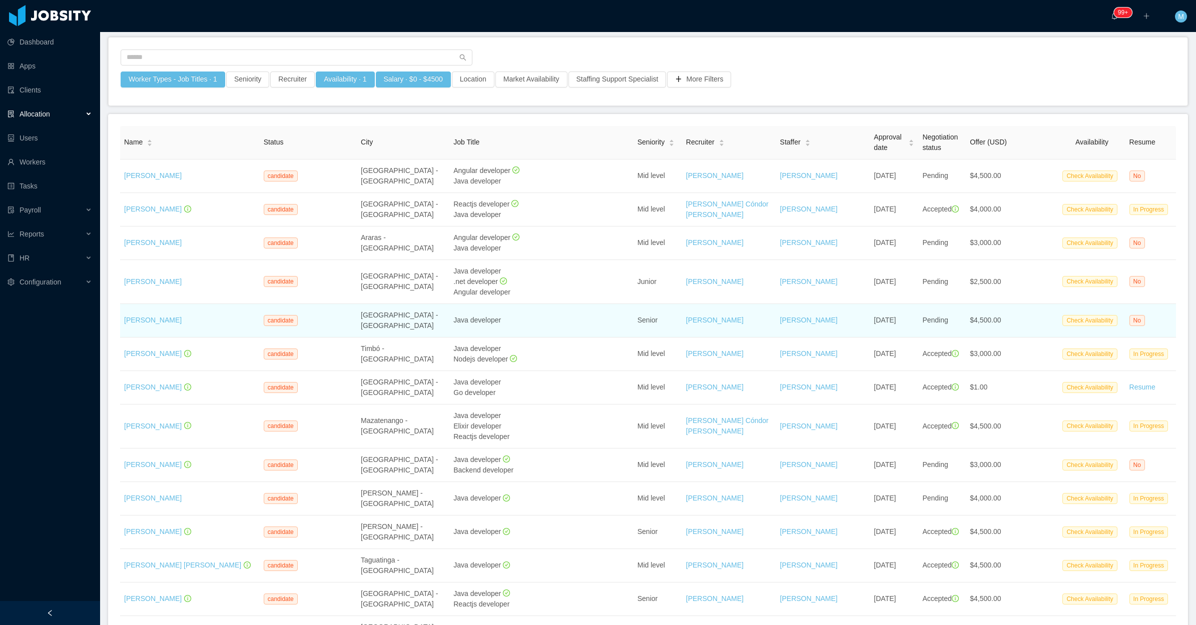
drag, startPoint x: 204, startPoint y: 313, endPoint x: 122, endPoint y: 319, distance: 82.7
click at [122, 319] on td "Alexandre Rolim" at bounding box center [190, 321] width 140 height 34
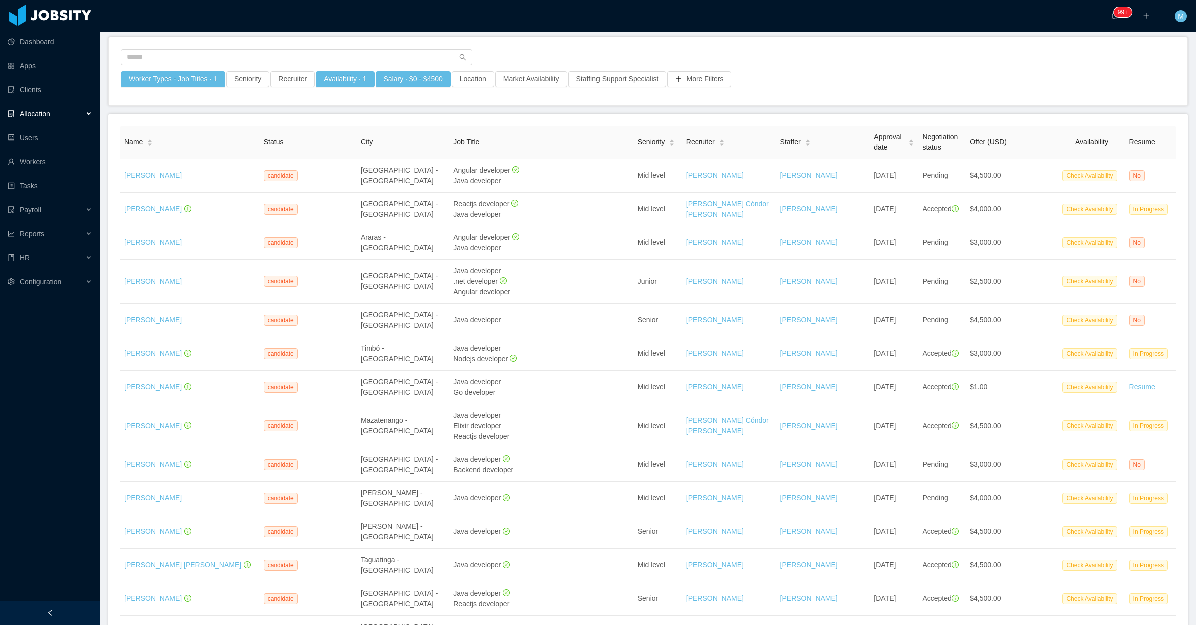
copy link "Alexandre Rolim"
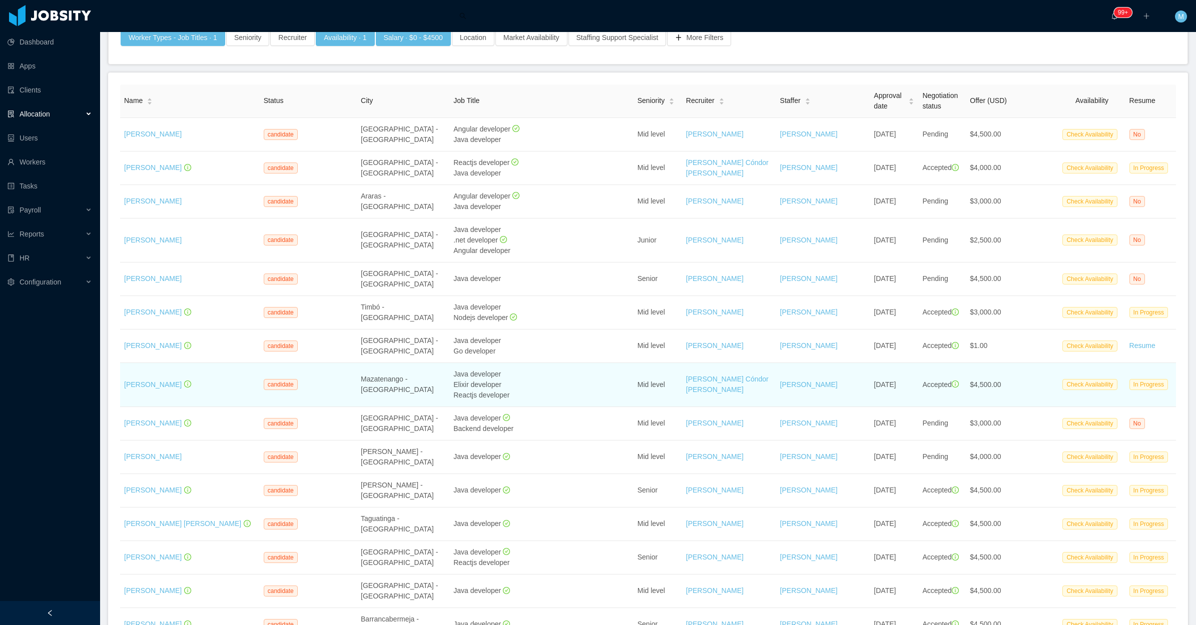
scroll to position [125, 0]
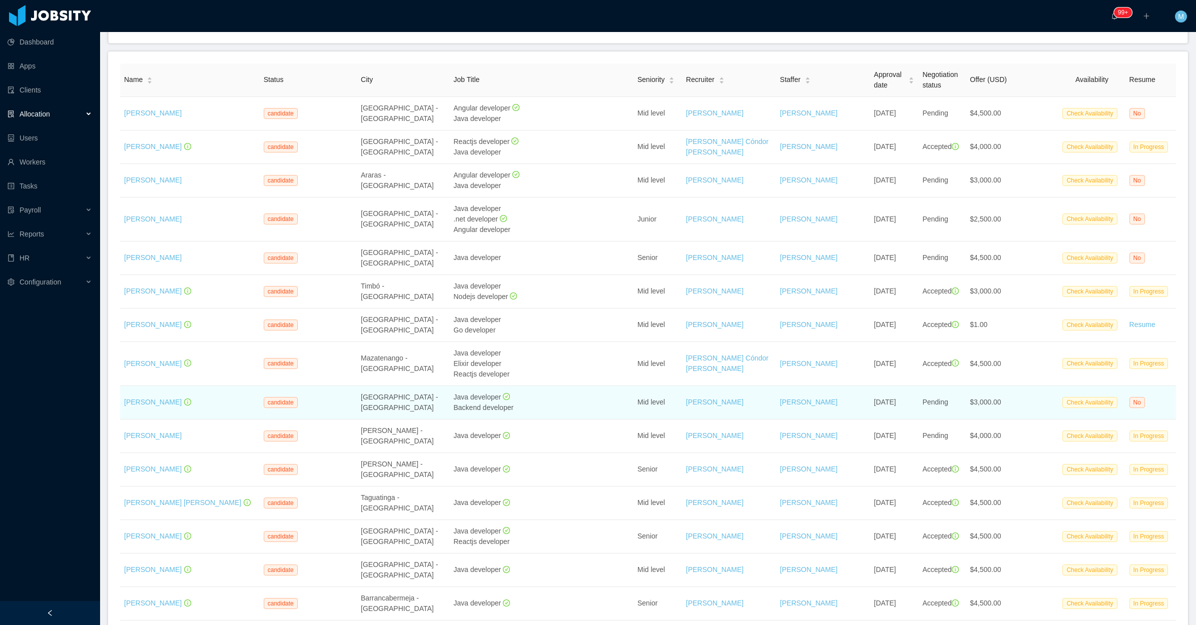
drag, startPoint x: 149, startPoint y: 403, endPoint x: 430, endPoint y: 409, distance: 281.7
click at [421, 415] on td "Uberlândia - Brazil" at bounding box center [403, 403] width 93 height 34
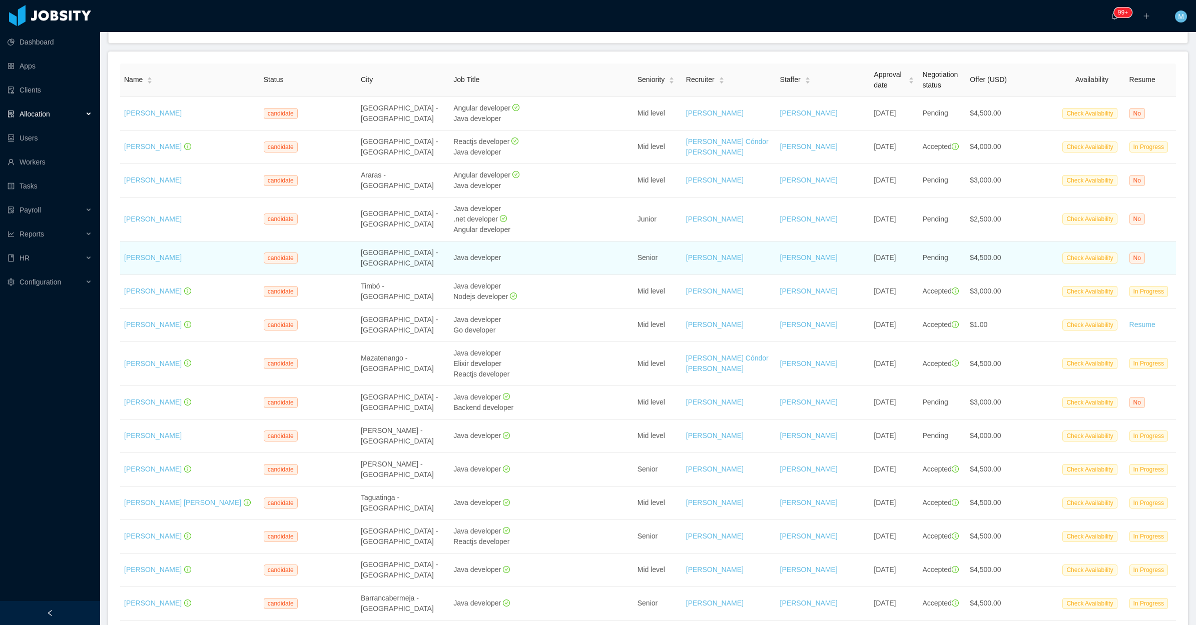
drag, startPoint x: 202, startPoint y: 256, endPoint x: 123, endPoint y: 259, distance: 79.1
click at [123, 259] on td "Alexandre Rolim" at bounding box center [190, 259] width 140 height 34
copy link "Alexandre Rolim"
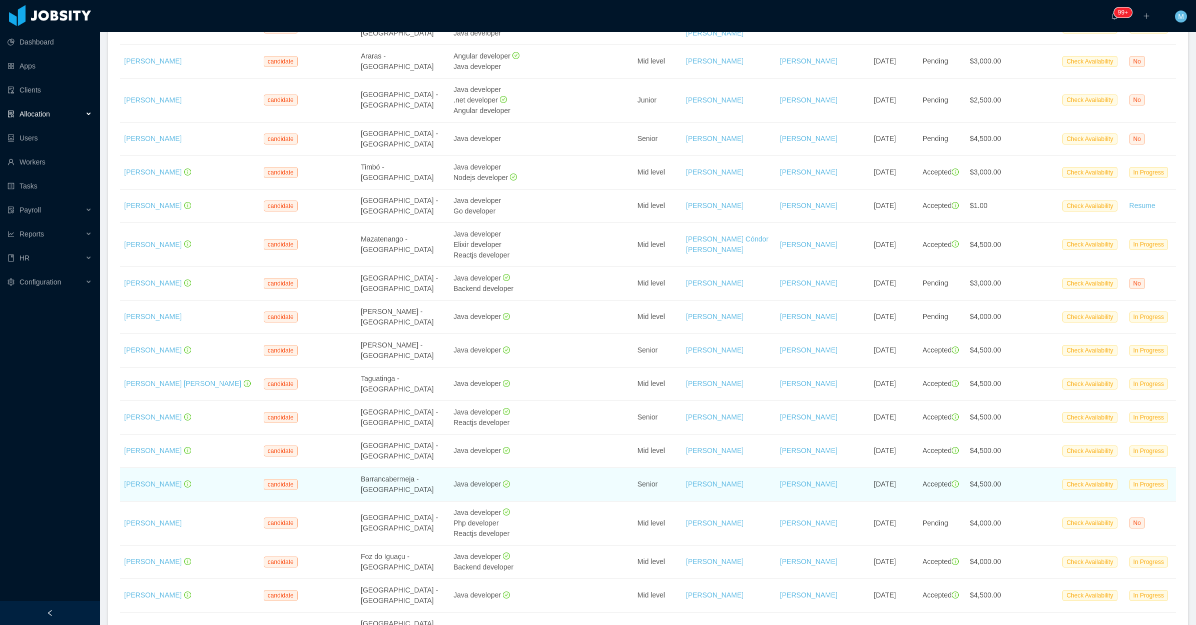
scroll to position [250, 0]
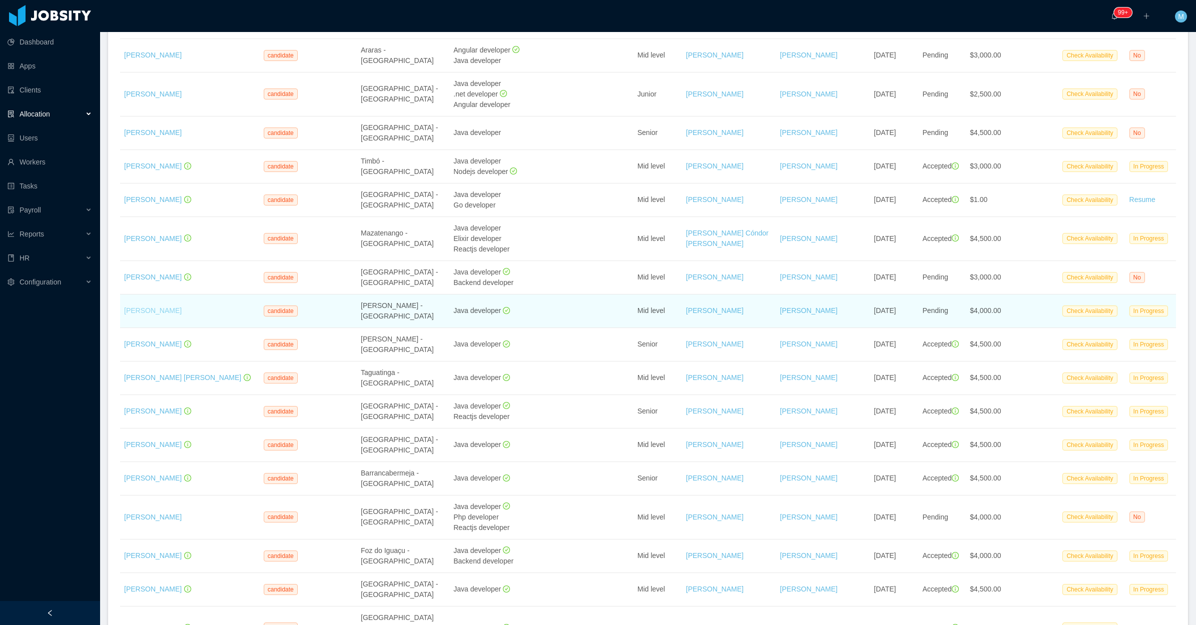
drag, startPoint x: 201, startPoint y: 313, endPoint x: 149, endPoint y: 307, distance: 51.9
click at [149, 307] on div "Guillermo Leon" at bounding box center [190, 311] width 132 height 11
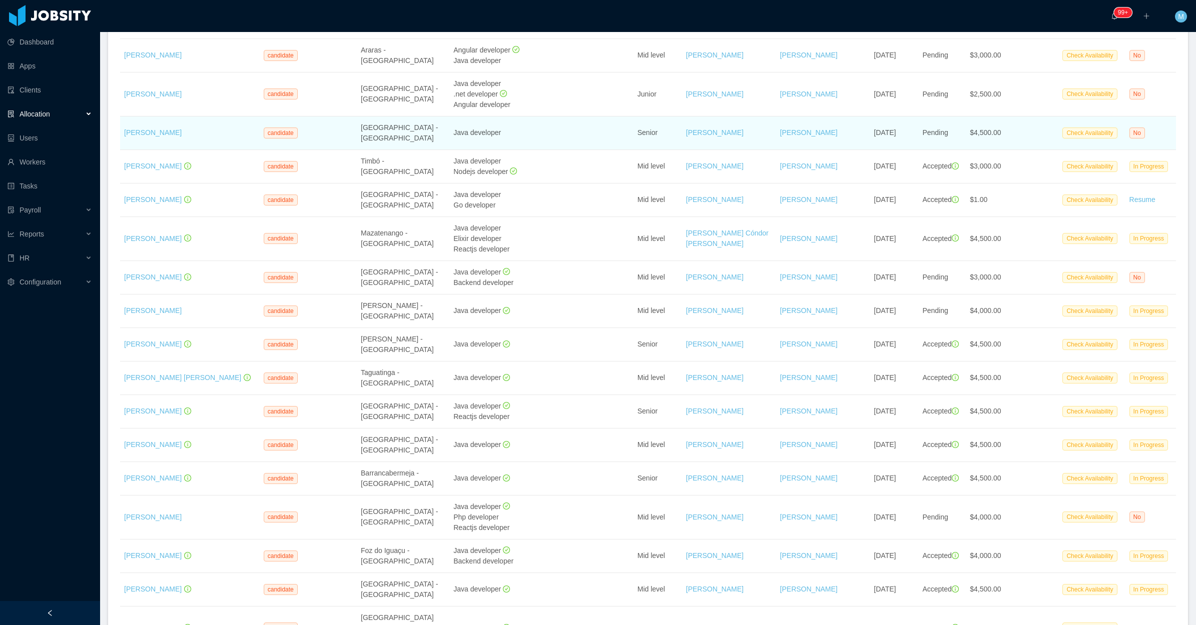
drag, startPoint x: 188, startPoint y: 132, endPoint x: 122, endPoint y: 134, distance: 66.1
click at [122, 134] on td "Alexandre Rolim" at bounding box center [190, 134] width 140 height 34
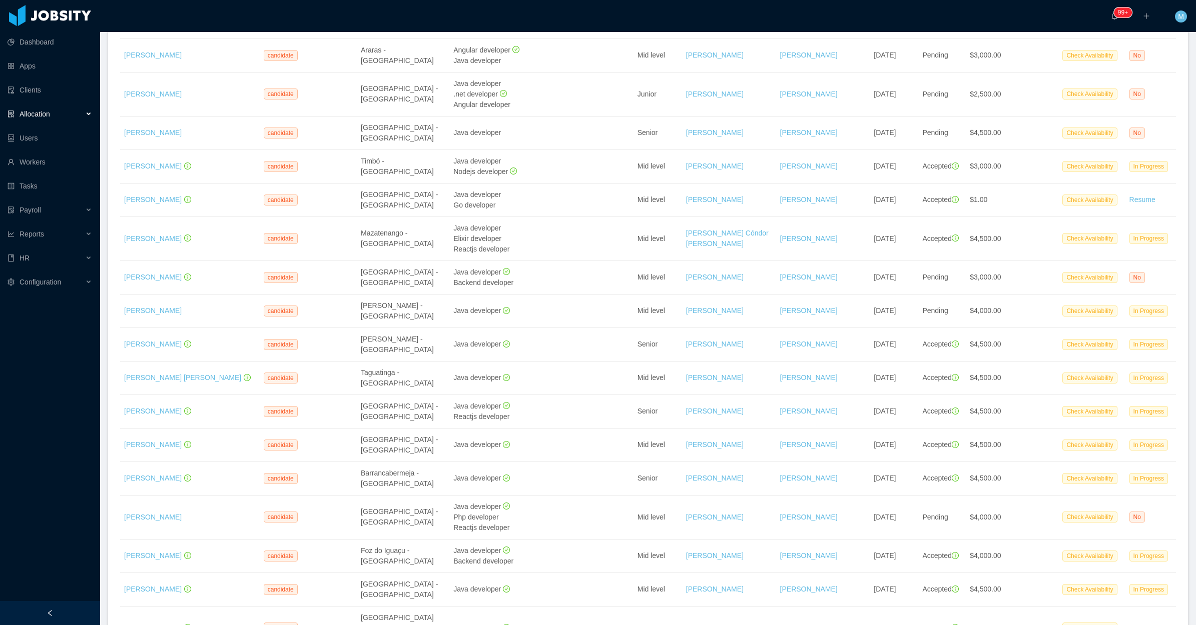
copy link "Alexandre Rolim"
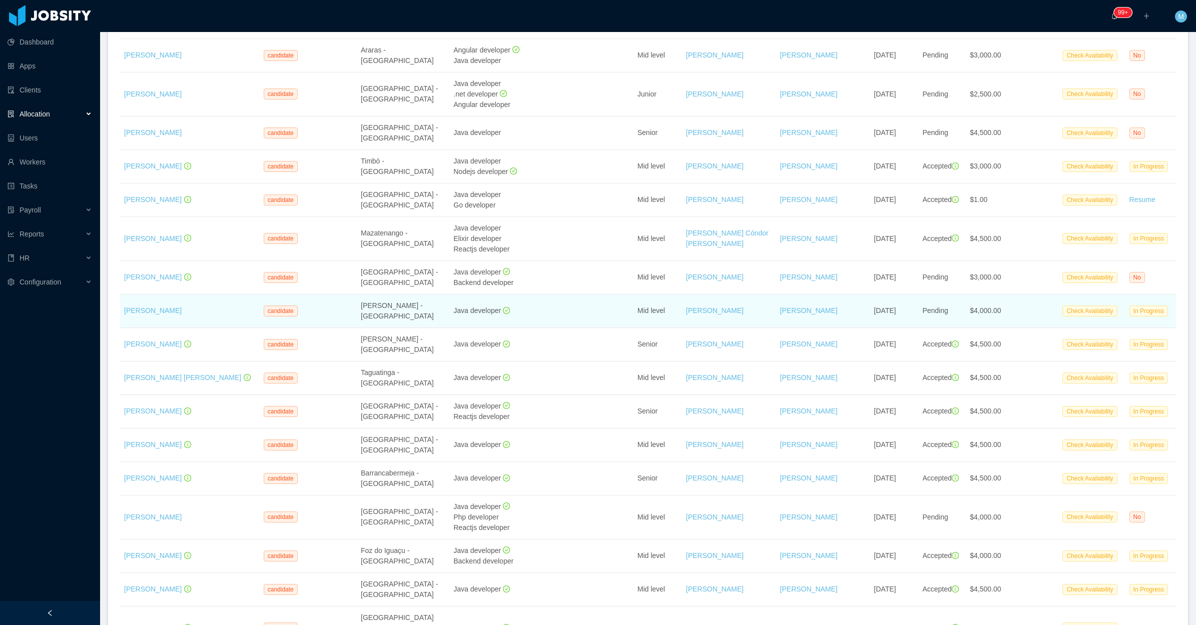
copy link "Guillermo Leon"
drag, startPoint x: 171, startPoint y: 316, endPoint x: 122, endPoint y: 312, distance: 49.7
click at [122, 312] on td "Guillermo Leon" at bounding box center [190, 312] width 140 height 34
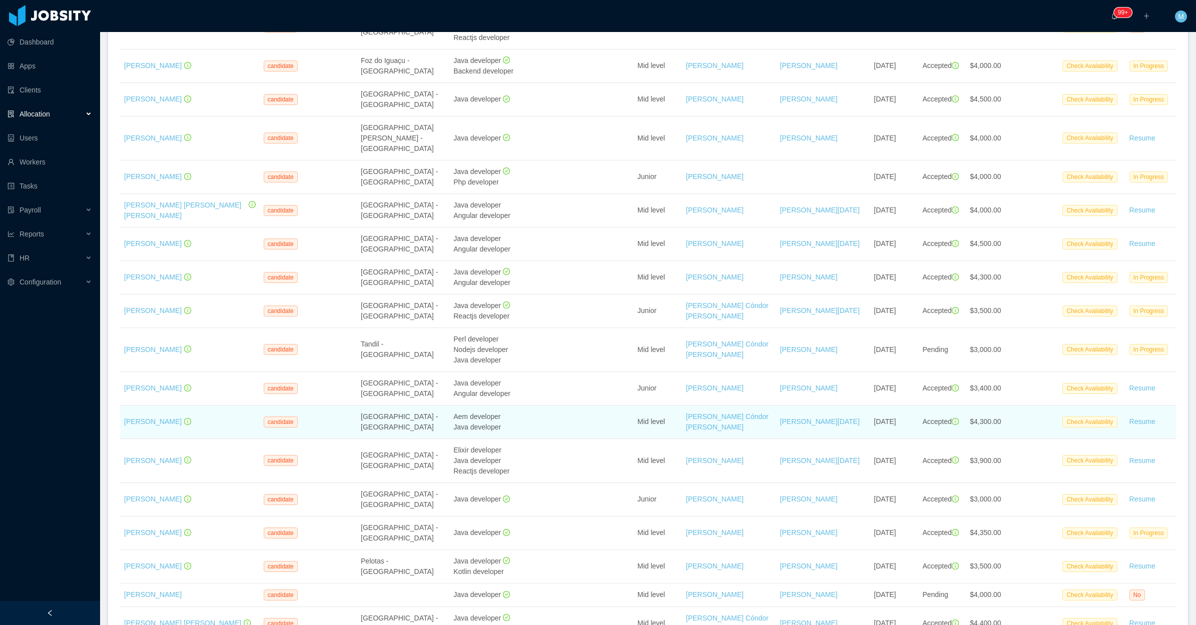
scroll to position [750, 0]
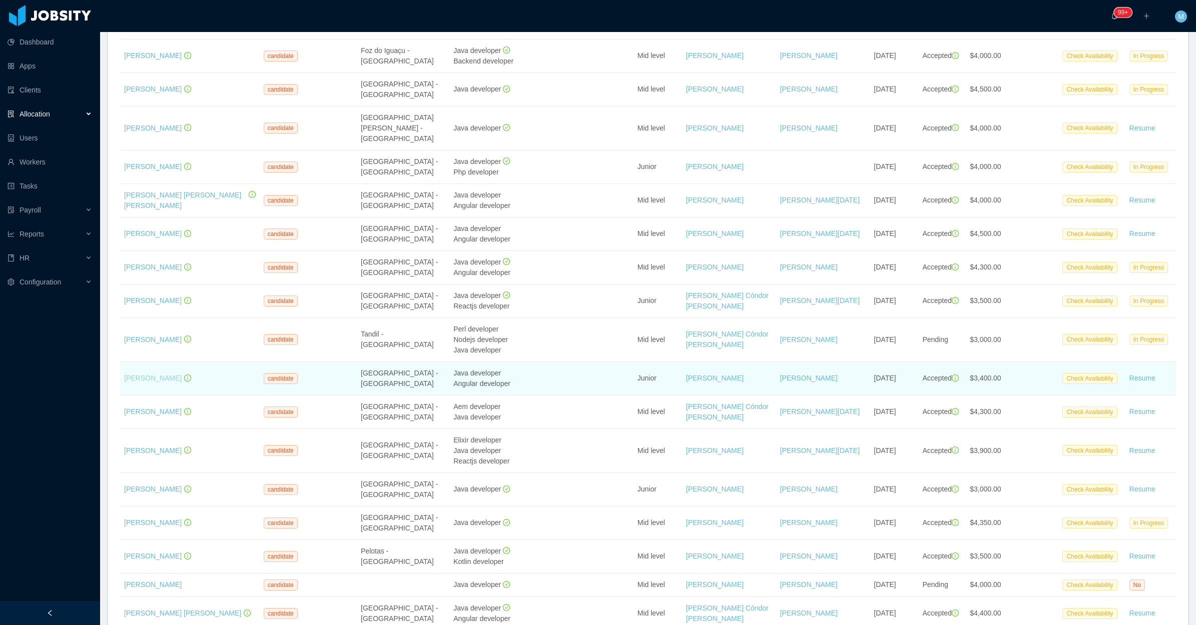
drag, startPoint x: 154, startPoint y: 373, endPoint x: 153, endPoint y: 368, distance: 5.0
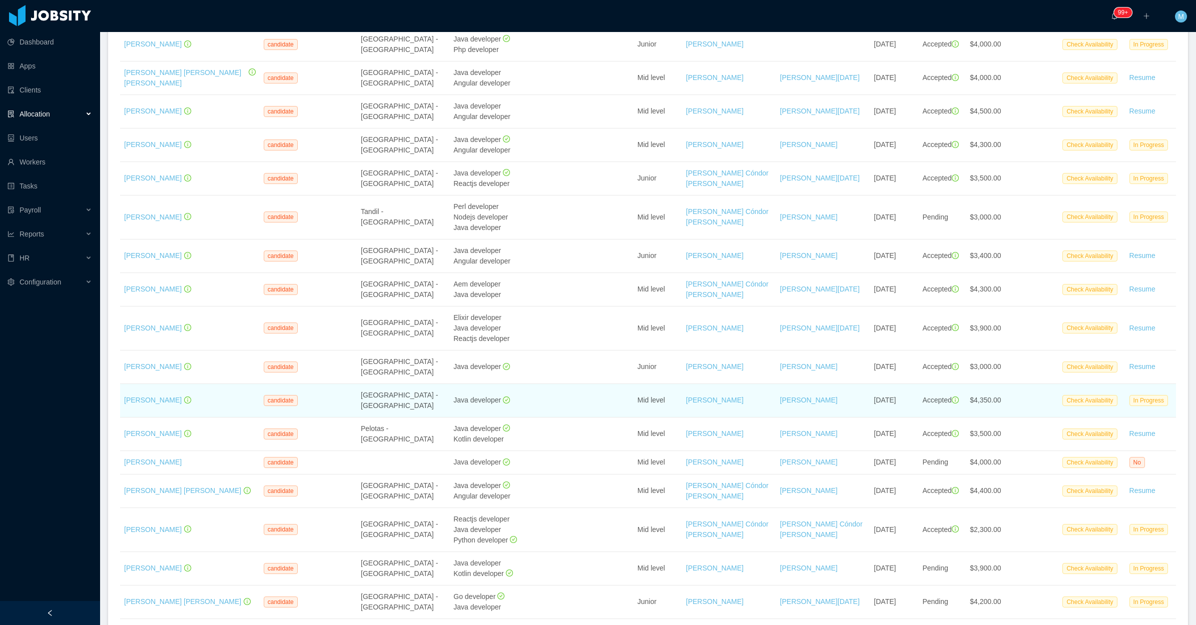
scroll to position [875, 0]
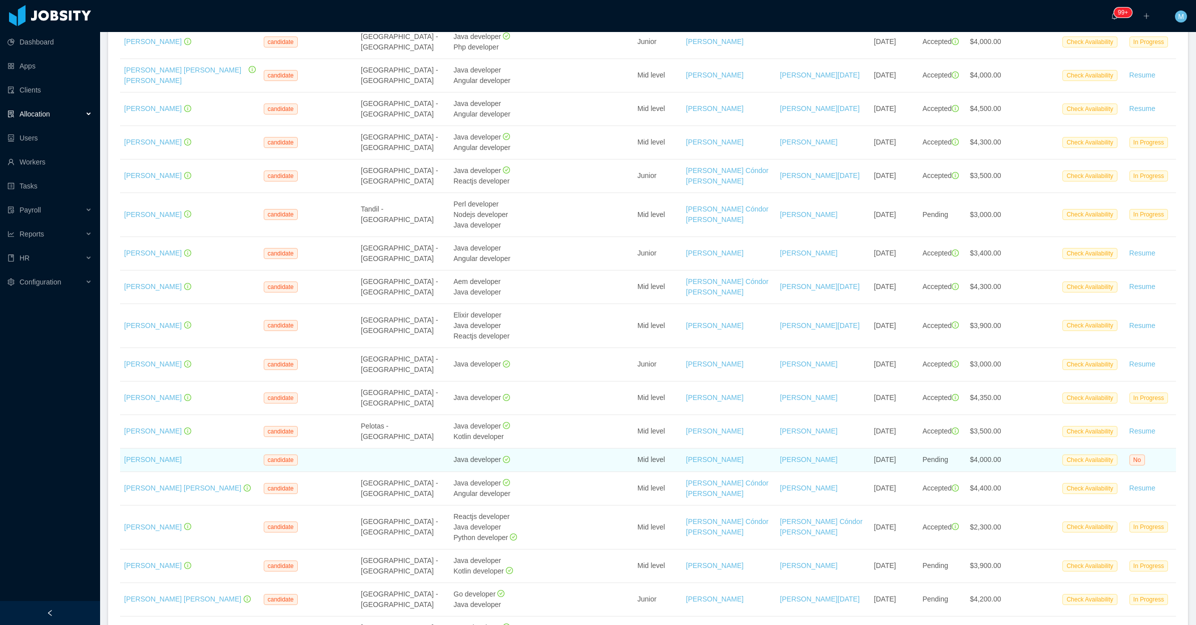
drag, startPoint x: 146, startPoint y: 457, endPoint x: 856, endPoint y: 463, distance: 710.4
click at [856, 463] on td "[PERSON_NAME]" at bounding box center [823, 461] width 94 height 24
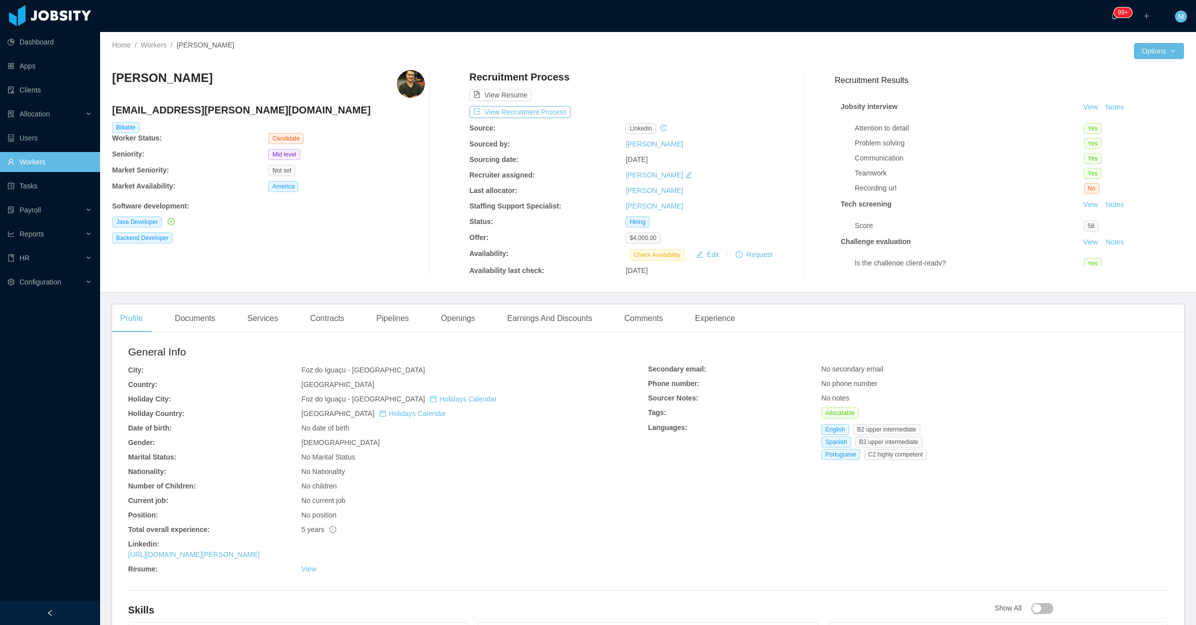
click at [386, 198] on div "Software development :" at bounding box center [268, 204] width 313 height 15
click at [196, 329] on div "Documents" at bounding box center [195, 319] width 57 height 28
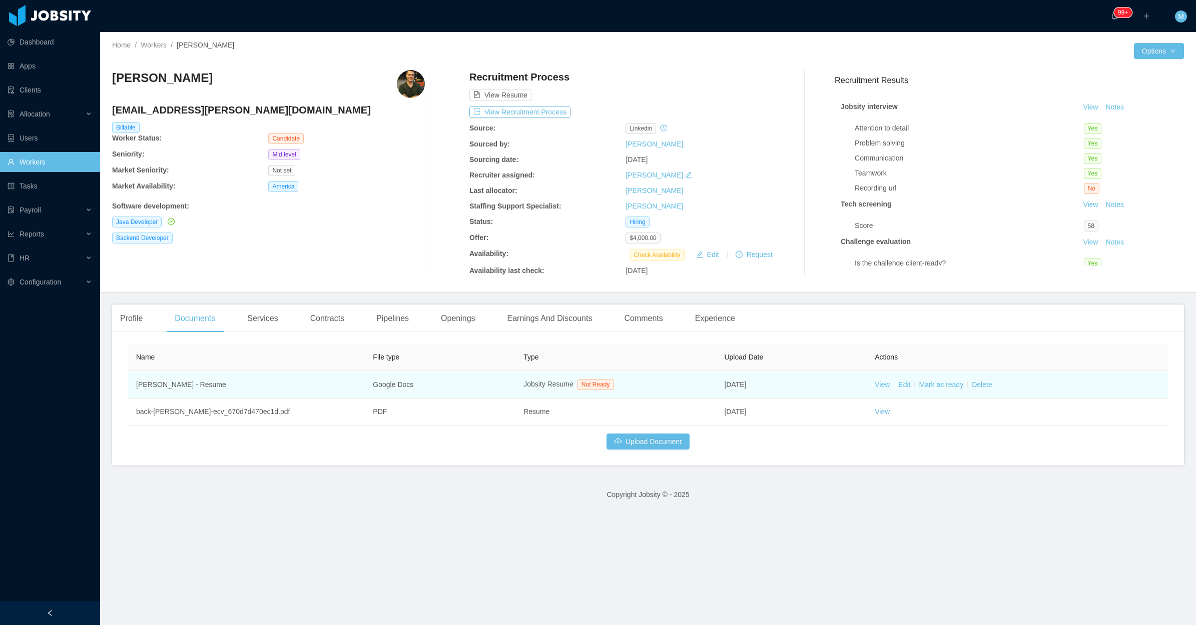
click at [877, 391] on td "View Edit [PERSON_NAME] as ready Delete" at bounding box center [1016, 385] width 301 height 28
click at [874, 385] on link "View" at bounding box center [881, 385] width 15 height 8
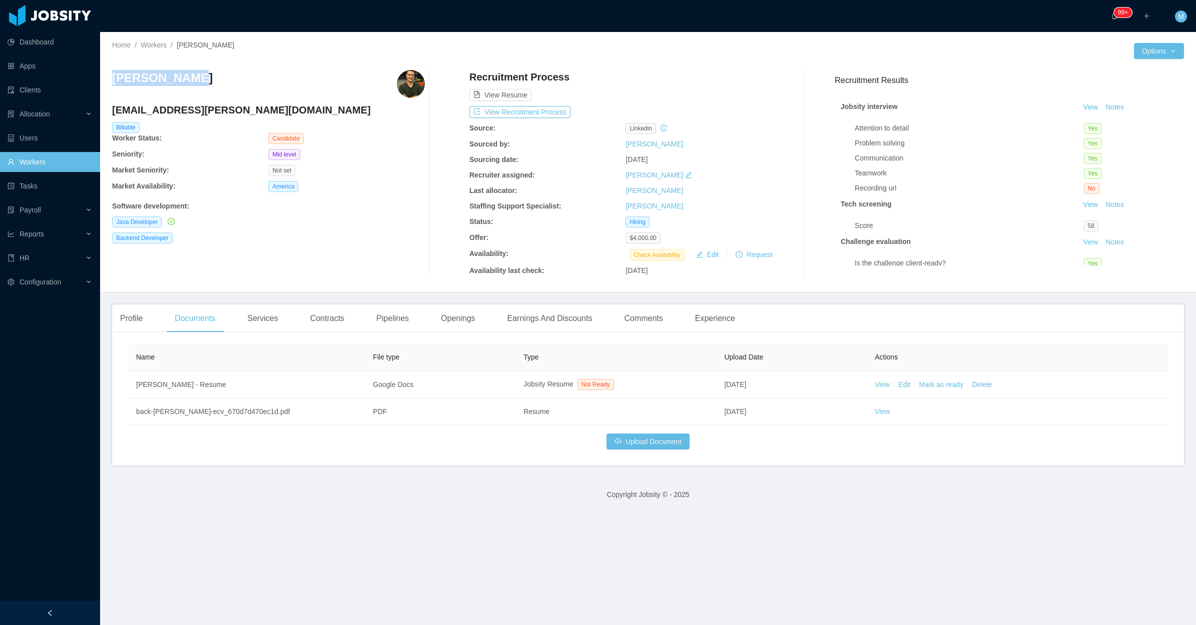
drag, startPoint x: 214, startPoint y: 78, endPoint x: 111, endPoint y: 81, distance: 102.6
click at [111, 81] on div "Home / Workers / [PERSON_NAME] / Options [PERSON_NAME] [EMAIL_ADDRESS][PERSON_N…" at bounding box center [648, 162] width 1096 height 261
copy h3 "[PERSON_NAME]"
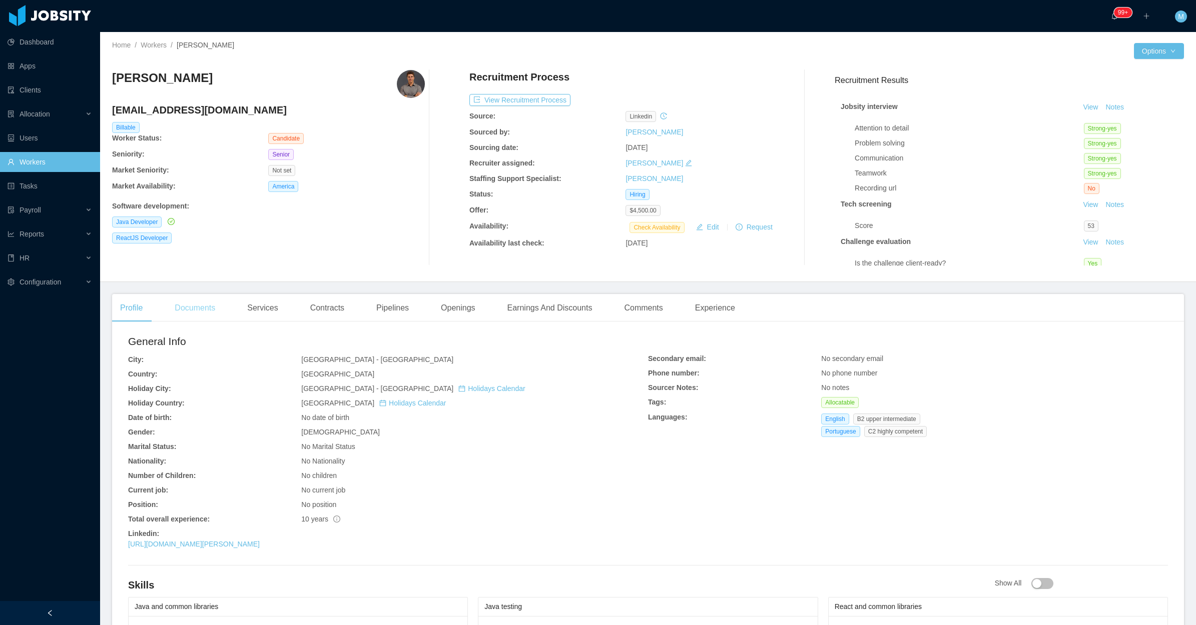
click at [207, 319] on div "Documents" at bounding box center [195, 308] width 57 height 28
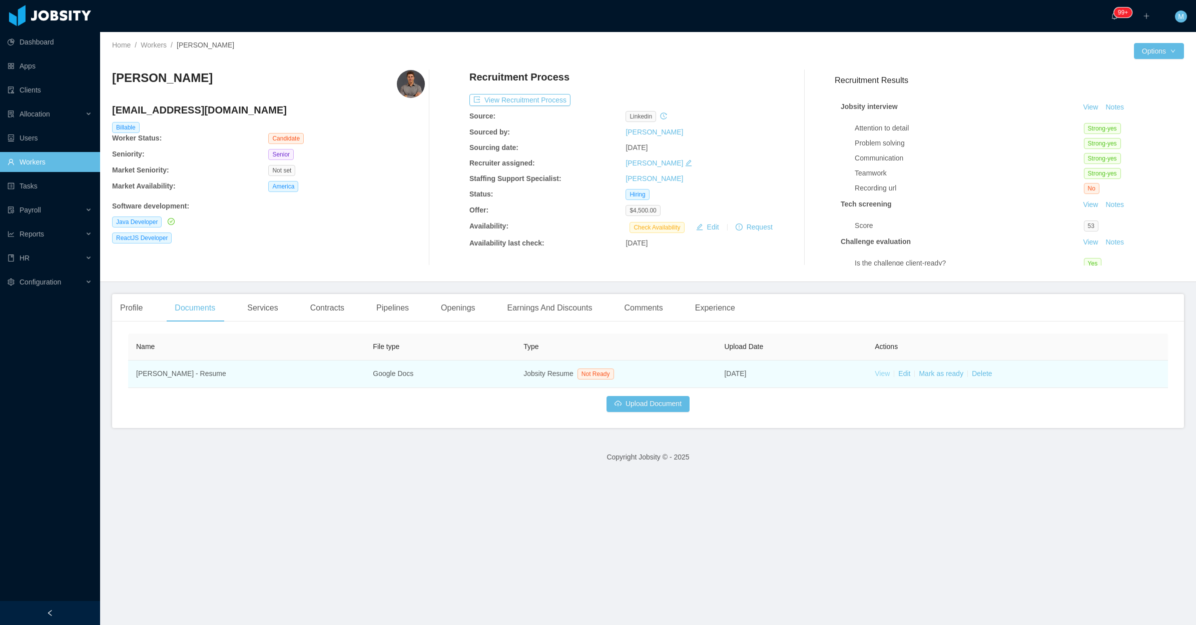
click at [874, 374] on link "View" at bounding box center [881, 374] width 15 height 8
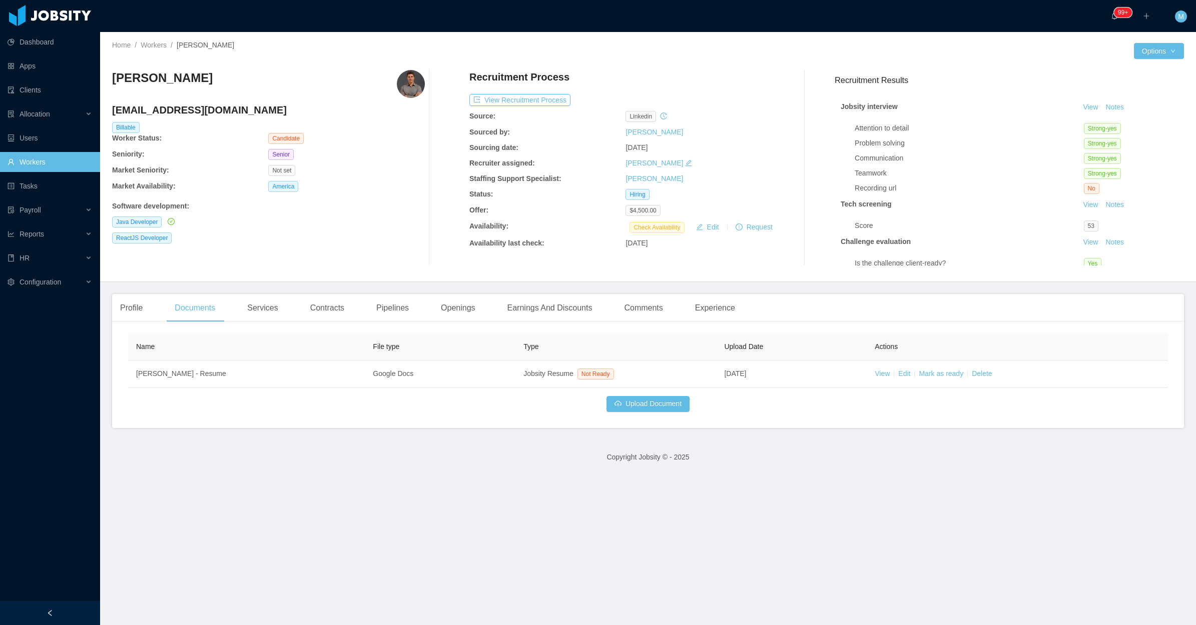
drag, startPoint x: 191, startPoint y: 85, endPoint x: 108, endPoint y: 79, distance: 83.3
click at [108, 79] on div "Home / Workers / [PERSON_NAME] / Options [PERSON_NAME] [PERSON_NAME][EMAIL_ADDR…" at bounding box center [648, 157] width 1096 height 250
copy h3 "[PERSON_NAME]"
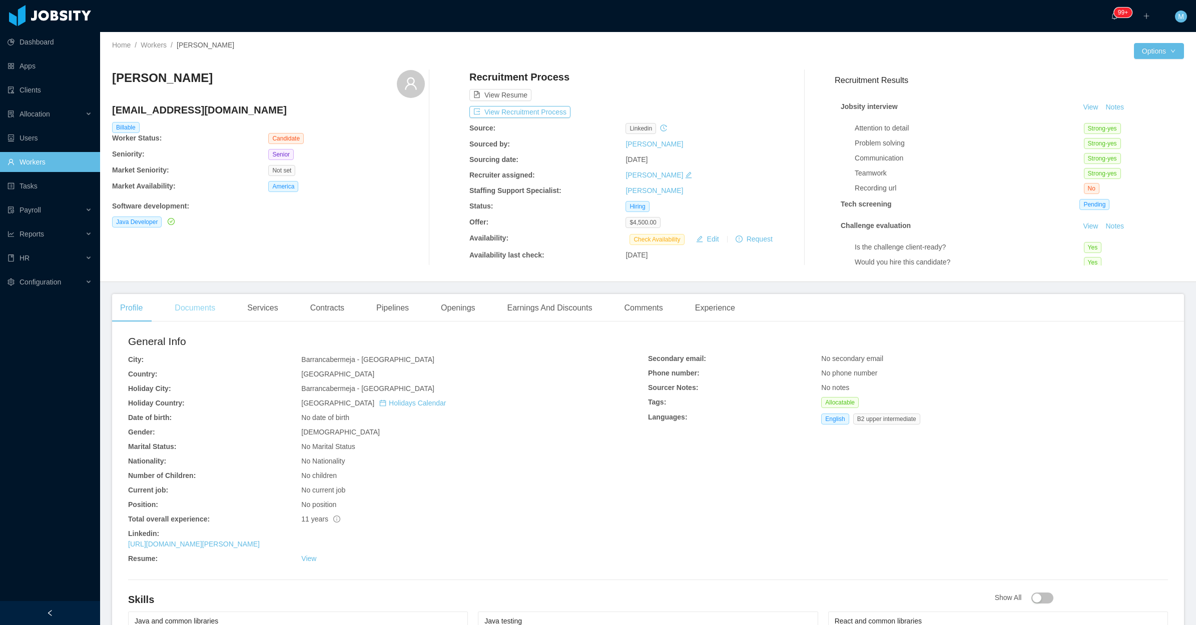
click at [191, 309] on div "Documents" at bounding box center [195, 308] width 57 height 28
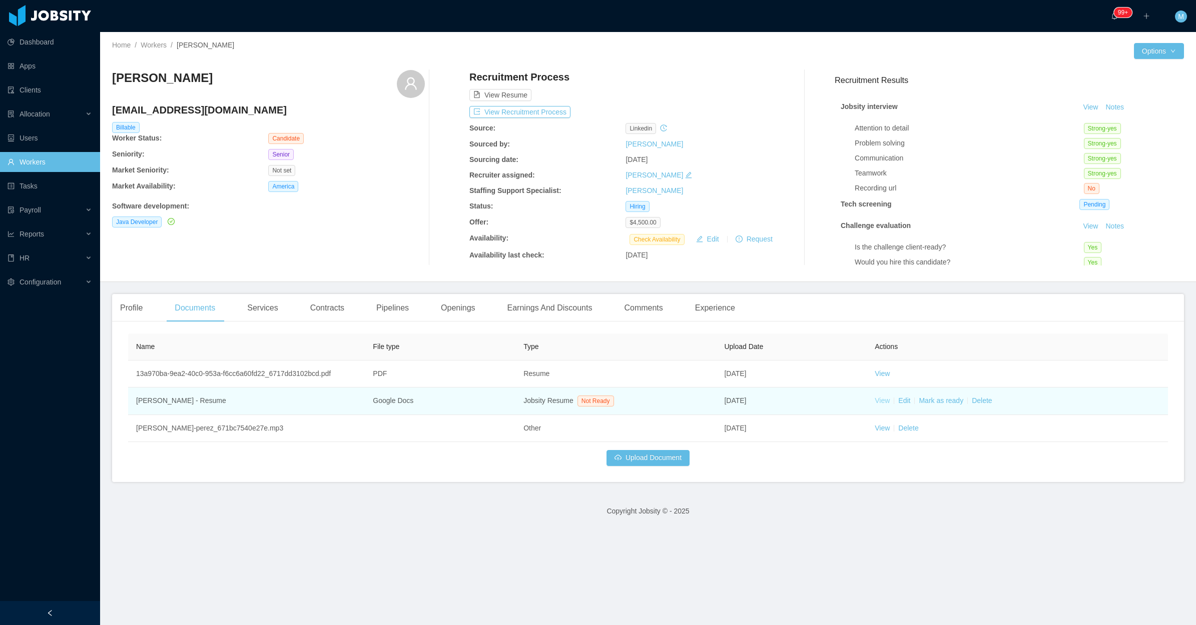
click at [880, 400] on link "View" at bounding box center [881, 401] width 15 height 8
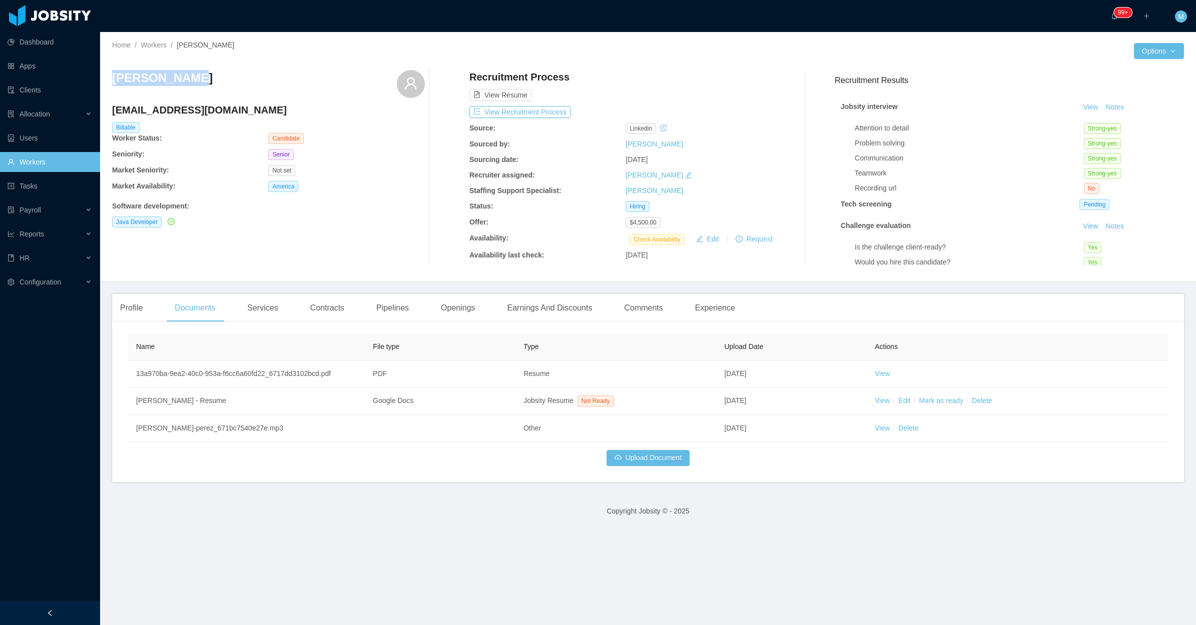
drag, startPoint x: 129, startPoint y: 87, endPoint x: 106, endPoint y: 84, distance: 23.1
click at [106, 84] on div "Home / Workers / [PERSON_NAME] / Options [PERSON_NAME] [EMAIL_ADDRESS][DOMAIN_N…" at bounding box center [648, 157] width 1096 height 250
copy h3 "[PERSON_NAME]"
drag, startPoint x: 317, startPoint y: 393, endPoint x: 349, endPoint y: 58, distance: 337.2
click at [317, 392] on td "[PERSON_NAME] - Resume" at bounding box center [246, 402] width 237 height 28
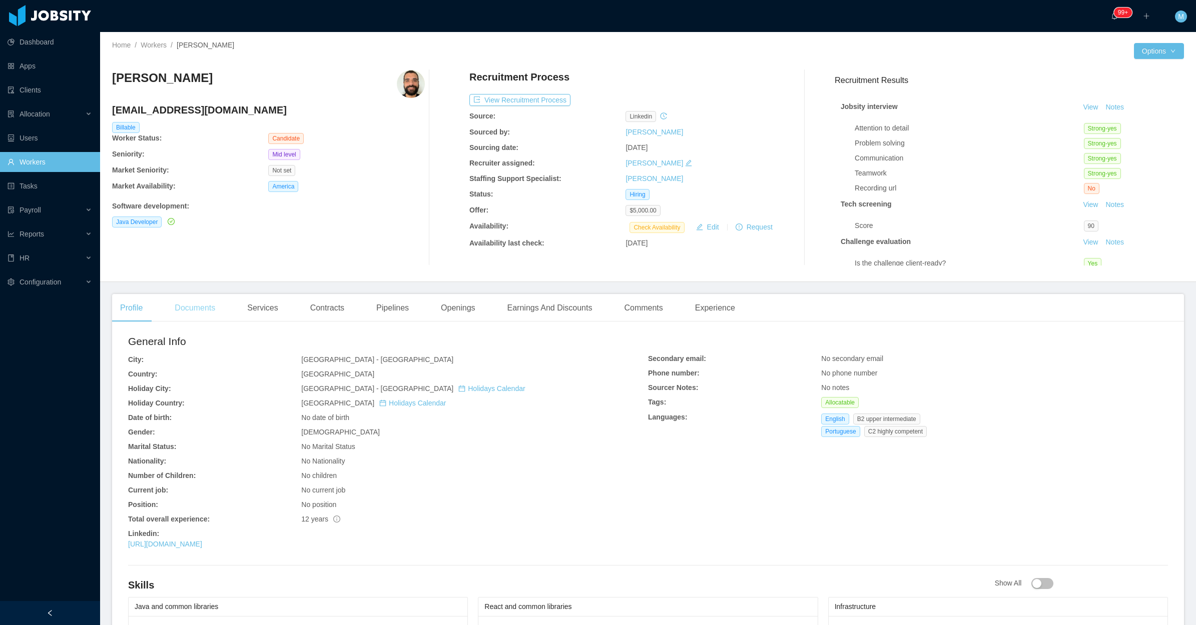
click at [208, 317] on div "Documents" at bounding box center [195, 308] width 57 height 28
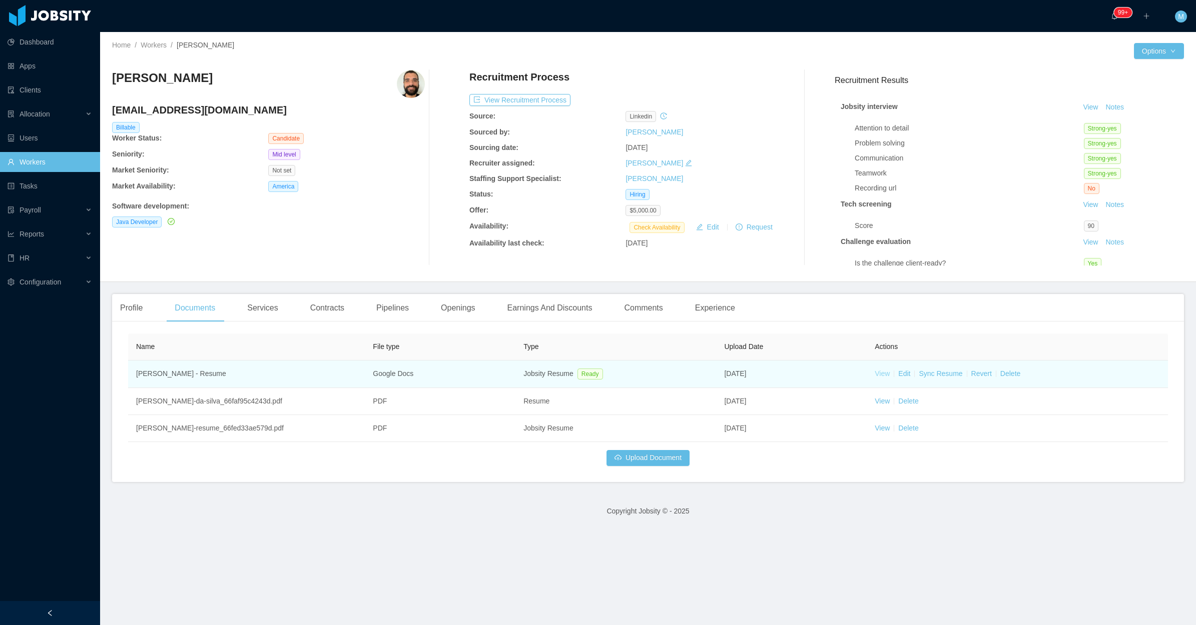
click at [878, 373] on link "View" at bounding box center [881, 374] width 15 height 8
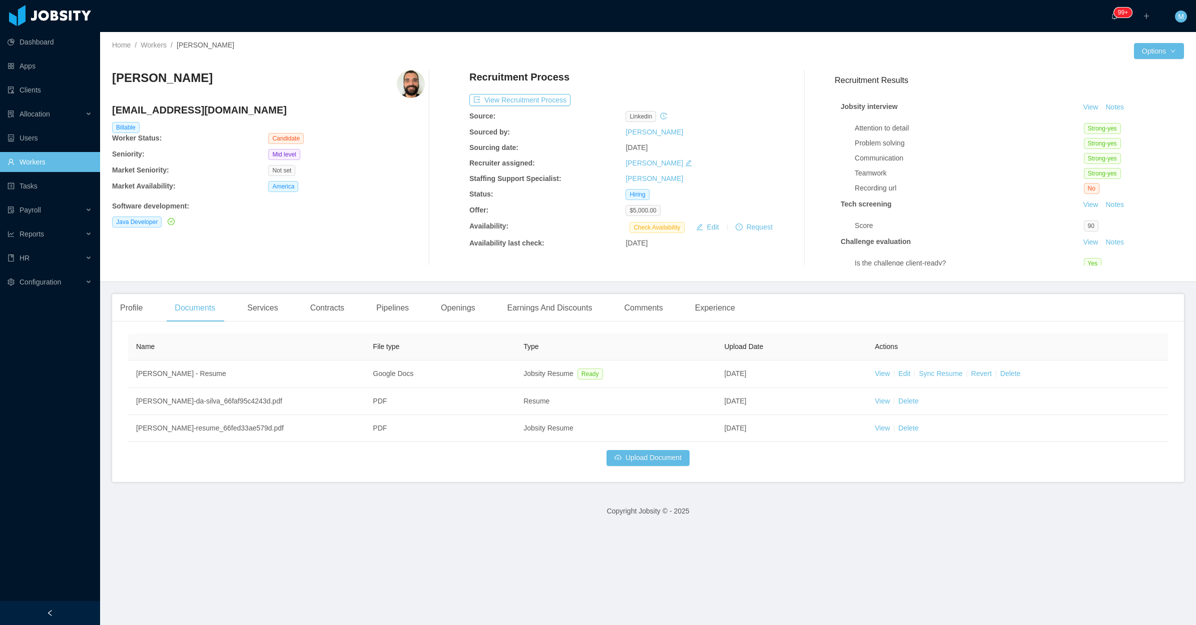
drag, startPoint x: 253, startPoint y: 75, endPoint x: 112, endPoint y: 84, distance: 141.3
click at [112, 84] on div "[PERSON_NAME]" at bounding box center [268, 84] width 313 height 28
copy h3 "[PERSON_NAME]"
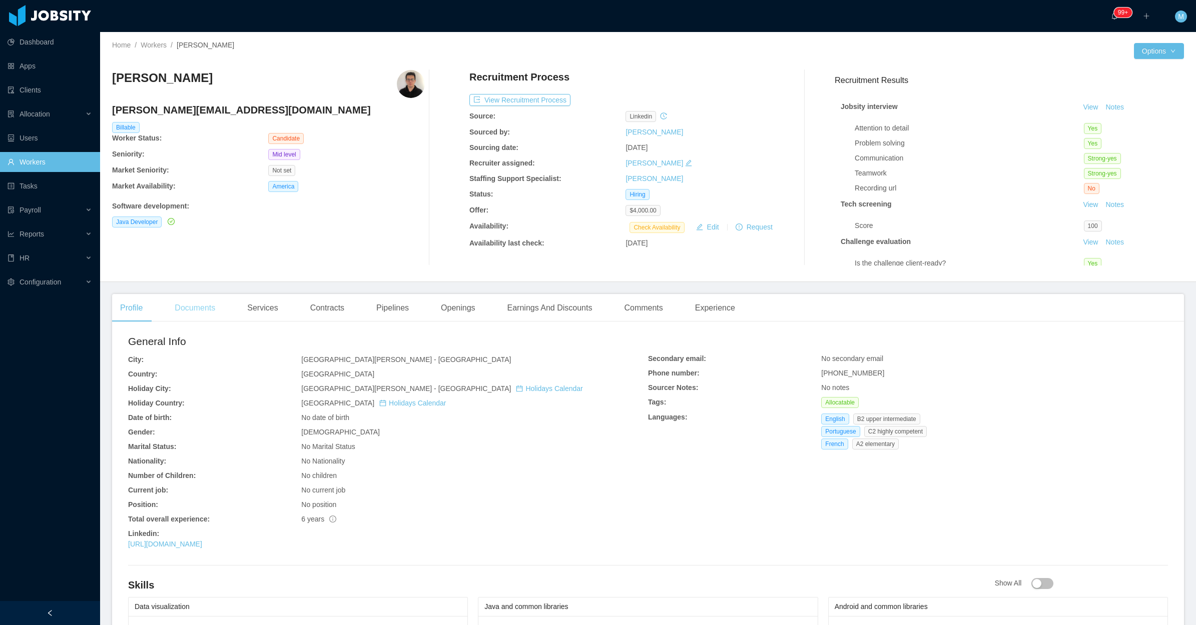
click at [205, 313] on div "Documents" at bounding box center [195, 308] width 57 height 28
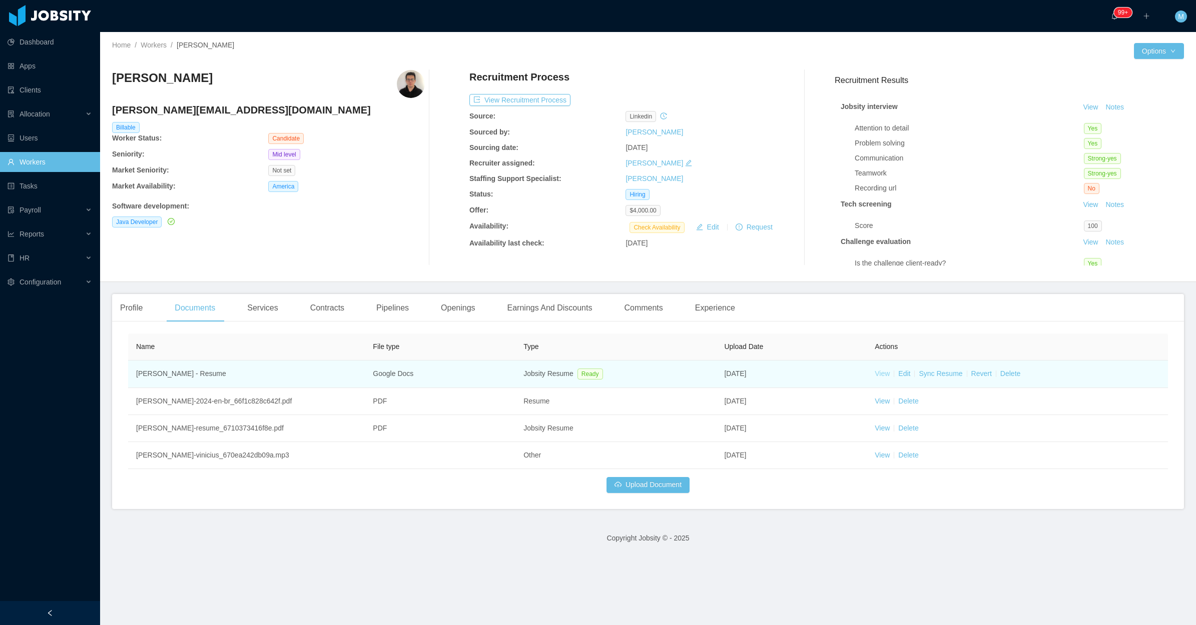
click at [877, 372] on link "View" at bounding box center [881, 374] width 15 height 8
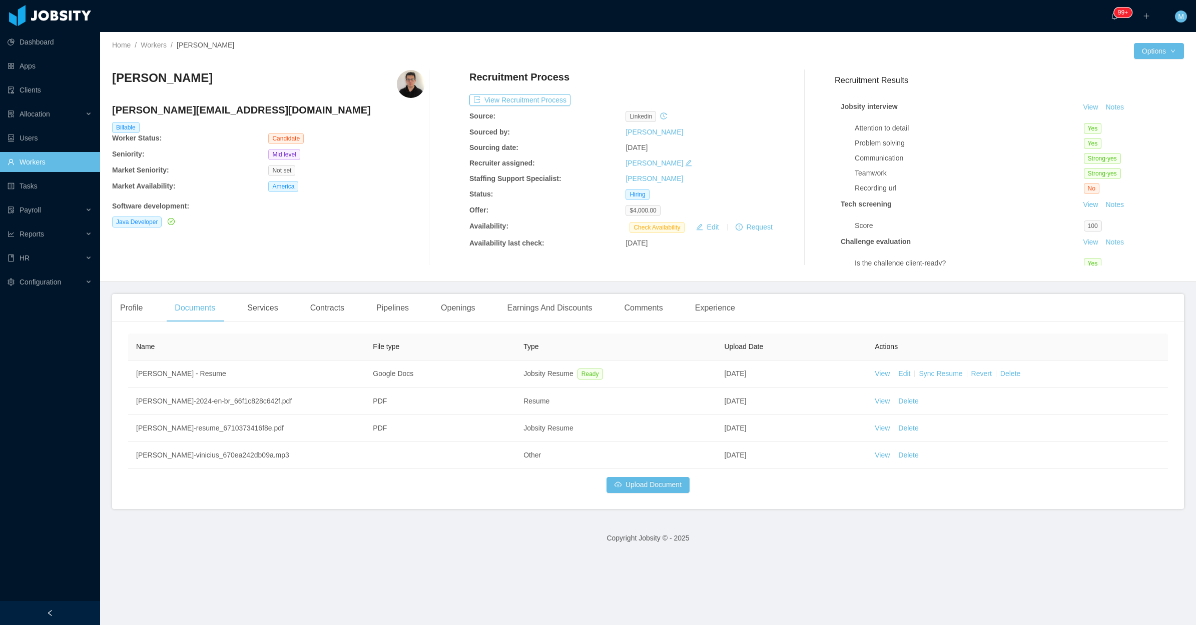
drag, startPoint x: 204, startPoint y: 78, endPoint x: 116, endPoint y: 78, distance: 87.5
click at [116, 78] on div "Erick Vinicius" at bounding box center [268, 84] width 313 height 28
copy h3 "Erick Vinicius"
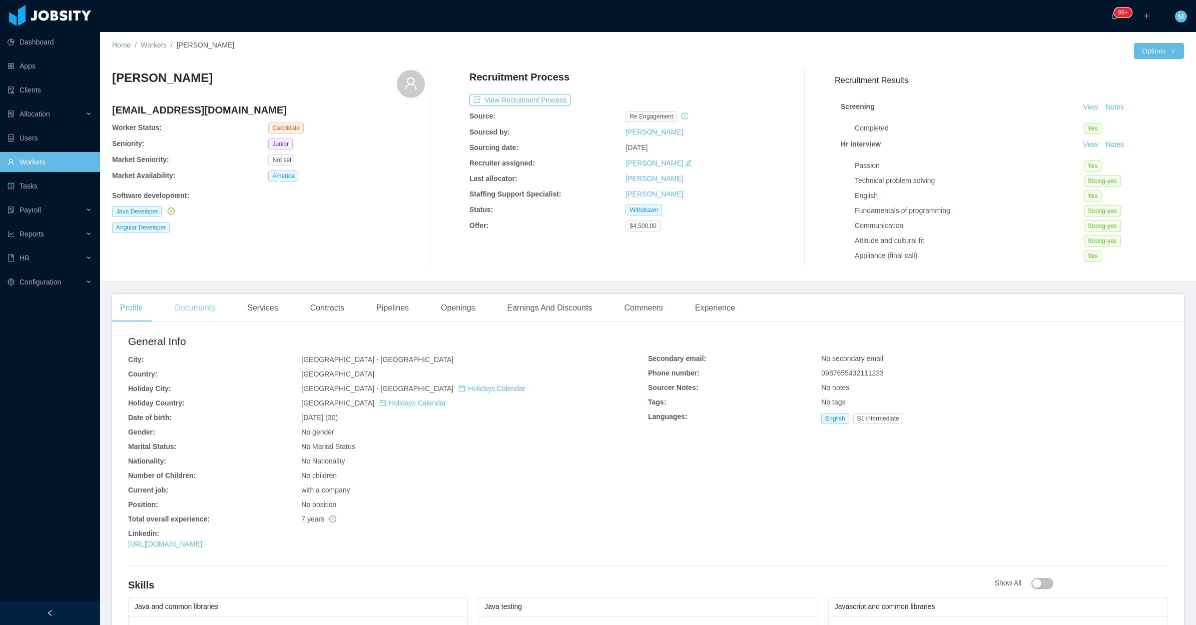
click at [211, 301] on div "Documents" at bounding box center [195, 308] width 57 height 28
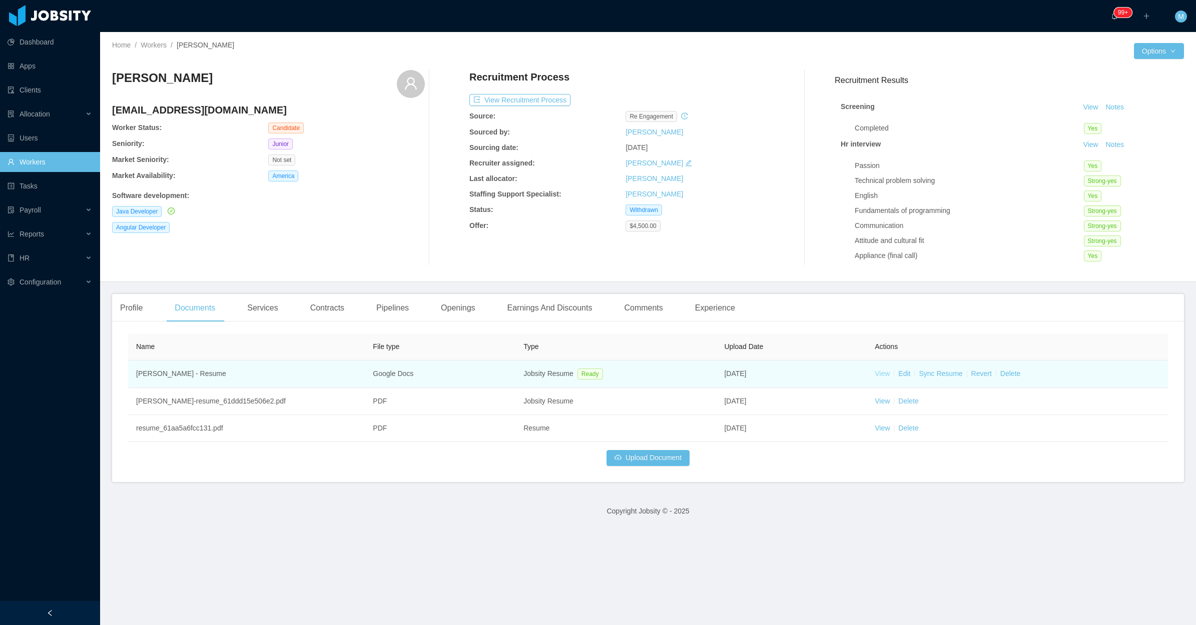
click at [881, 376] on link "View" at bounding box center [881, 374] width 15 height 8
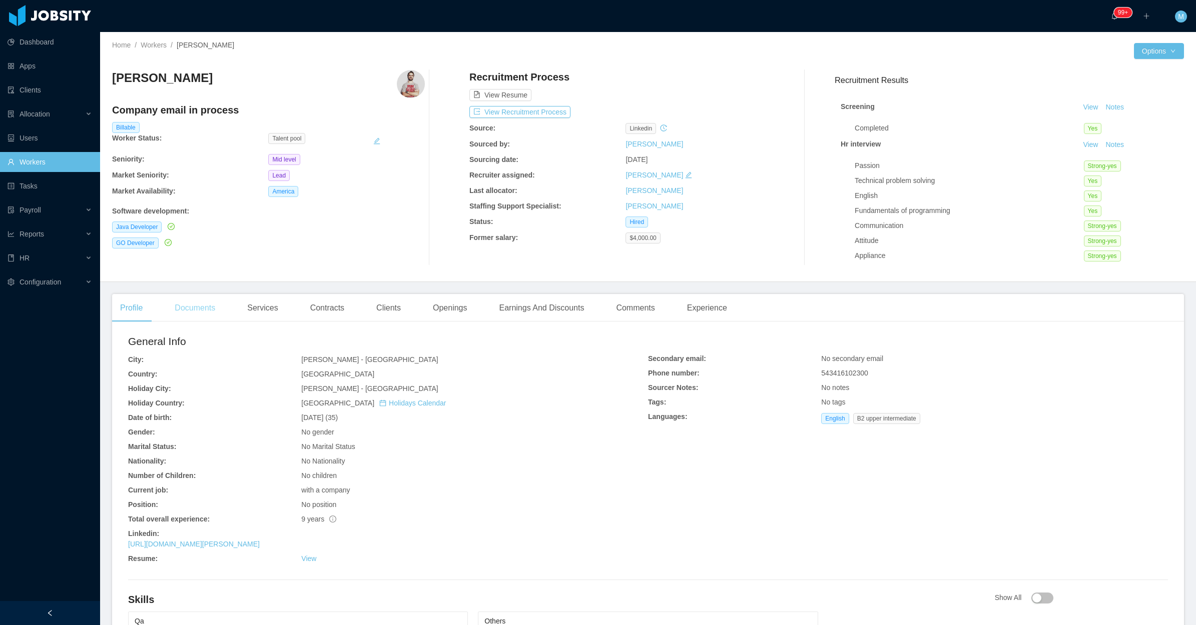
click at [176, 309] on div "Documents" at bounding box center [195, 308] width 57 height 28
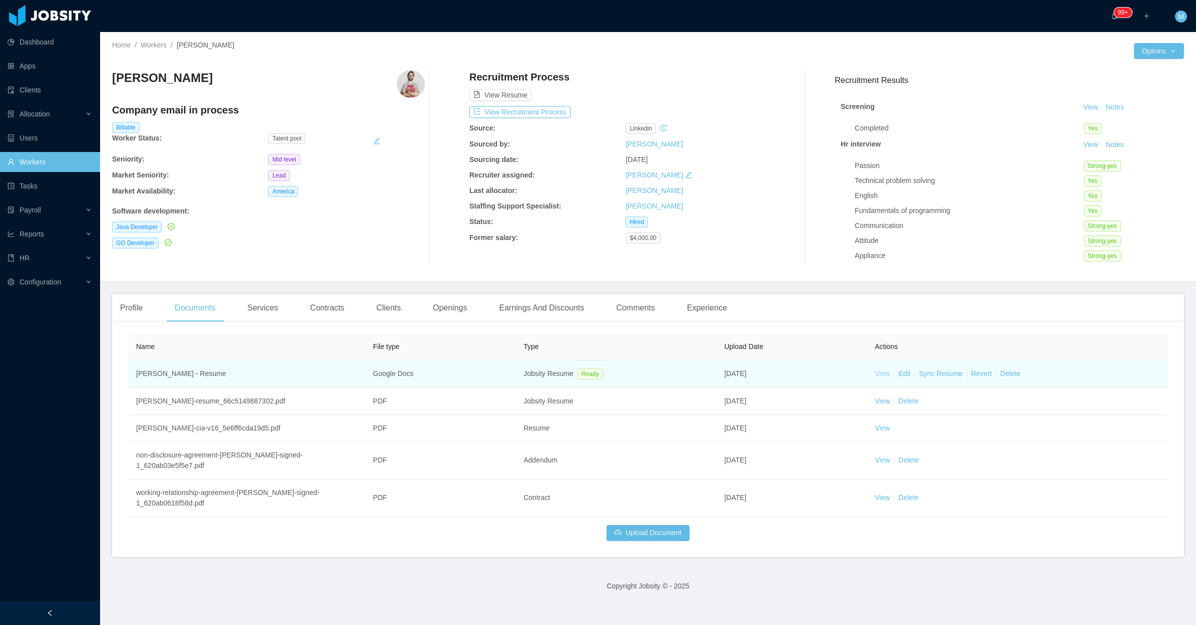
click at [874, 375] on link "View" at bounding box center [881, 374] width 15 height 8
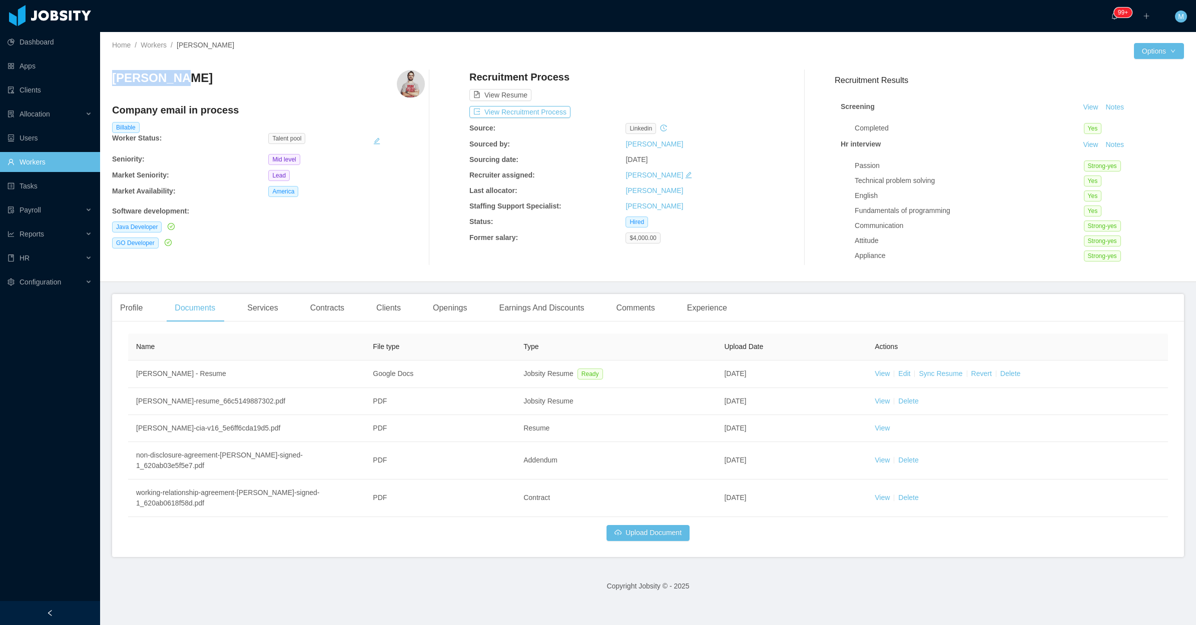
drag, startPoint x: 209, startPoint y: 75, endPoint x: 112, endPoint y: 79, distance: 97.1
click at [112, 79] on div "[PERSON_NAME]" at bounding box center [268, 84] width 313 height 28
copy h3 "[PERSON_NAME]"
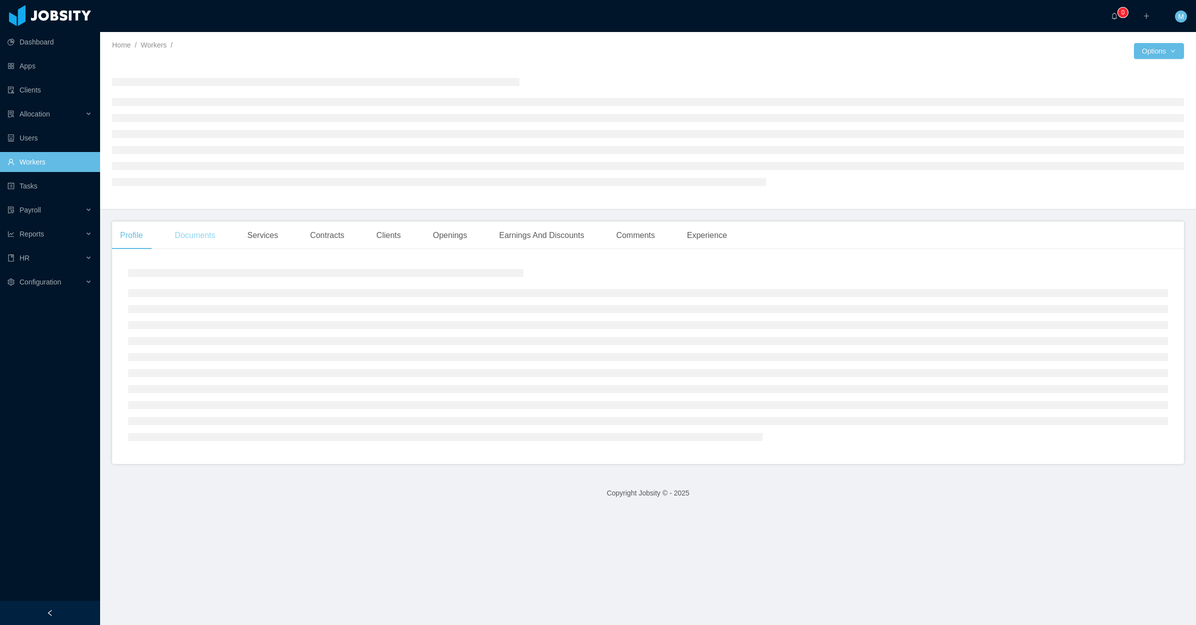
click at [195, 229] on div "Documents" at bounding box center [195, 236] width 57 height 28
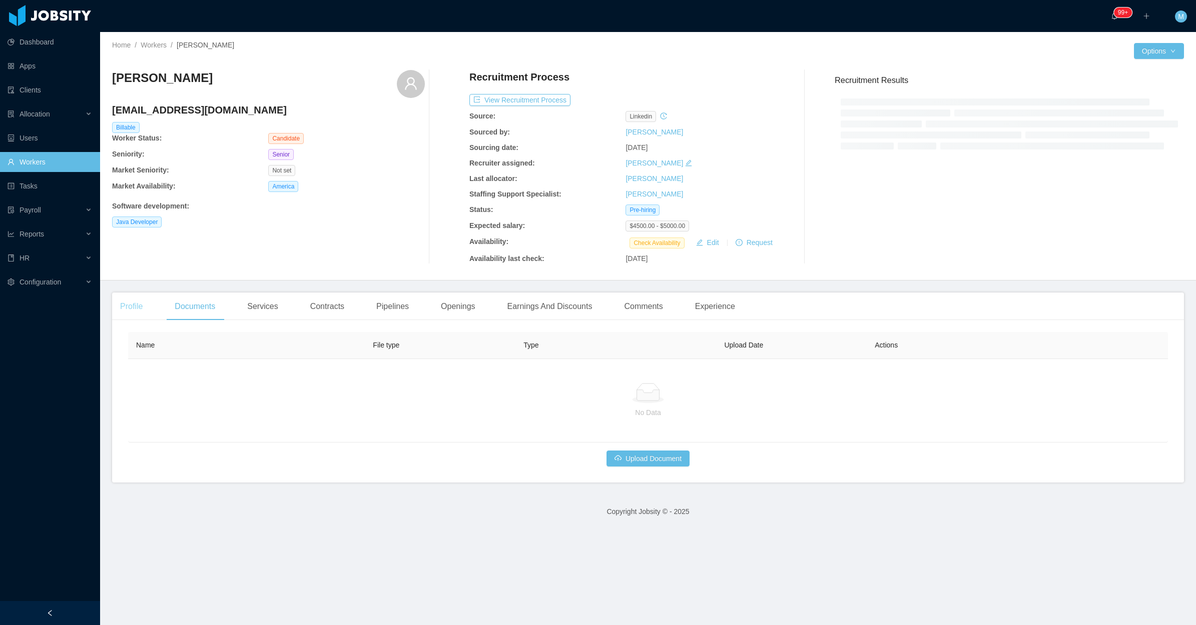
click at [132, 308] on div "Profile" at bounding box center [131, 307] width 39 height 28
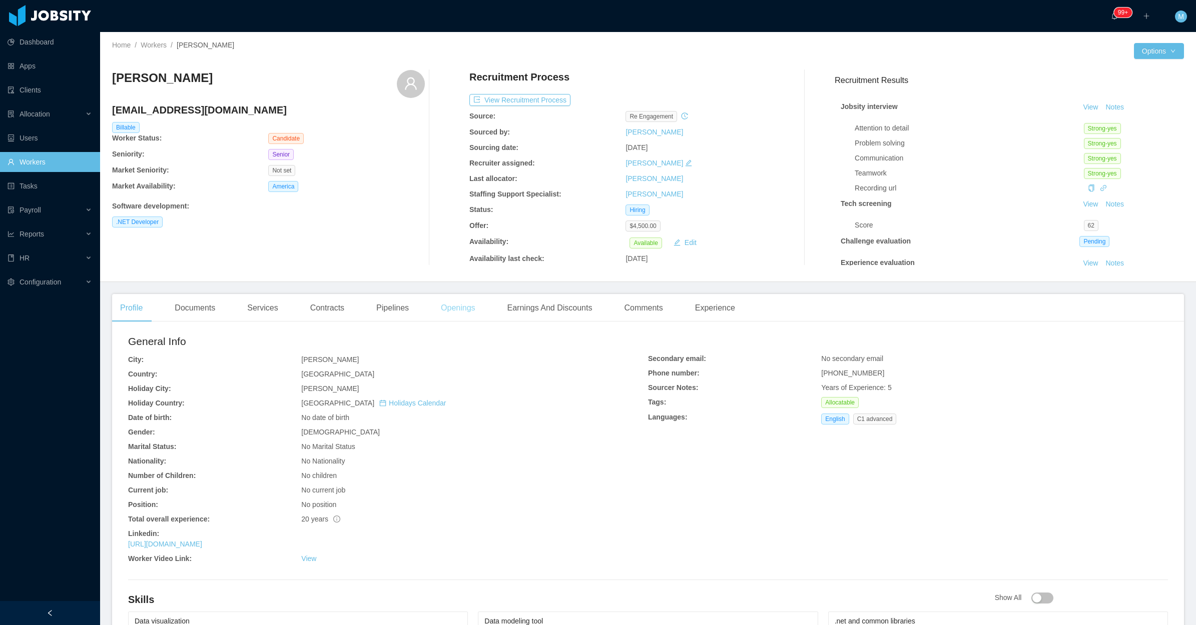
click at [461, 311] on div "Openings" at bounding box center [458, 308] width 51 height 28
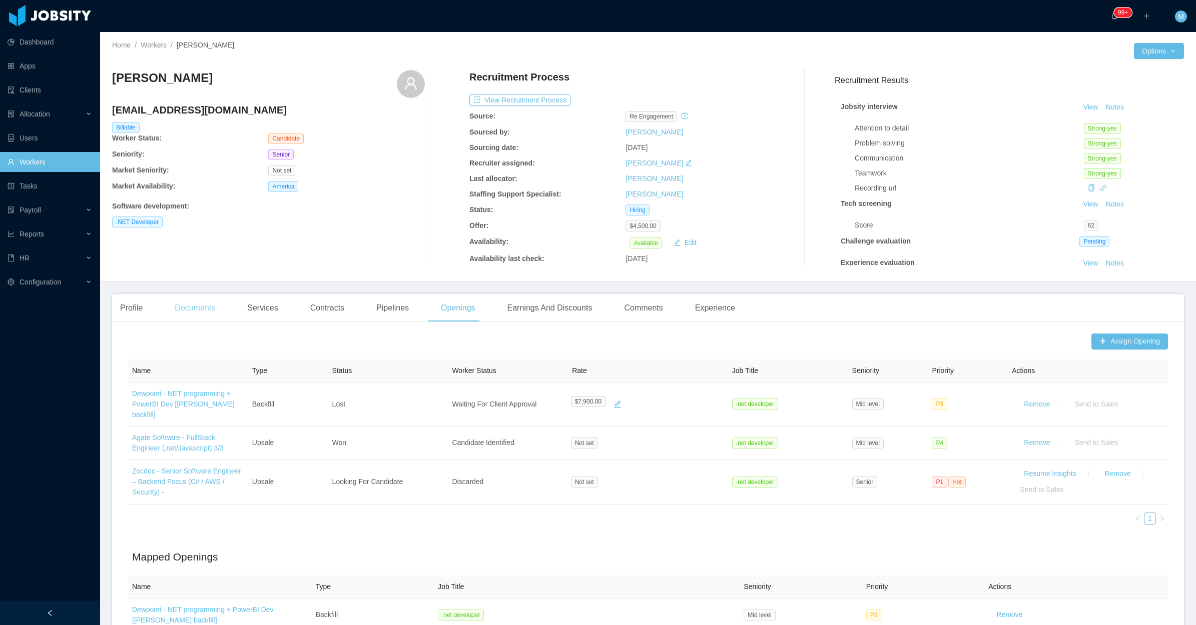
click at [212, 318] on div "Documents" at bounding box center [195, 308] width 57 height 28
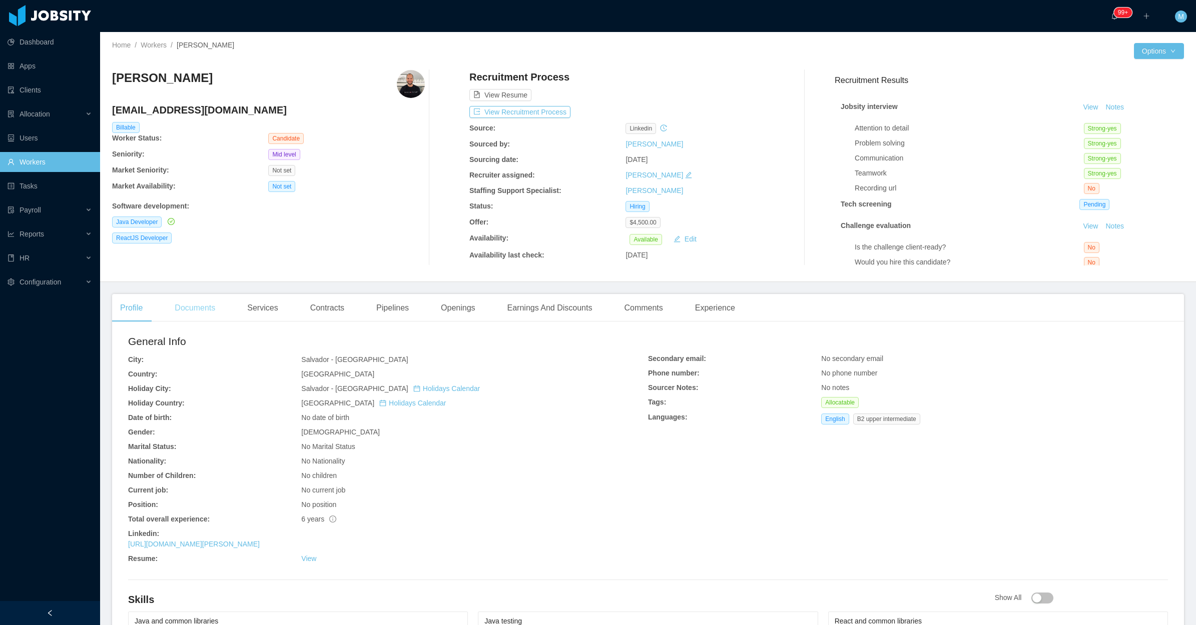
click at [184, 308] on div "Documents" at bounding box center [195, 308] width 57 height 28
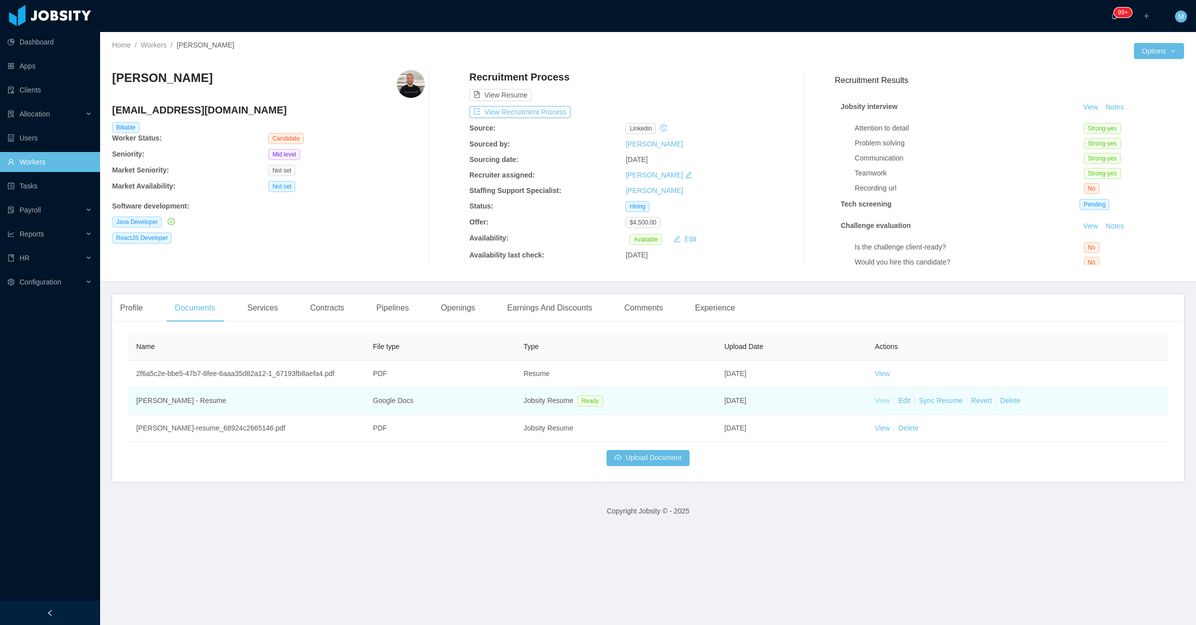
click at [874, 397] on link "View" at bounding box center [881, 401] width 15 height 8
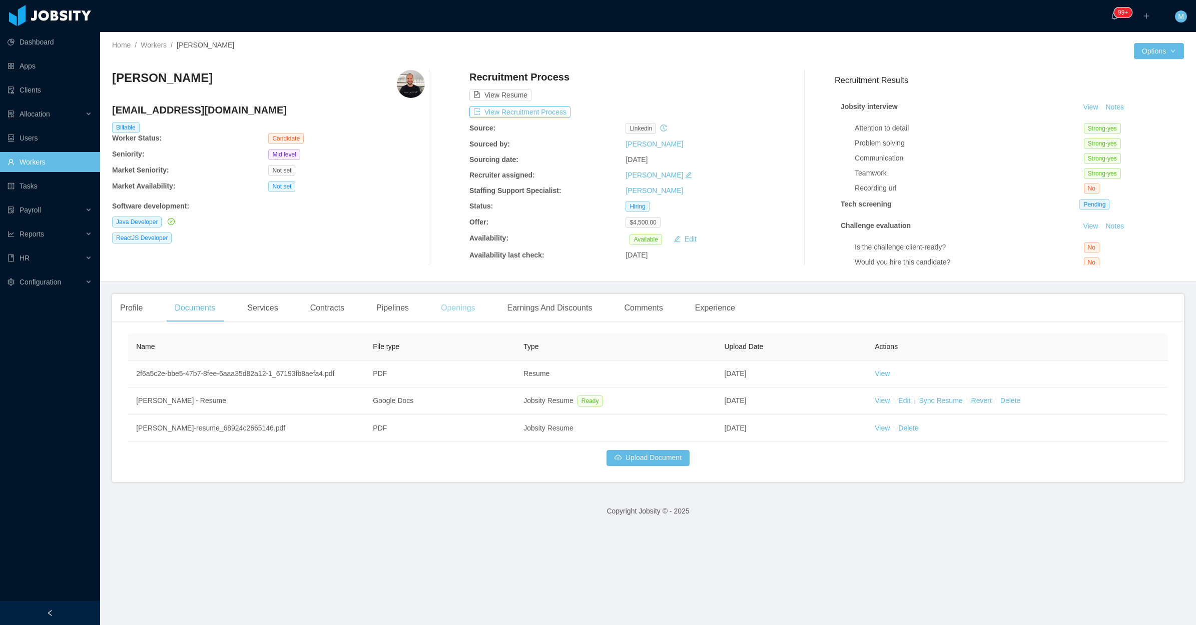
click at [461, 313] on div "Openings" at bounding box center [458, 308] width 51 height 28
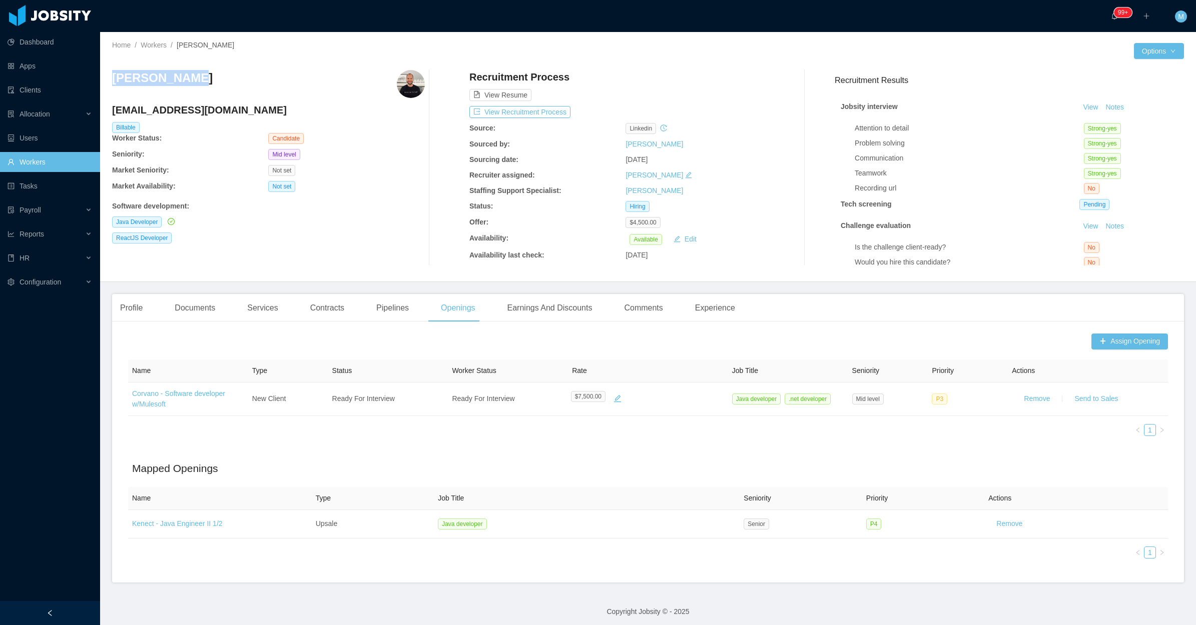
drag, startPoint x: 239, startPoint y: 80, endPoint x: 113, endPoint y: 81, distance: 125.6
click at [113, 81] on div "[PERSON_NAME]" at bounding box center [268, 84] width 313 height 28
copy h3 "[PERSON_NAME]"
click at [130, 311] on div "Profile" at bounding box center [131, 308] width 39 height 28
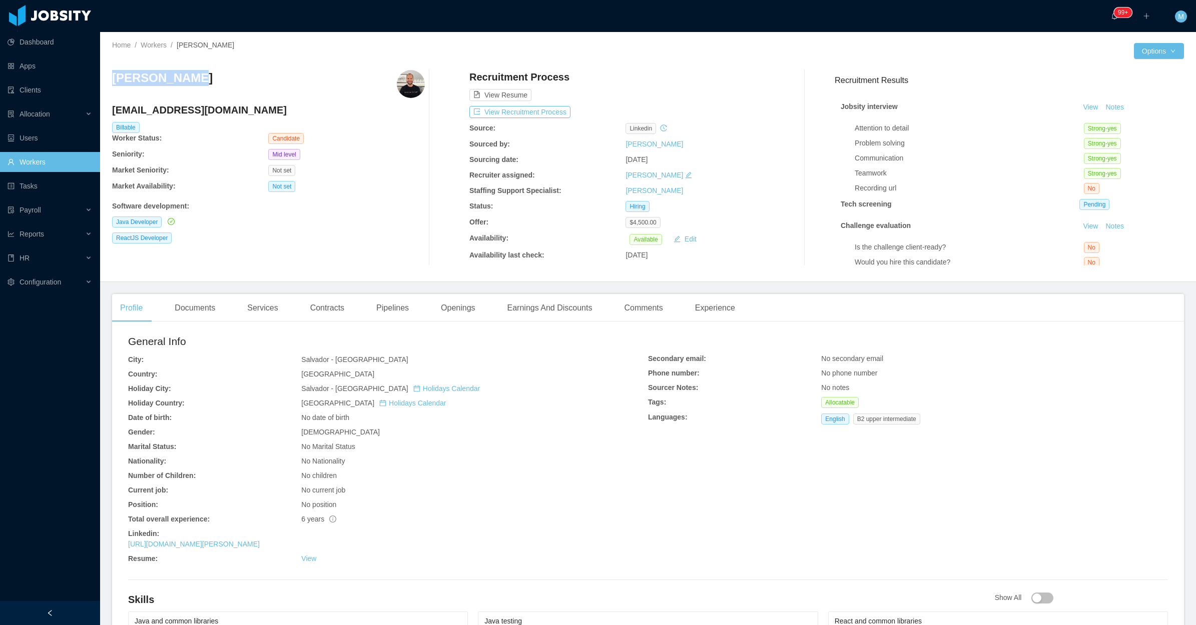
drag, startPoint x: 172, startPoint y: 83, endPoint x: 119, endPoint y: 85, distance: 53.1
click at [119, 85] on div "Mateus Cesar" at bounding box center [268, 84] width 313 height 28
copy h3 "Mateus Cesar"
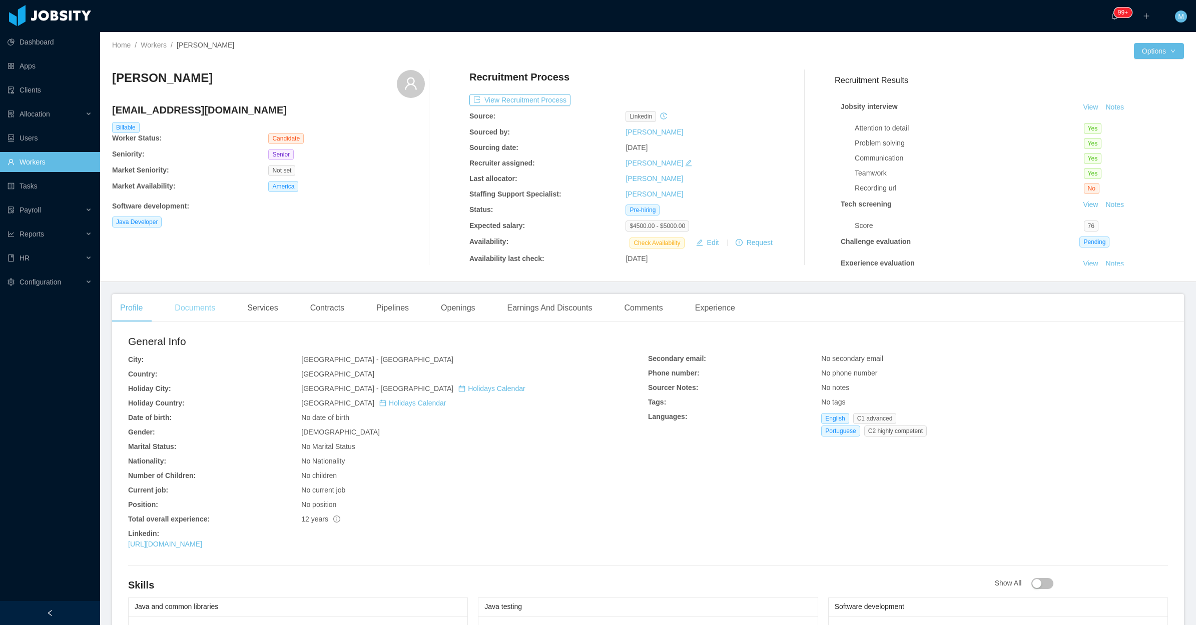
click at [197, 308] on div "Documents" at bounding box center [195, 308] width 57 height 28
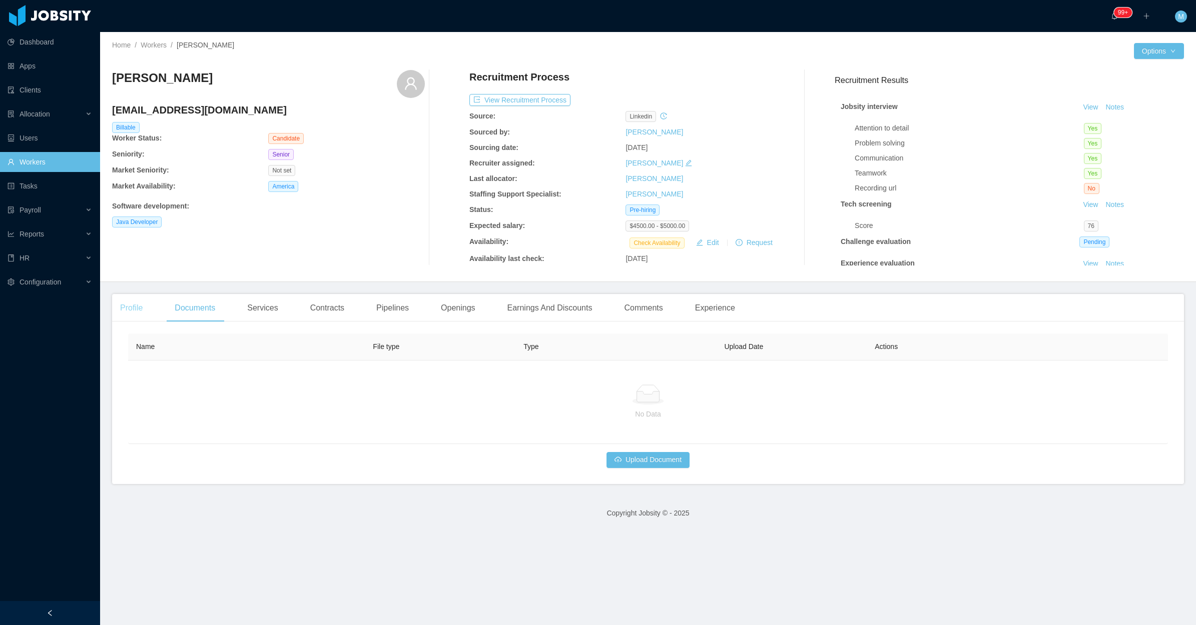
click at [131, 302] on div "Profile" at bounding box center [131, 308] width 39 height 28
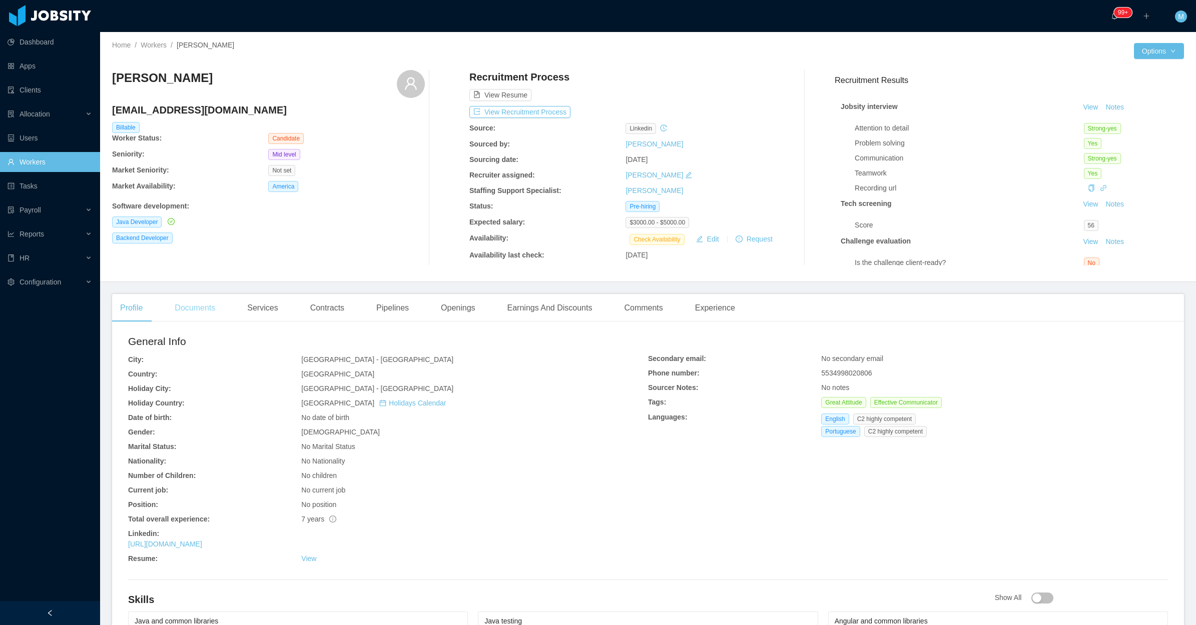
click at [188, 312] on div "Documents" at bounding box center [195, 308] width 57 height 28
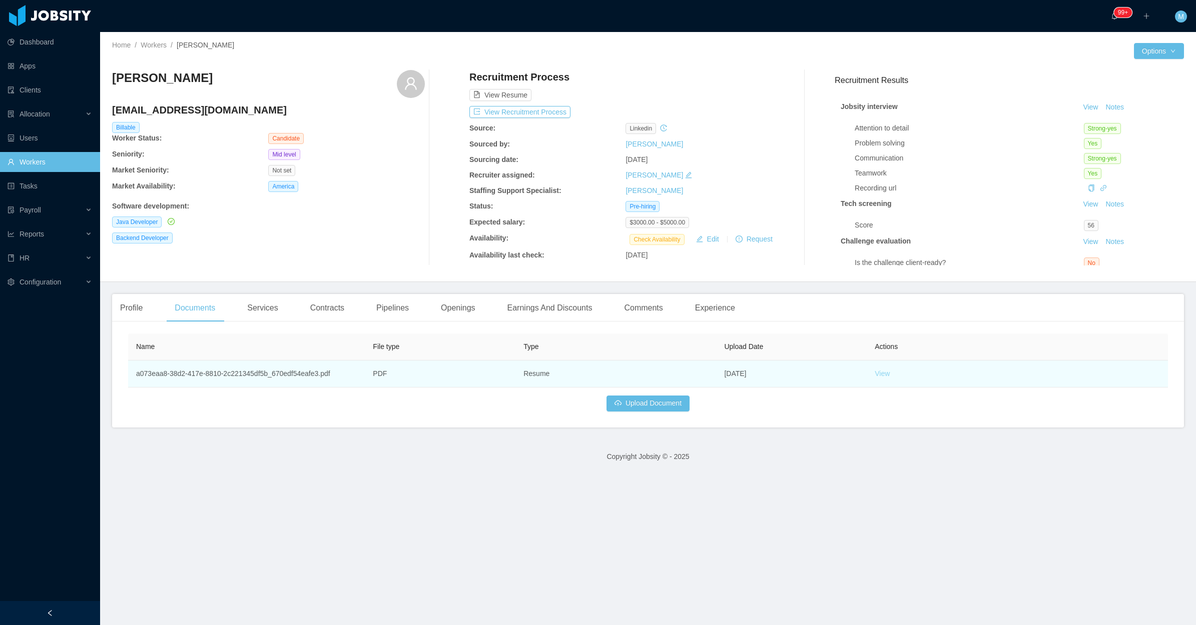
click at [878, 373] on link "View" at bounding box center [881, 374] width 15 height 8
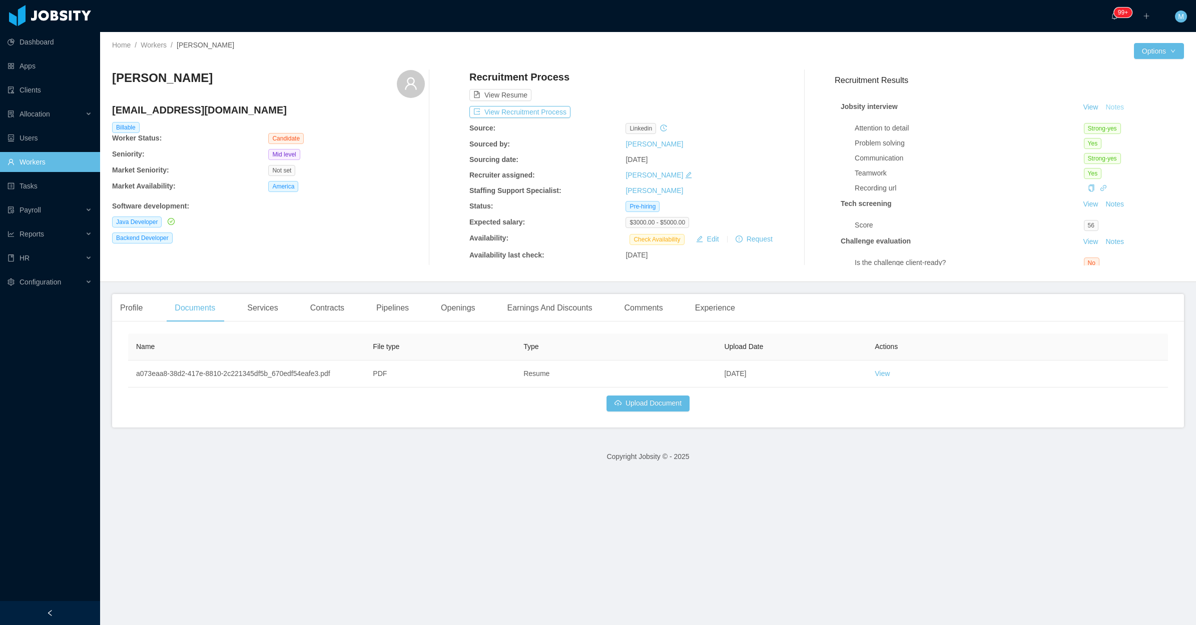
click at [1101, 102] on button "Notes" at bounding box center [1114, 108] width 27 height 12
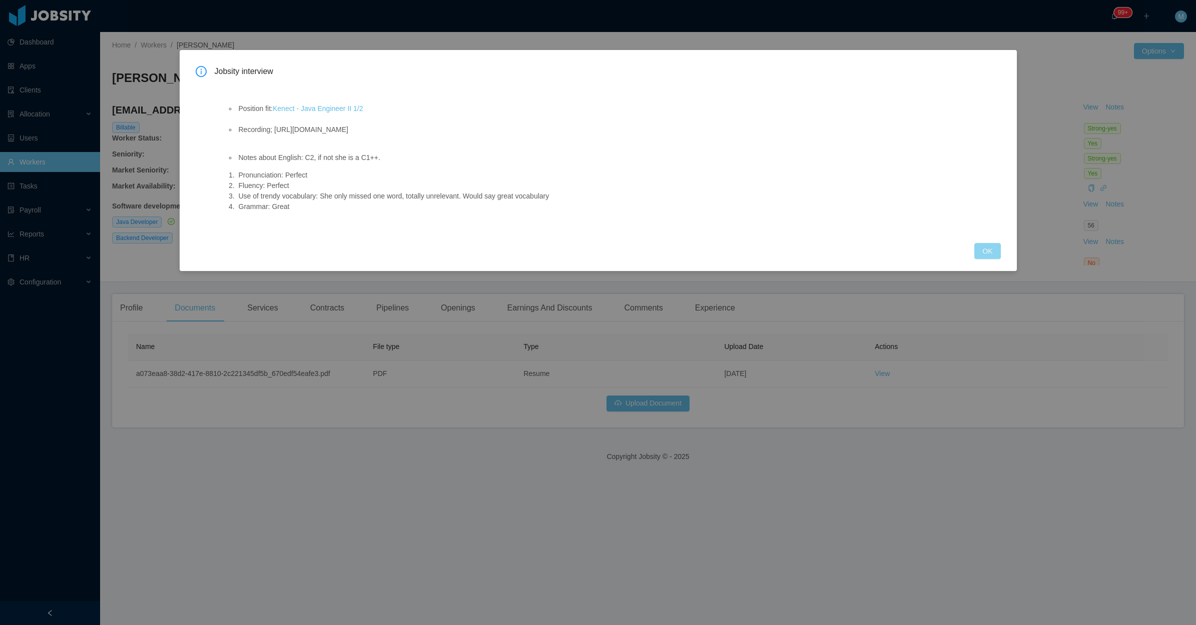
click at [990, 248] on button "OK" at bounding box center [987, 251] width 26 height 16
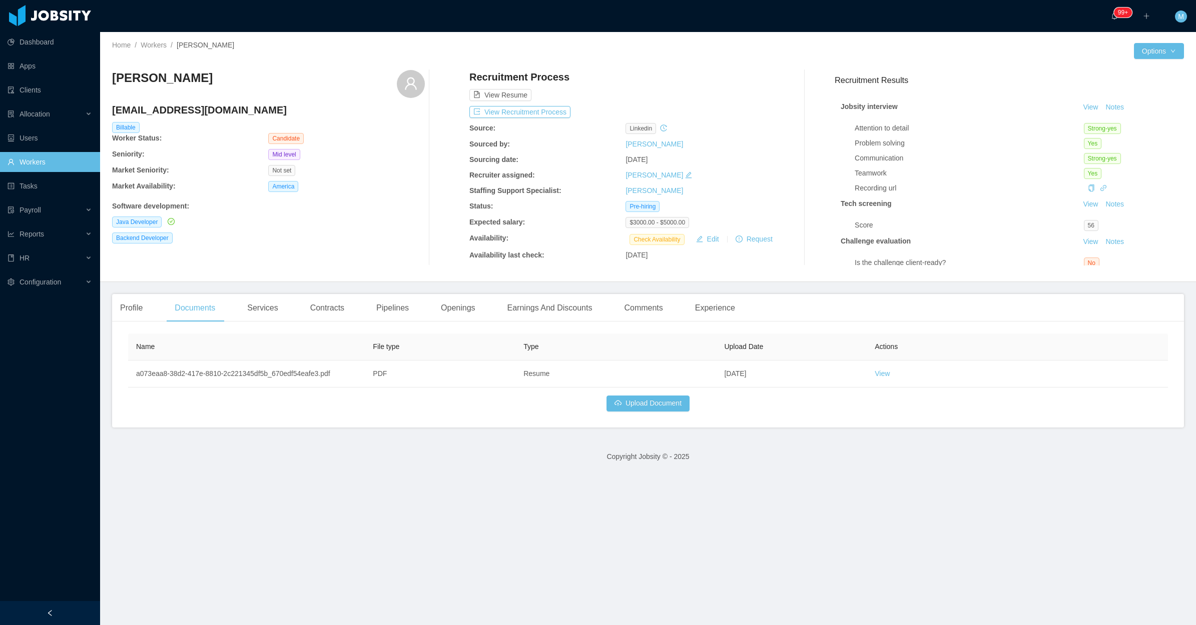
drag, startPoint x: 217, startPoint y: 80, endPoint x: 113, endPoint y: 76, distance: 103.6
click at [113, 76] on div "Katia Gonçalves" at bounding box center [268, 84] width 313 height 28
copy h3 "Katia Gonçalves"
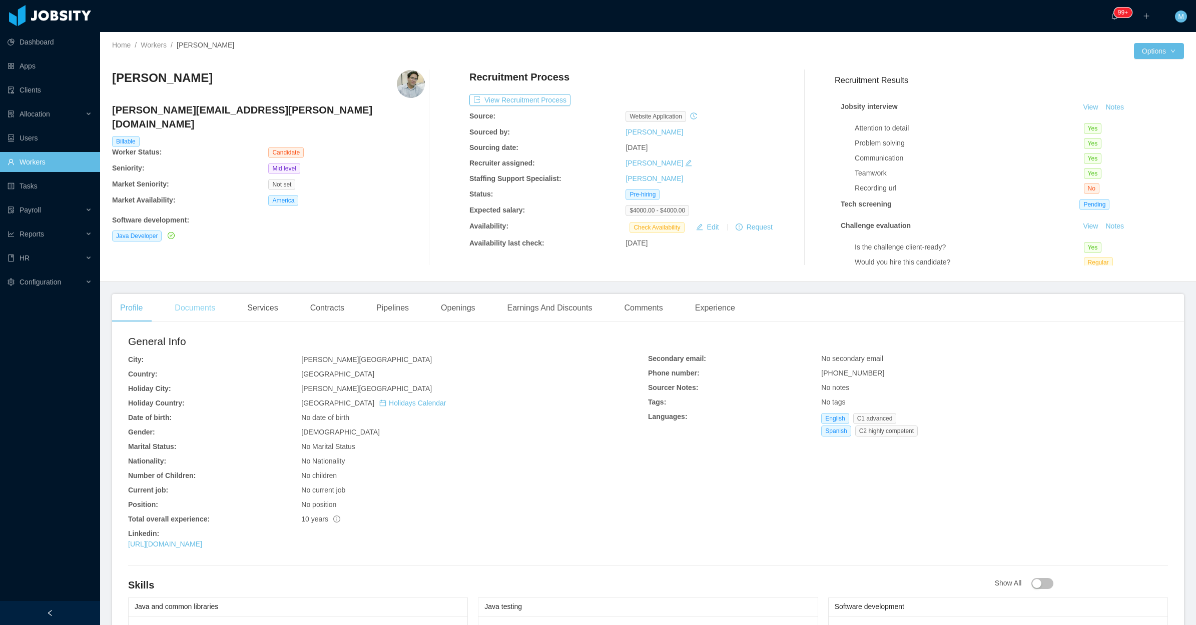
click at [188, 307] on div "Documents" at bounding box center [195, 308] width 57 height 28
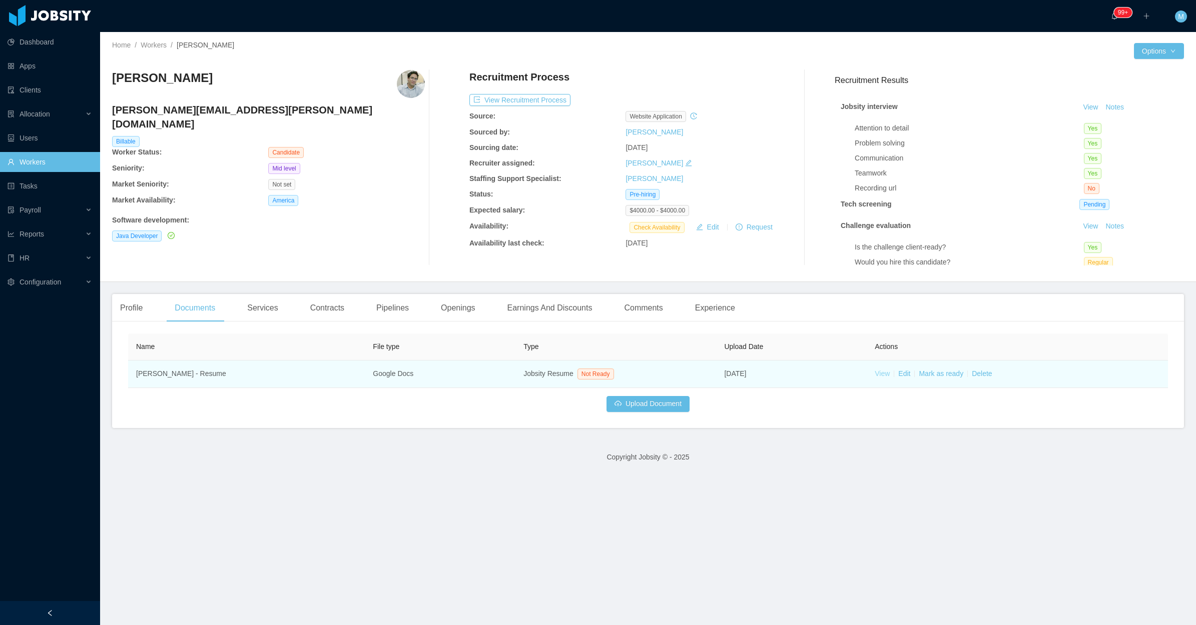
click at [874, 376] on link "View" at bounding box center [881, 374] width 15 height 8
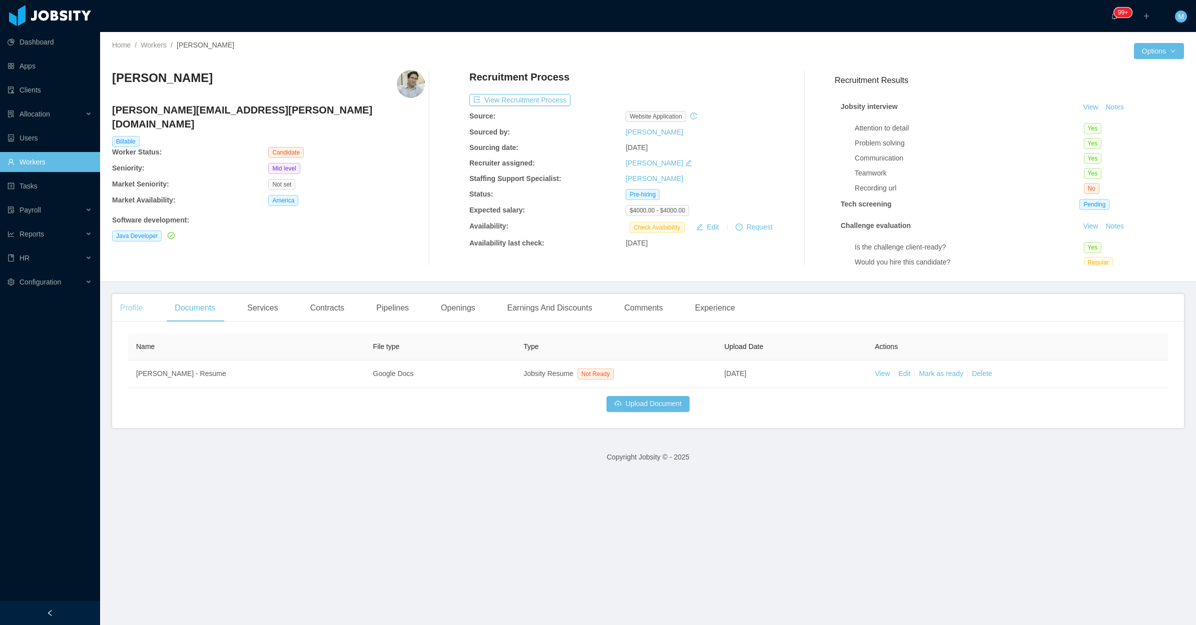
click at [126, 304] on div "Profile" at bounding box center [131, 308] width 39 height 28
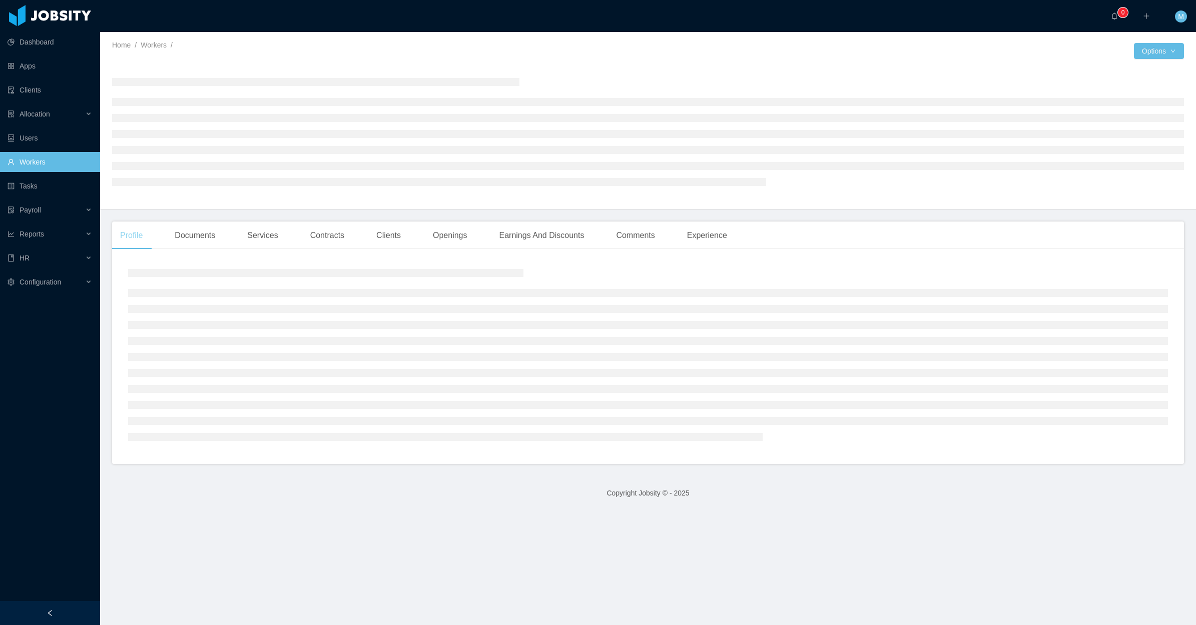
drag, startPoint x: 128, startPoint y: 235, endPoint x: 139, endPoint y: 238, distance: 11.8
click at [128, 235] on div "Profile" at bounding box center [131, 236] width 39 height 28
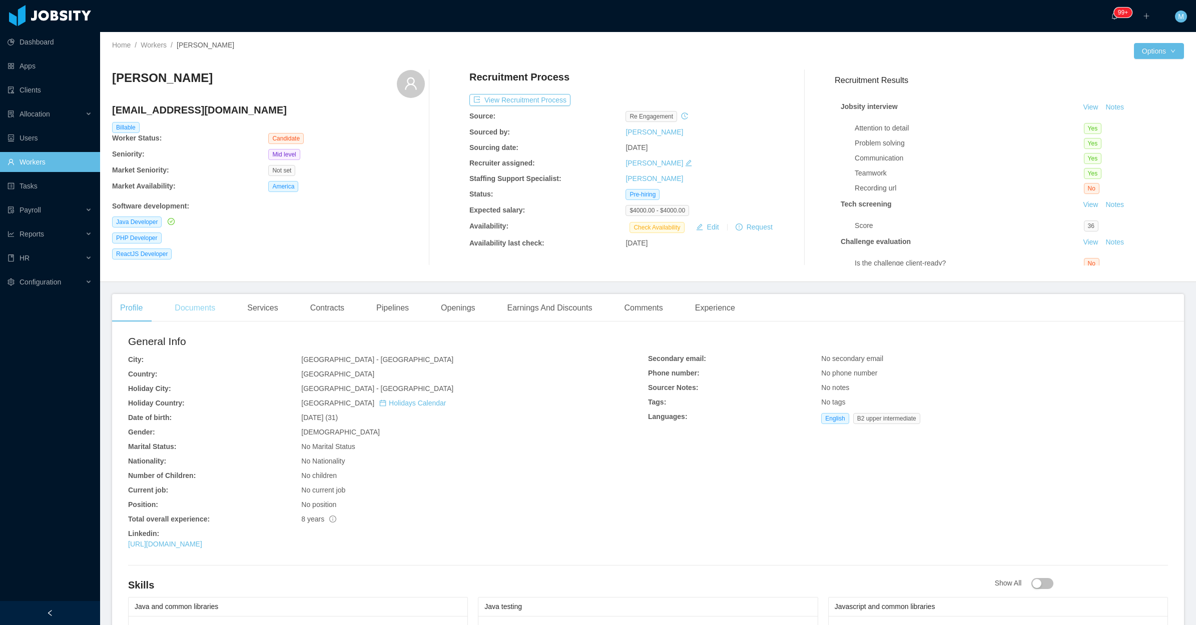
click at [191, 307] on div "Documents" at bounding box center [195, 308] width 57 height 28
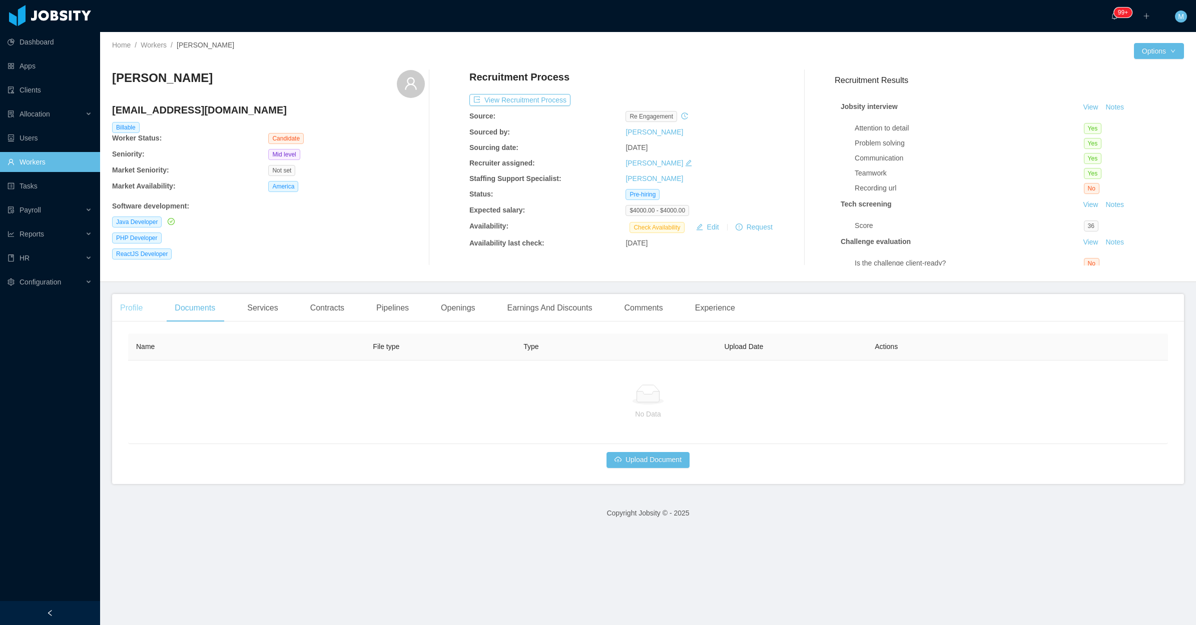
click at [130, 308] on div "Profile" at bounding box center [131, 308] width 39 height 28
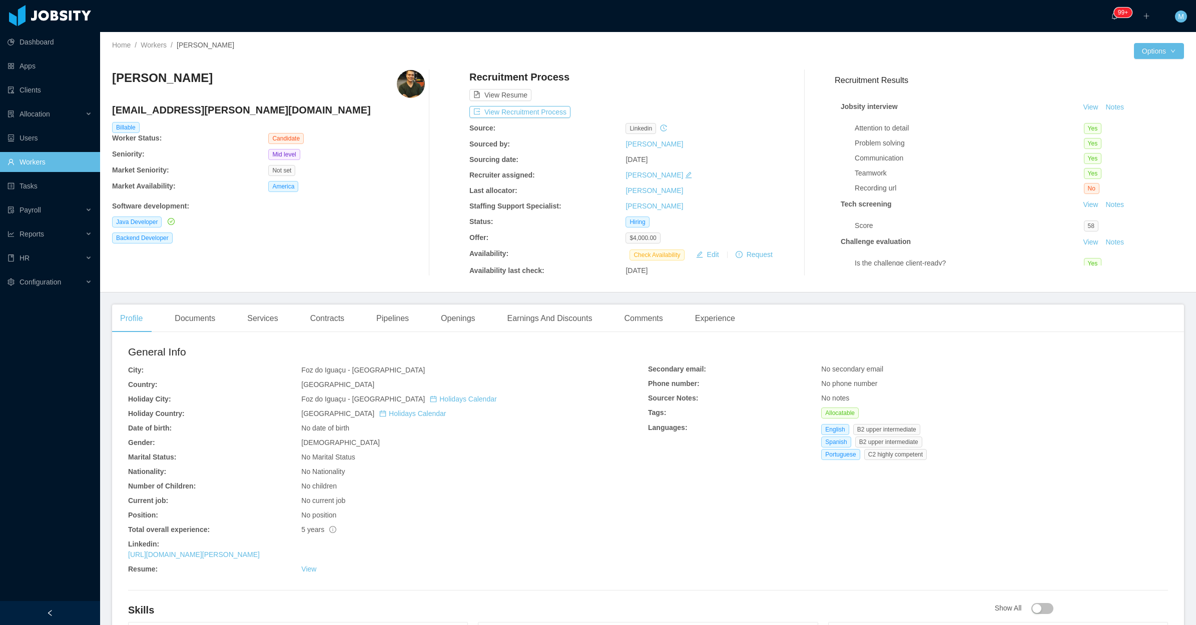
click at [173, 346] on h2 "General Info" at bounding box center [388, 352] width 520 height 16
click at [196, 321] on div "Documents" at bounding box center [195, 319] width 57 height 28
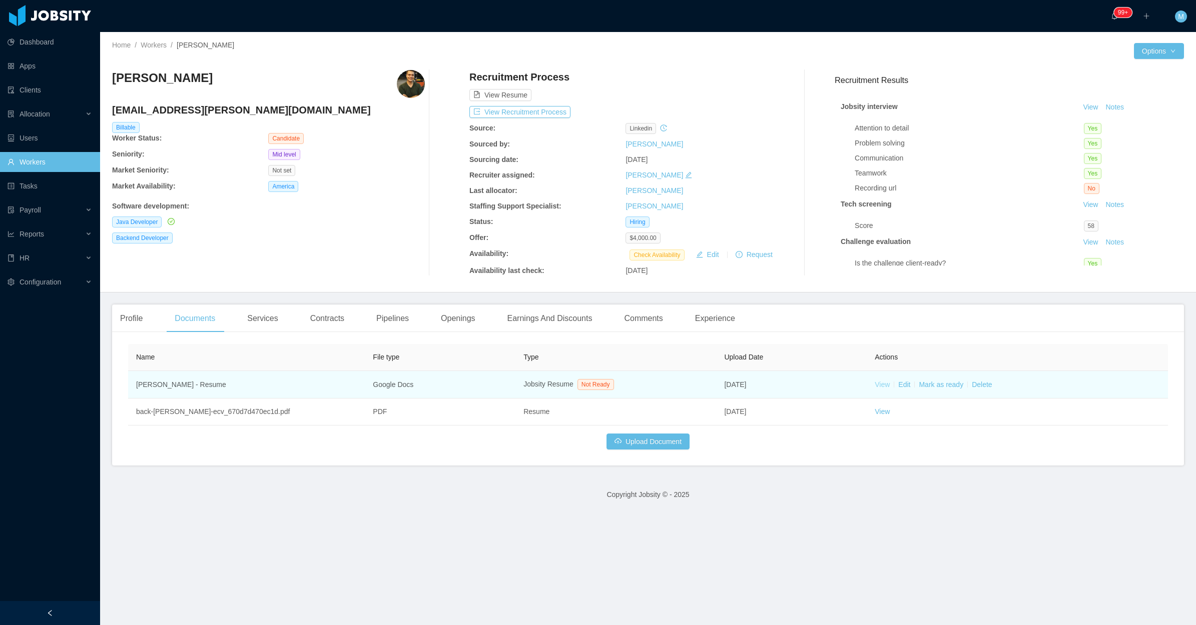
click at [877, 384] on link "View" at bounding box center [881, 385] width 15 height 8
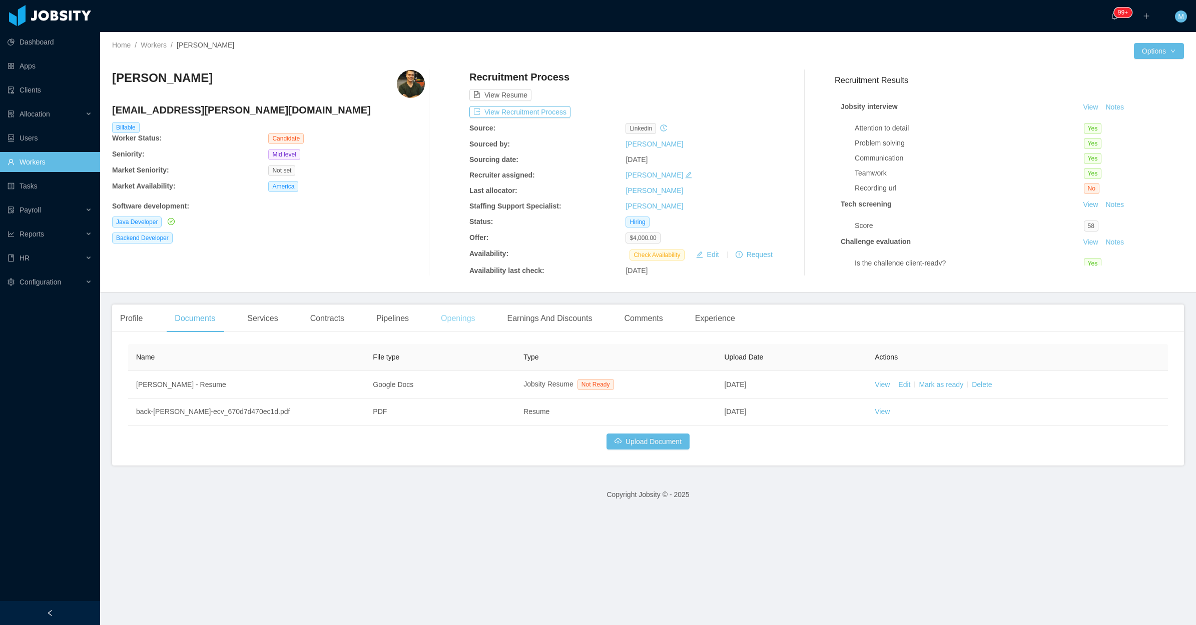
click at [433, 318] on div "Openings" at bounding box center [458, 319] width 51 height 28
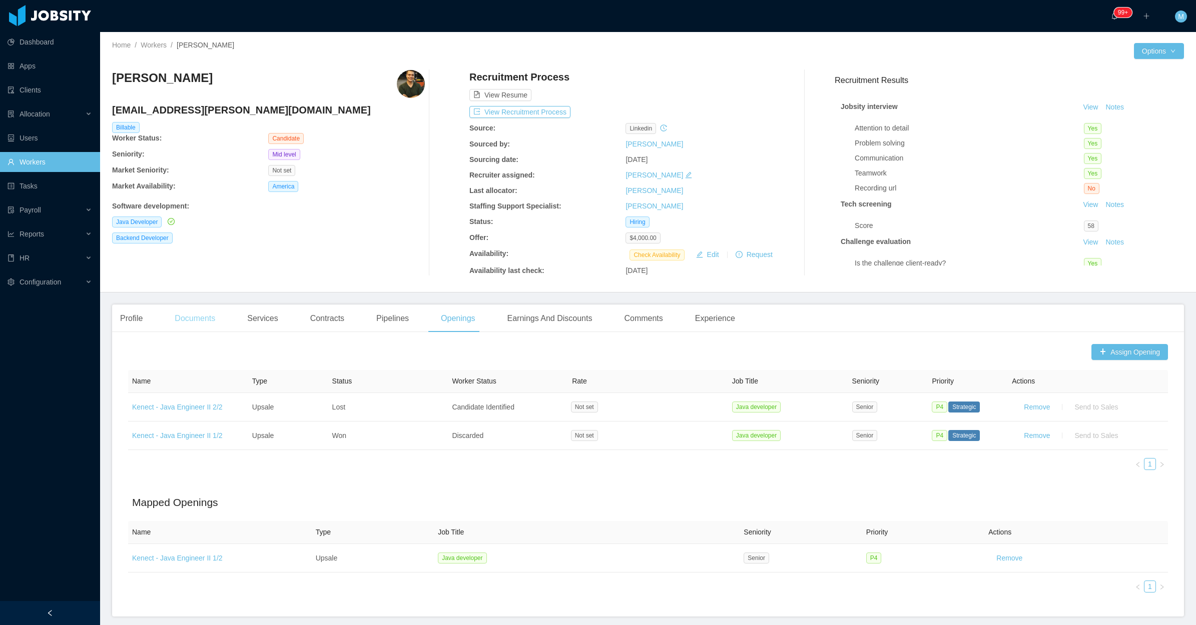
click at [189, 318] on div "Documents" at bounding box center [195, 319] width 57 height 28
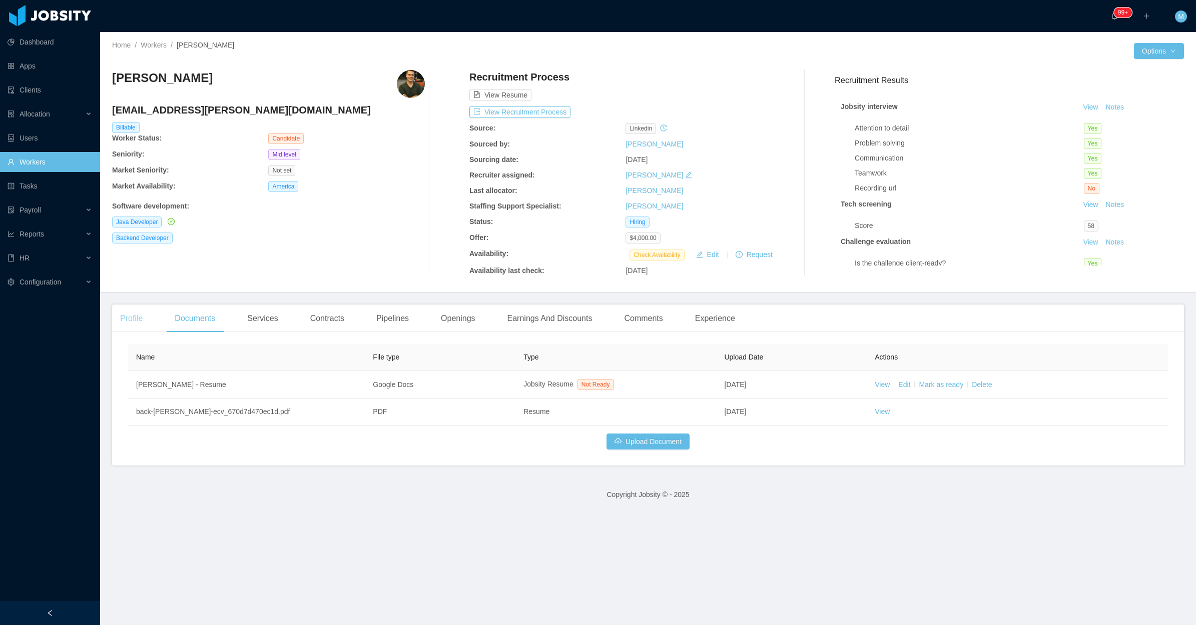
click at [119, 321] on div "Profile" at bounding box center [131, 319] width 39 height 28
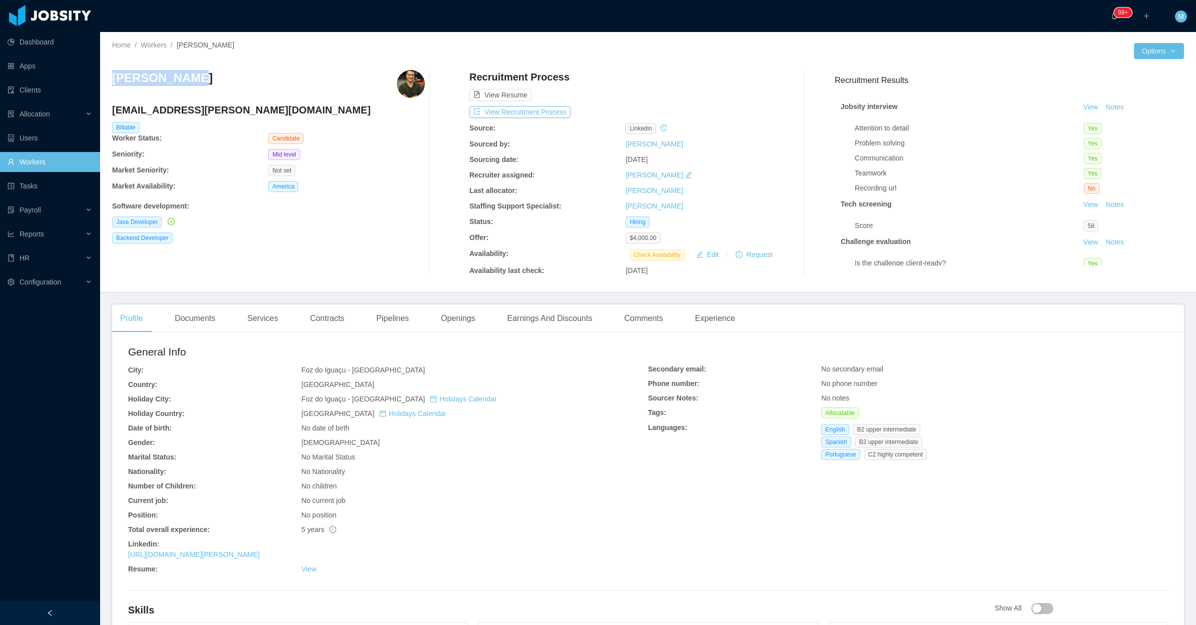
drag, startPoint x: 199, startPoint y: 76, endPoint x: 111, endPoint y: 82, distance: 88.3
click at [111, 82] on div "Home / Workers / Diego Czajka / Options Diego Czajka diego.czajka@gmail.com Bil…" at bounding box center [648, 162] width 1096 height 261
copy h3 "Diego Czajka"
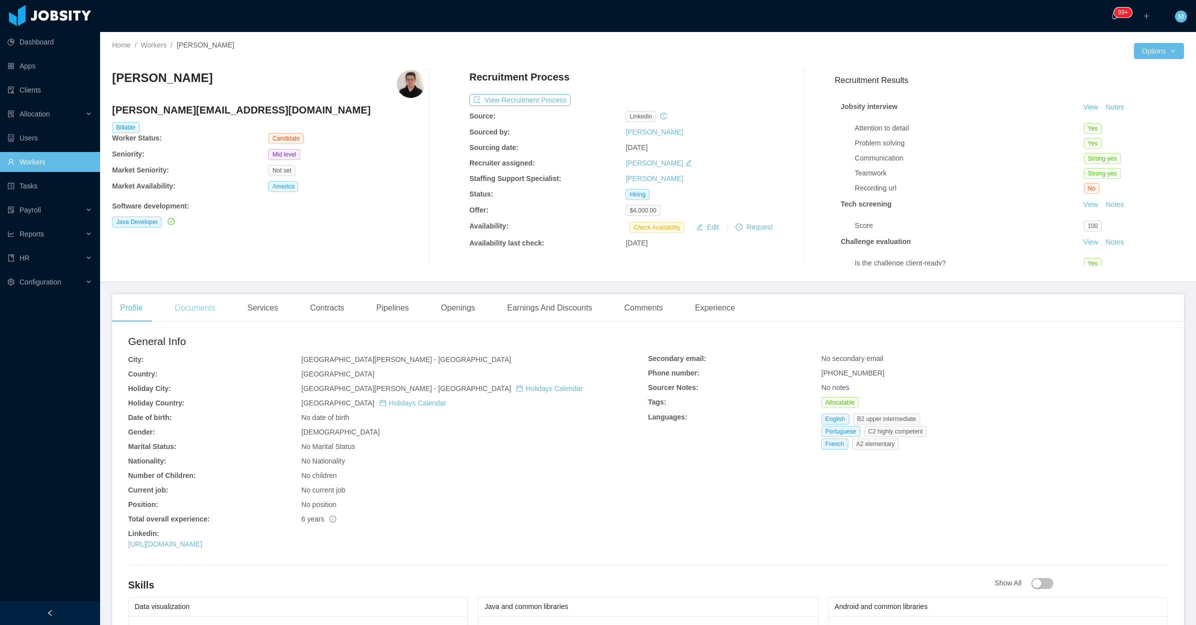
click at [207, 309] on div "Documents" at bounding box center [195, 308] width 57 height 28
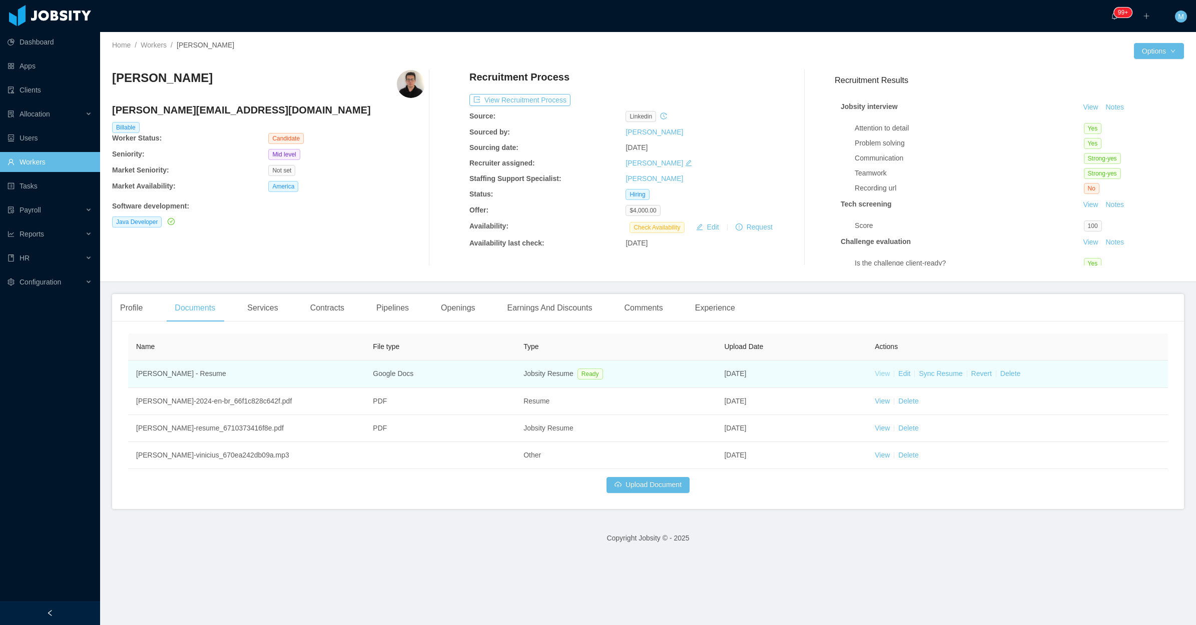
click at [874, 373] on link "View" at bounding box center [881, 374] width 15 height 8
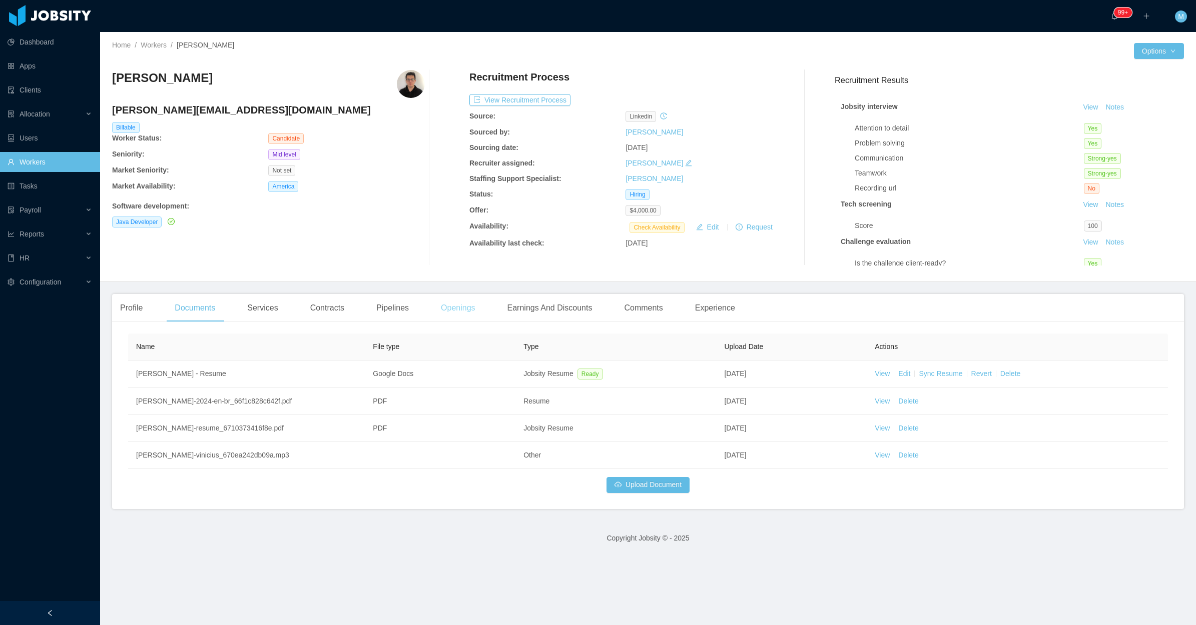
click at [462, 304] on div "Openings" at bounding box center [458, 308] width 51 height 28
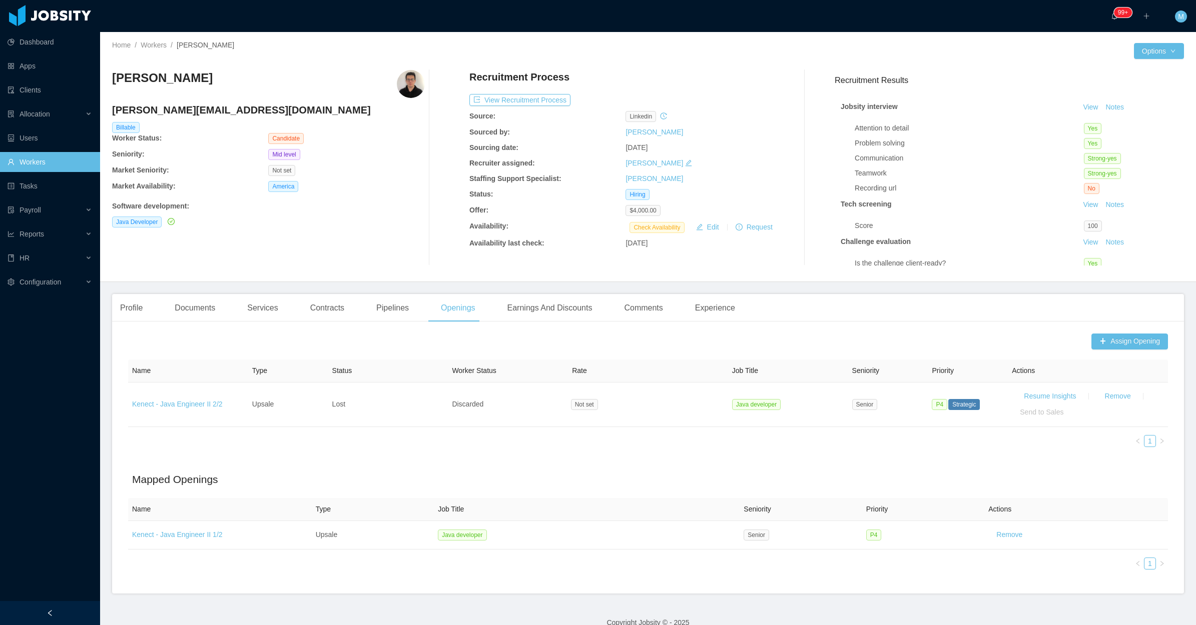
click at [166, 316] on div "Profile Documents Services Contracts Pipelines Openings Earnings And Discounts …" at bounding box center [427, 308] width 631 height 28
click at [197, 315] on div "Documents" at bounding box center [195, 308] width 57 height 28
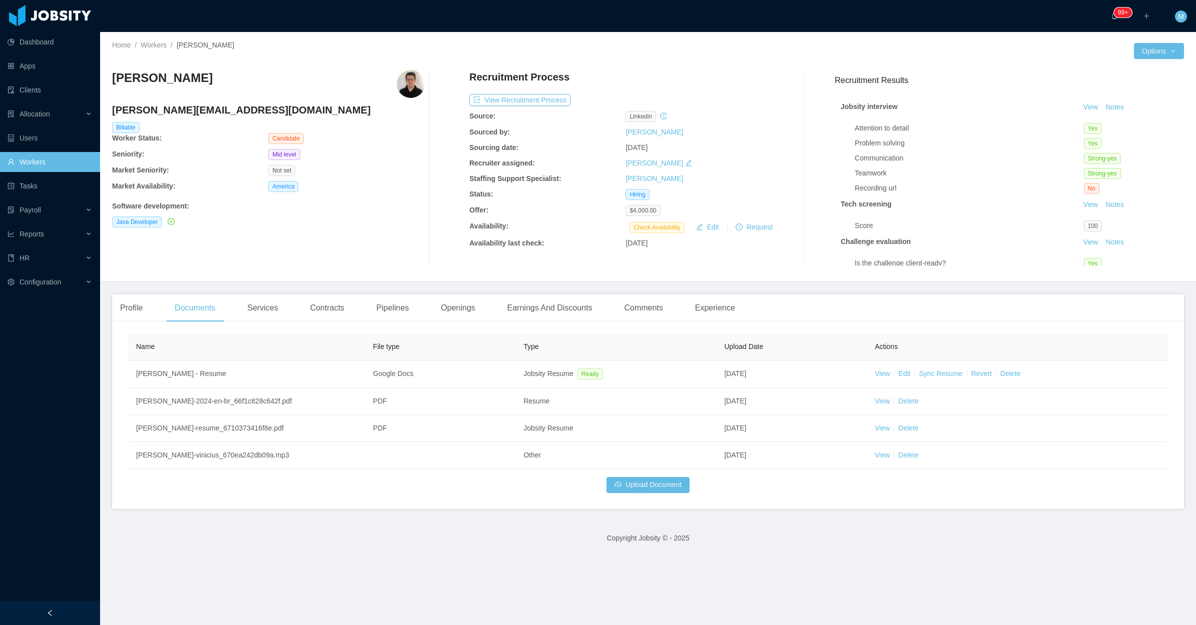
drag, startPoint x: 189, startPoint y: 78, endPoint x: 111, endPoint y: 80, distance: 77.6
click at [111, 80] on div "Home / Workers / Erick Vinicius / Options Erick Vinicius erick.v.l.s@gmail.com …" at bounding box center [648, 157] width 1096 height 250
copy h3 "Erick Vinicius"
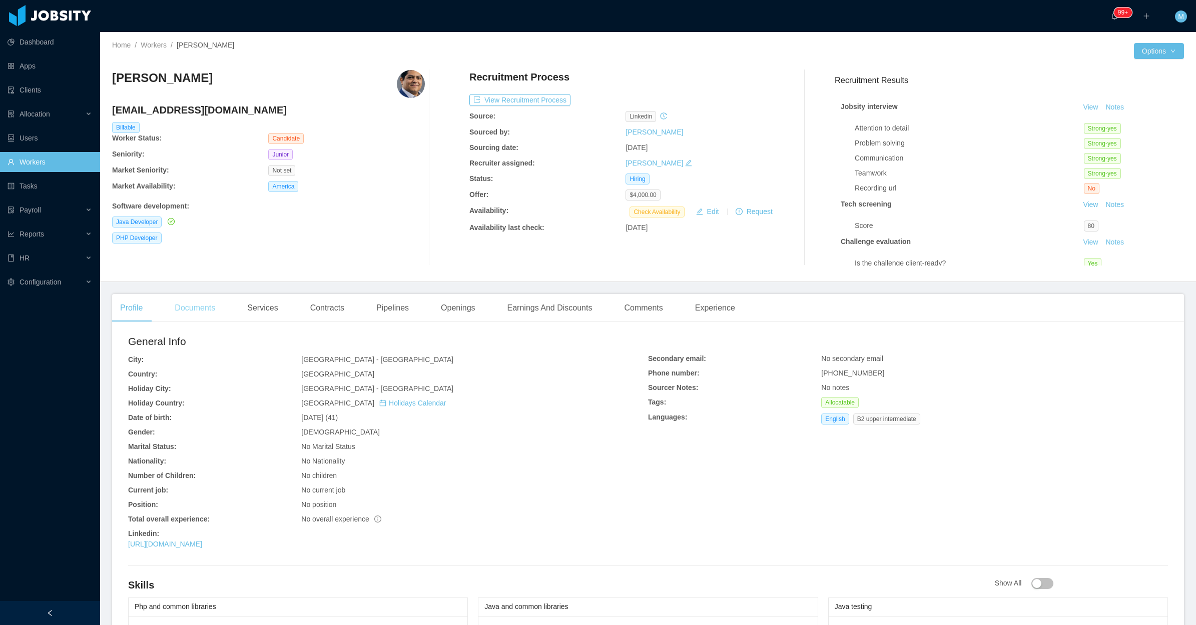
click at [201, 304] on div "Documents" at bounding box center [195, 308] width 57 height 28
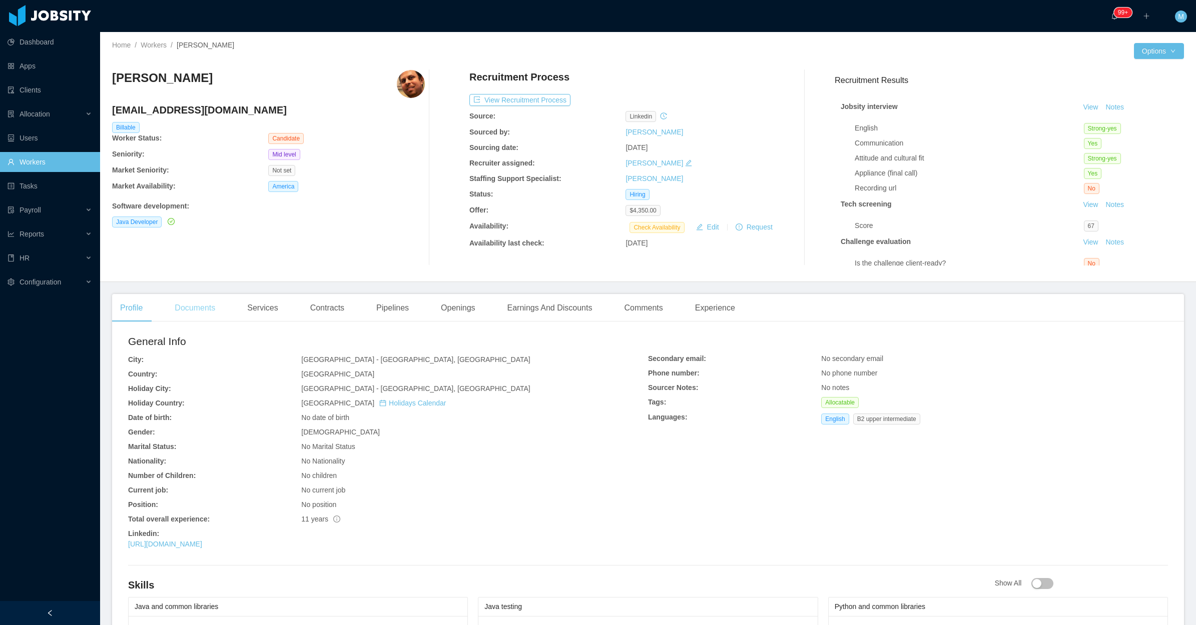
click at [198, 319] on div "Documents" at bounding box center [195, 308] width 57 height 28
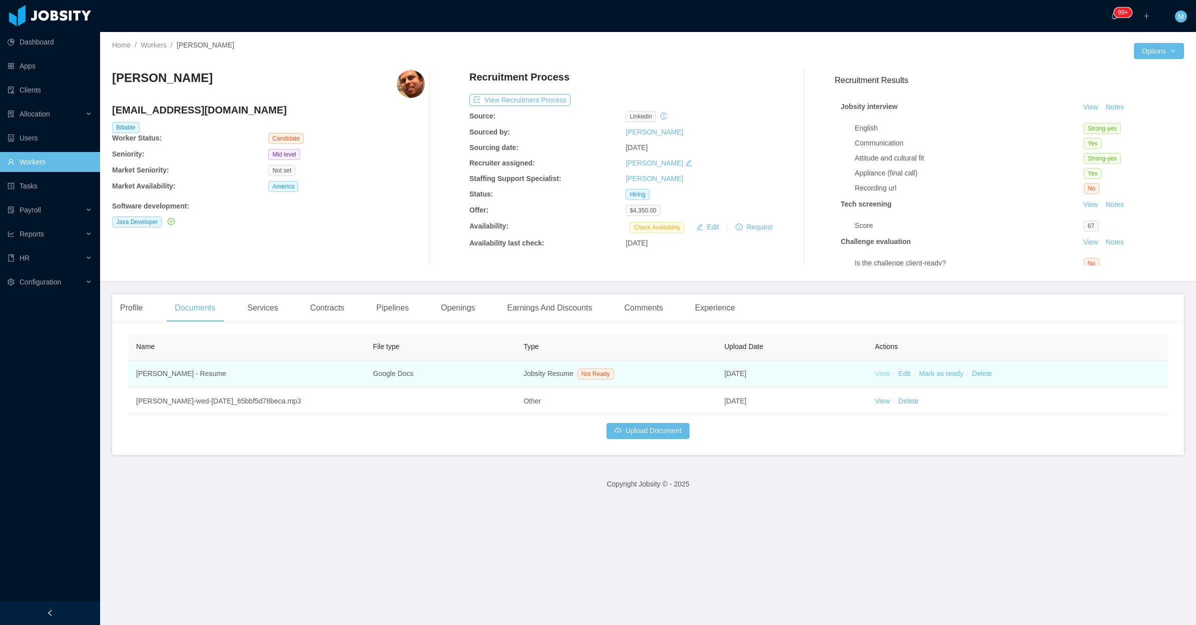
click at [876, 375] on link "View" at bounding box center [881, 374] width 15 height 8
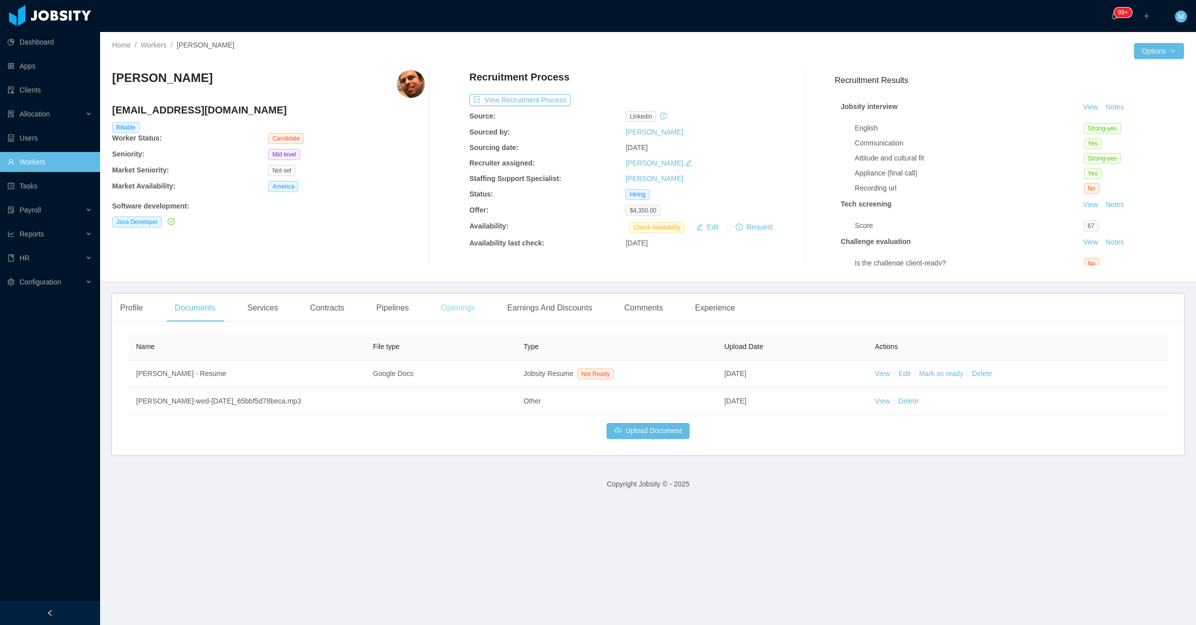
click at [473, 301] on div "Openings" at bounding box center [458, 308] width 51 height 28
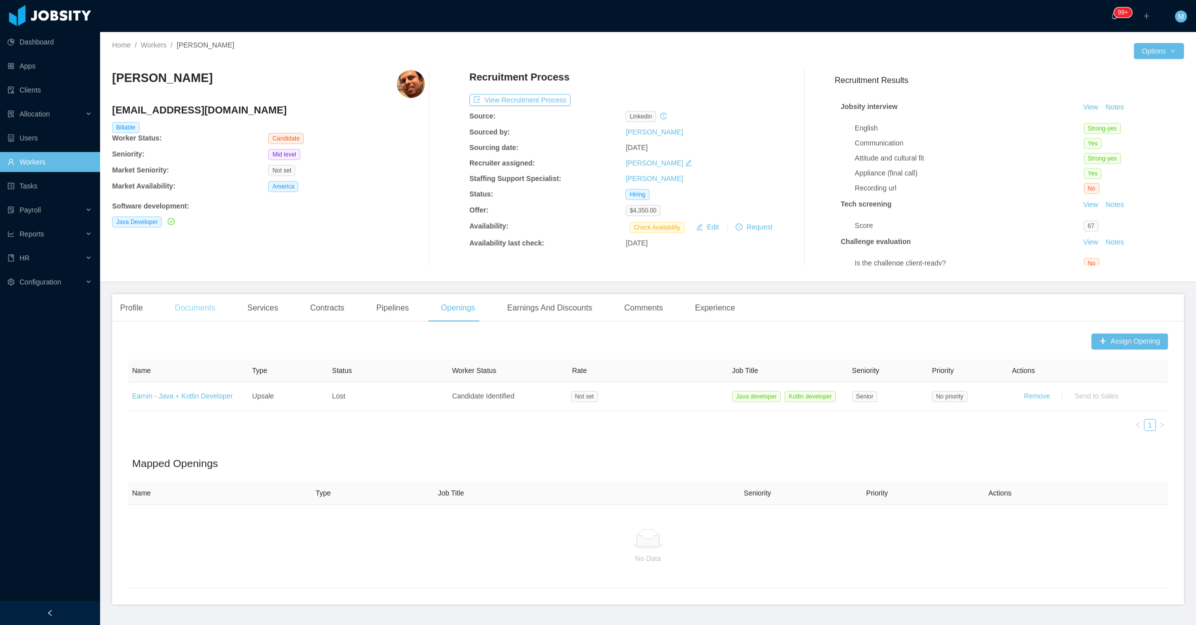
click at [174, 311] on div "Documents" at bounding box center [195, 308] width 57 height 28
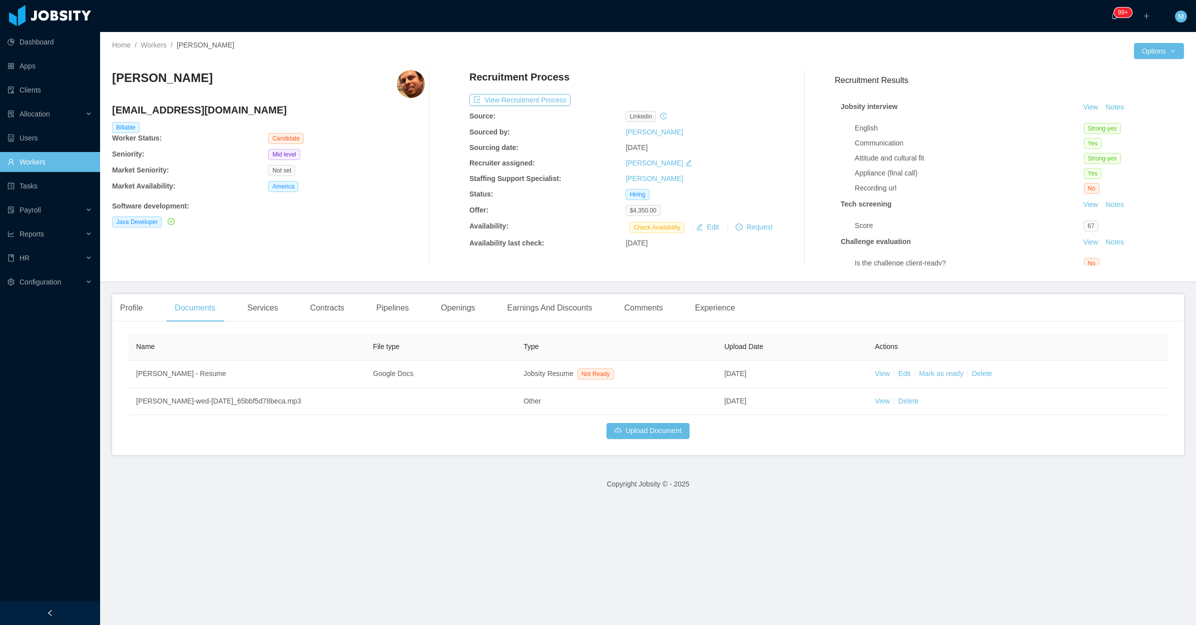
drag, startPoint x: 168, startPoint y: 83, endPoint x: 111, endPoint y: 82, distance: 57.1
click at [111, 82] on div "Home / Workers / Israel Diego Lalo / Options Israel Diego Lalo diego.lalo@gmail…" at bounding box center [648, 157] width 1096 height 250
